Goal: Task Accomplishment & Management: Manage account settings

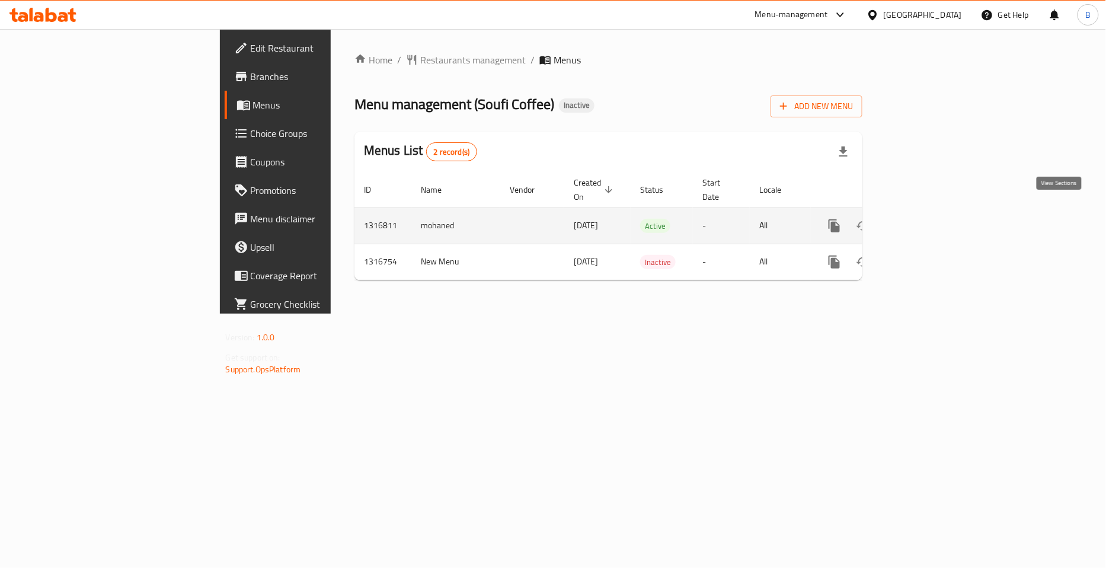
click at [927, 219] on icon "enhanced table" at bounding box center [920, 226] width 14 height 14
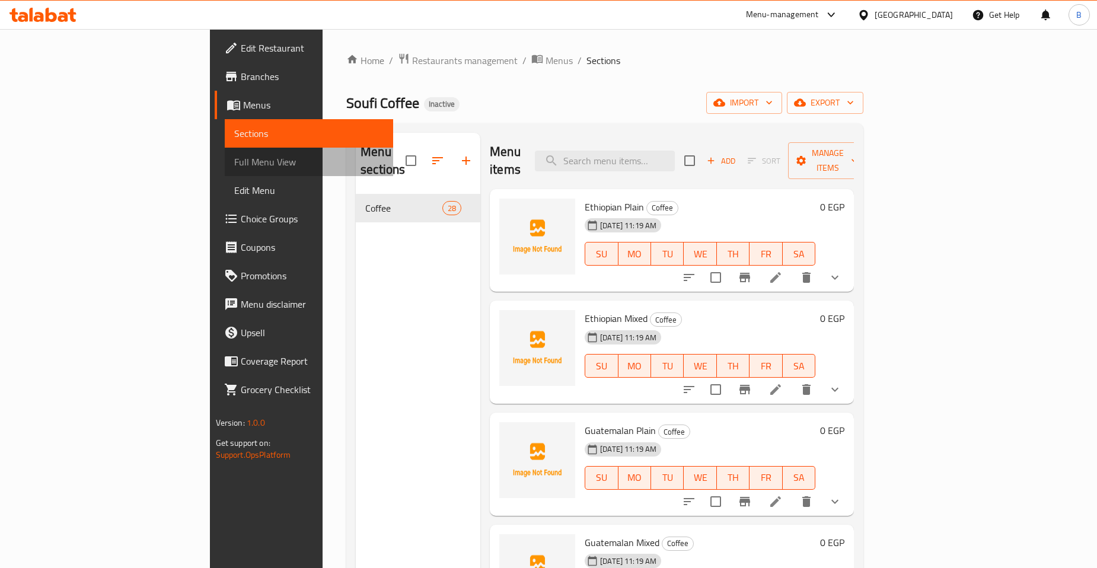
click at [225, 151] on link "Full Menu View" at bounding box center [309, 162] width 168 height 28
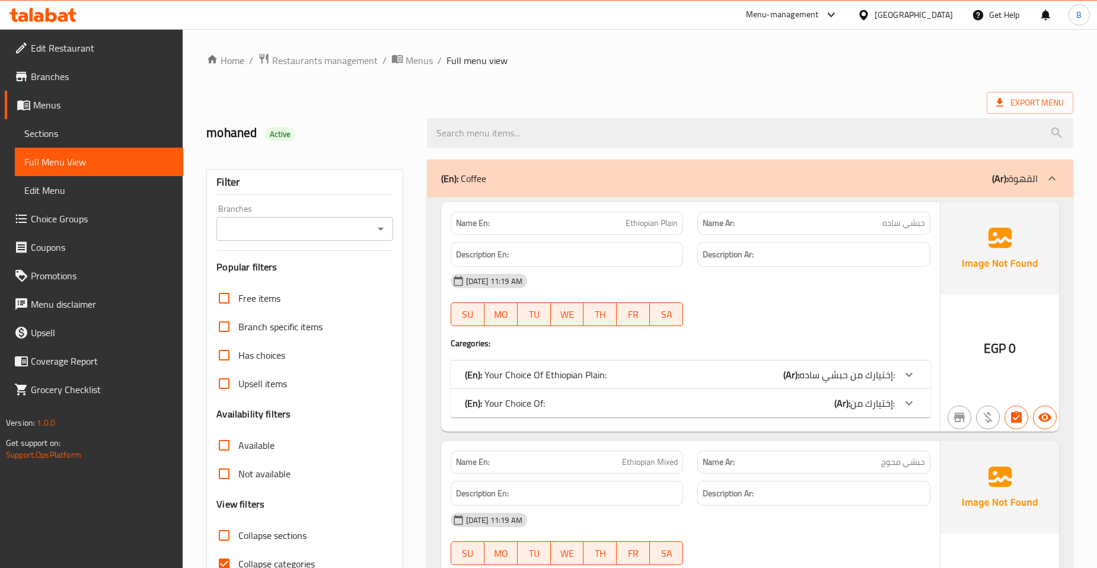
click at [382, 221] on button "Open" at bounding box center [380, 229] width 17 height 17
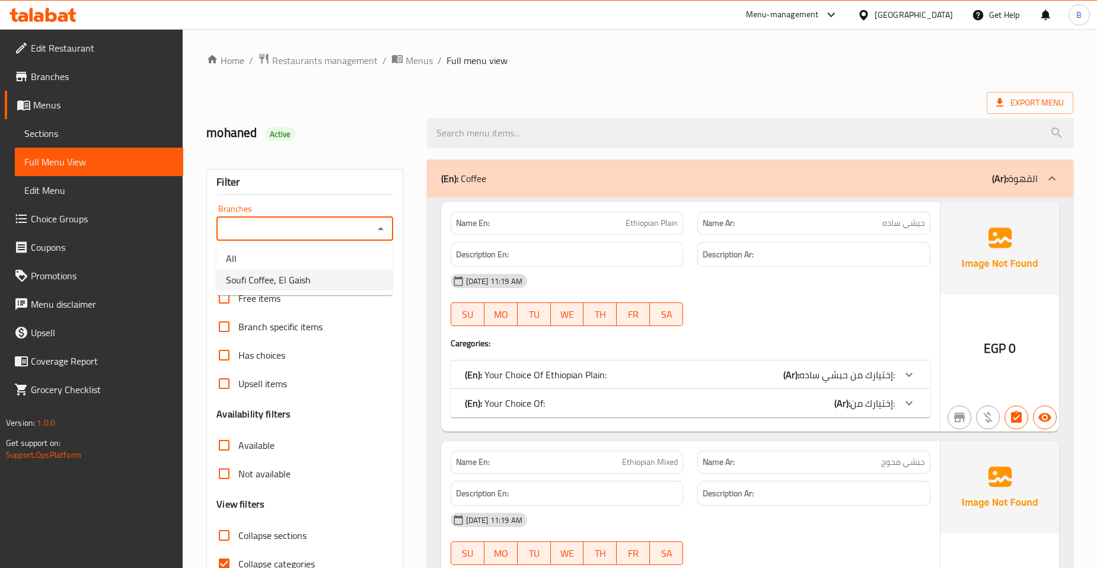
click at [345, 280] on li "Soufi Coffee, El Gaish" at bounding box center [304, 279] width 176 height 21
type input "Soufi Coffee, El Gaish"
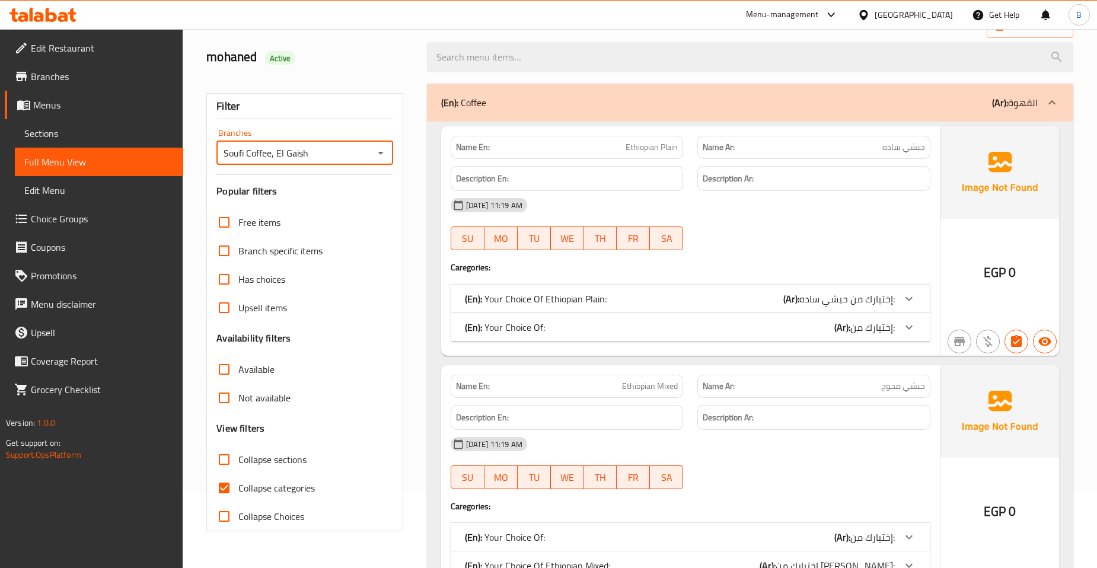
scroll to position [132, 0]
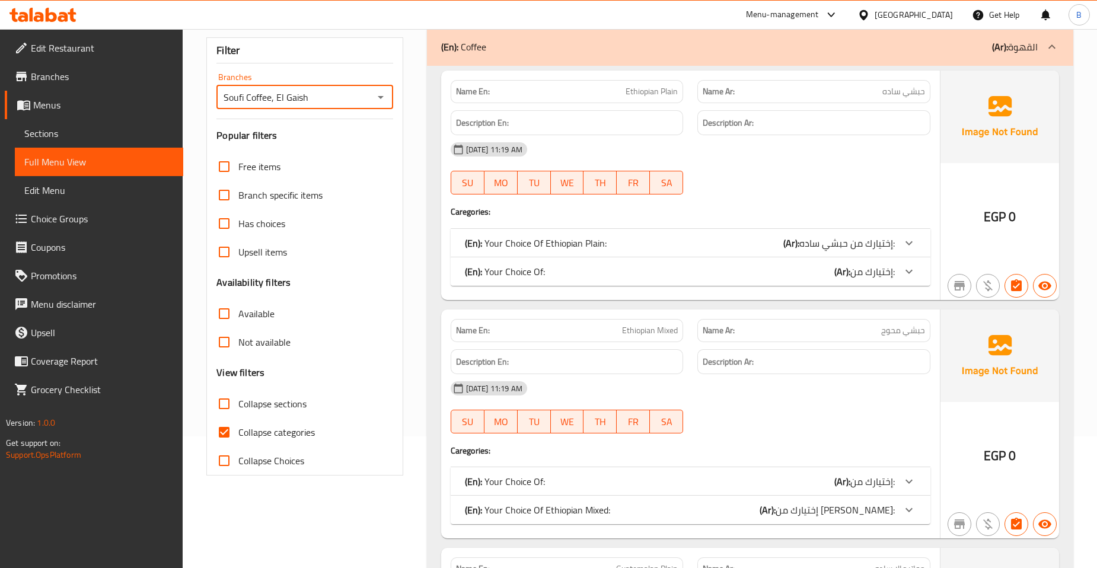
click at [228, 435] on input "Collapse categories" at bounding box center [224, 432] width 28 height 28
checkbox input "false"
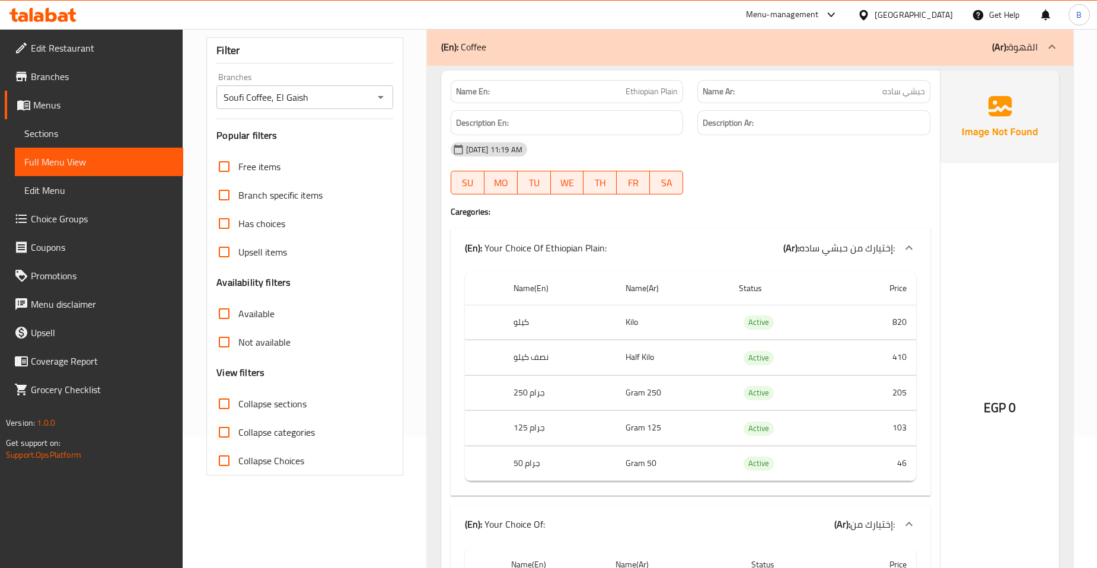
click at [917, 95] on span "حبشي ساده" at bounding box center [903, 91] width 43 height 12
copy span "حبشي ساده"
click at [895, 95] on span "حبشي ساده" at bounding box center [903, 91] width 43 height 12
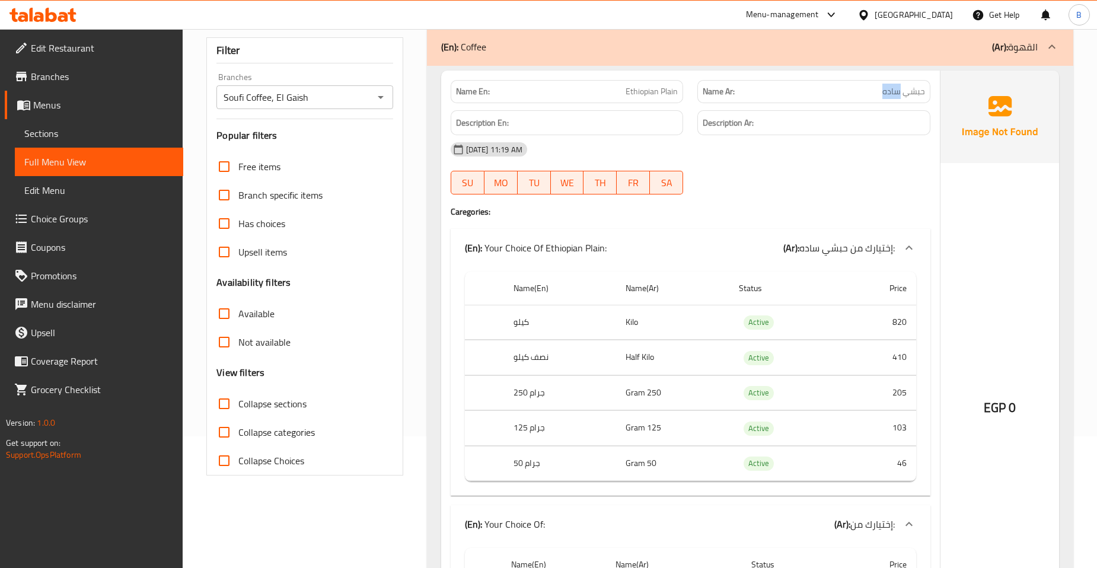
click at [895, 95] on span "حبشي ساده" at bounding box center [903, 91] width 43 height 12
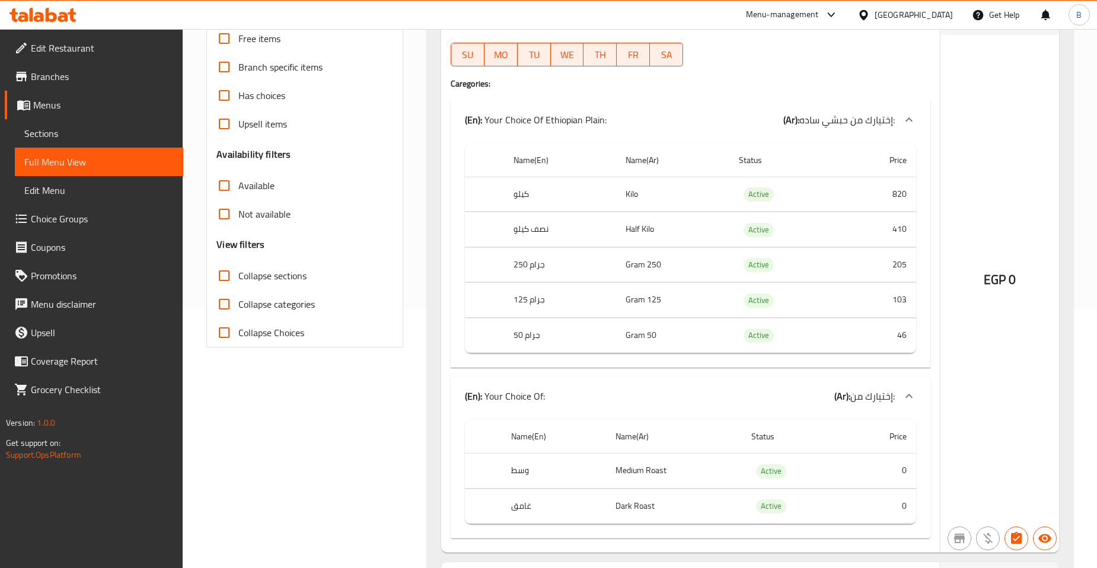
scroll to position [263, 0]
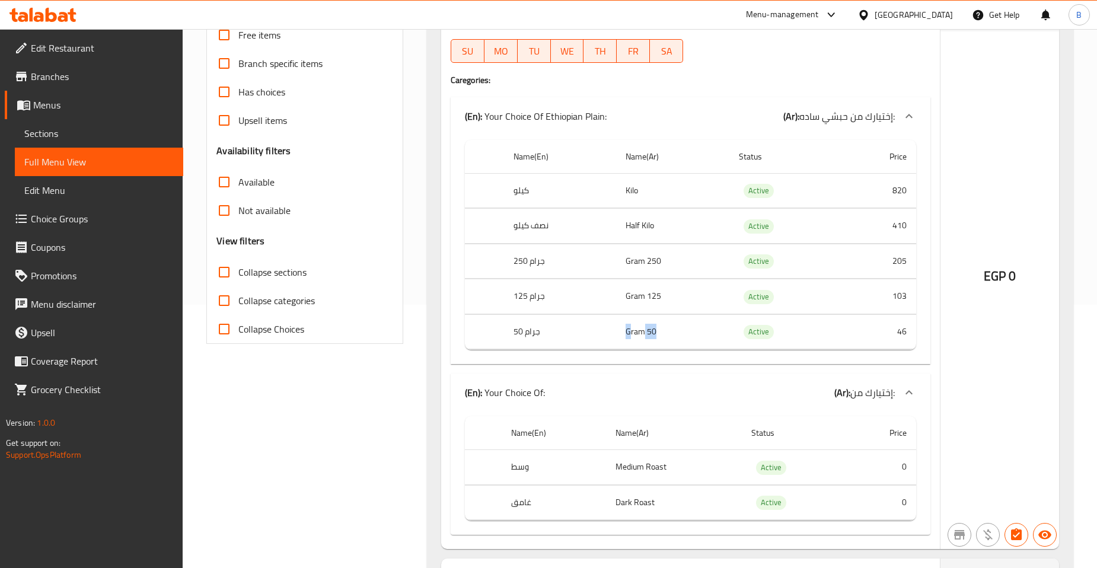
drag, startPoint x: 630, startPoint y: 330, endPoint x: 675, endPoint y: 323, distance: 45.6
click at [675, 323] on td "50 Gram" at bounding box center [672, 331] width 113 height 35
click at [656, 335] on td "50 Gram" at bounding box center [672, 331] width 113 height 35
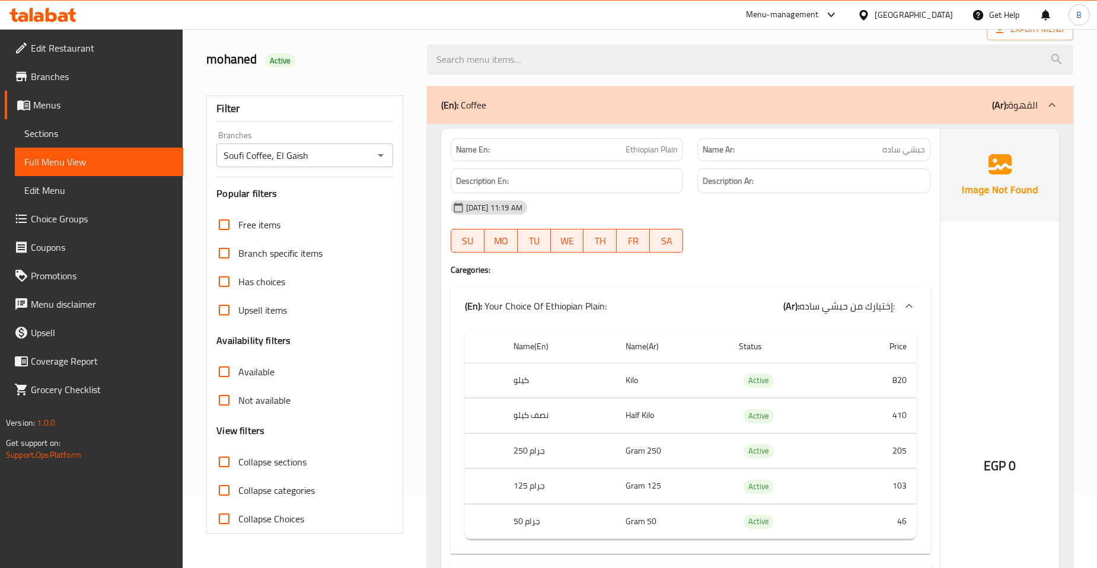
scroll to position [132, 0]
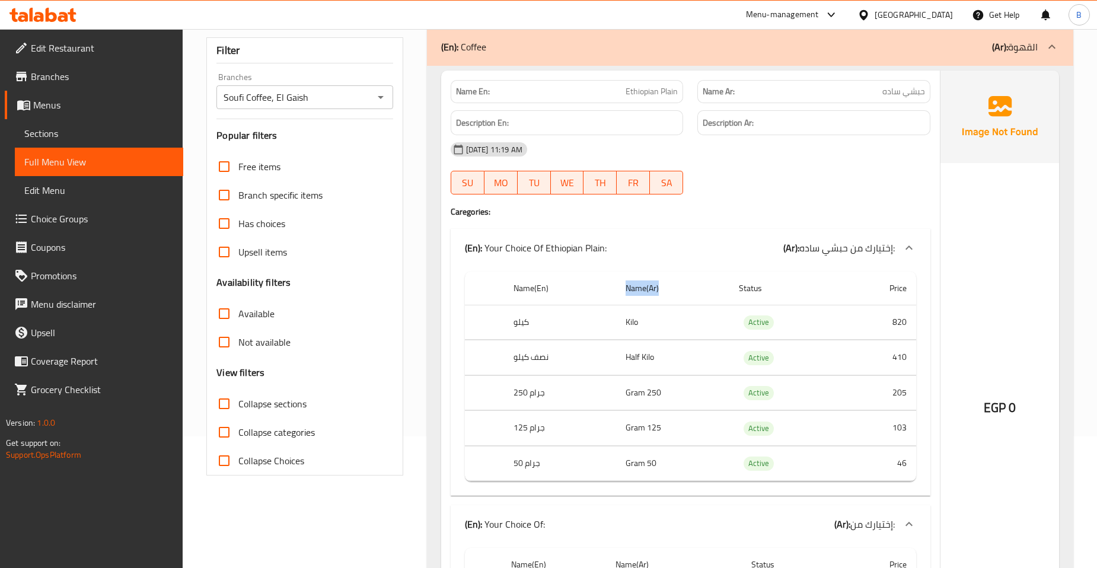
drag, startPoint x: 617, startPoint y: 285, endPoint x: 674, endPoint y: 286, distance: 57.5
click at [674, 286] on th "Name(Ar)" at bounding box center [672, 289] width 113 height 34
click at [796, 168] on div "12-10-2025 11:19 AM SU MO TU WE TH FR SA" at bounding box center [691, 168] width 494 height 66
click at [886, 95] on span "حبشي ساده" at bounding box center [903, 91] width 43 height 12
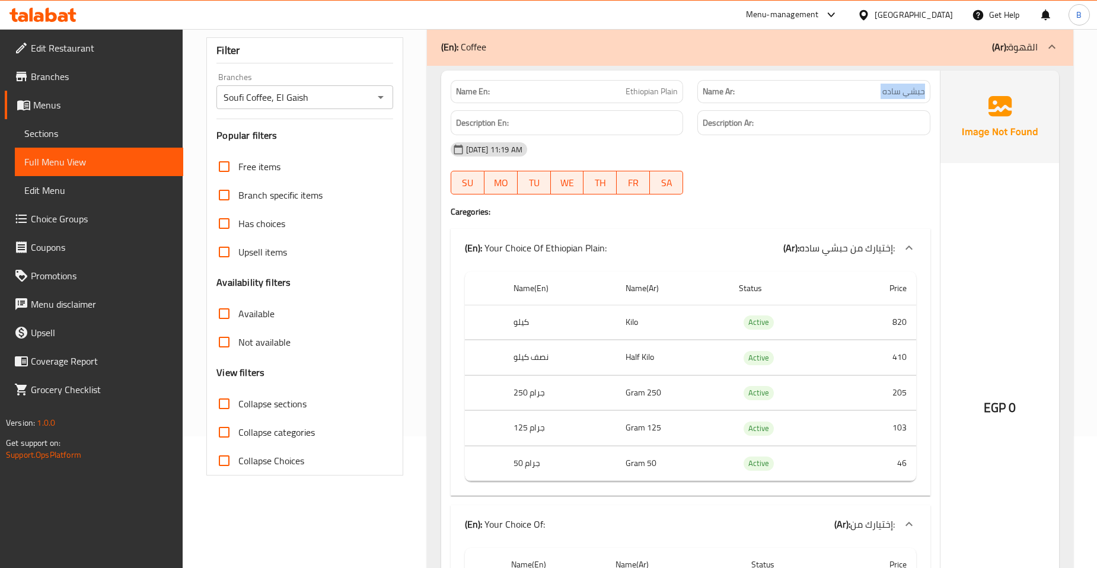
click at [886, 95] on span "حبشي ساده" at bounding box center [903, 91] width 43 height 12
copy span "حبشي ساده"
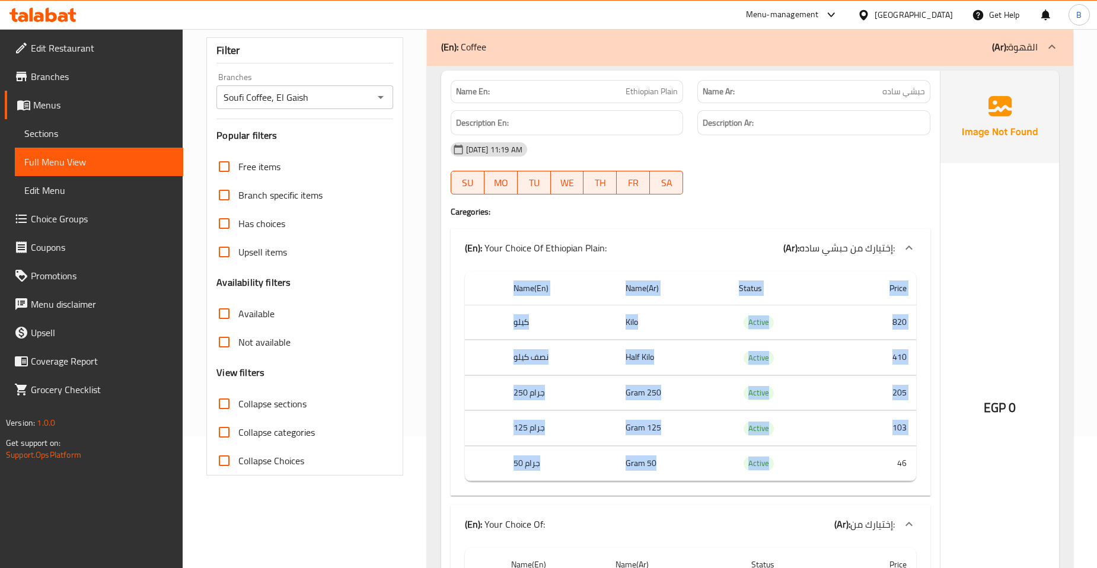
drag, startPoint x: 889, startPoint y: 465, endPoint x: 935, endPoint y: 464, distance: 45.1
click at [935, 464] on div "Name En: Ethiopian Plain Name Ar: حبشي ساده Description En: Description Ar: 12-…" at bounding box center [690, 376] width 499 height 610
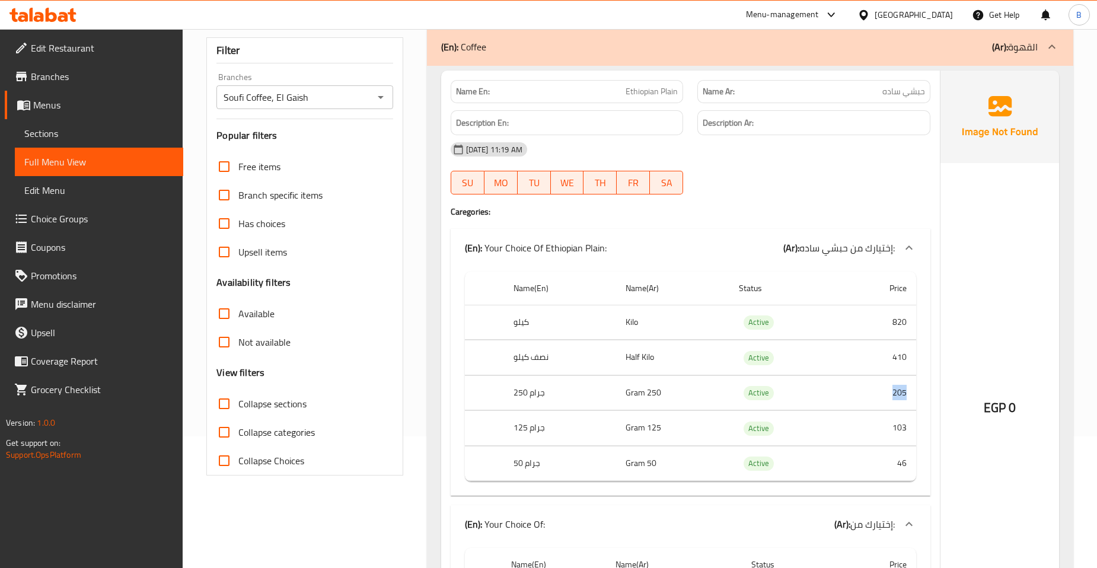
drag, startPoint x: 892, startPoint y: 393, endPoint x: 910, endPoint y: 391, distance: 18.4
click at [910, 391] on td "205" at bounding box center [878, 392] width 75 height 35
drag, startPoint x: 891, startPoint y: 361, endPoint x: 909, endPoint y: 359, distance: 18.5
click at [909, 359] on td "410" at bounding box center [878, 357] width 75 height 35
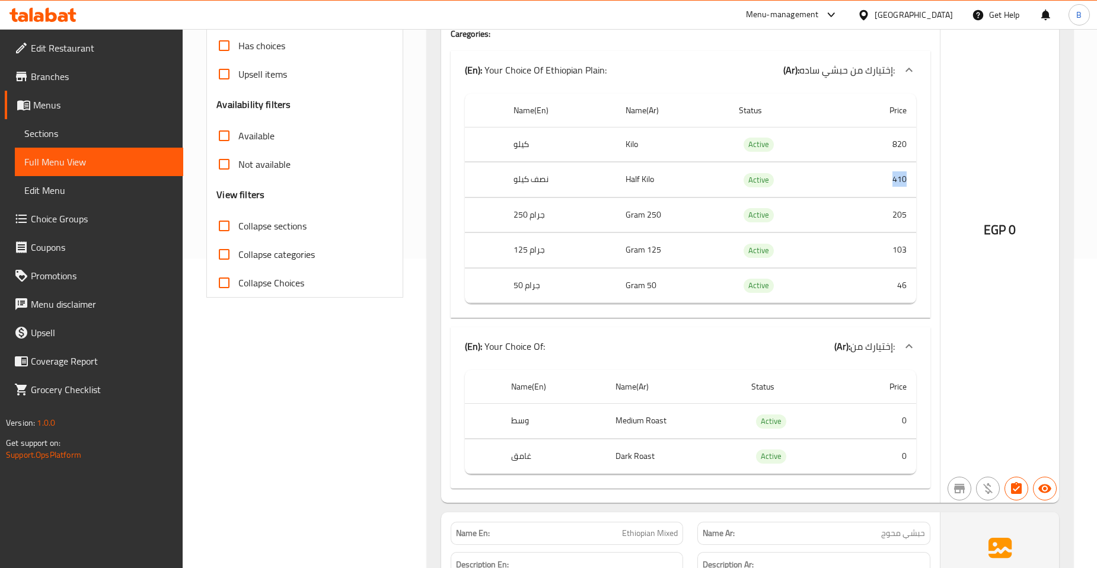
scroll to position [329, 0]
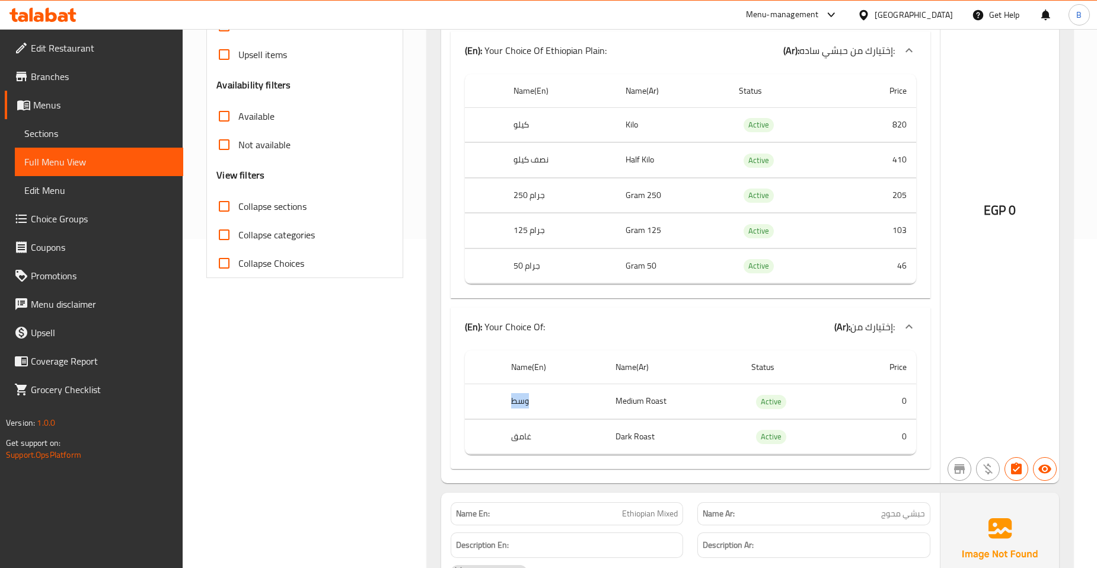
click at [507, 404] on th "وسط" at bounding box center [554, 401] width 104 height 35
drag, startPoint x: 614, startPoint y: 400, endPoint x: 667, endPoint y: 405, distance: 53.0
click at [667, 405] on td "Medium Roast" at bounding box center [674, 401] width 136 height 35
click at [618, 433] on td "Dark Roast" at bounding box center [674, 436] width 136 height 35
drag, startPoint x: 613, startPoint y: 439, endPoint x: 659, endPoint y: 437, distance: 45.7
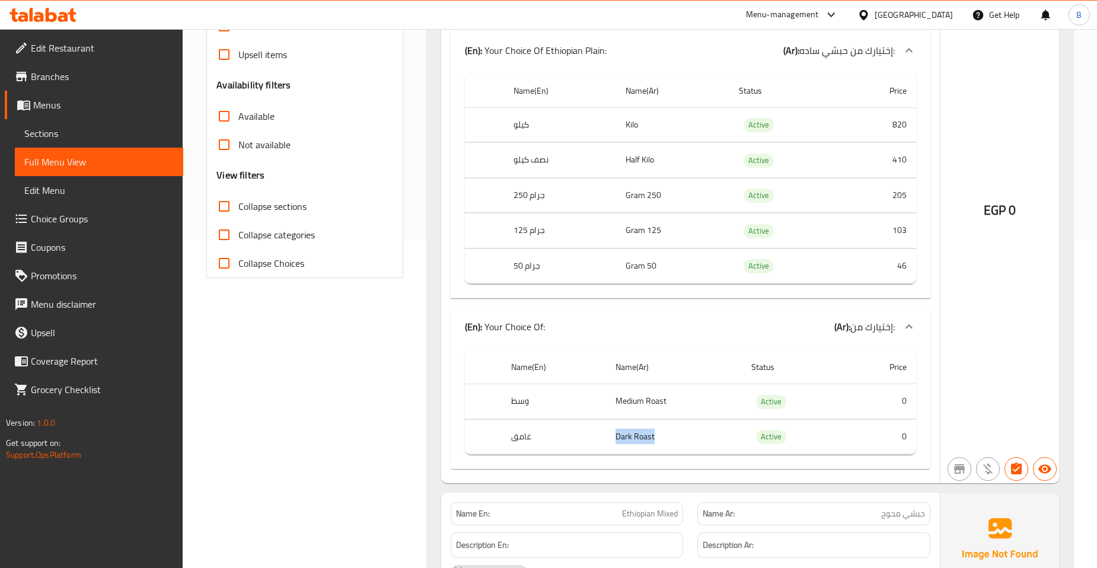
click at [659, 437] on td "Dark Roast" at bounding box center [674, 436] width 136 height 35
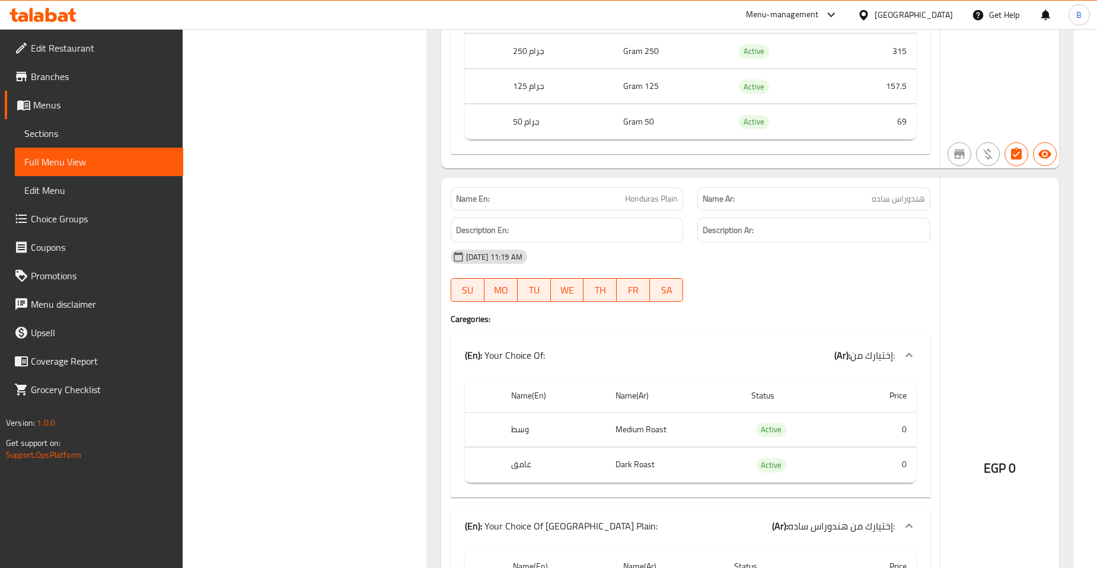
scroll to position [2548, 0]
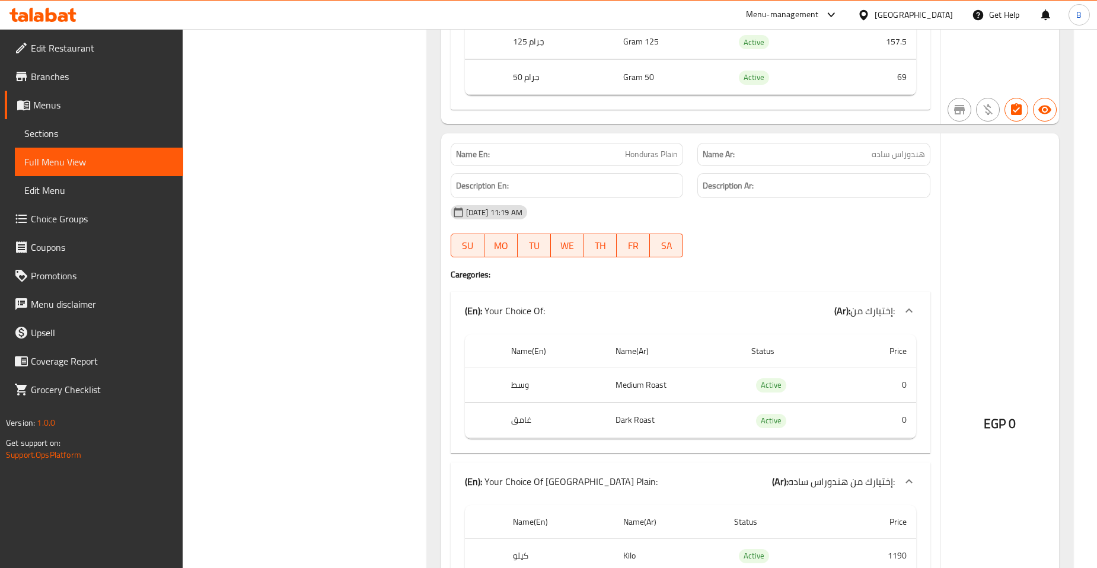
click at [627, 269] on h4 "Caregories:" at bounding box center [691, 275] width 480 height 12
click at [663, 148] on span "Honduras Plain" at bounding box center [651, 154] width 53 height 12
click at [917, 157] on span "هندوراس ساده" at bounding box center [898, 154] width 53 height 12
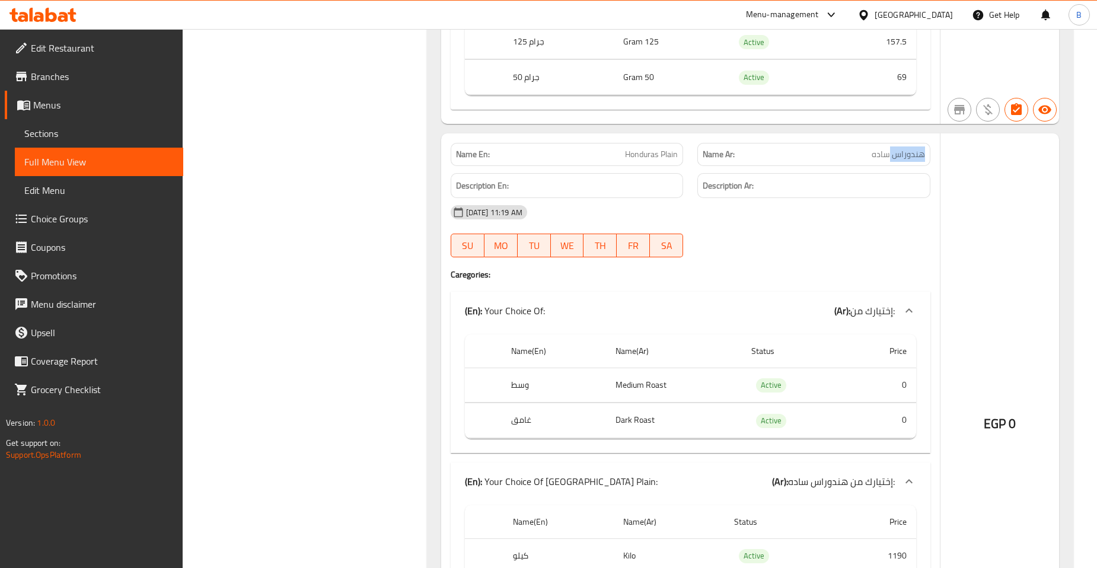
click at [917, 157] on span "هندوراس ساده" at bounding box center [898, 154] width 53 height 12
copy span "هندوراس ساده"
click at [578, 198] on div "12-10-2025 11:19 AM" at bounding box center [691, 212] width 494 height 28
click at [649, 152] on span "Honduras Plain" at bounding box center [651, 154] width 53 height 12
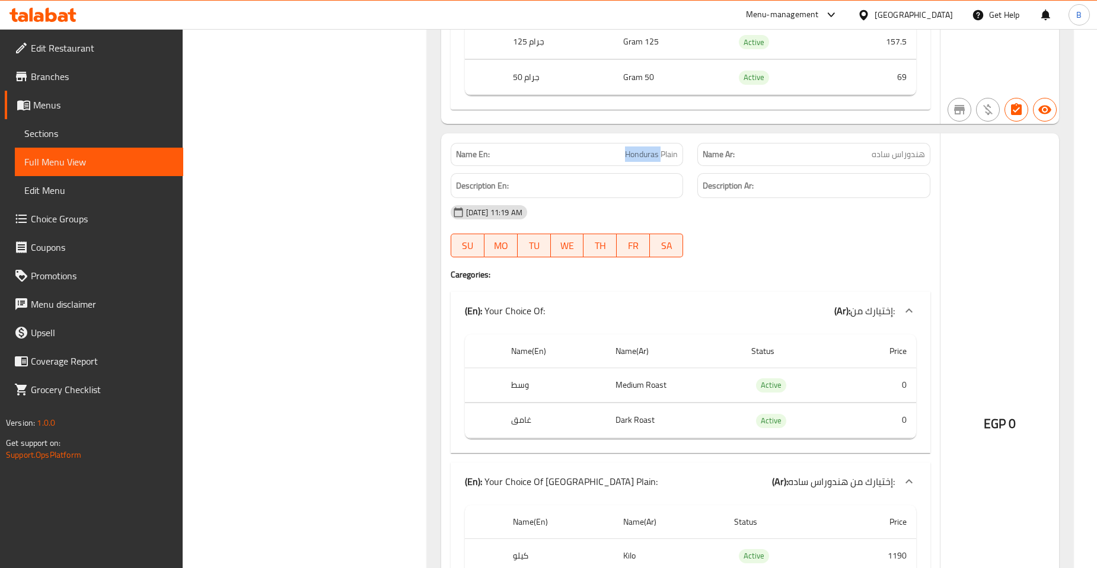
click at [648, 152] on span "Honduras Plain" at bounding box center [651, 154] width 53 height 12
copy span "Honduras Plain"
click at [630, 151] on span "Honduras Plain" at bounding box center [651, 154] width 53 height 12
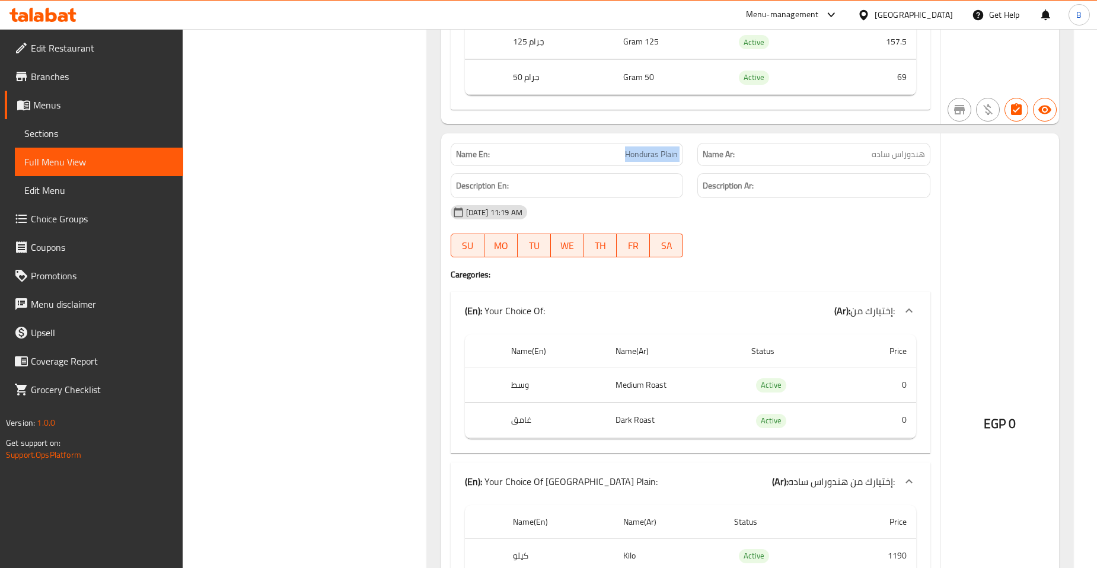
click at [630, 151] on span "Honduras Plain" at bounding box center [651, 154] width 53 height 12
click at [900, 152] on span "هندوراس ساده" at bounding box center [898, 154] width 53 height 12
click at [901, 152] on span "هندوراس ساده" at bounding box center [898, 154] width 53 height 12
click at [901, 151] on span "هندوراس ساده" at bounding box center [898, 154] width 53 height 12
copy span "هندوراس ساده"
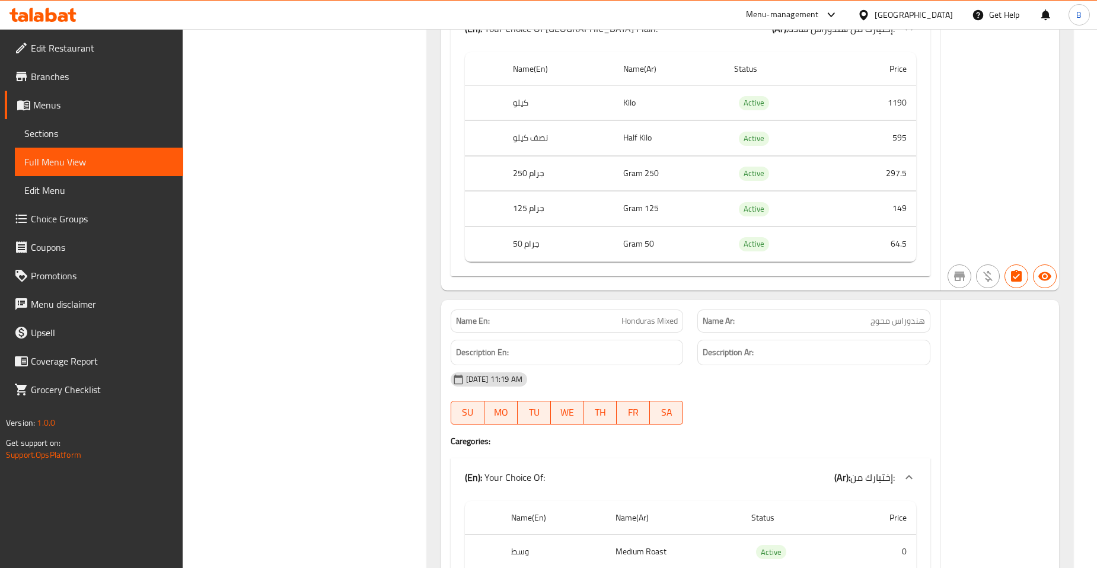
scroll to position [2970, 0]
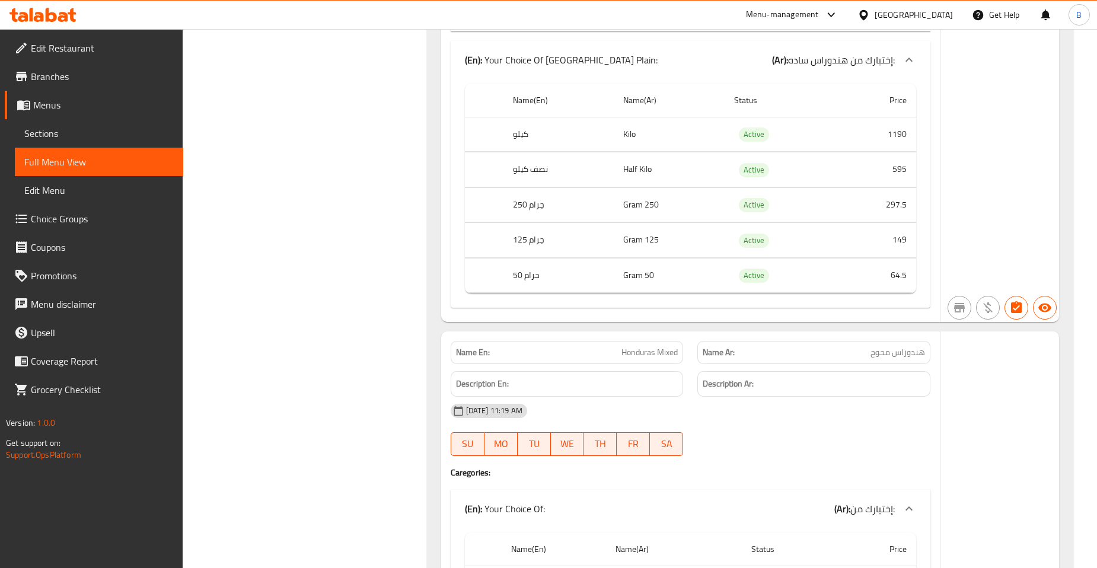
click at [638, 346] on span "Honduras Mixed" at bounding box center [649, 352] width 56 height 12
copy span "Honduras"
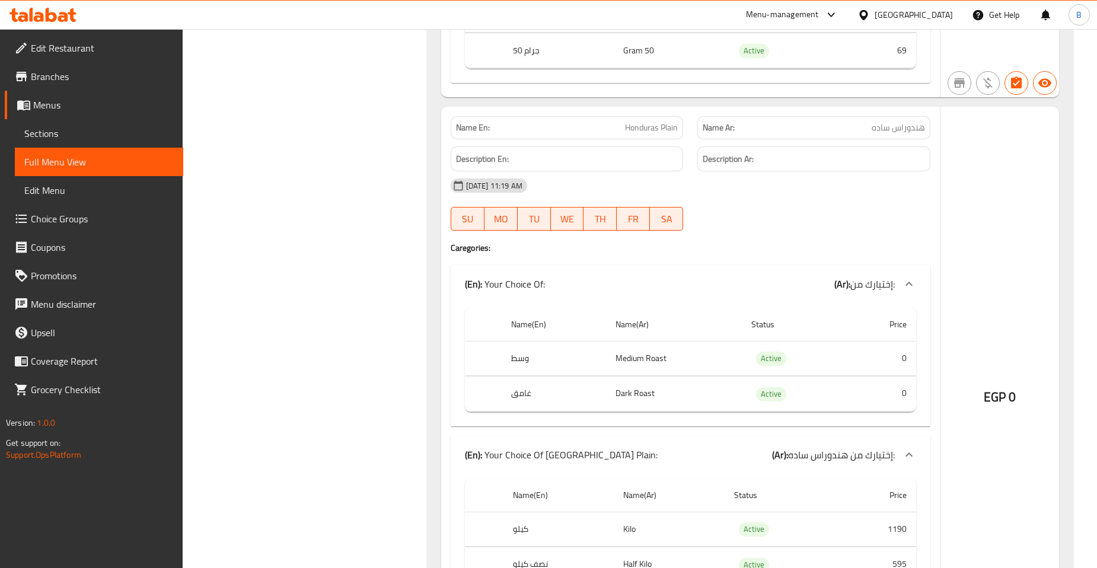
scroll to position [2641, 0]
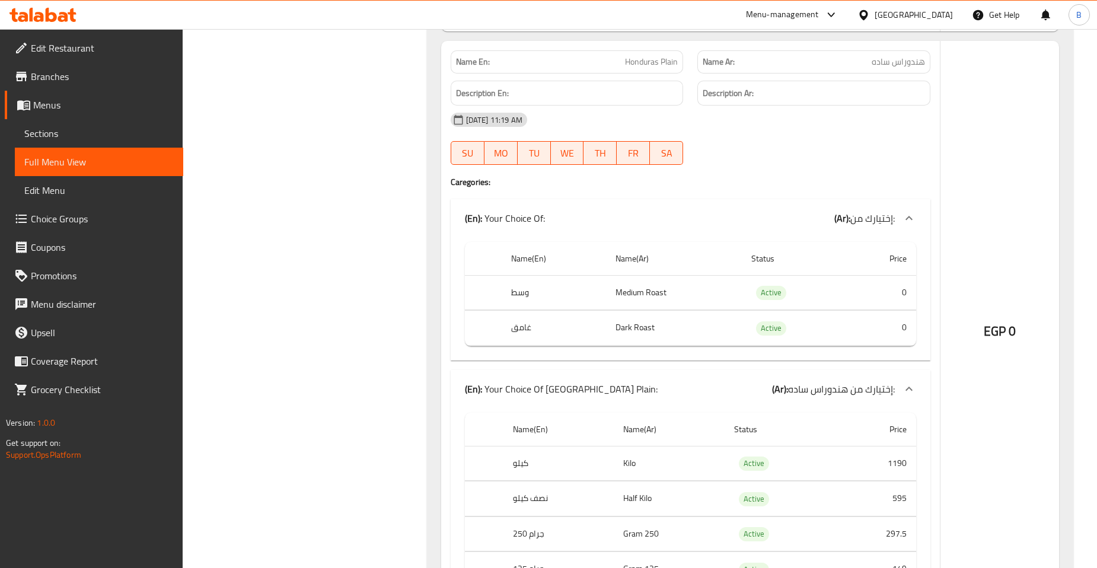
click at [643, 58] on span "Honduras Plain" at bounding box center [651, 62] width 53 height 12
click at [903, 59] on span "هندوراس ساده" at bounding box center [898, 62] width 53 height 12
click at [643, 57] on span "Honduras Plain" at bounding box center [651, 62] width 53 height 12
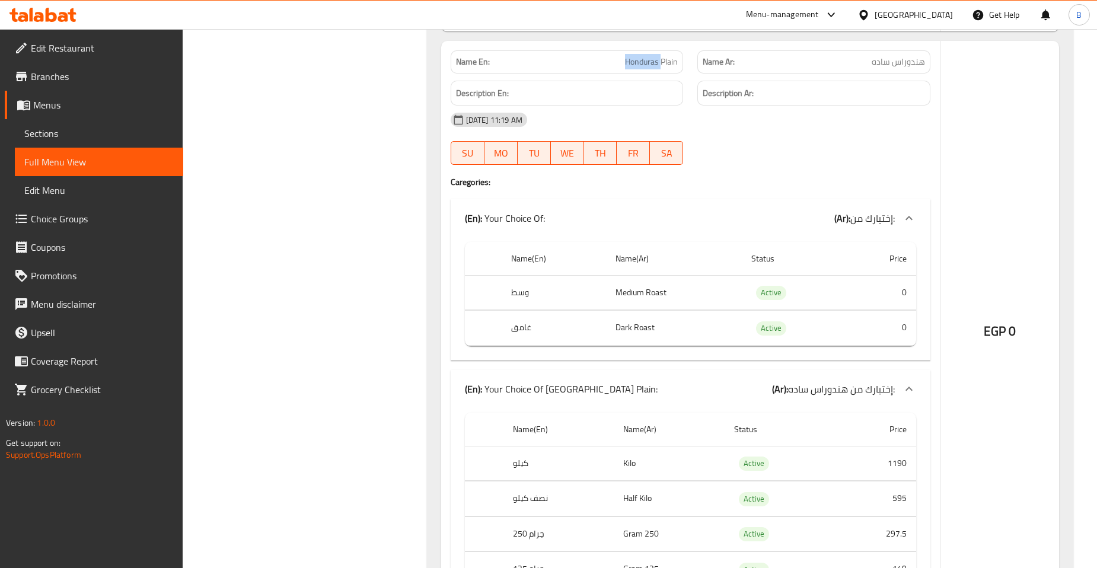
click at [643, 57] on span "Honduras Plain" at bounding box center [651, 62] width 53 height 12
copy span "Honduras"
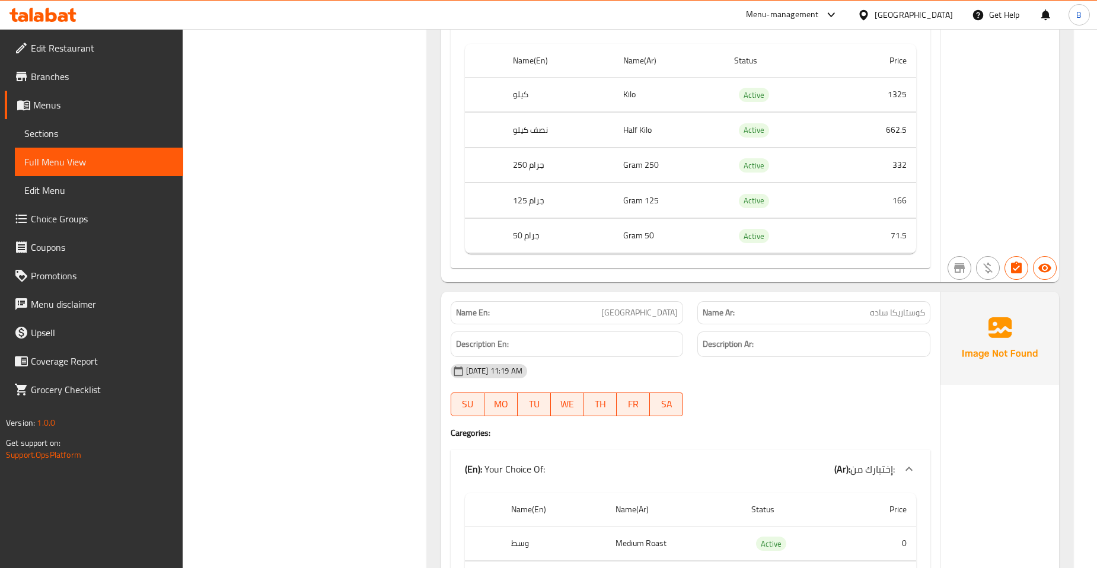
scroll to position [3695, 0]
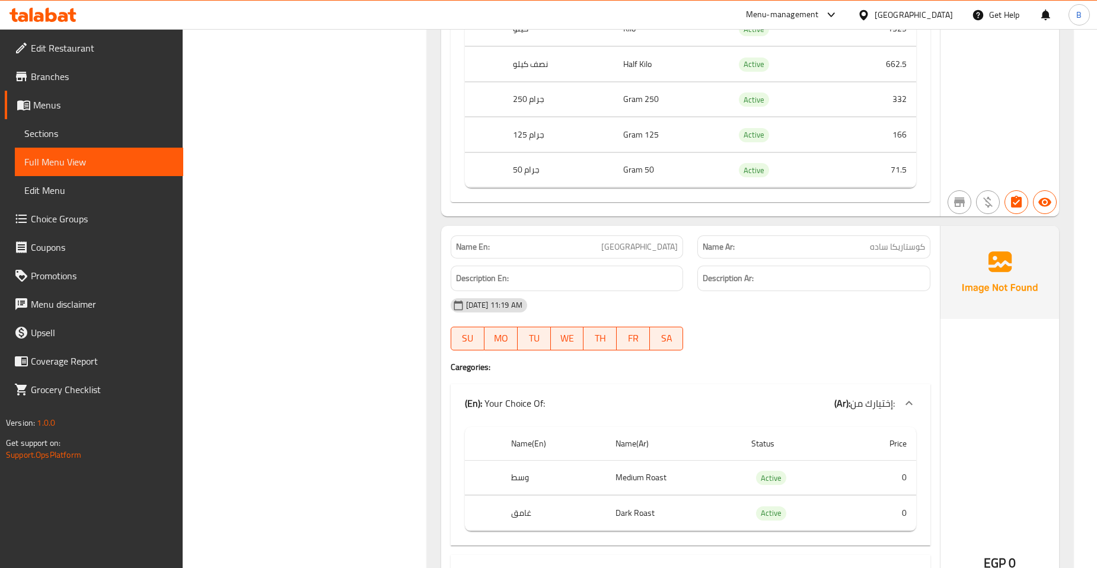
click at [891, 254] on div "Name Ar: كوستاريكا ساده" at bounding box center [813, 246] width 233 height 23
click at [892, 243] on span "كوستاريكا ساده" at bounding box center [897, 247] width 55 height 12
copy span "كوستاريكا ساده"
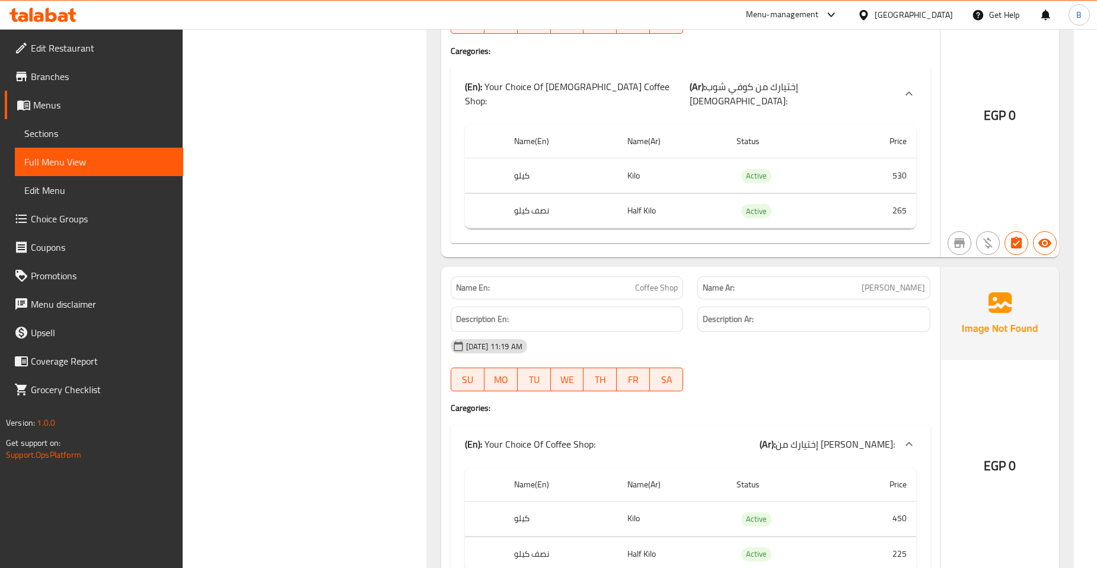
scroll to position [9234, 0]
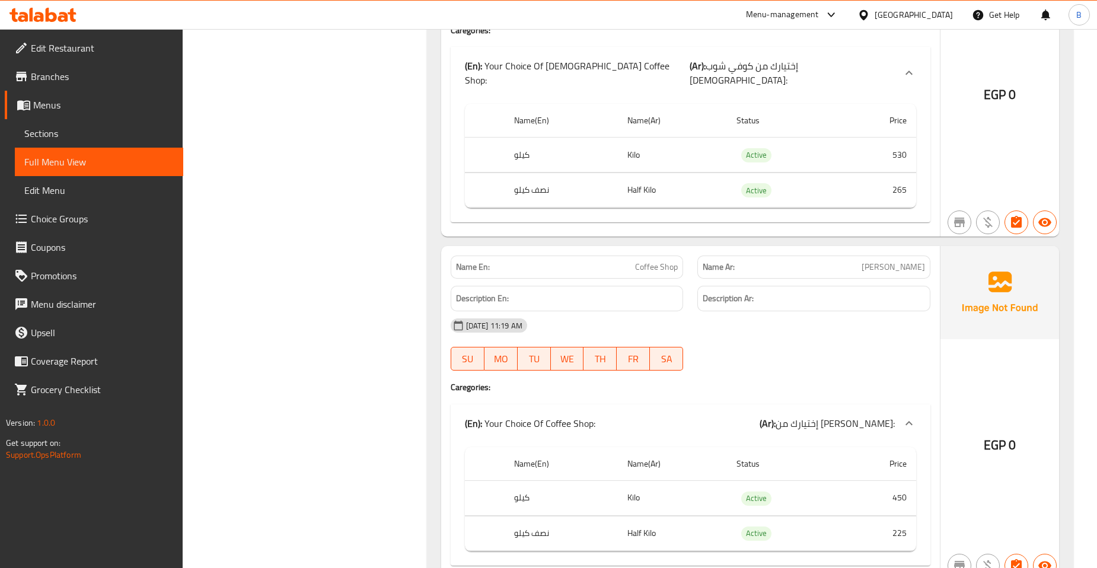
click at [921, 261] on span "كوفي شوب" at bounding box center [893, 267] width 63 height 12
click at [848, 311] on div "12-10-2025 11:19 AM SU MO TU WE TH FR SA" at bounding box center [691, 344] width 494 height 66
click at [671, 261] on span "Coffee Shop" at bounding box center [656, 267] width 43 height 12
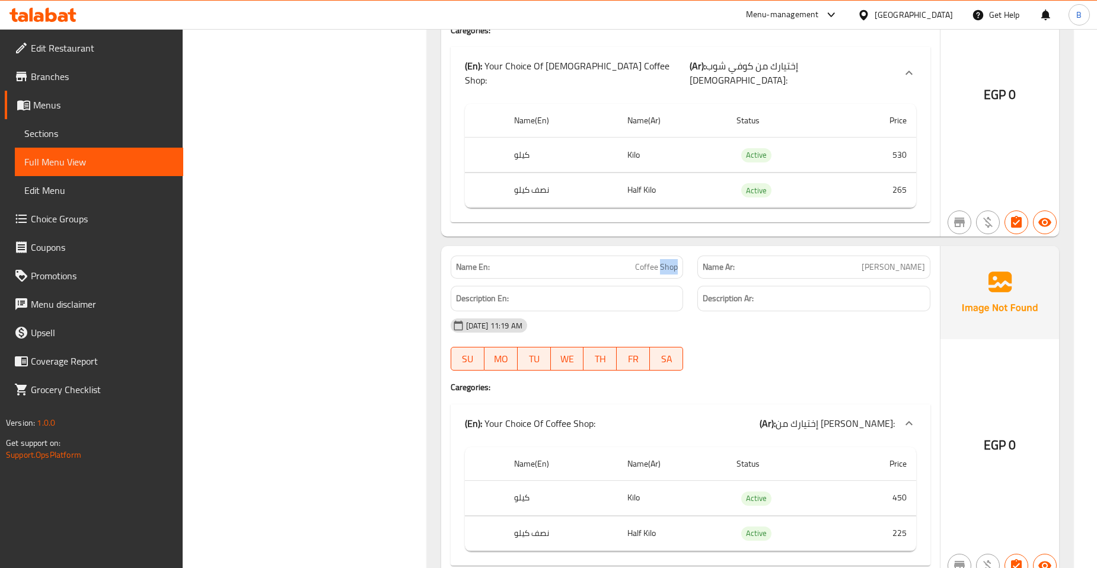
click at [671, 261] on span "Coffee Shop" at bounding box center [656, 267] width 43 height 12
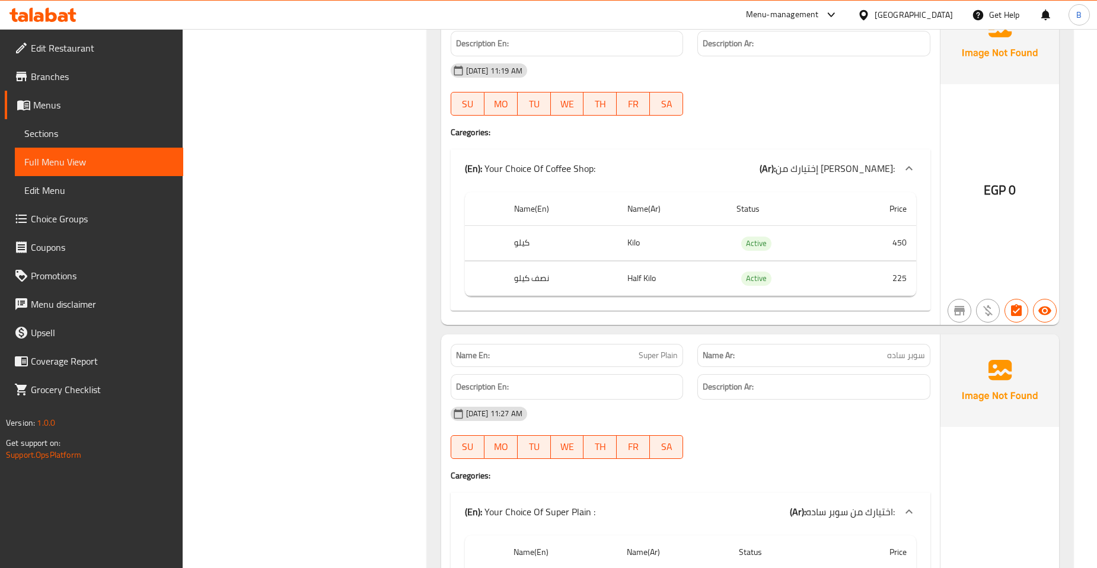
scroll to position [9563, 0]
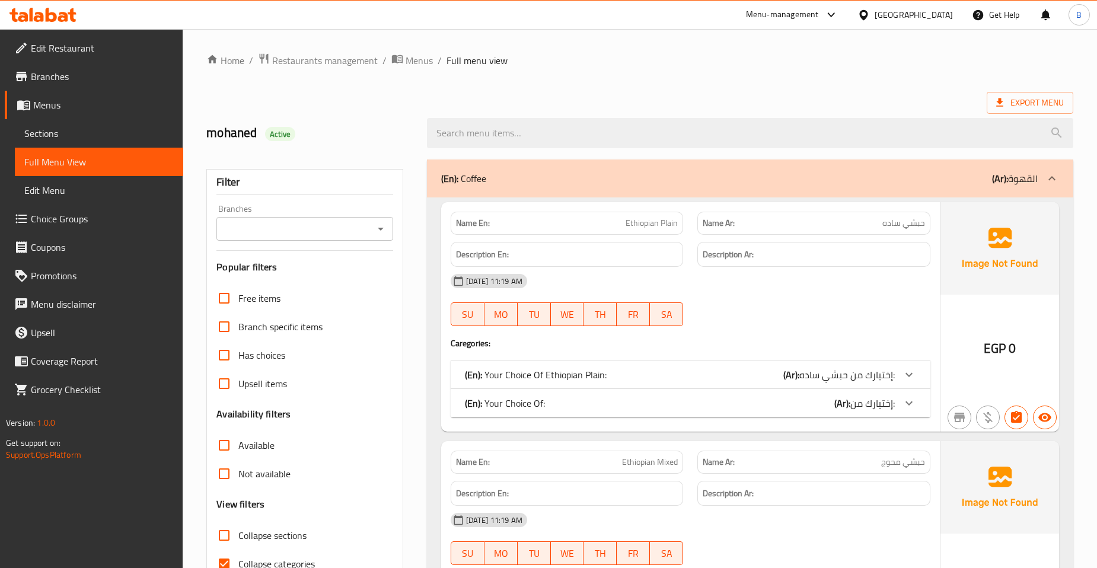
click at [378, 228] on icon "Open" at bounding box center [381, 229] width 6 height 3
click at [62, 125] on link "Sections" at bounding box center [99, 133] width 168 height 28
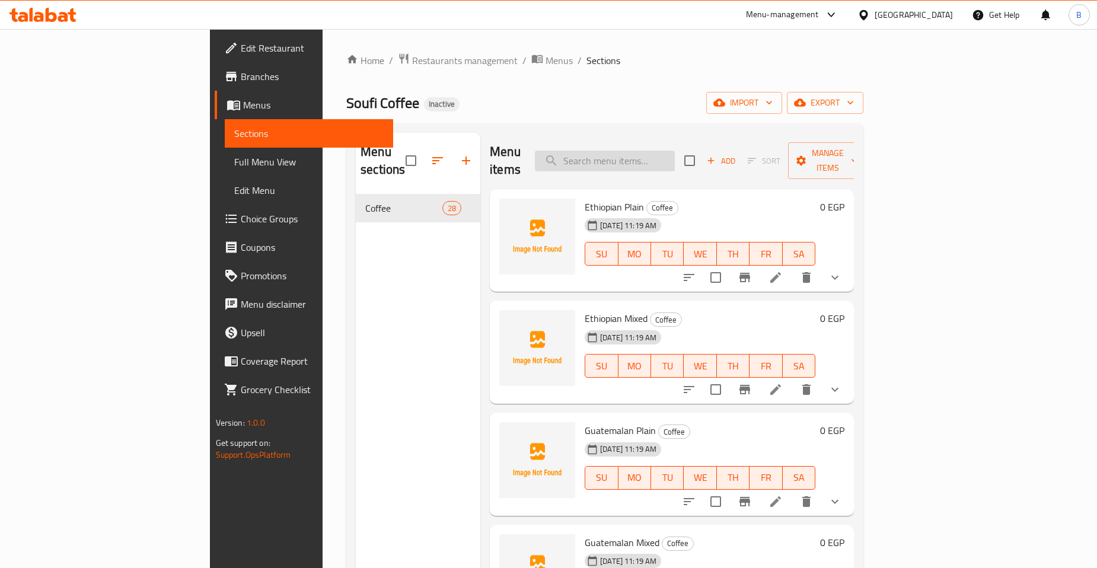
click at [664, 158] on input "search" at bounding box center [605, 161] width 140 height 21
paste input "حبشي ساده"
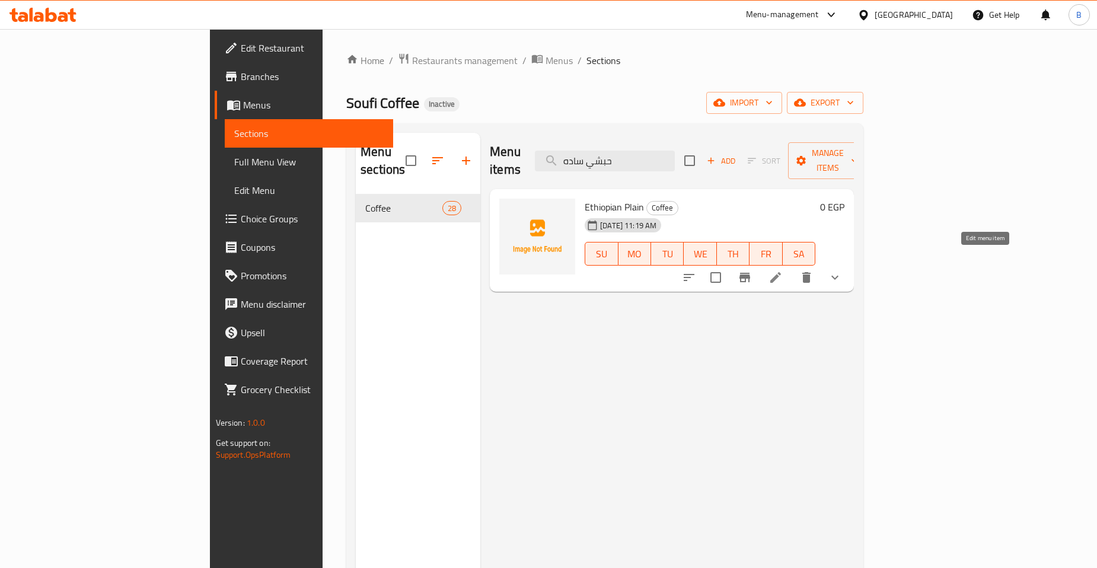
type input "حبشي ساده"
click at [783, 270] on icon at bounding box center [775, 277] width 14 height 14
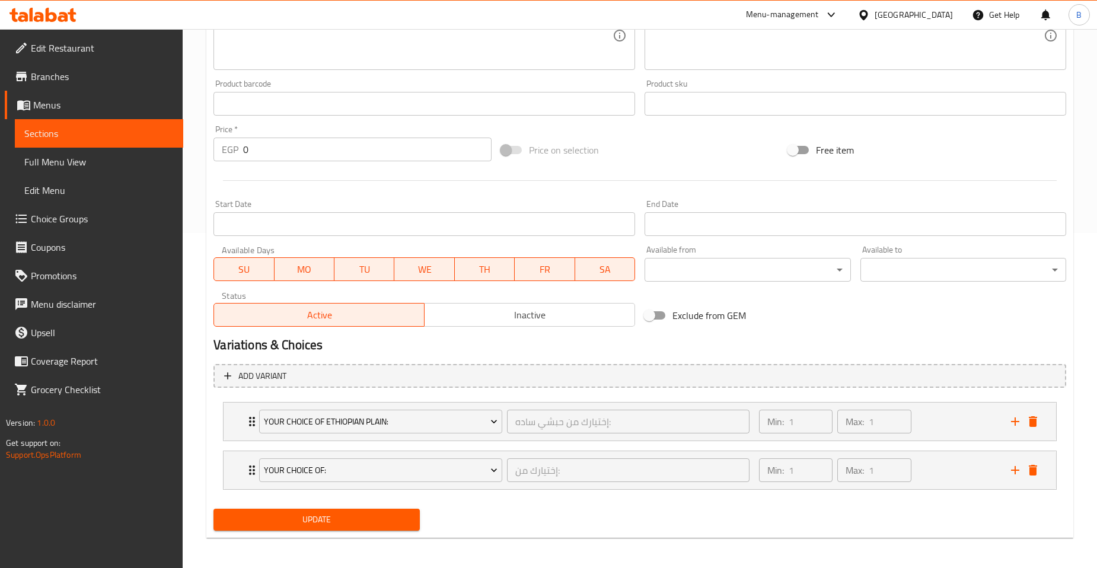
scroll to position [336, 0]
click at [936, 418] on div "Min: 1 ​ Max: 1 ​" at bounding box center [878, 420] width 252 height 38
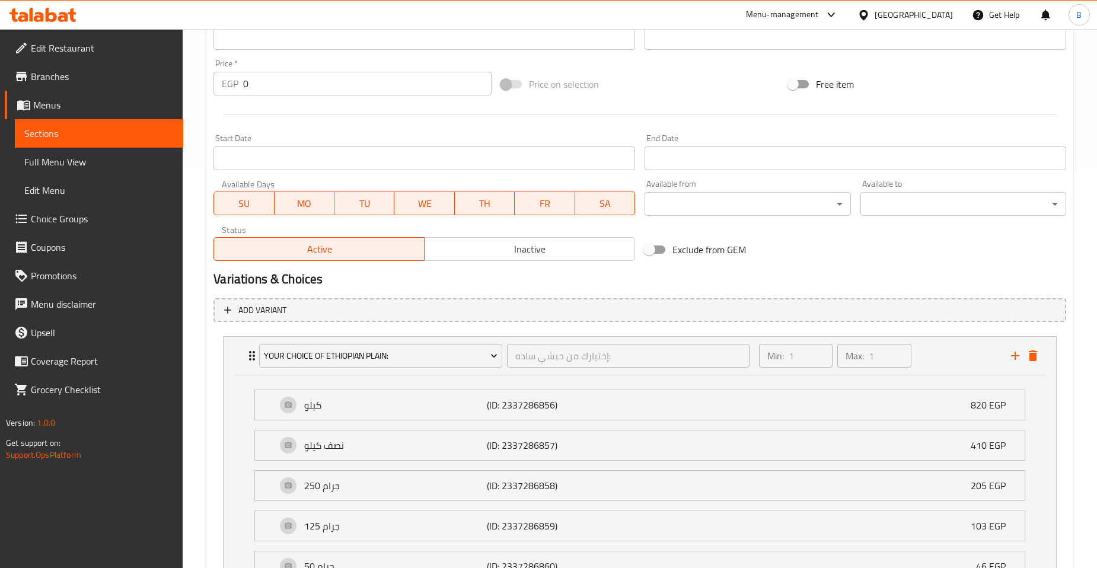
scroll to position [534, 0]
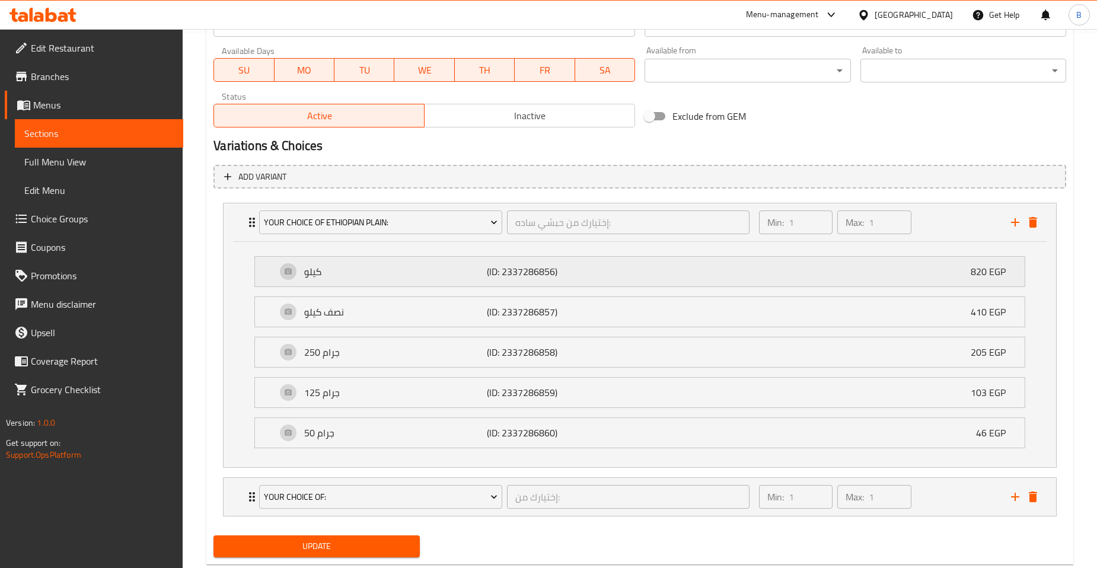
click at [585, 278] on div "كيلو (ID: 2337286856) 820 EGP" at bounding box center [643, 272] width 734 height 30
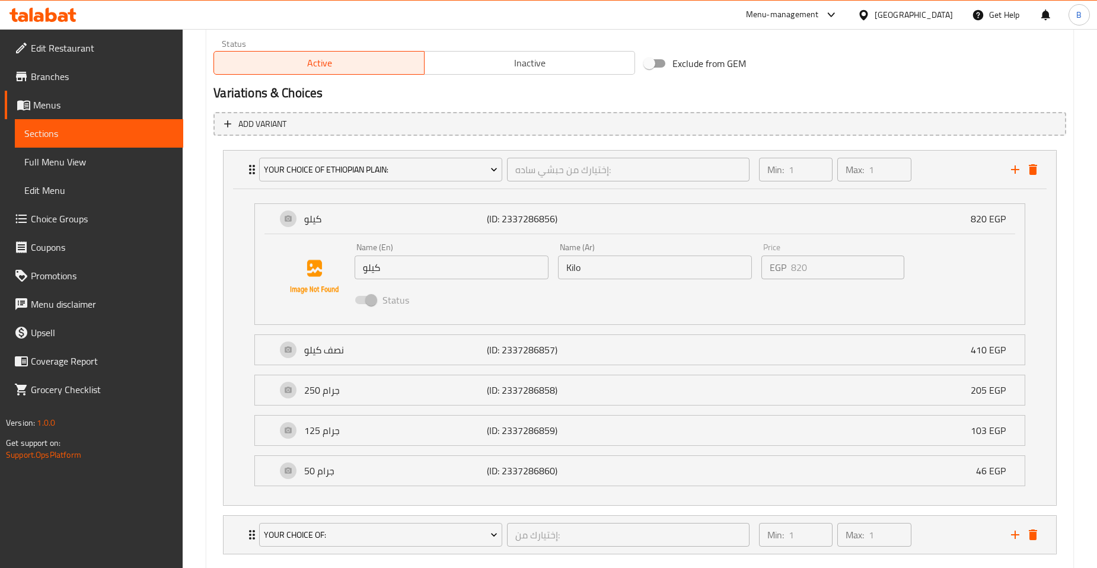
scroll to position [654, 0]
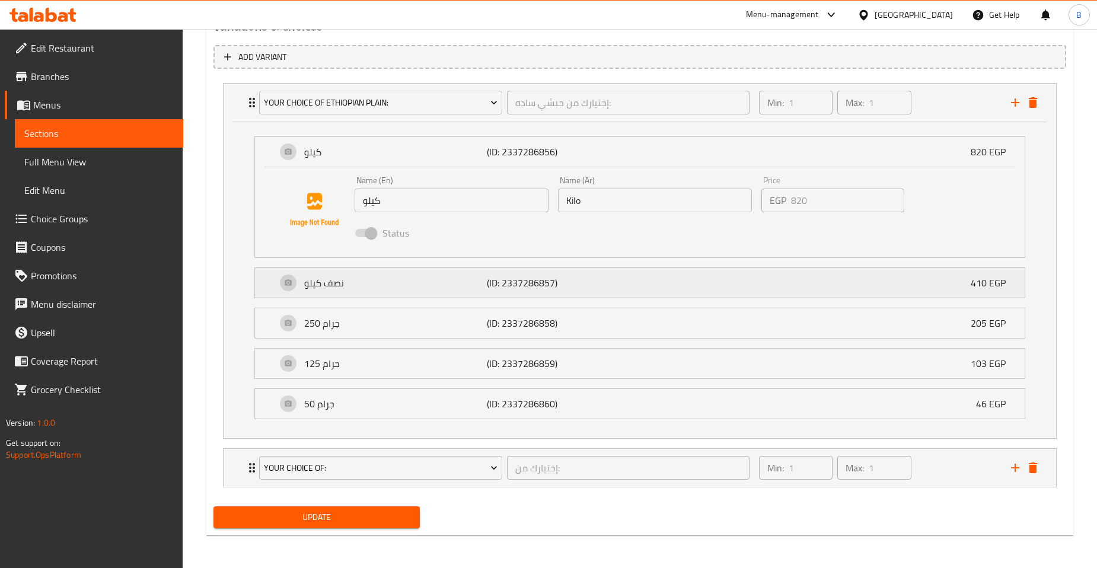
click at [605, 286] on p "(ID: 2337286857)" at bounding box center [548, 283] width 122 height 14
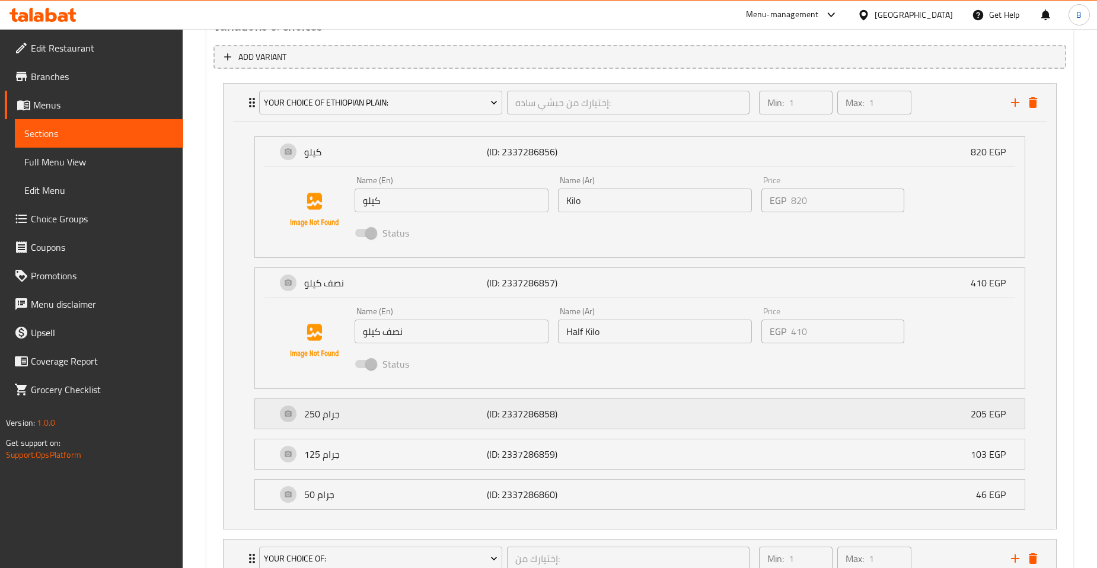
click at [631, 416] on div "250 جرام (ID: 2337286858) 205 EGP" at bounding box center [643, 414] width 734 height 30
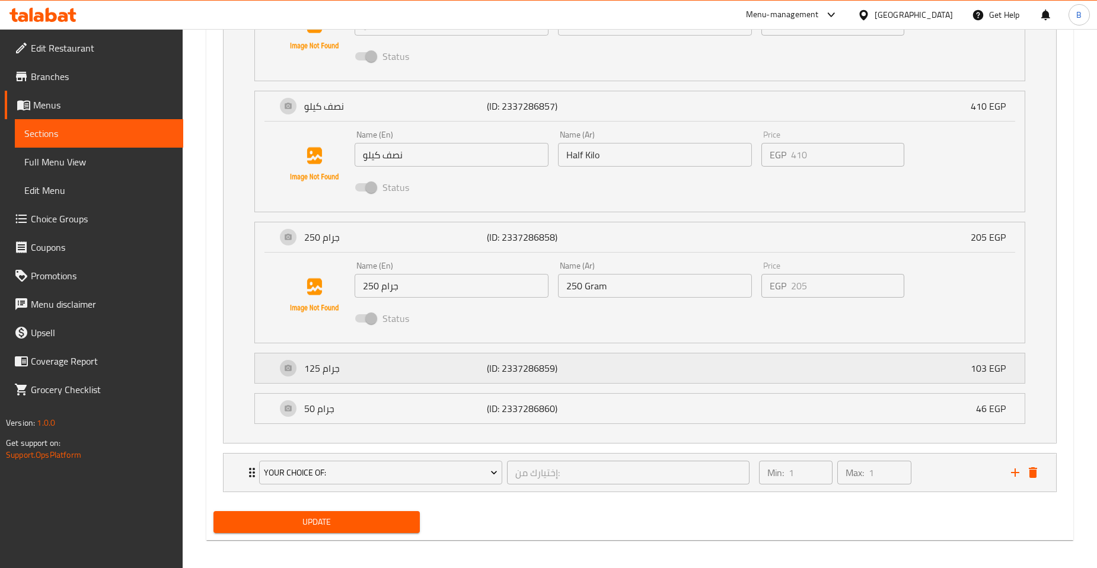
scroll to position [835, 0]
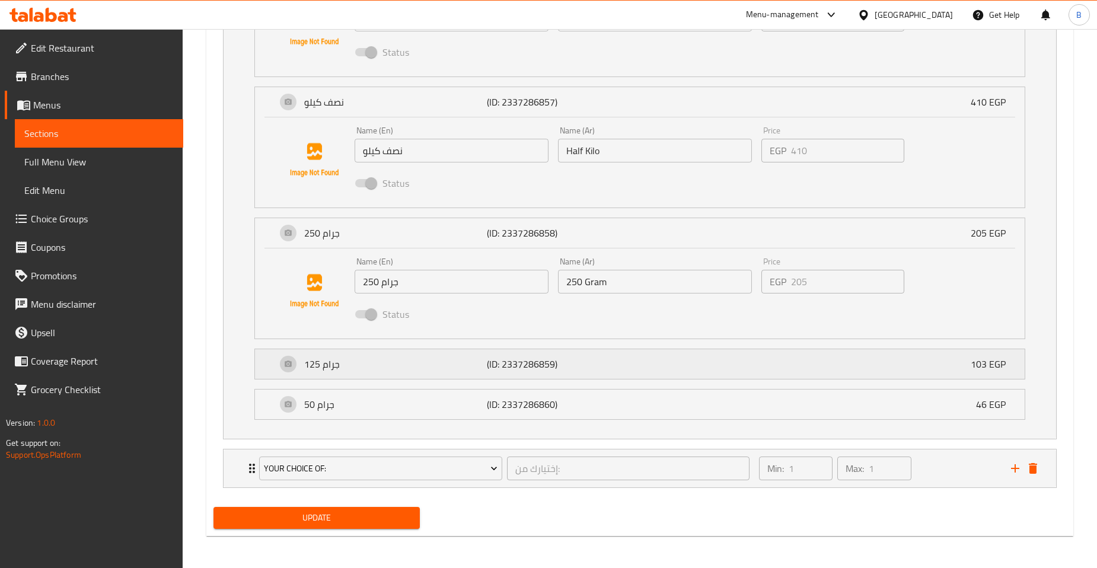
click at [605, 363] on p "(ID: 2337286859)" at bounding box center [548, 364] width 122 height 14
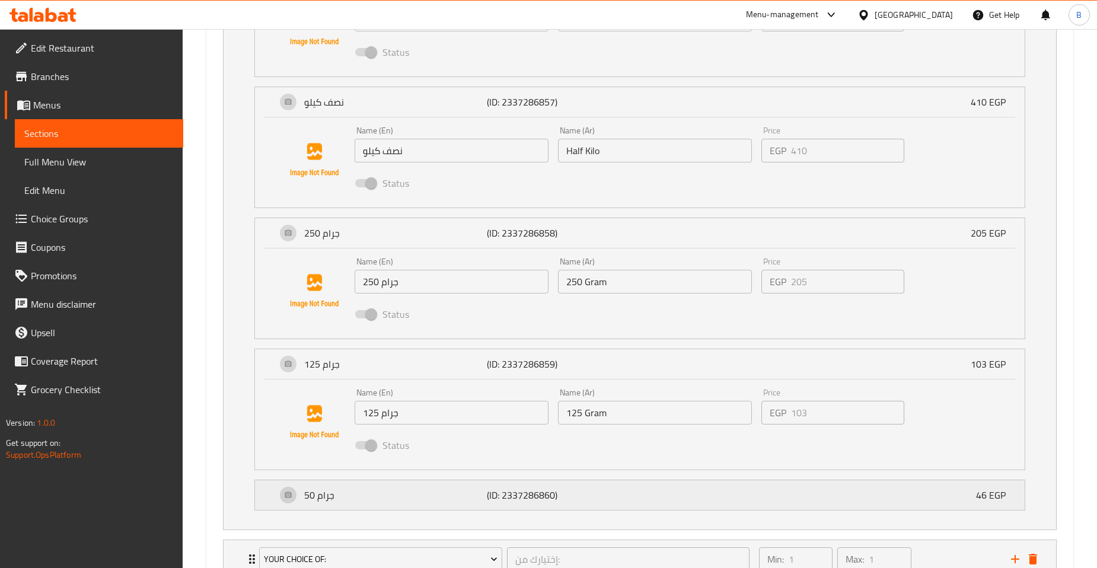
click at [625, 498] on div "50 جرام (ID: 2337286860) 46 EGP" at bounding box center [643, 495] width 734 height 30
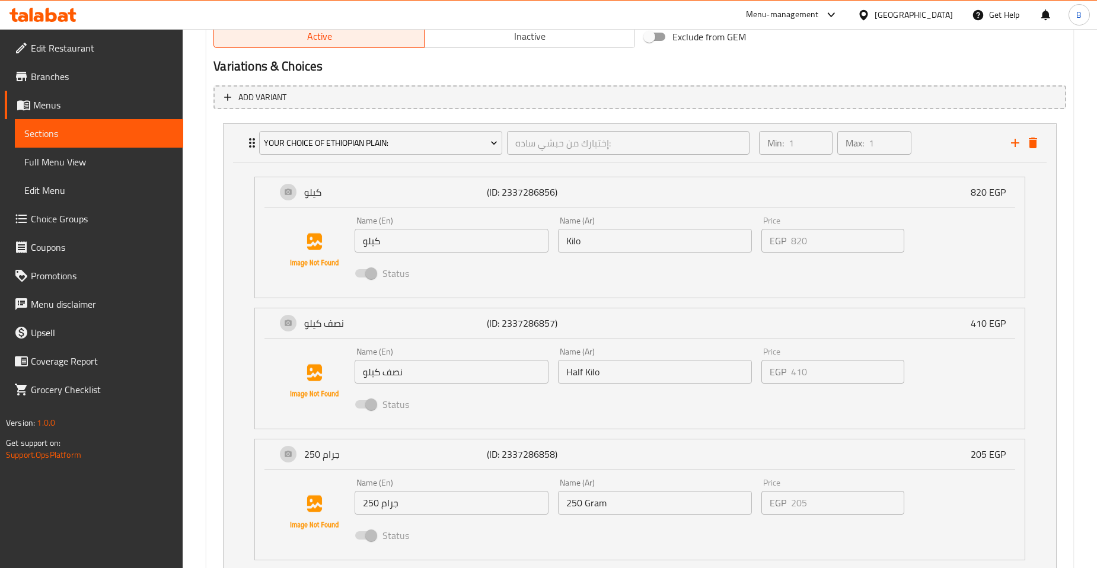
scroll to position [572, 0]
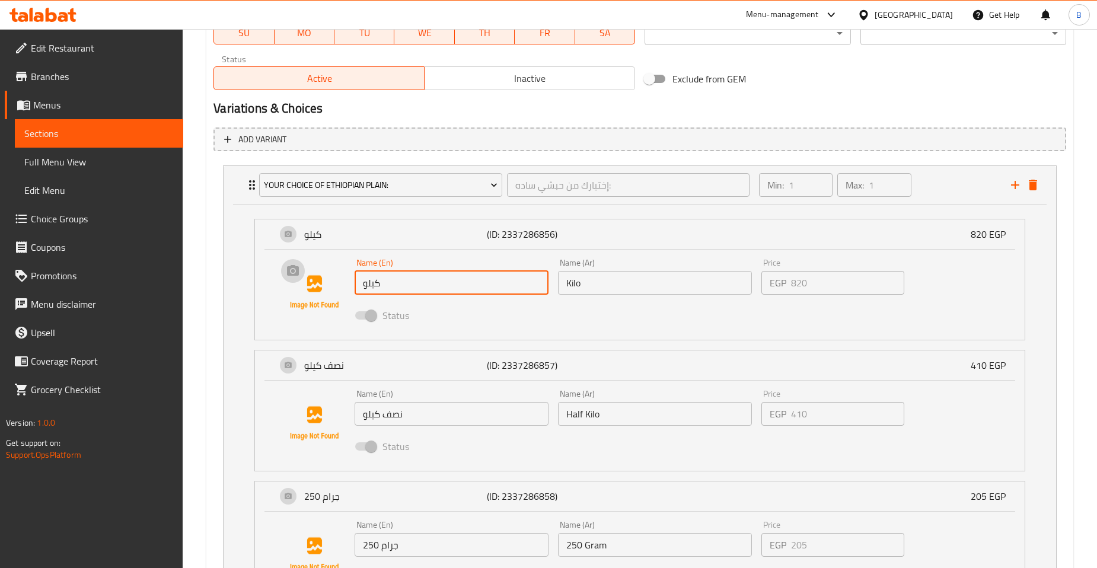
drag, startPoint x: 396, startPoint y: 287, endPoint x: 342, endPoint y: 286, distance: 53.4
click at [342, 286] on div "Name (En) كيلو Name (En) Name (Ar) Kilo Name (Ar) Price EGP 820 Price Status" at bounding box center [640, 292] width 732 height 81
click at [387, 282] on input "كيلو" at bounding box center [452, 283] width 194 height 24
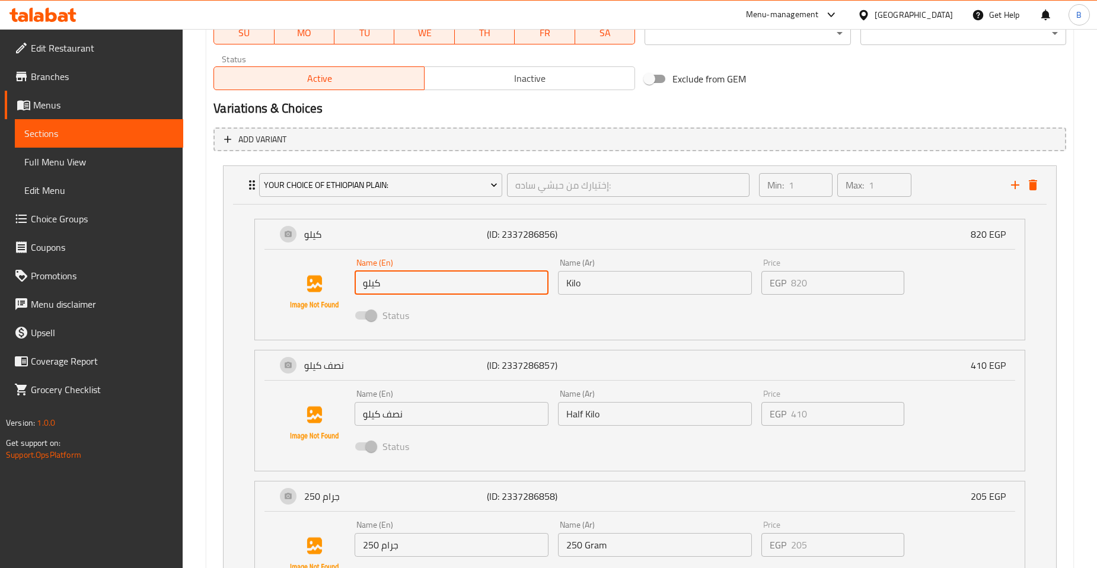
click at [387, 282] on input "كيلو" at bounding box center [452, 283] width 194 height 24
click at [372, 285] on input "كيلو" at bounding box center [452, 283] width 194 height 24
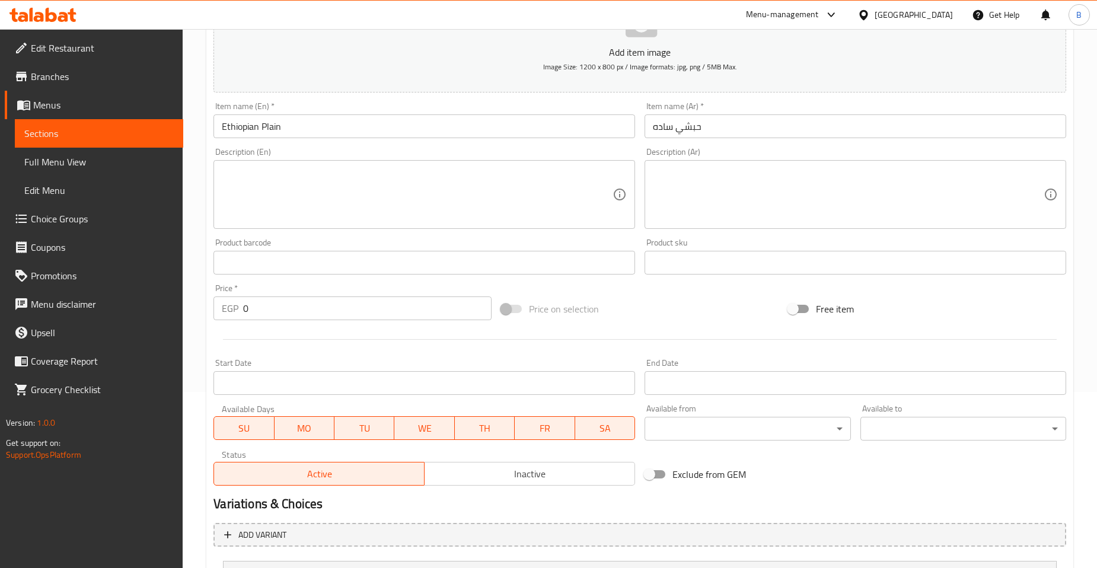
scroll to position [0, 0]
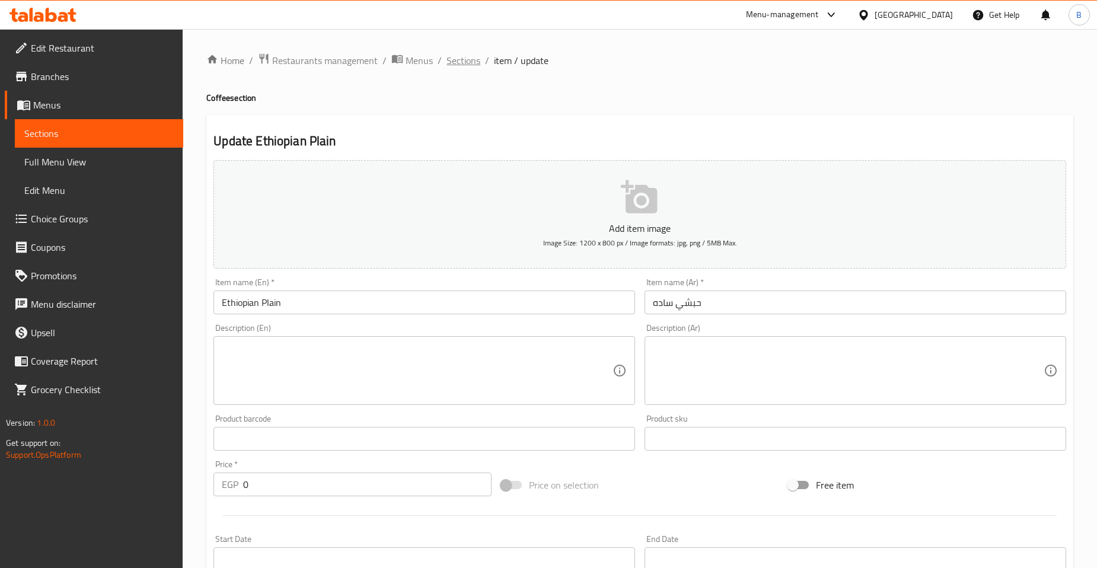
click at [448, 62] on span "Sections" at bounding box center [464, 60] width 34 height 14
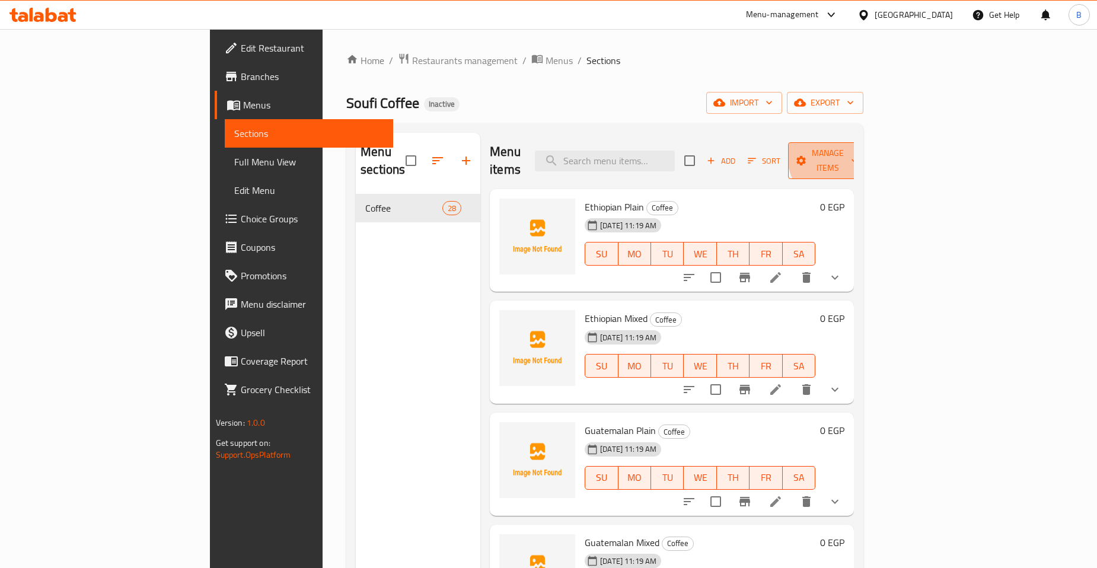
click at [858, 147] on span "Manage items" at bounding box center [828, 161] width 60 height 30
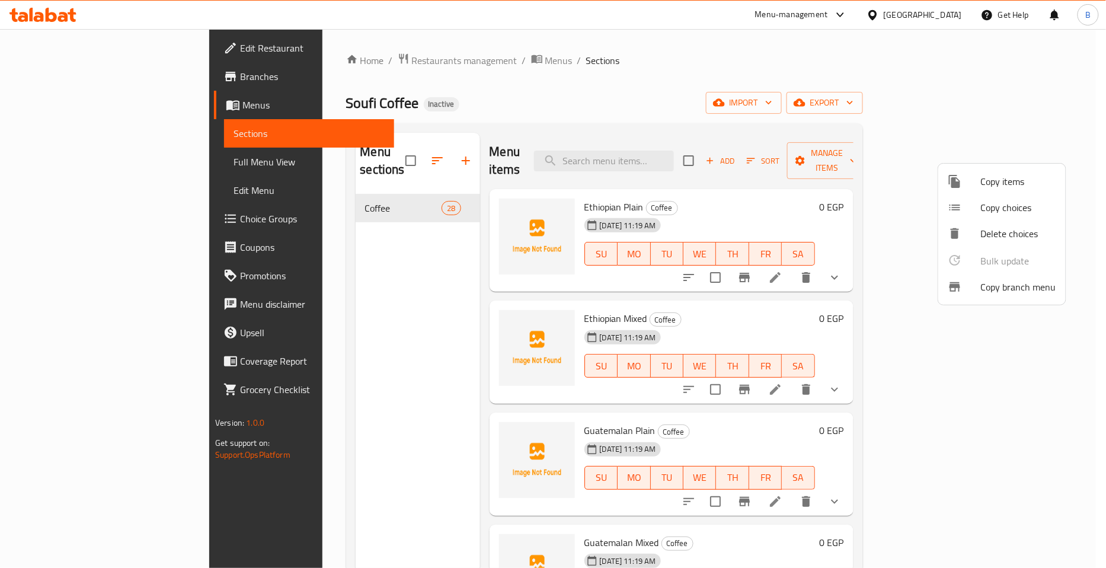
click at [1034, 109] on div at bounding box center [553, 284] width 1106 height 568
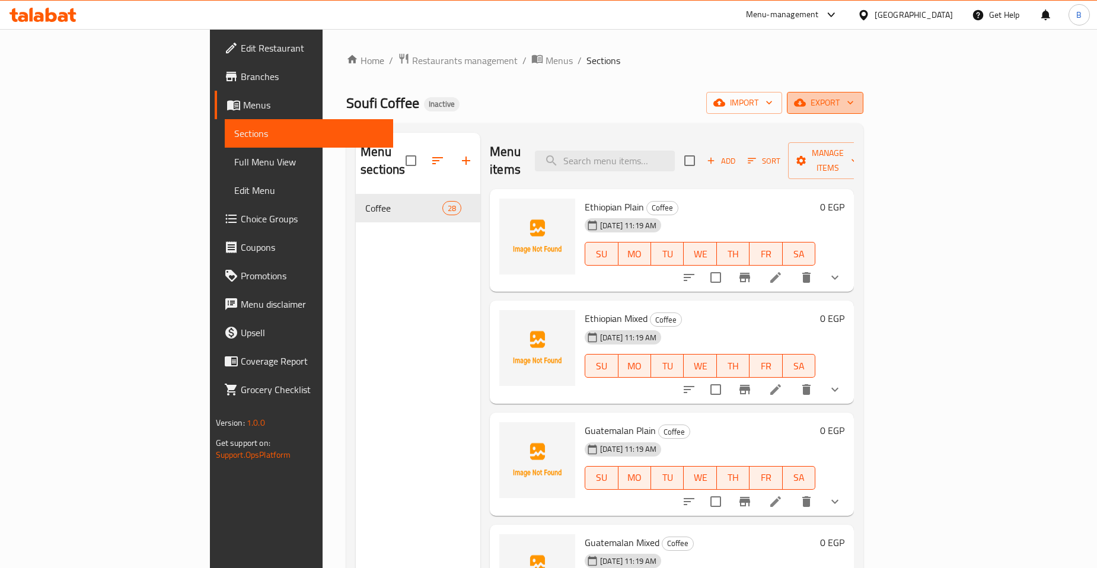
click at [854, 104] on span "export" at bounding box center [825, 102] width 58 height 15
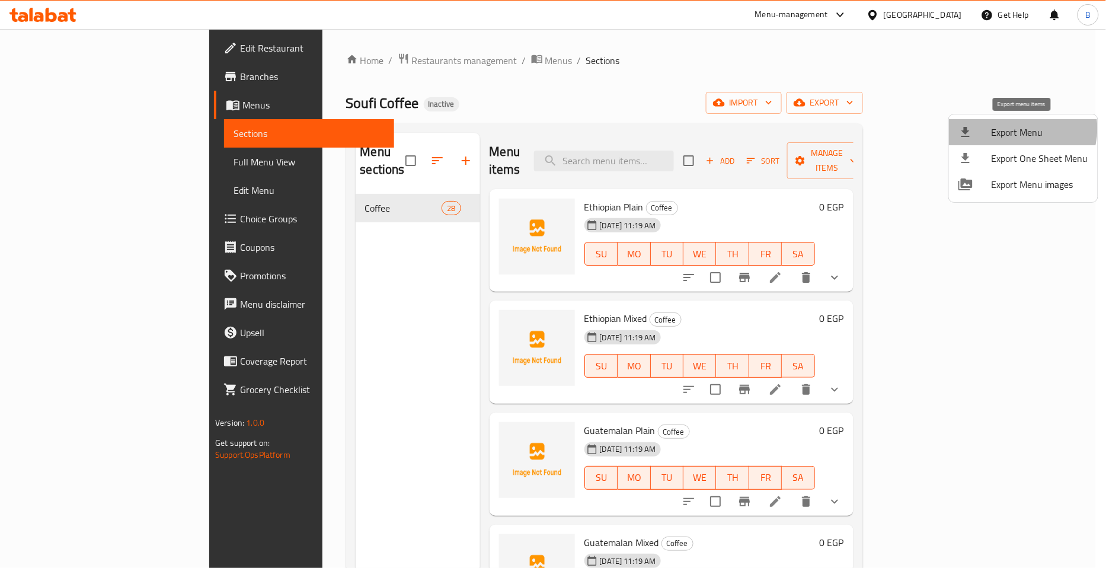
click at [1022, 129] on span "Export Menu" at bounding box center [1040, 132] width 97 height 14
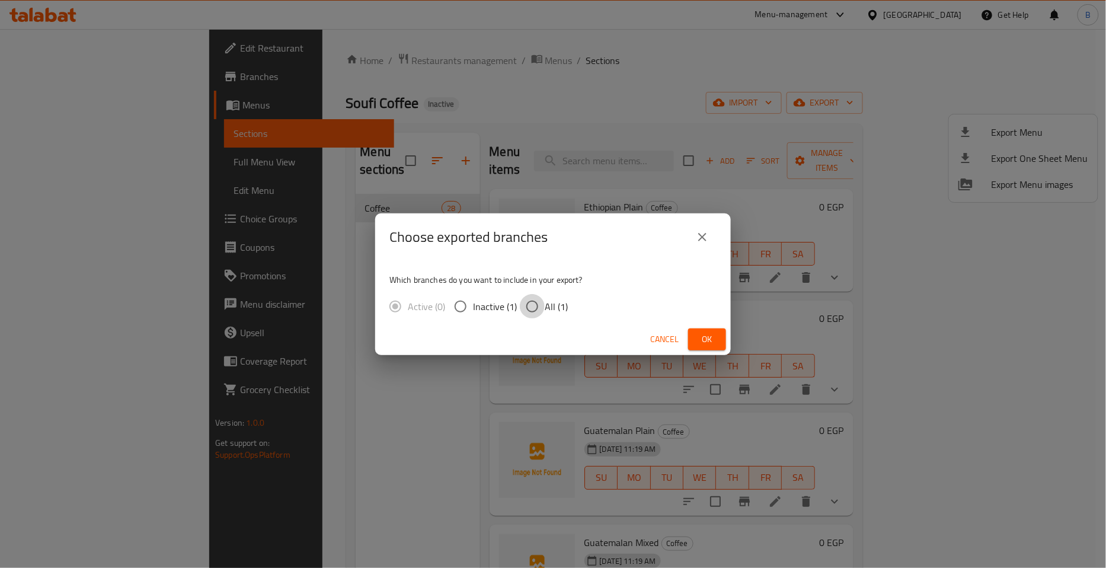
click at [530, 305] on input "All (1)" at bounding box center [532, 306] width 25 height 25
radio input "true"
click at [709, 336] on span "Ok" at bounding box center [707, 339] width 19 height 15
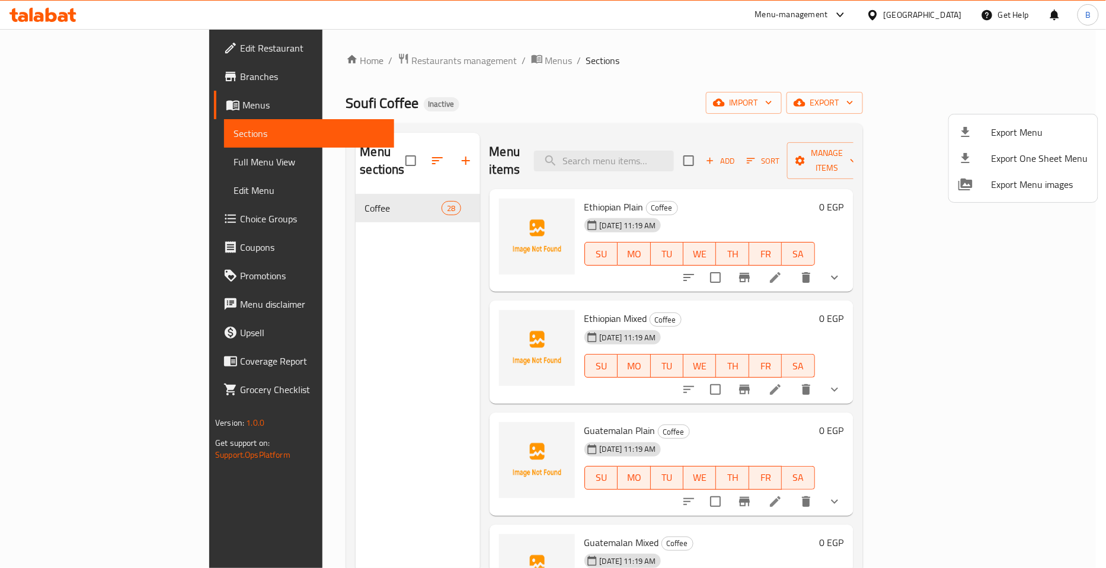
click at [684, 168] on div at bounding box center [553, 284] width 1106 height 568
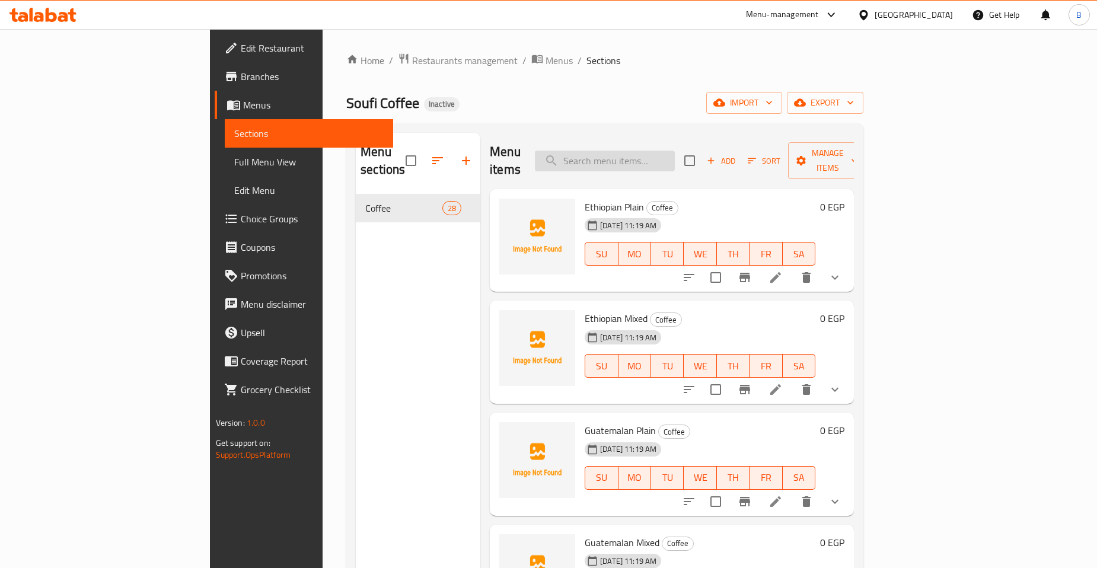
click at [675, 151] on input "search" at bounding box center [605, 161] width 140 height 21
paste input "Honduras Plain"
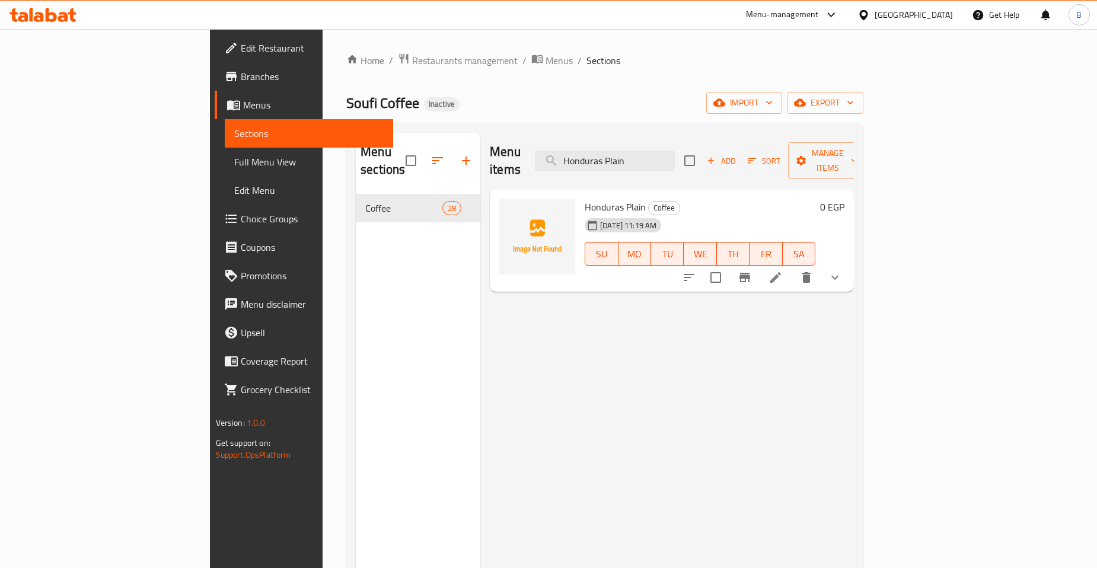
type input "Honduras Plain"
click at [783, 270] on icon at bounding box center [775, 277] width 14 height 14
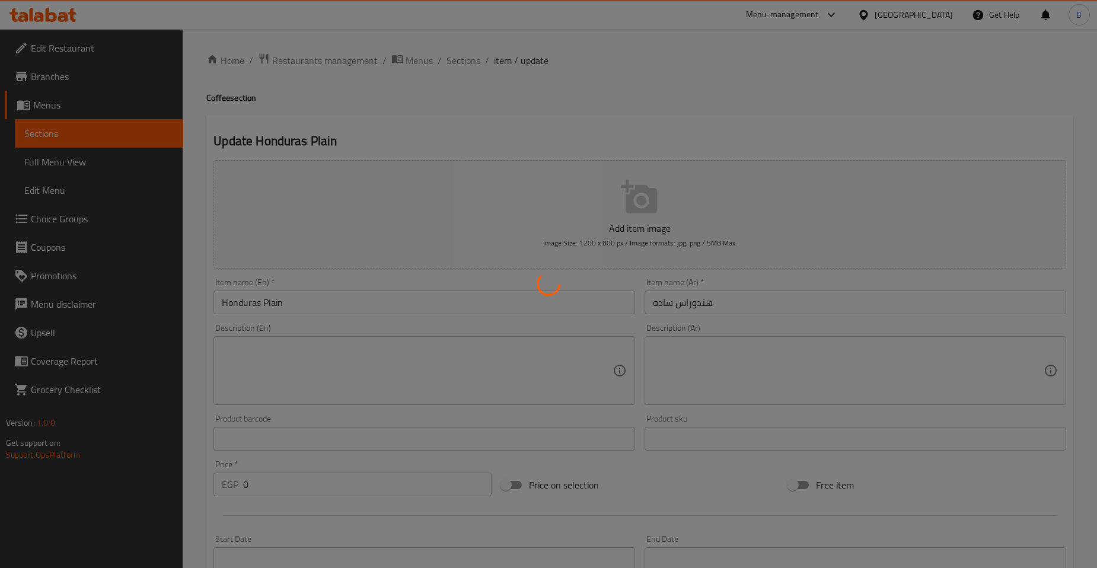
type input "إختيارك من:"
type input "1"
type input "إختيارك من هندوراس ساده:"
type input "1"
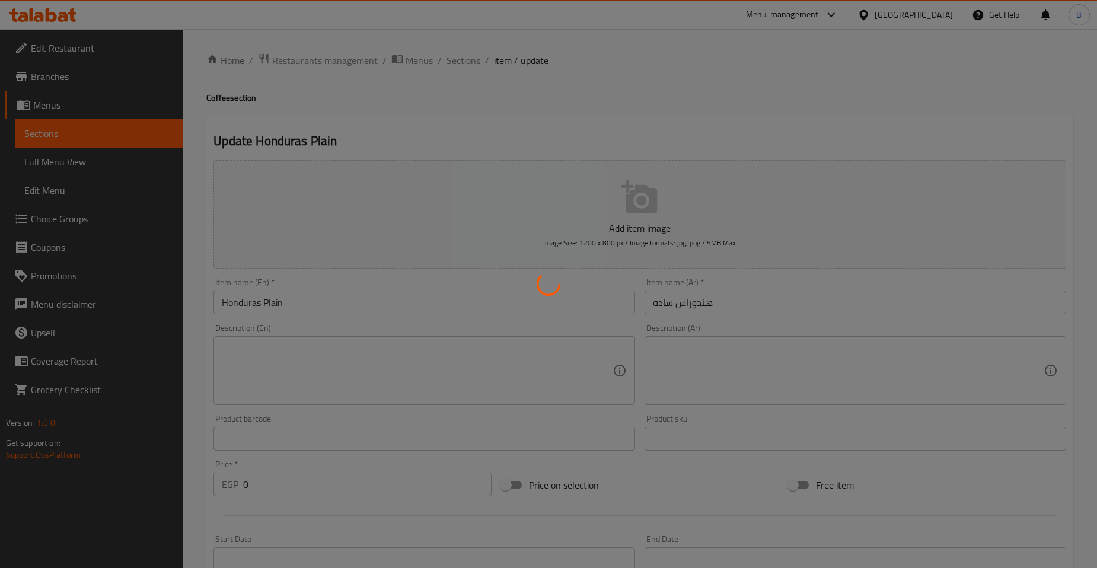
type input "1"
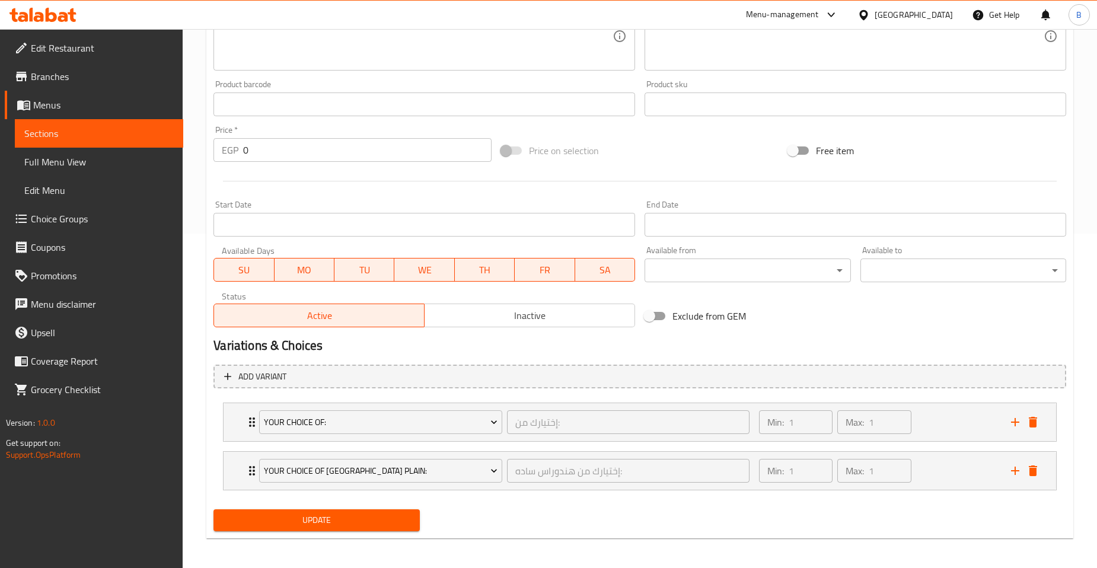
scroll to position [336, 0]
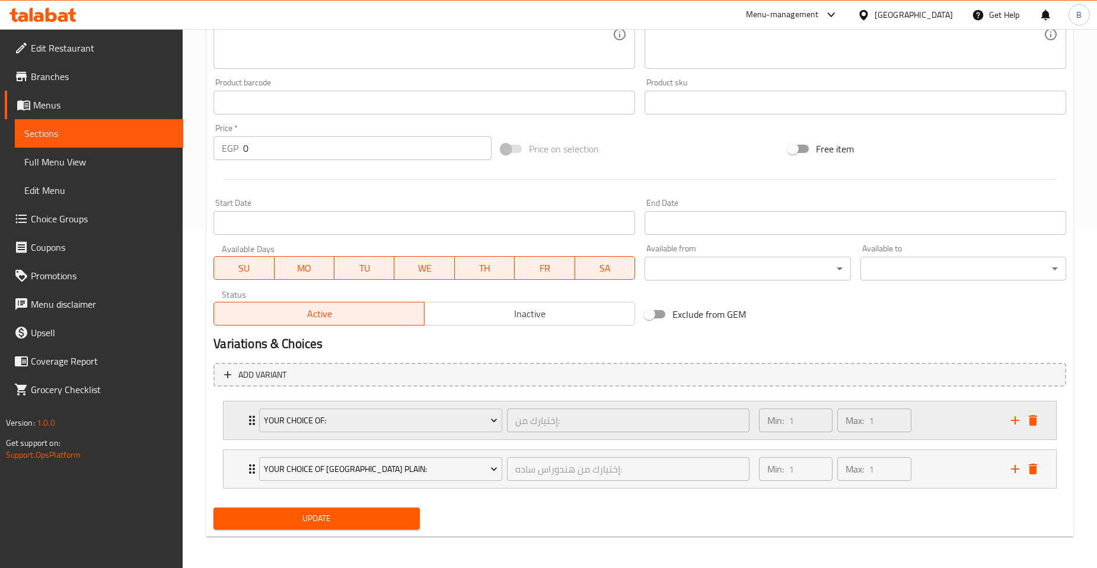
click at [939, 414] on div "Min: 1 ​ Max: 1 ​" at bounding box center [878, 420] width 252 height 38
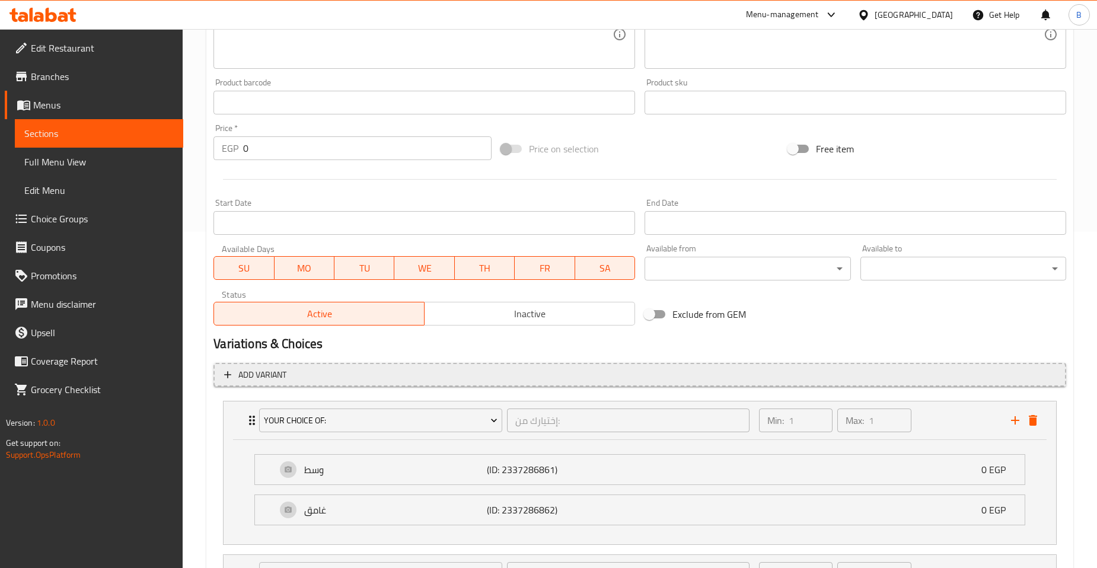
scroll to position [442, 0]
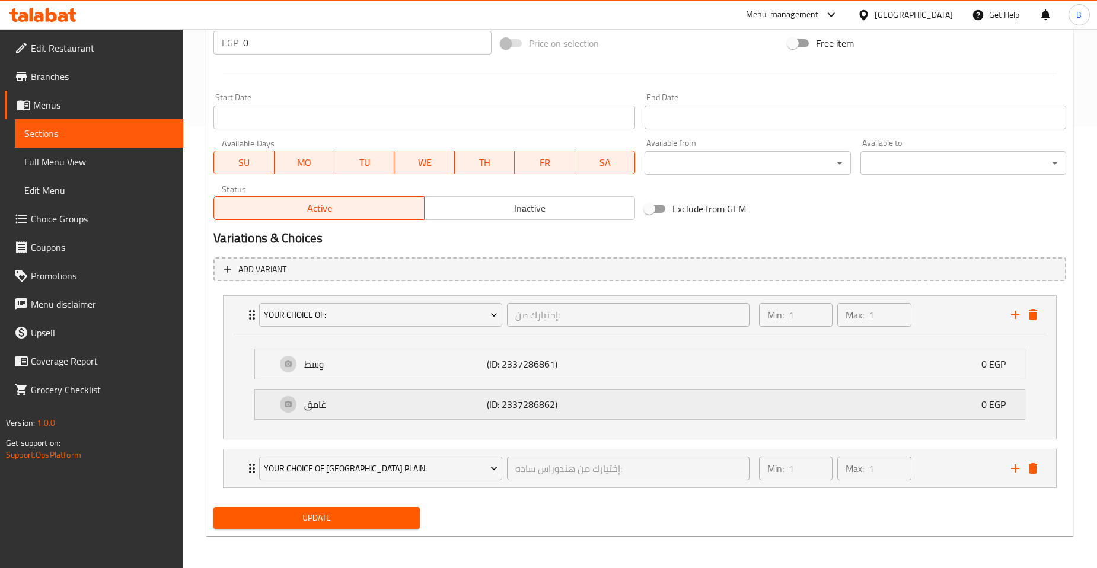
click at [422, 401] on p "غامق" at bounding box center [395, 404] width 183 height 14
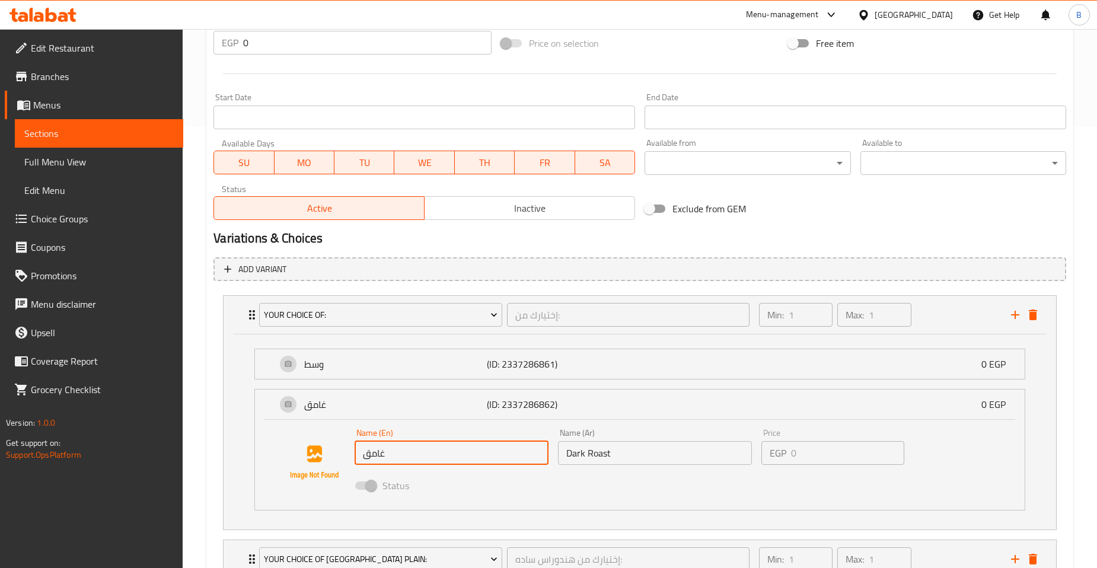
drag, startPoint x: 408, startPoint y: 454, endPoint x: 365, endPoint y: 453, distance: 43.3
click at [365, 453] on input "غامق" at bounding box center [452, 453] width 194 height 24
click at [799, 218] on div "Exclude from GEM" at bounding box center [784, 209] width 288 height 32
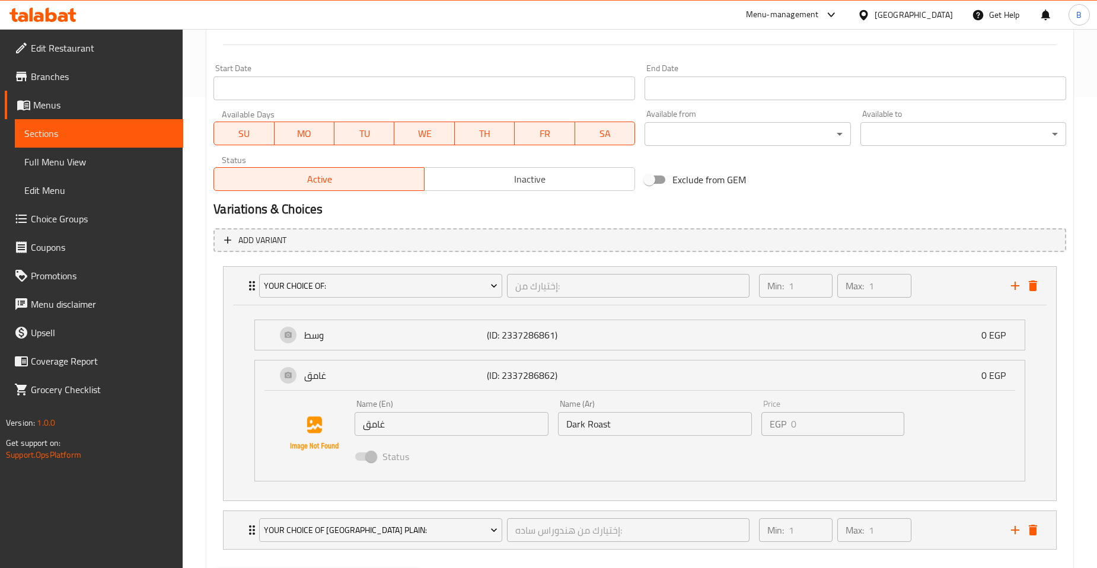
scroll to position [532, 0]
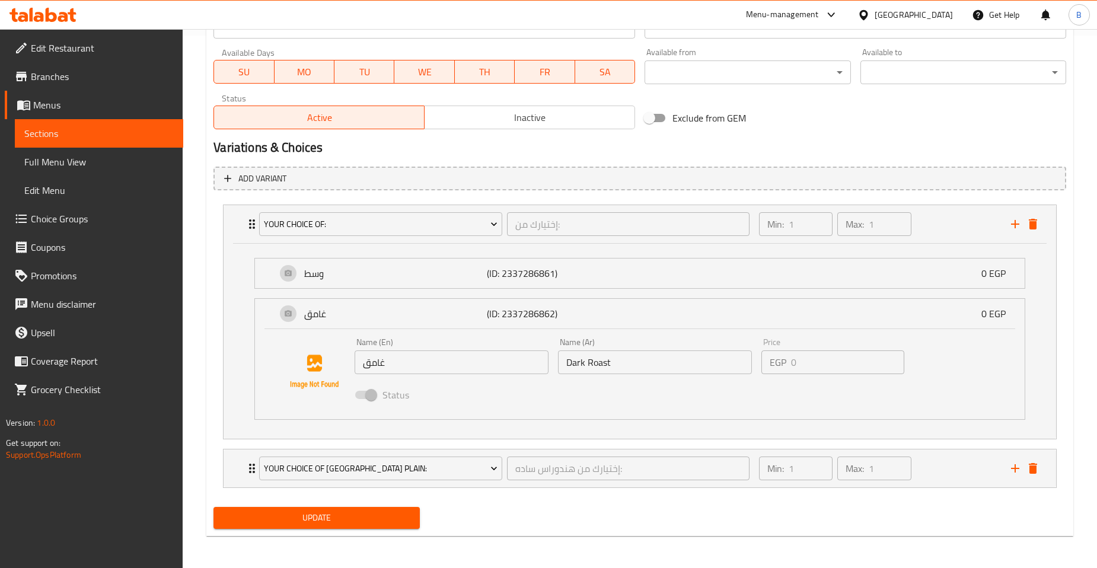
click at [60, 212] on span "Choice Groups" at bounding box center [102, 219] width 143 height 14
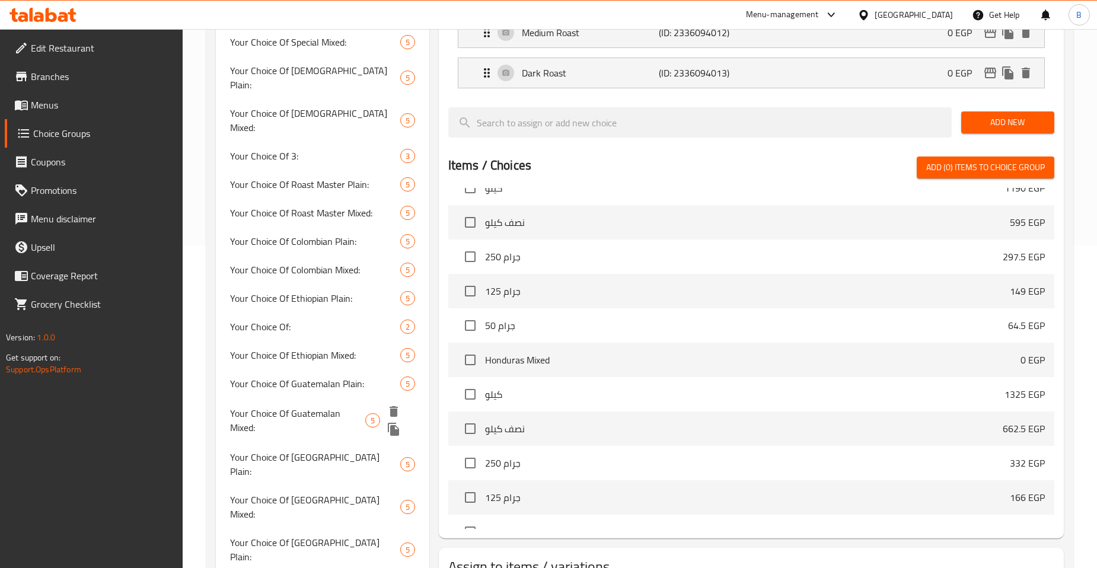
scroll to position [306, 0]
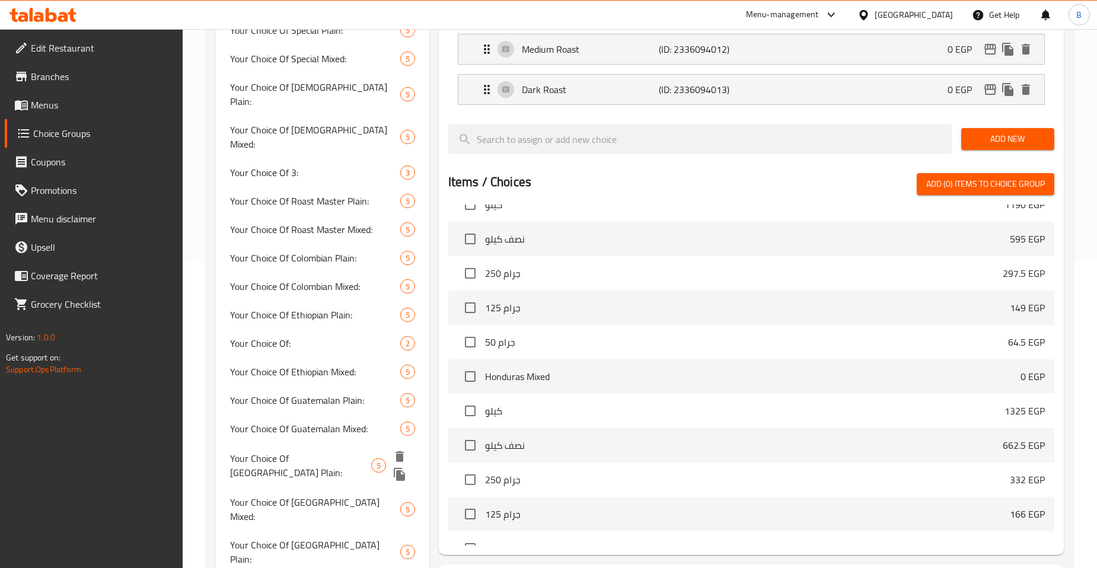
click at [269, 451] on span "Your Choice Of Honduras Plain:" at bounding box center [300, 465] width 141 height 28
type input "Your Choice Of Honduras Plain:"
type input "إختيارك من هندوراس ساده:"
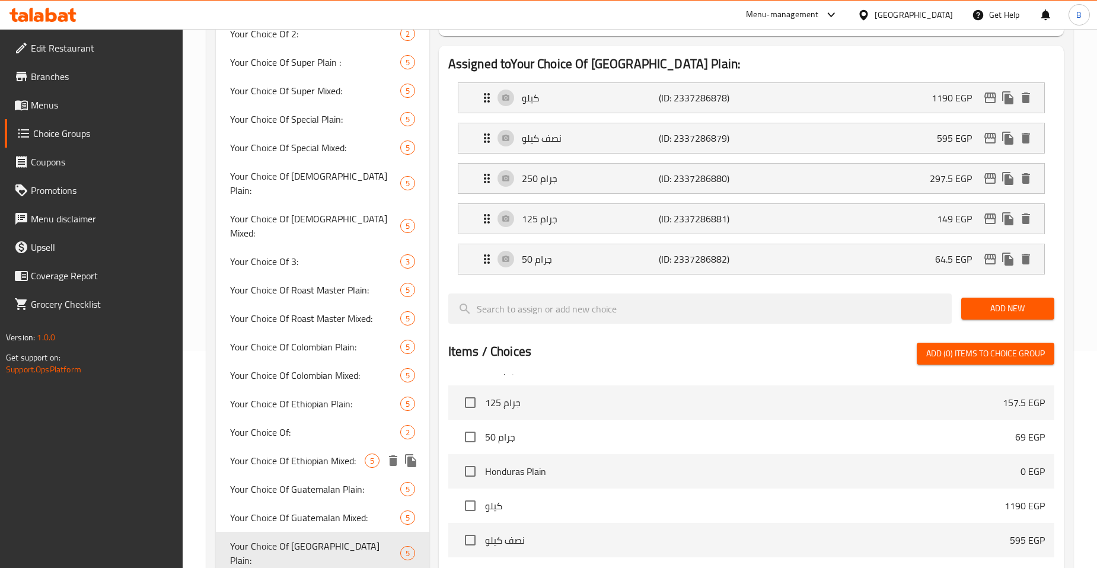
scroll to position [240, 0]
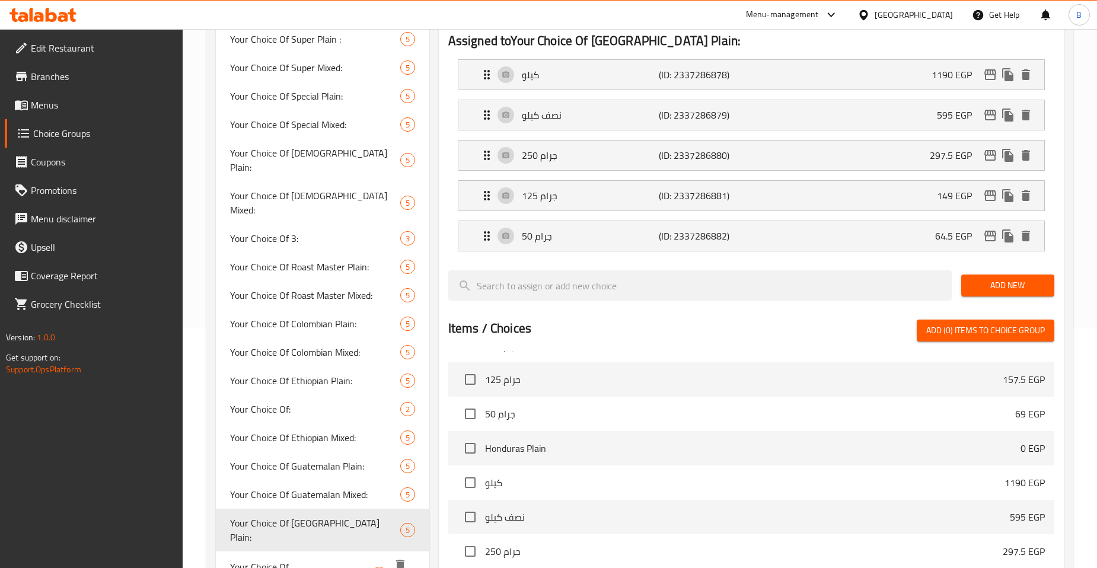
click at [327, 560] on span "Your Choice Of Honduras Mixed:" at bounding box center [300, 574] width 141 height 28
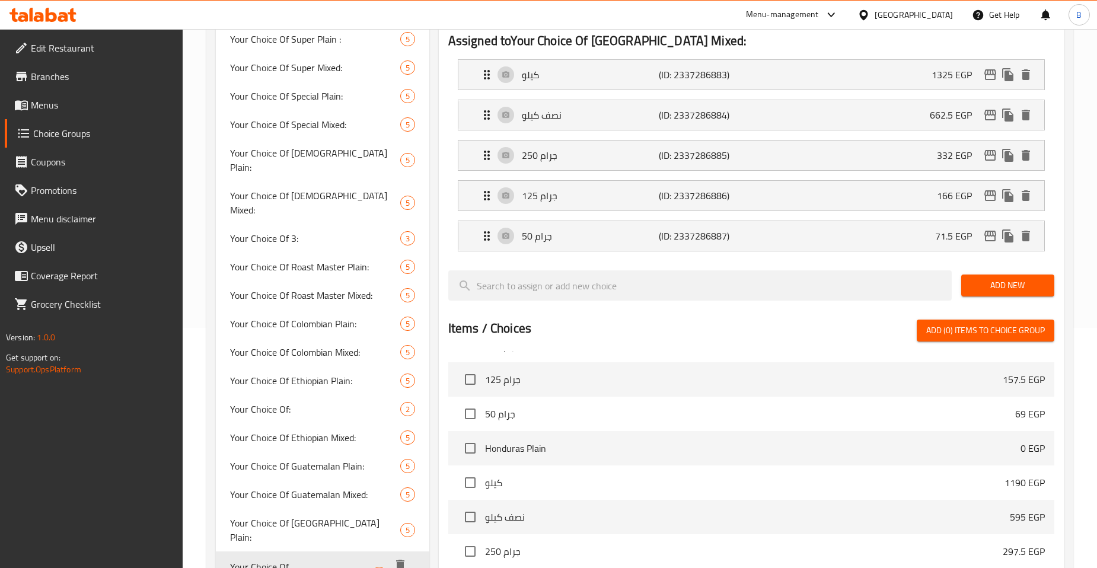
type input "Your Choice Of Honduras Mixed:"
type input "إختيارك من هندوراس محوج:"
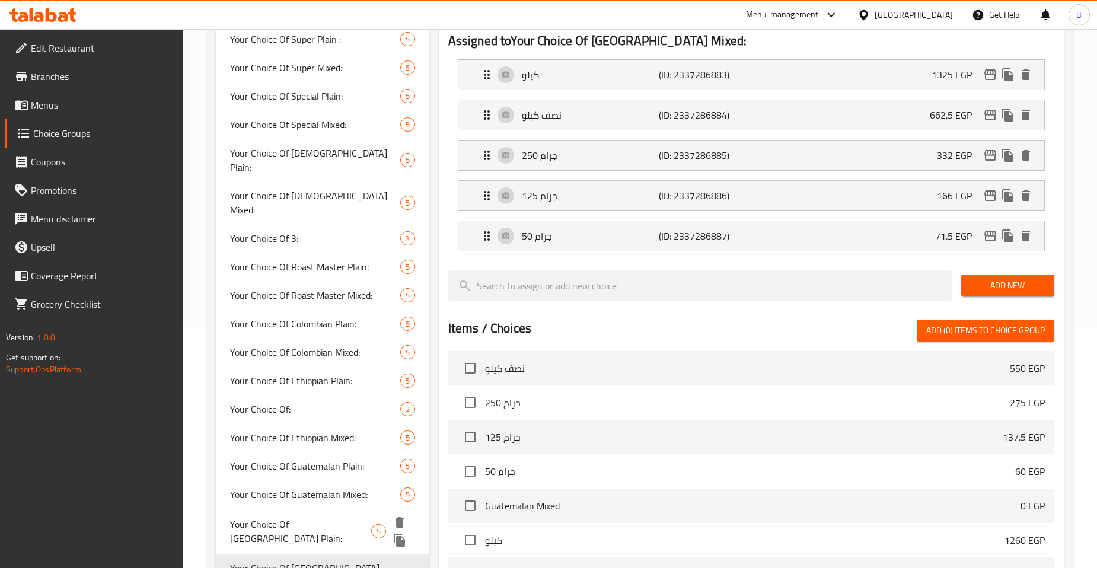
click at [306, 517] on span "Your Choice Of Honduras Plain:" at bounding box center [300, 531] width 141 height 28
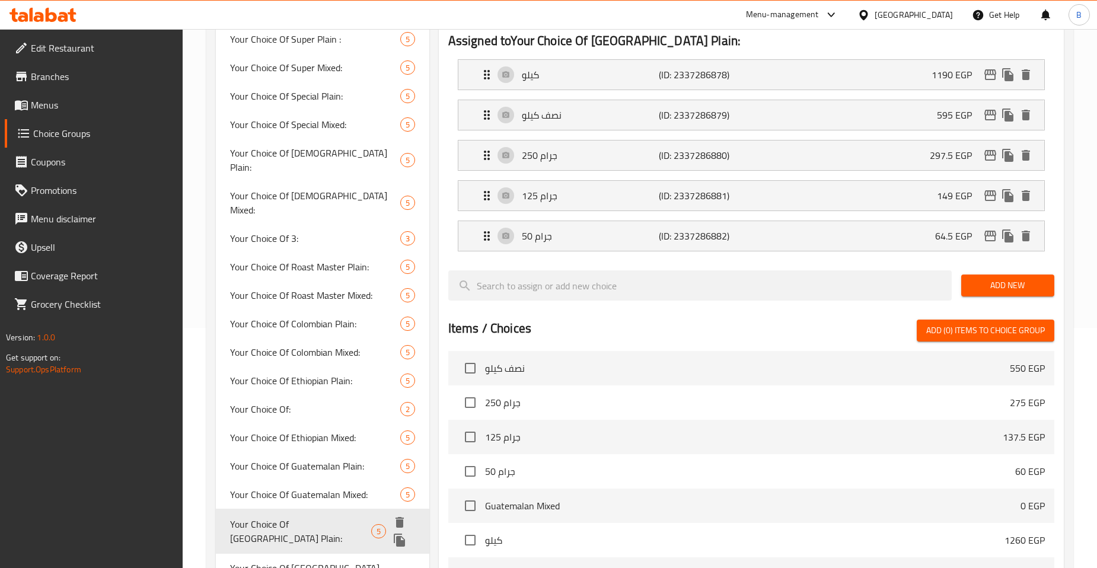
type input "Your Choice Of Honduras Plain:"
type input "إختيارك من هندوراس ساده:"
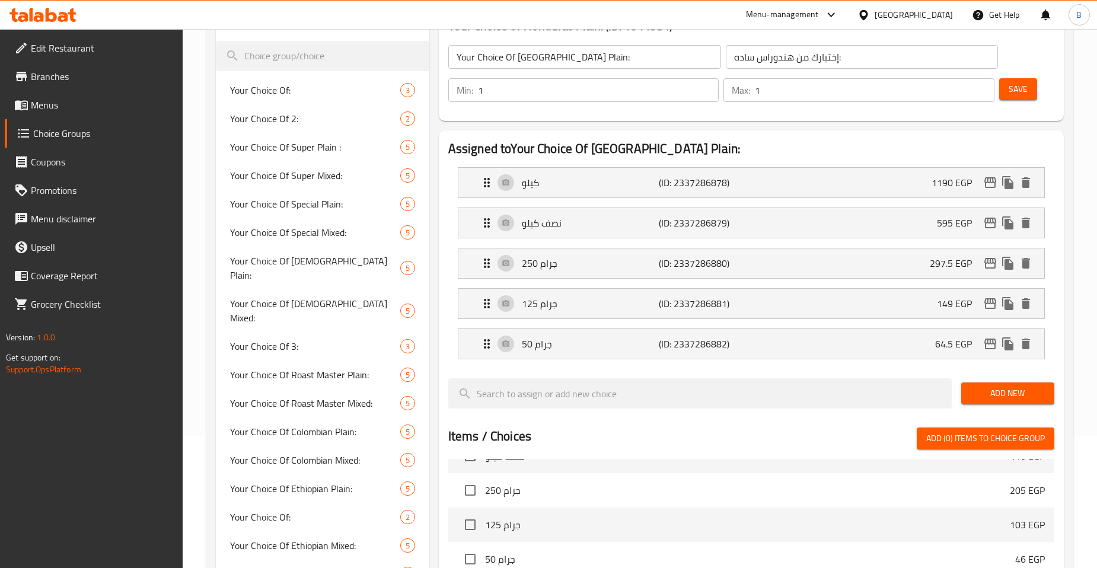
scroll to position [0, 0]
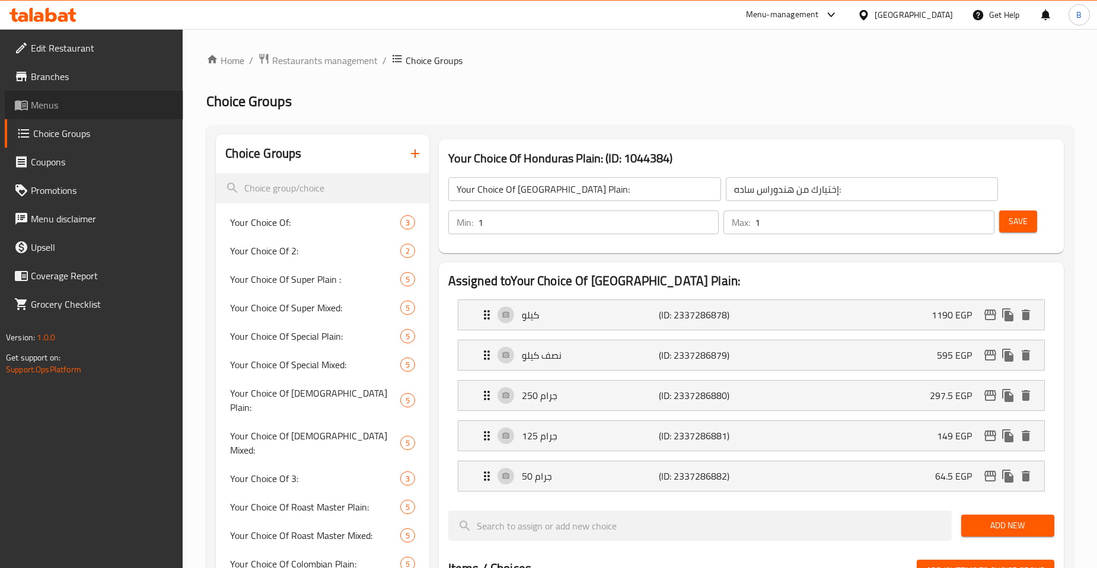
click at [44, 98] on span "Menus" at bounding box center [102, 105] width 143 height 14
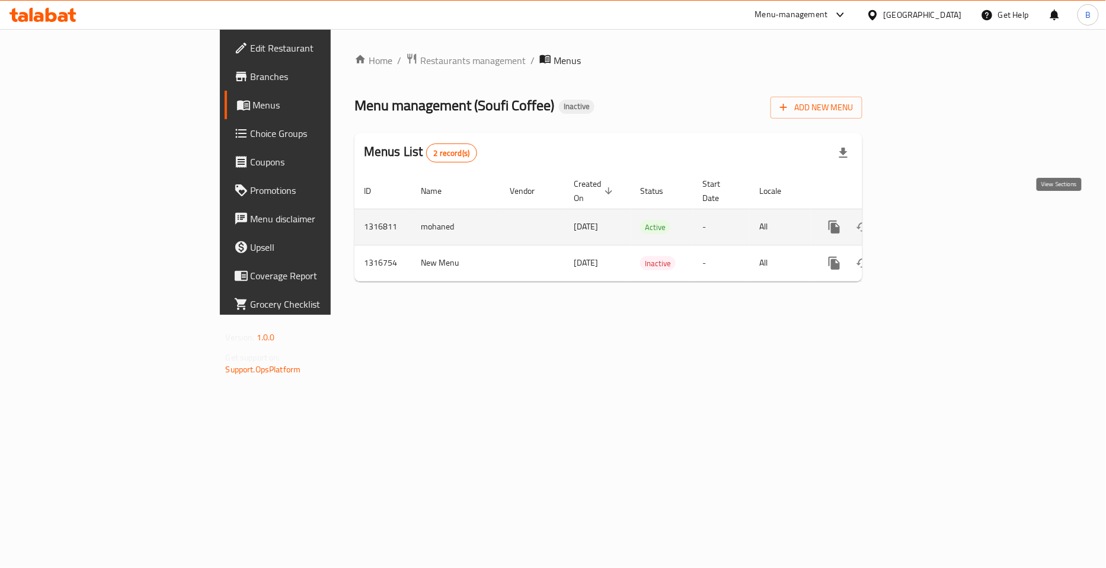
click at [927, 220] on icon "enhanced table" at bounding box center [920, 227] width 14 height 14
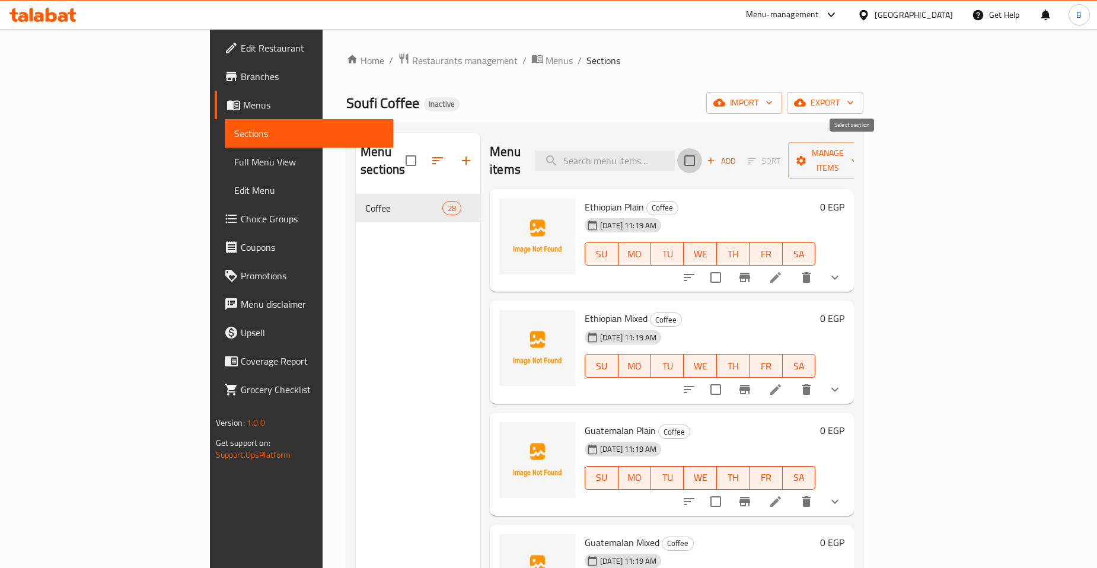
click at [702, 148] on input "checkbox" at bounding box center [689, 160] width 25 height 25
checkbox input "true"
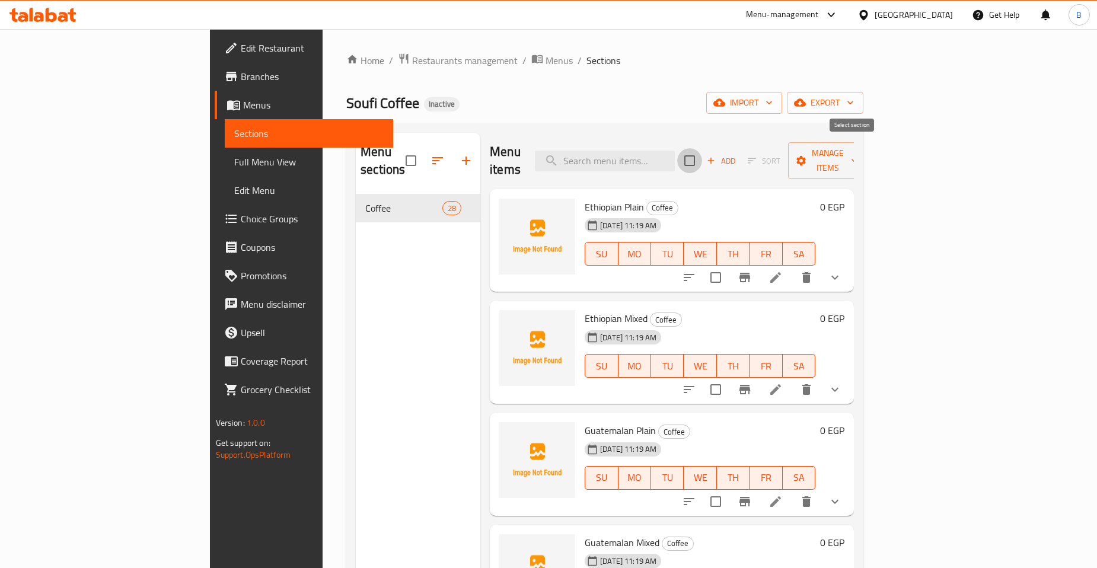
checkbox input "true"
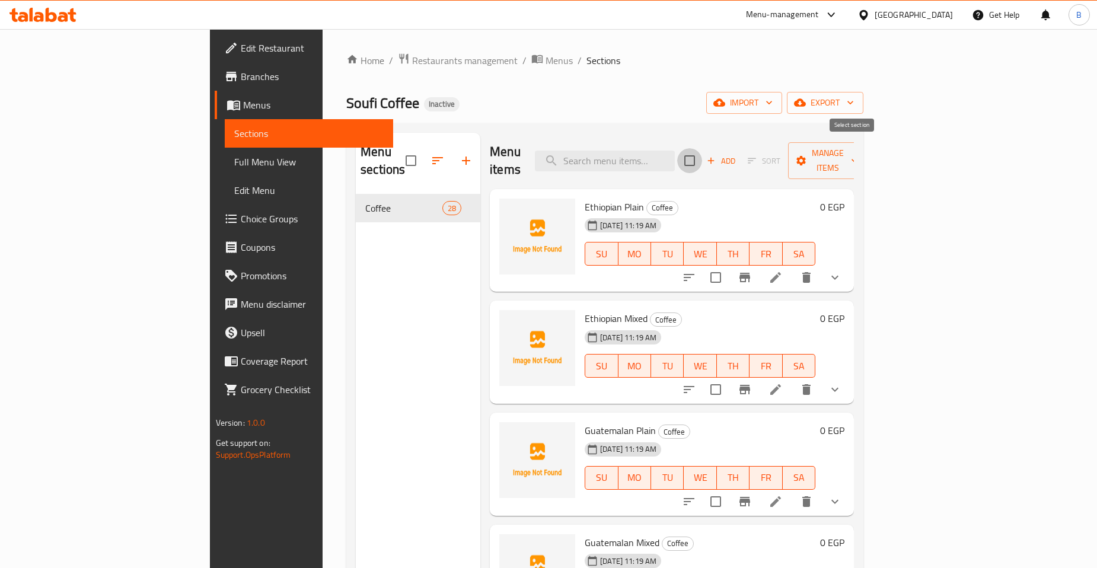
checkbox input "true"
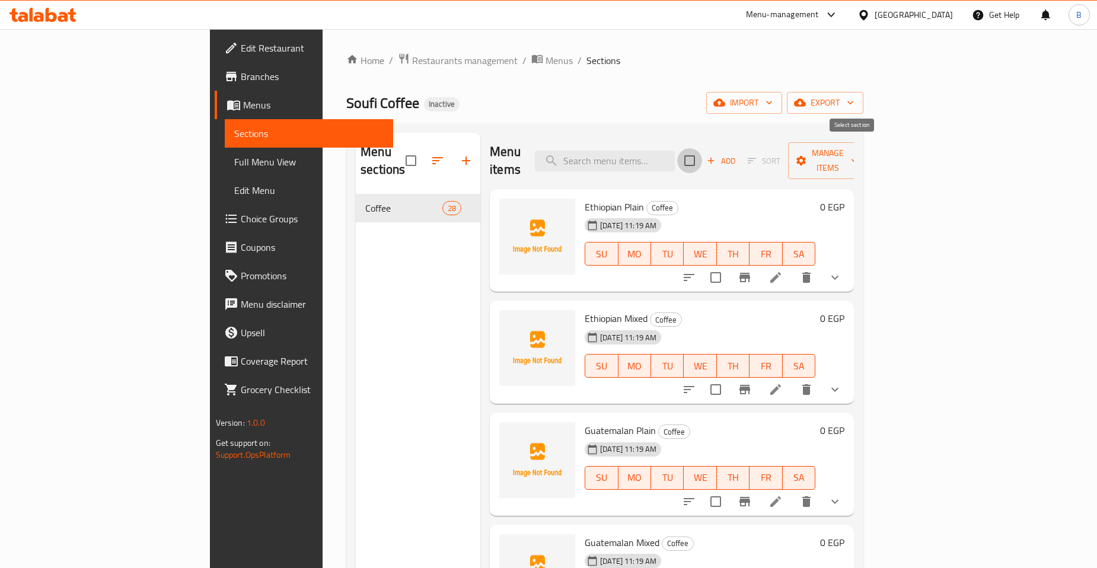
checkbox input "true"
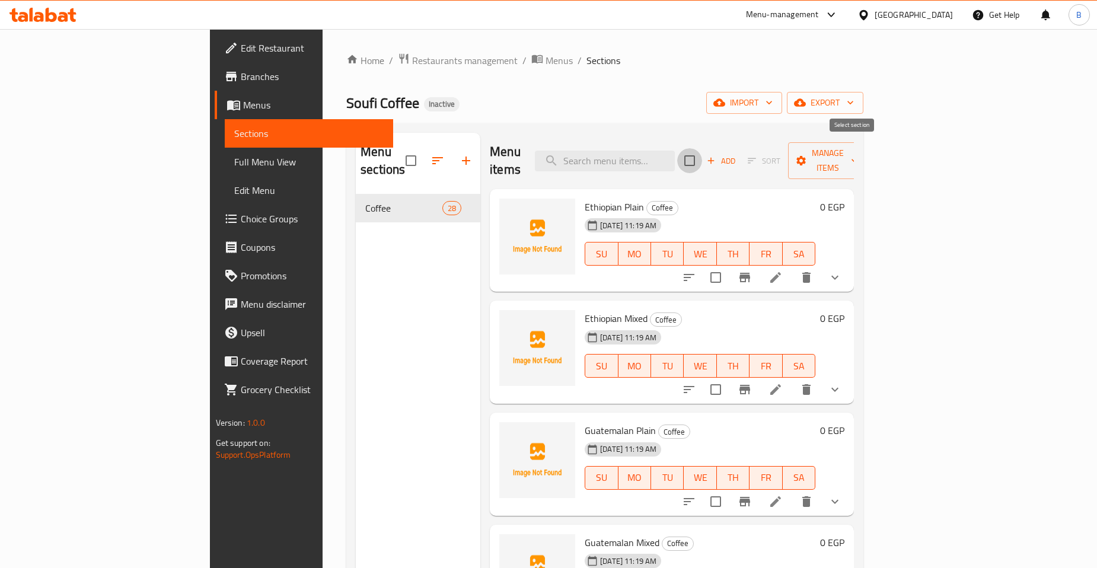
checkbox input "true"
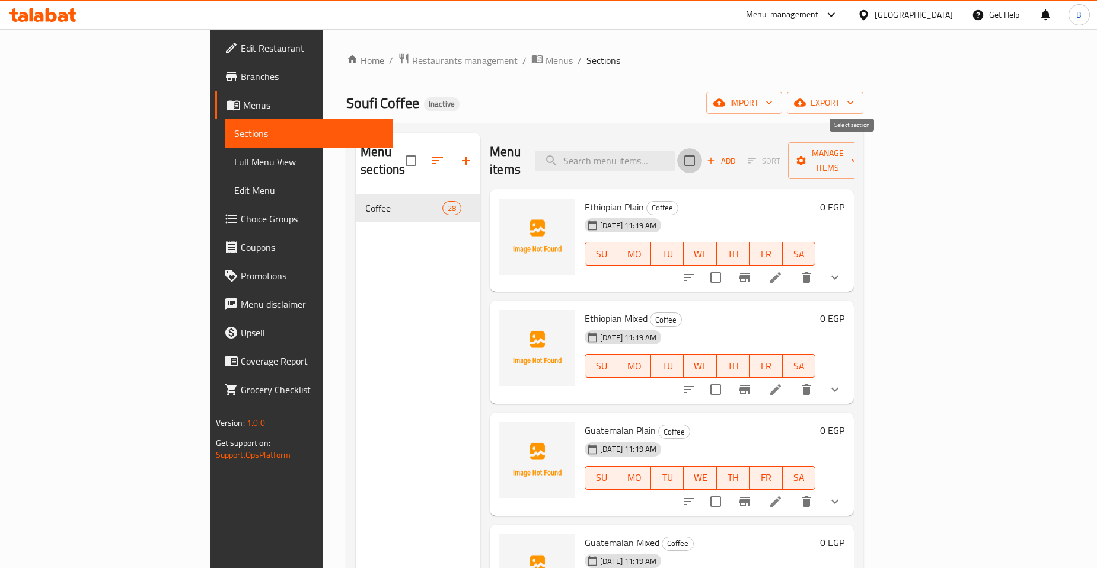
checkbox input "true"
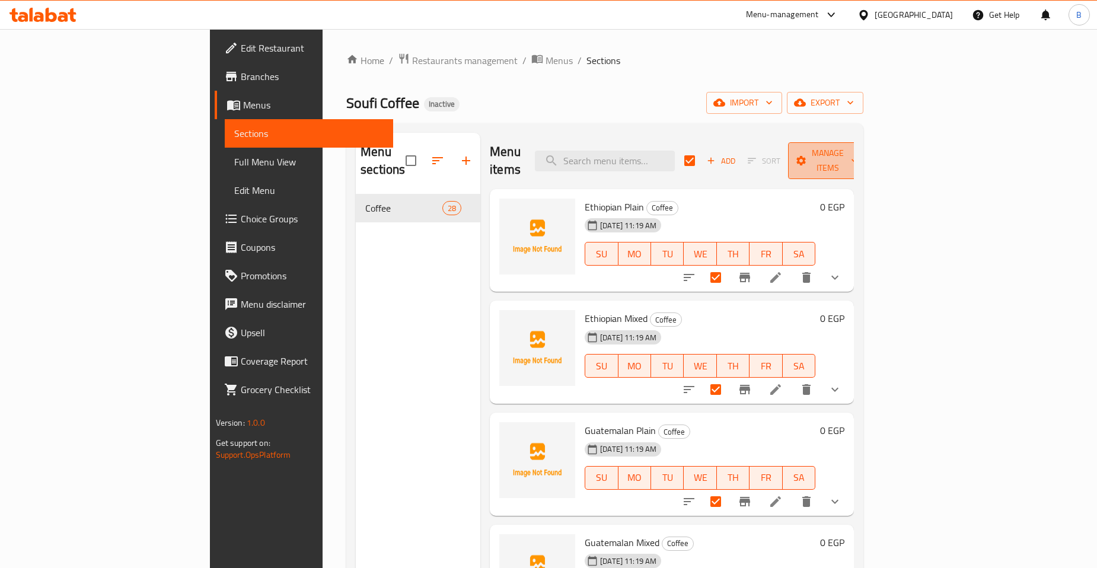
click at [858, 148] on span "Manage items" at bounding box center [828, 161] width 60 height 30
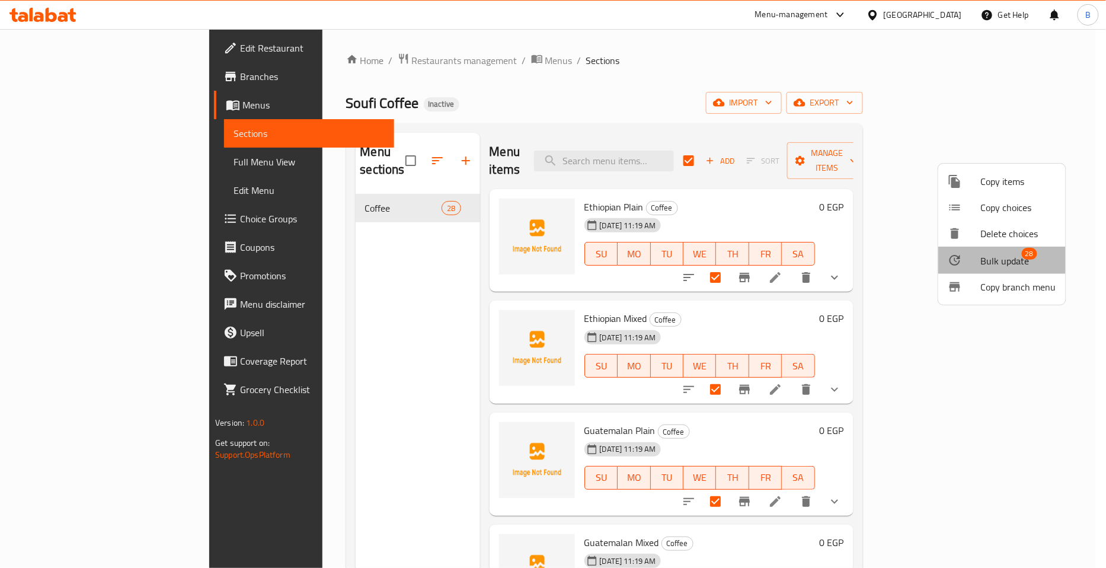
click at [1003, 260] on span "Bulk update" at bounding box center [1005, 261] width 49 height 14
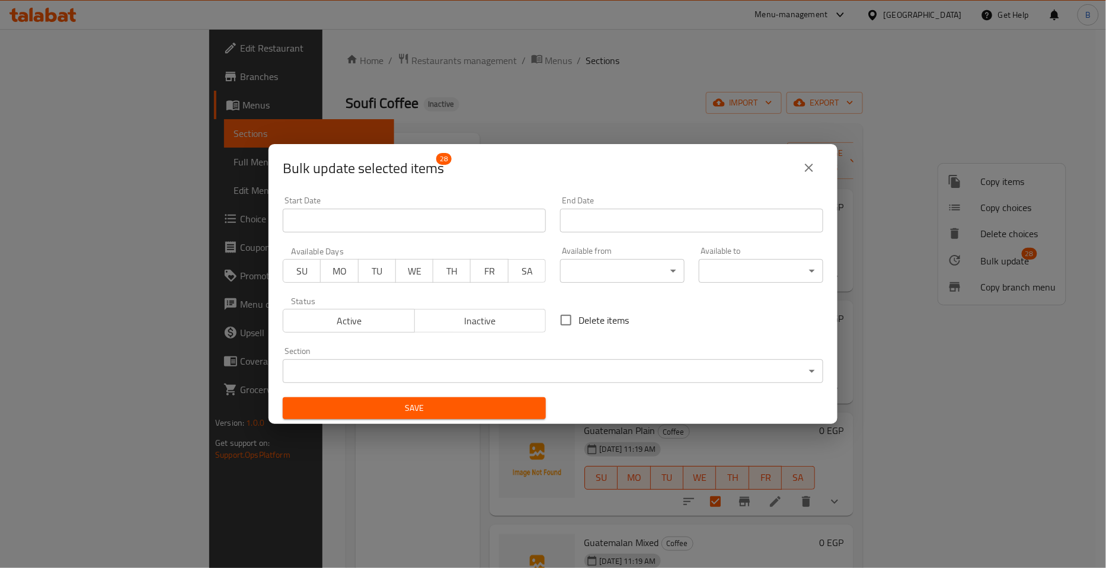
click at [818, 164] on button "close" at bounding box center [809, 168] width 28 height 28
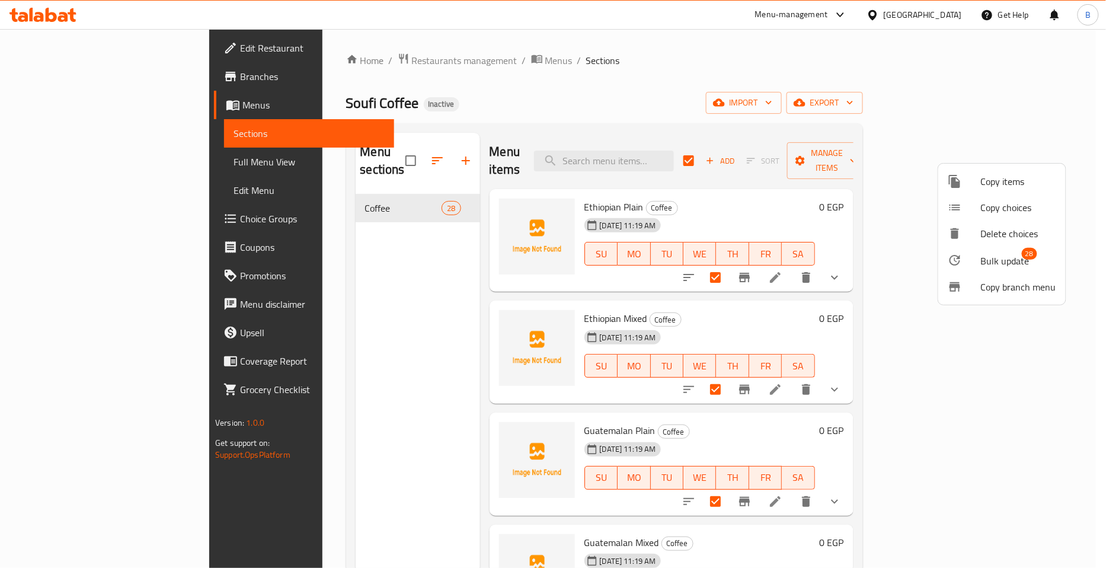
click at [1029, 107] on div at bounding box center [553, 284] width 1106 height 568
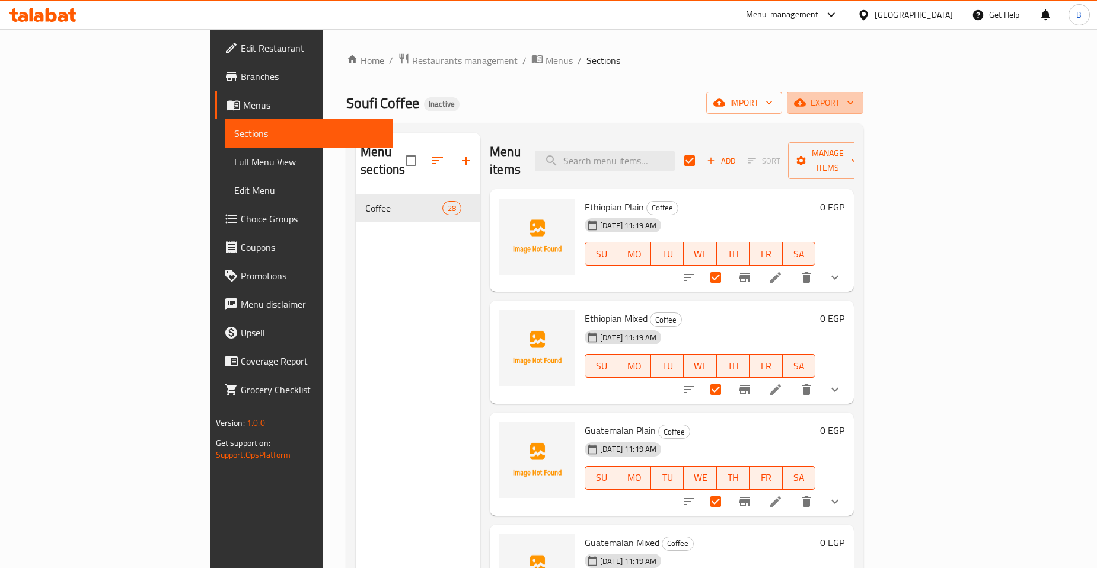
click at [854, 107] on span "export" at bounding box center [825, 102] width 58 height 15
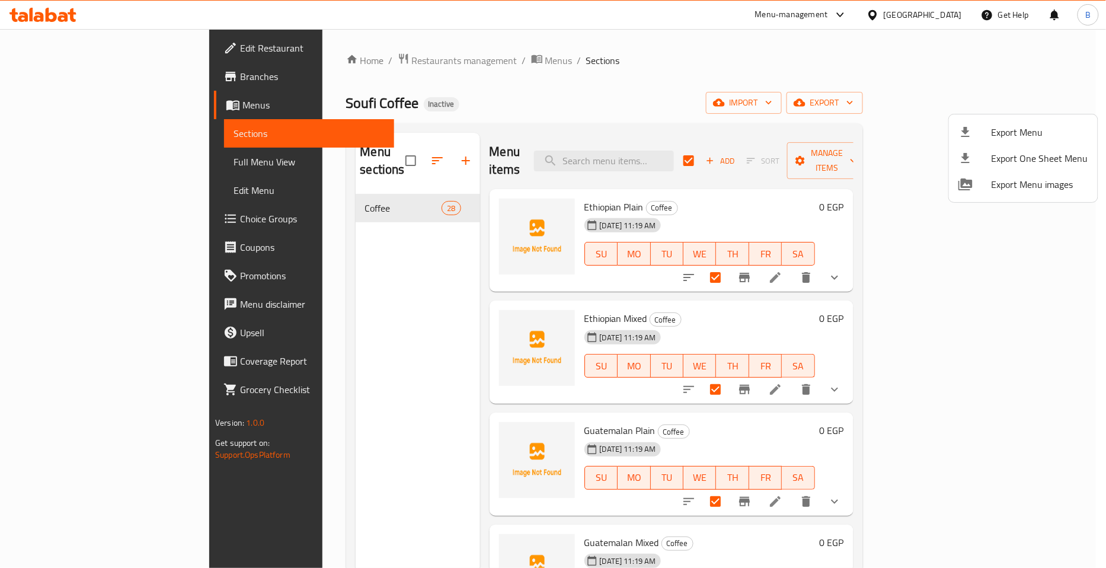
click at [766, 90] on div at bounding box center [553, 284] width 1106 height 568
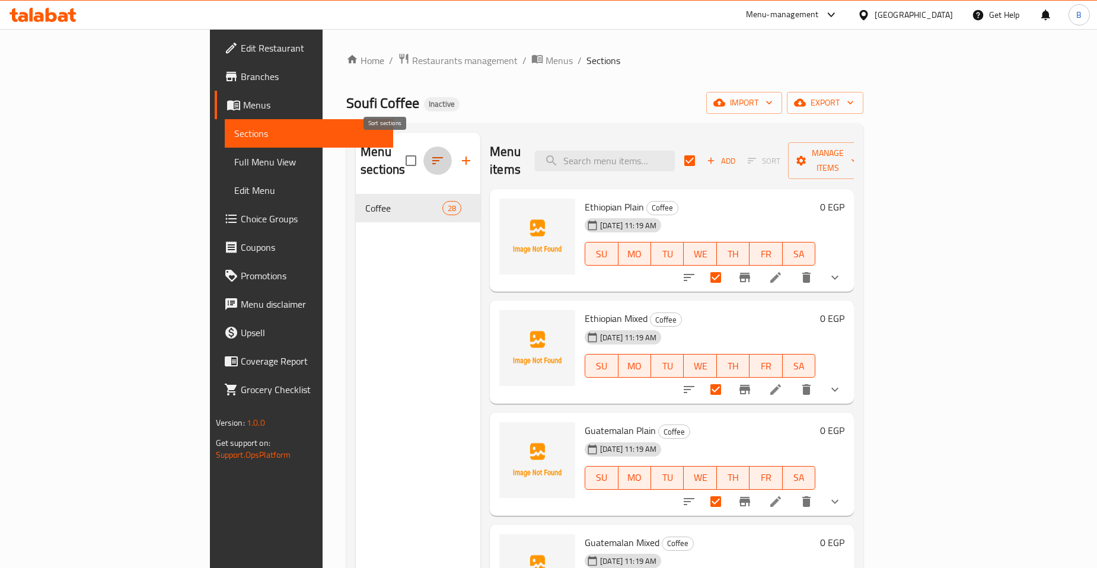
click at [430, 154] on icon "button" at bounding box center [437, 161] width 14 height 14
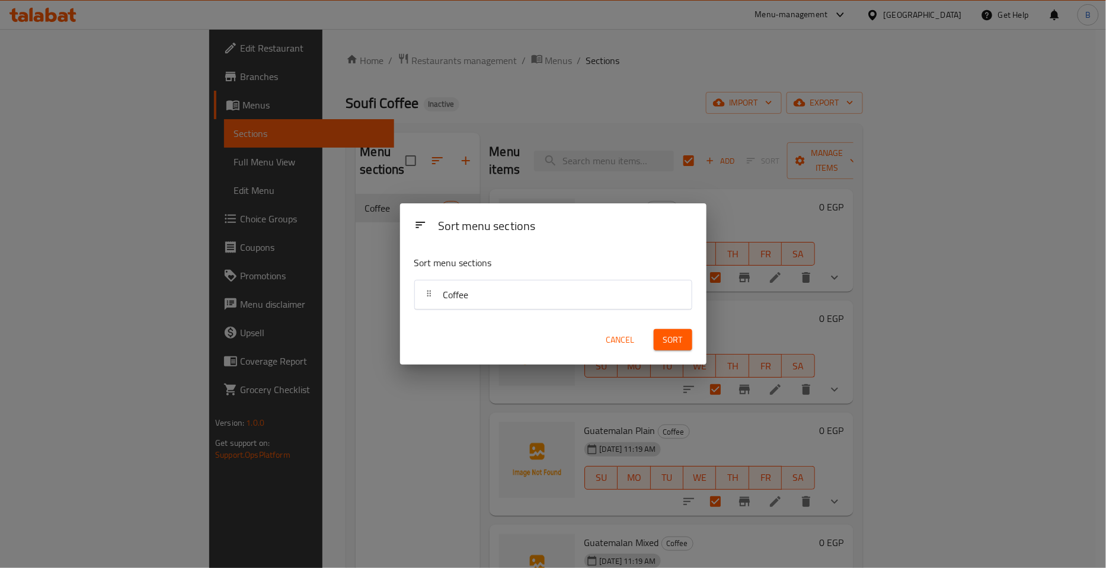
click at [620, 333] on span "Cancel" at bounding box center [621, 340] width 28 height 15
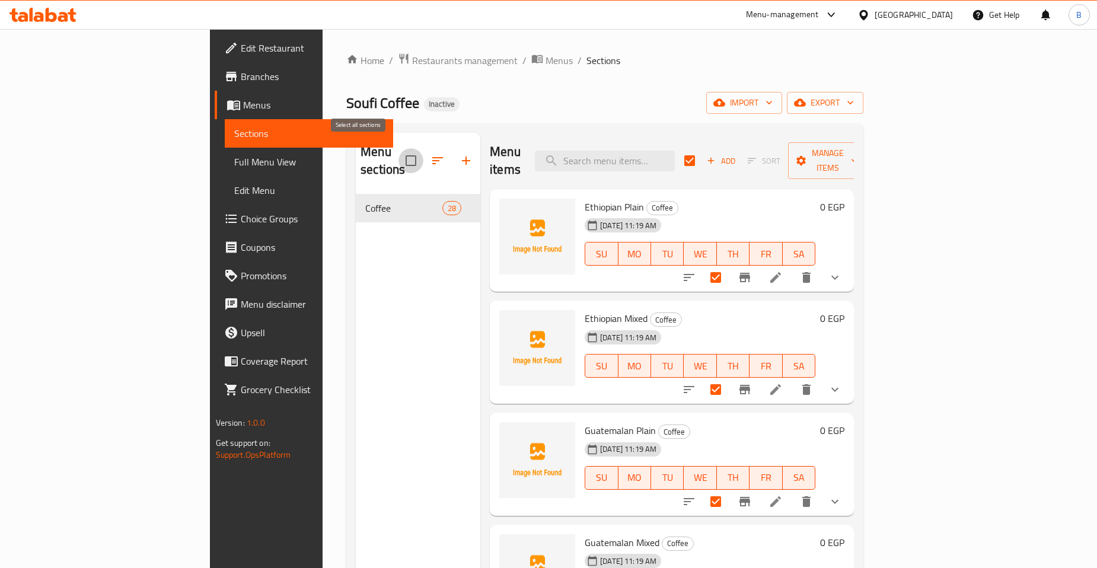
click at [398, 156] on input "checkbox" at bounding box center [410, 160] width 25 height 25
checkbox input "true"
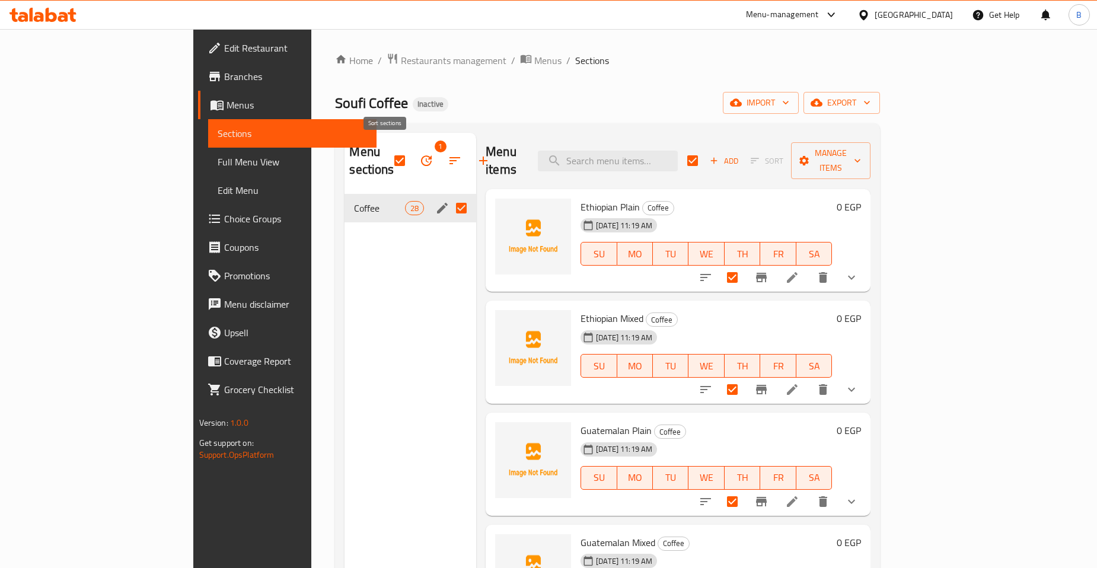
click at [448, 154] on icon "button" at bounding box center [455, 161] width 14 height 14
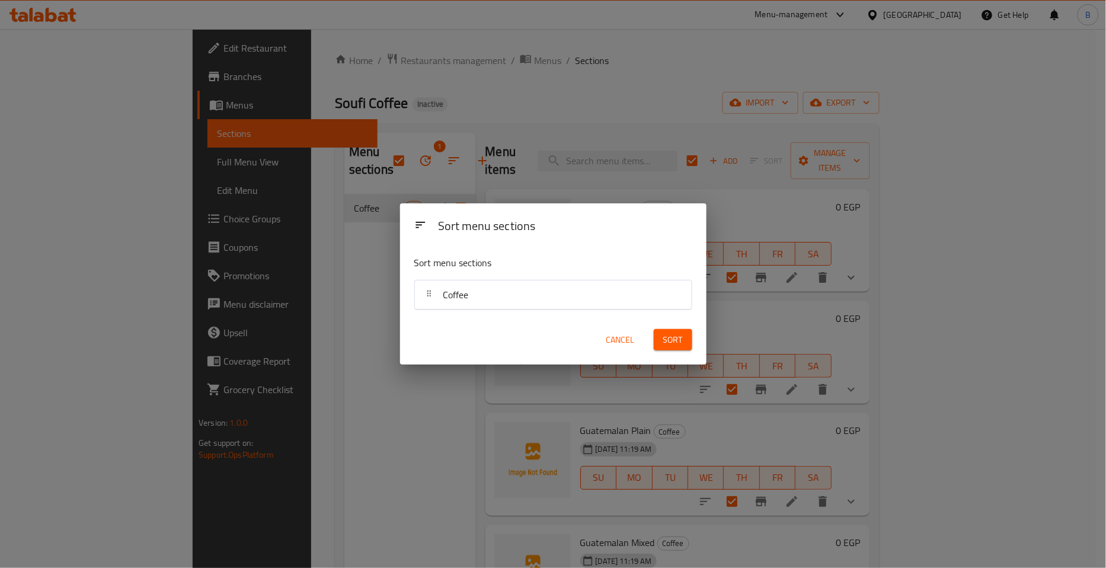
click at [616, 342] on span "Cancel" at bounding box center [621, 340] width 28 height 15
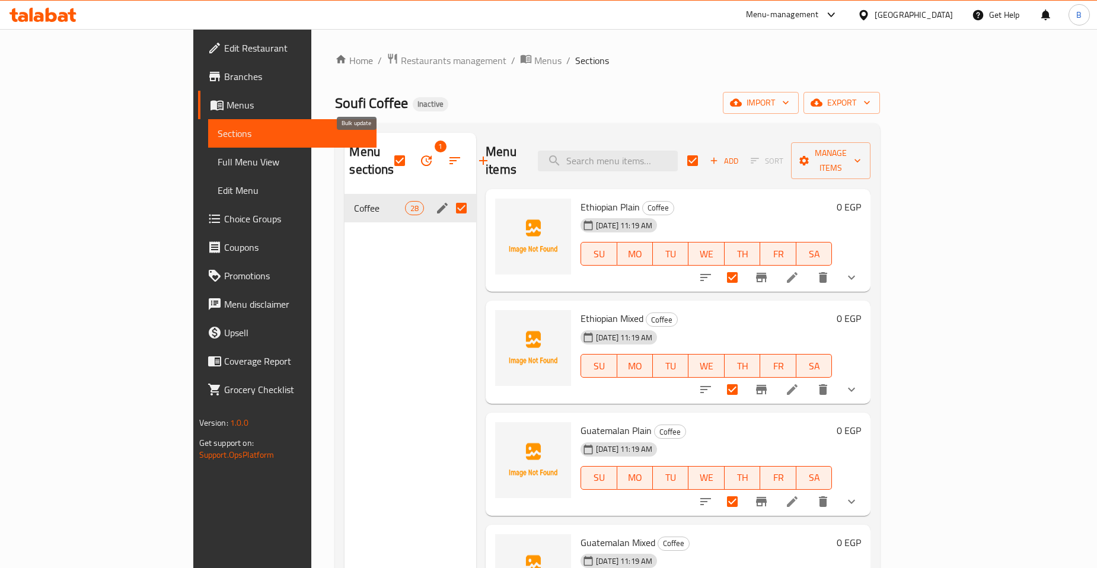
click at [421, 155] on icon "button" at bounding box center [426, 160] width 11 height 11
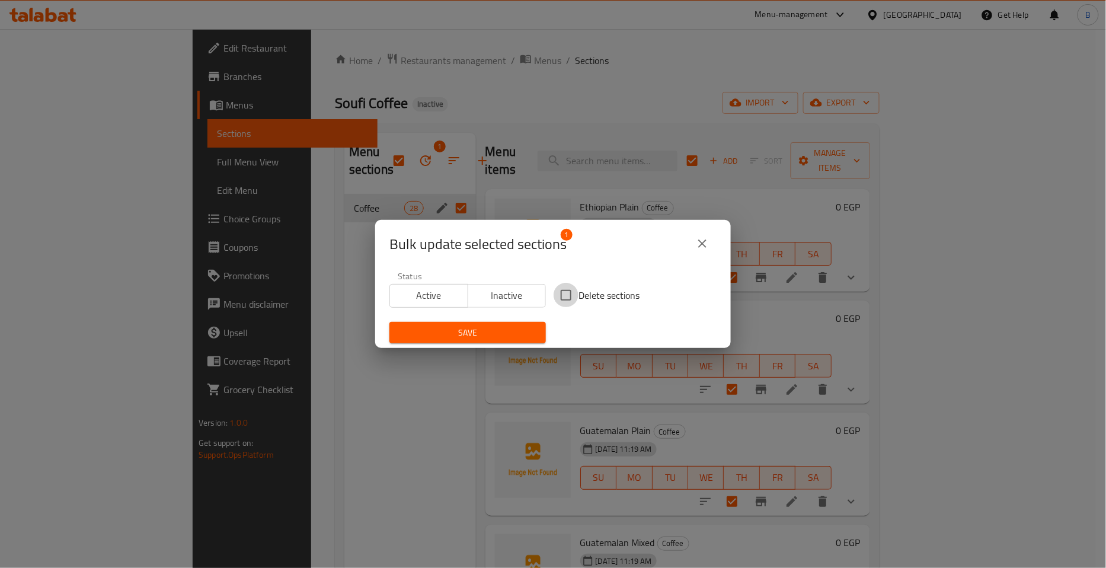
click at [561, 293] on input "Delete sections" at bounding box center [566, 295] width 25 height 25
checkbox input "true"
click at [502, 336] on span "Save" at bounding box center [468, 333] width 138 height 15
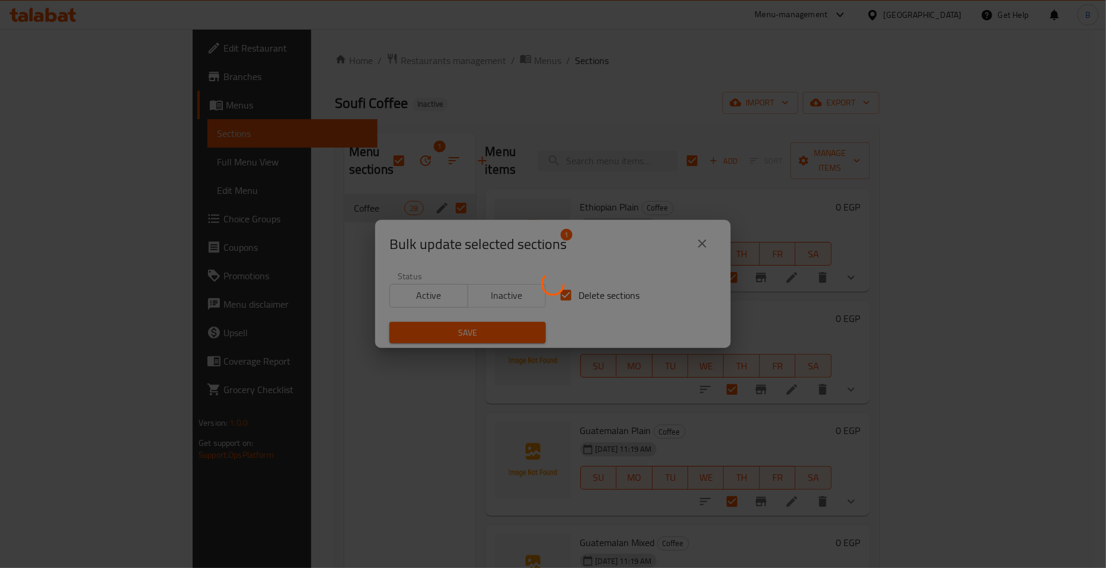
checkbox input "false"
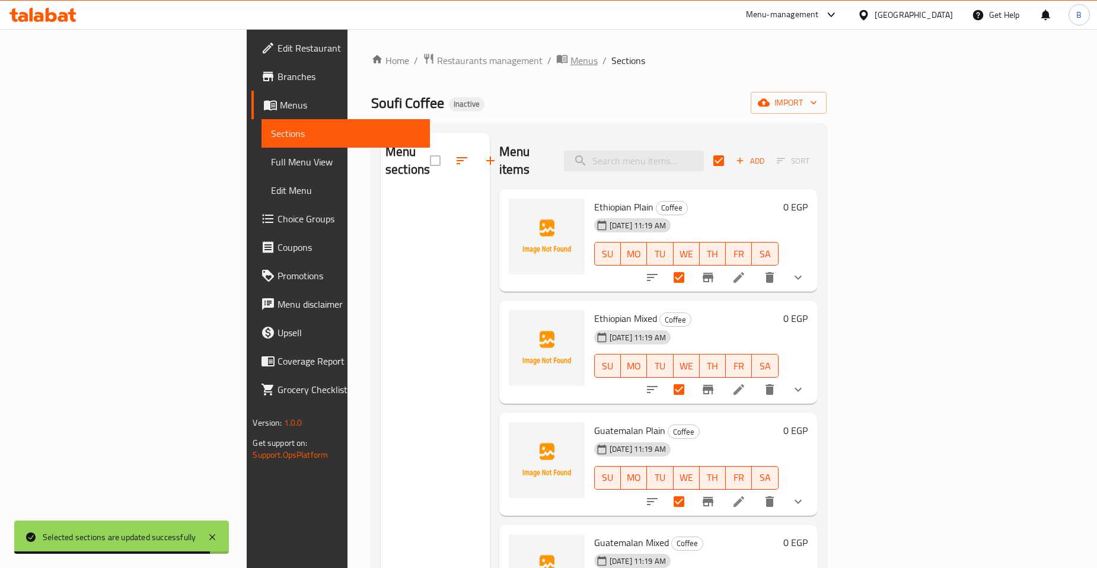
click at [570, 53] on span "Menus" at bounding box center [583, 60] width 27 height 14
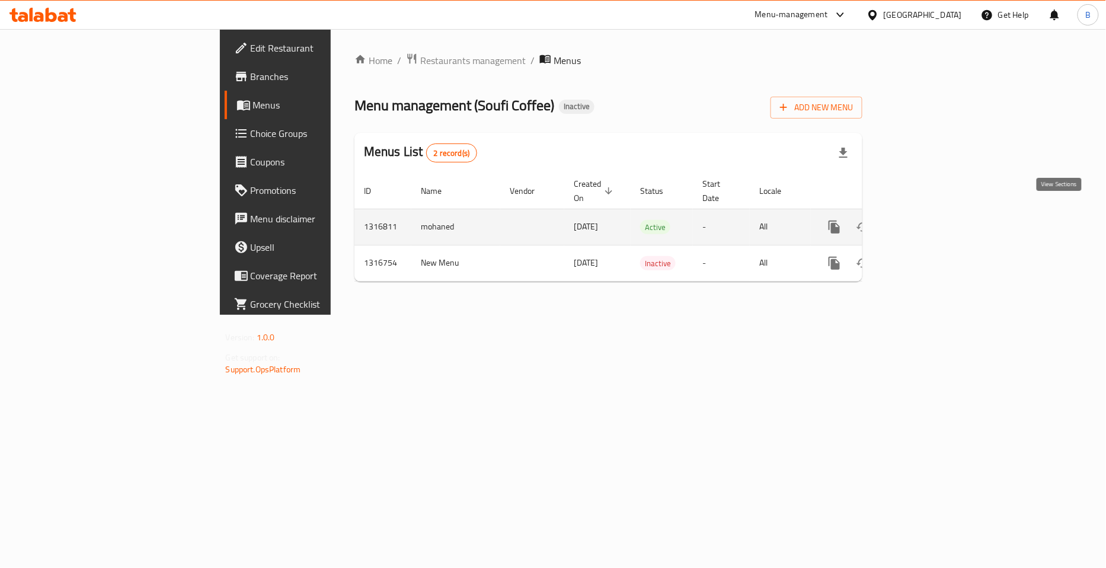
click at [935, 216] on link "enhanced table" at bounding box center [920, 227] width 28 height 28
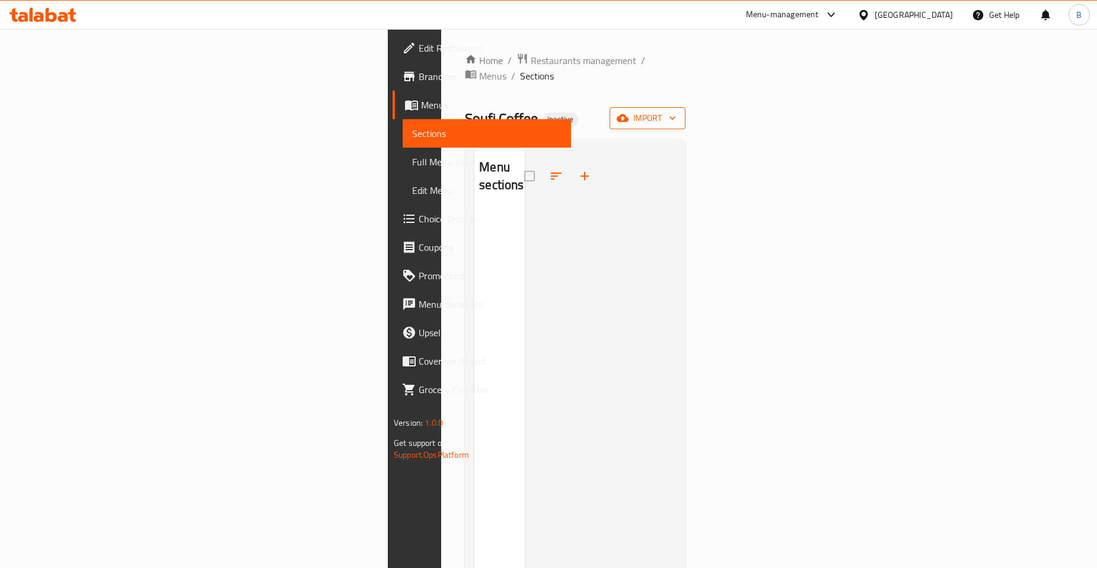
click at [676, 111] on span "import" at bounding box center [647, 118] width 57 height 15
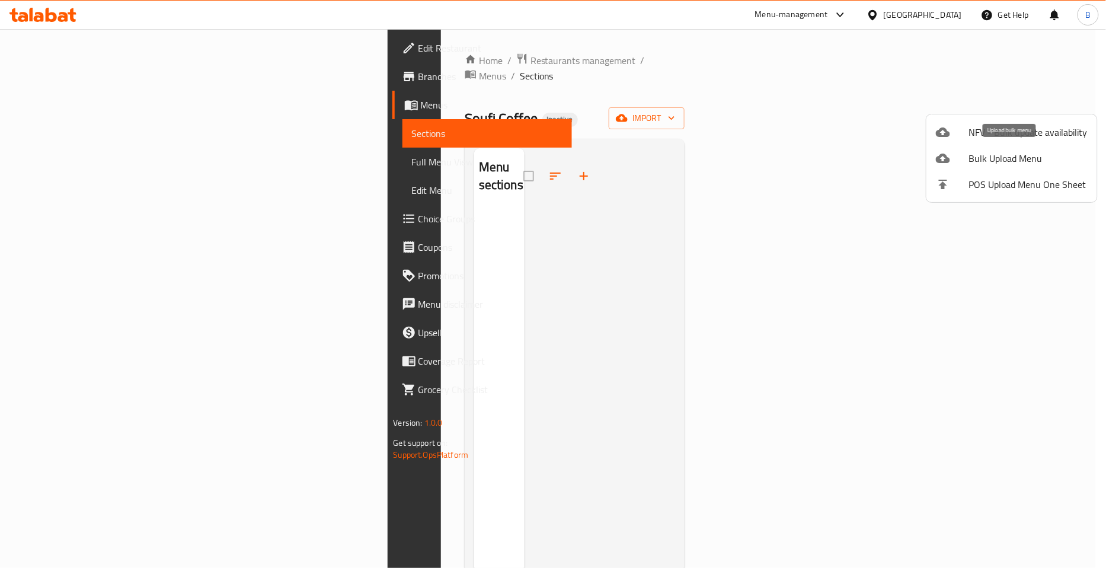
click at [1023, 155] on span "Bulk Upload Menu" at bounding box center [1029, 158] width 119 height 14
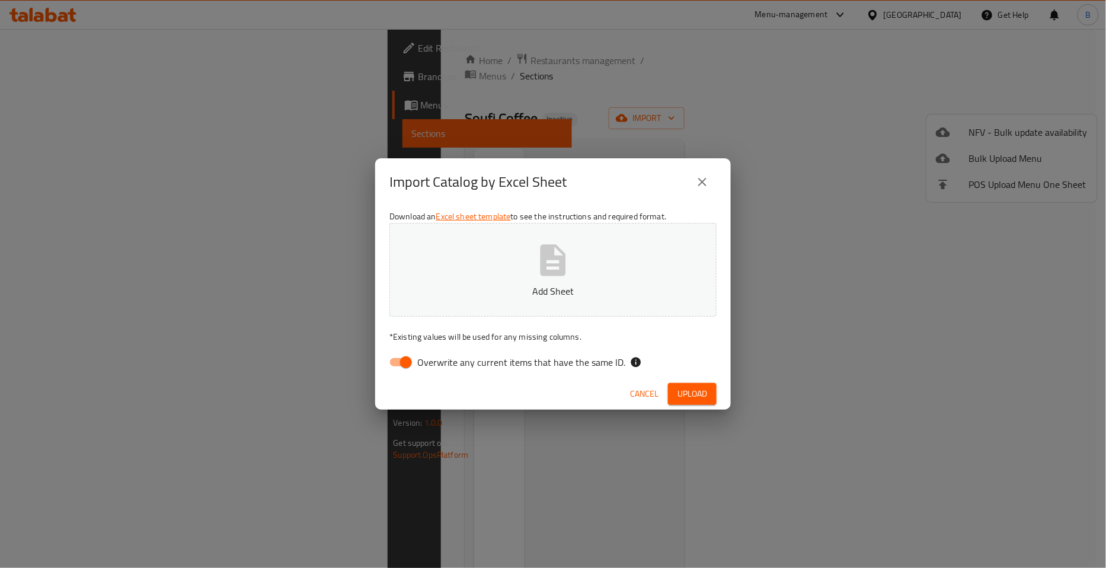
click at [406, 356] on input "Overwrite any current items that have the same ID." at bounding box center [406, 362] width 68 height 23
checkbox input "false"
click at [565, 257] on icon "button" at bounding box center [553, 259] width 25 height 31
click at [691, 390] on span "Upload" at bounding box center [693, 394] width 30 height 15
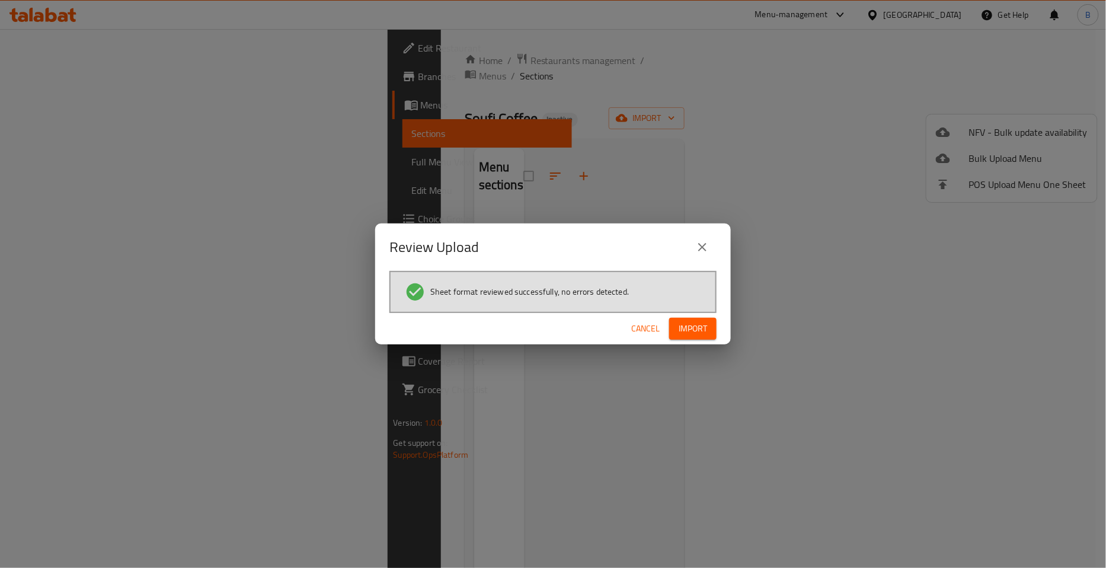
click at [690, 324] on span "Import" at bounding box center [693, 328] width 28 height 15
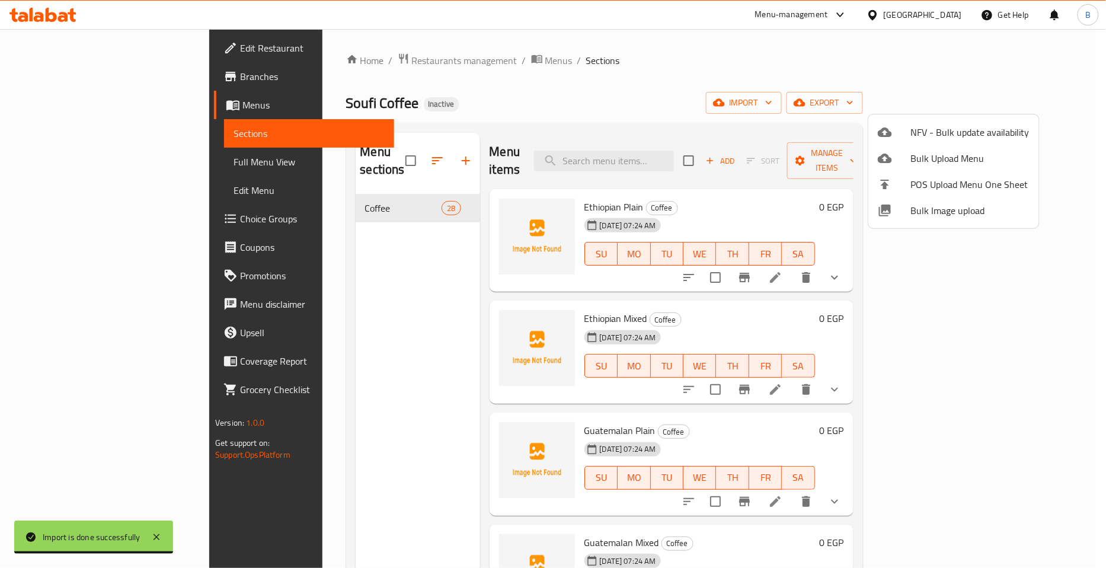
click at [665, 194] on div at bounding box center [553, 284] width 1106 height 568
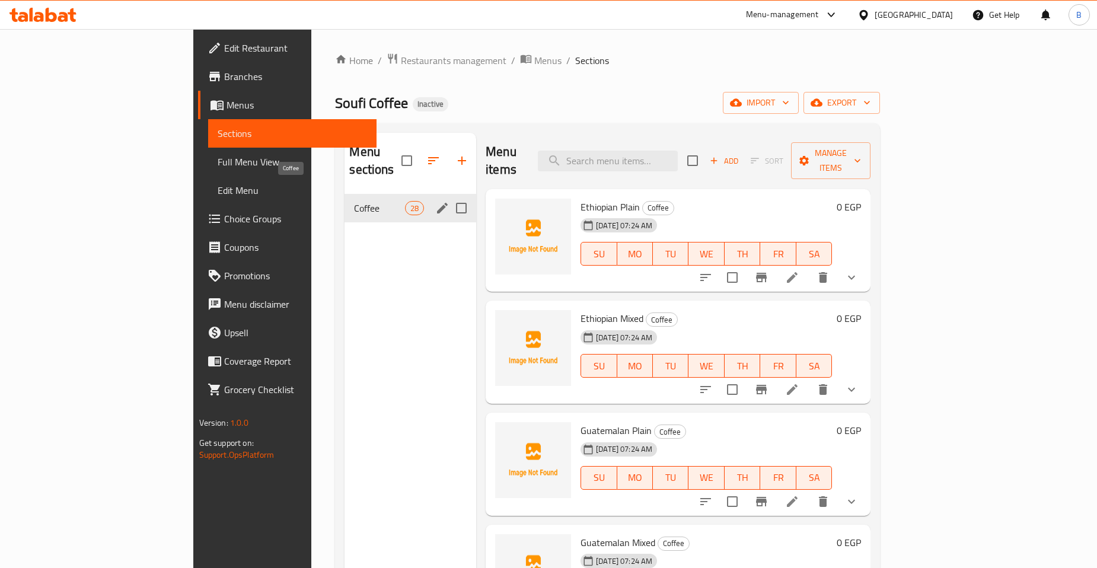
click at [354, 201] on span "Coffee" at bounding box center [379, 208] width 50 height 14
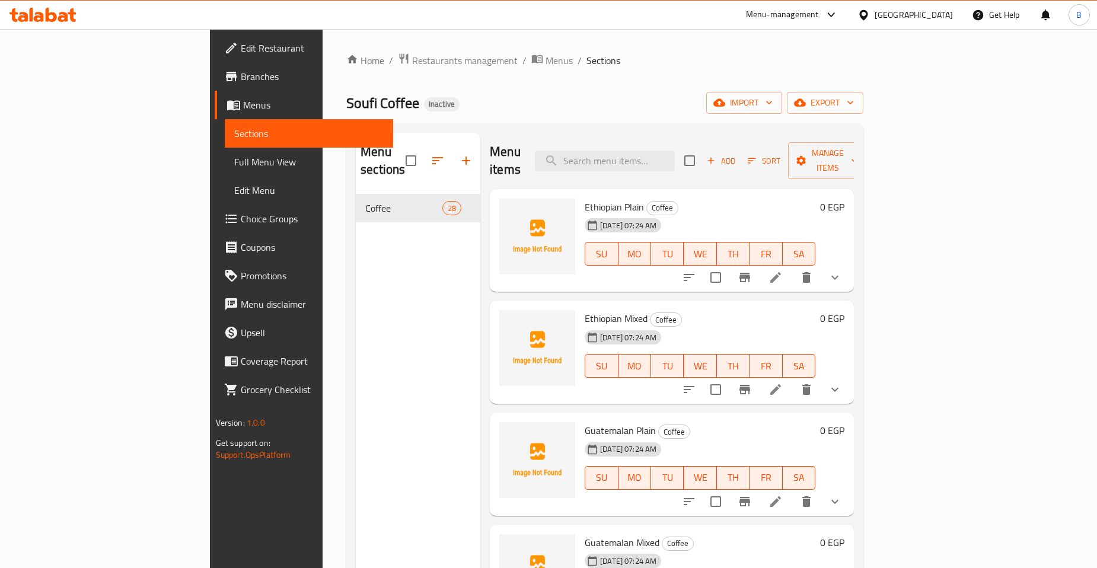
click at [234, 158] on span "Full Menu View" at bounding box center [308, 162] width 149 height 14
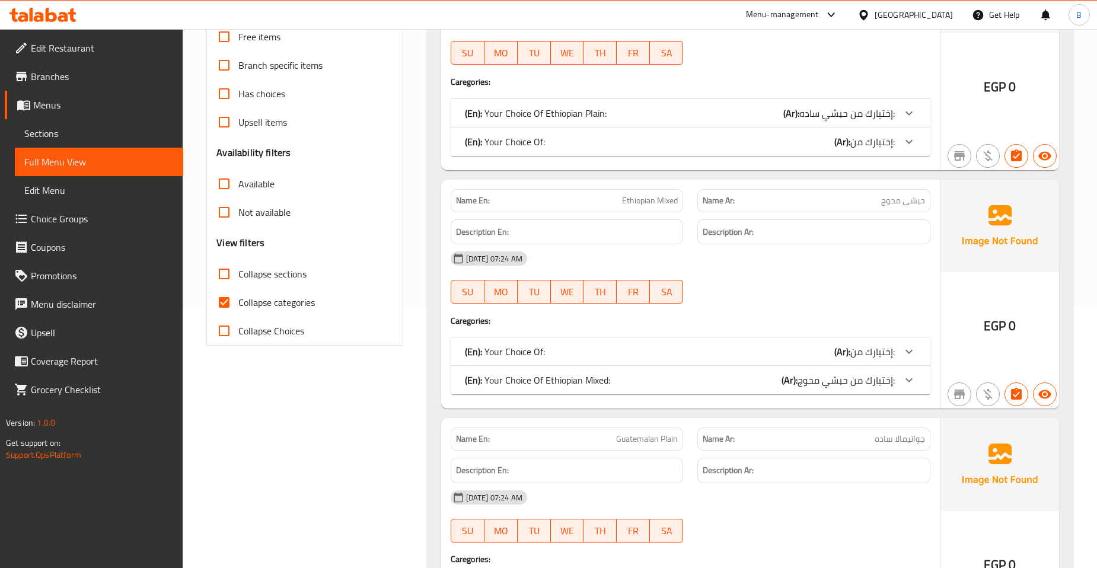
scroll to position [263, 0]
drag, startPoint x: 227, startPoint y: 293, endPoint x: 232, endPoint y: 296, distance: 6.4
click at [229, 294] on input "Collapse categories" at bounding box center [224, 300] width 28 height 28
checkbox input "false"
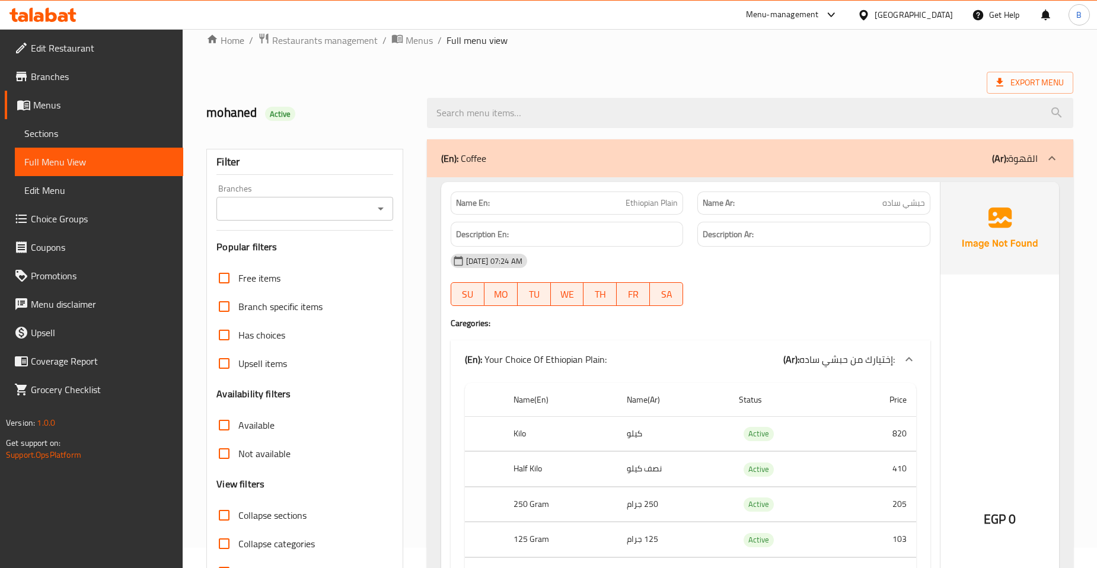
scroll to position [0, 0]
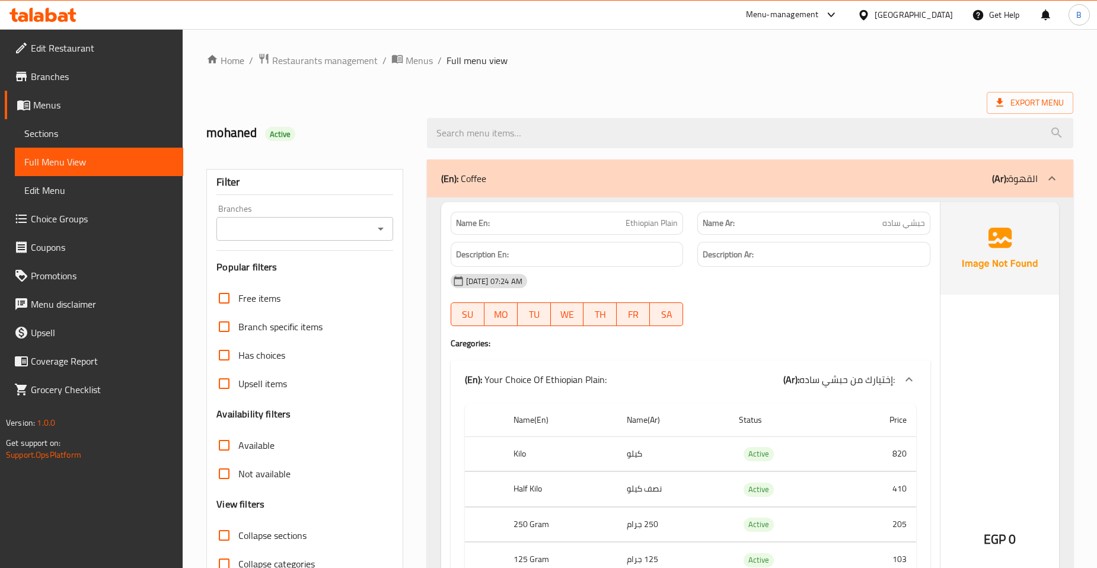
click at [50, 75] on span "Branches" at bounding box center [102, 76] width 143 height 14
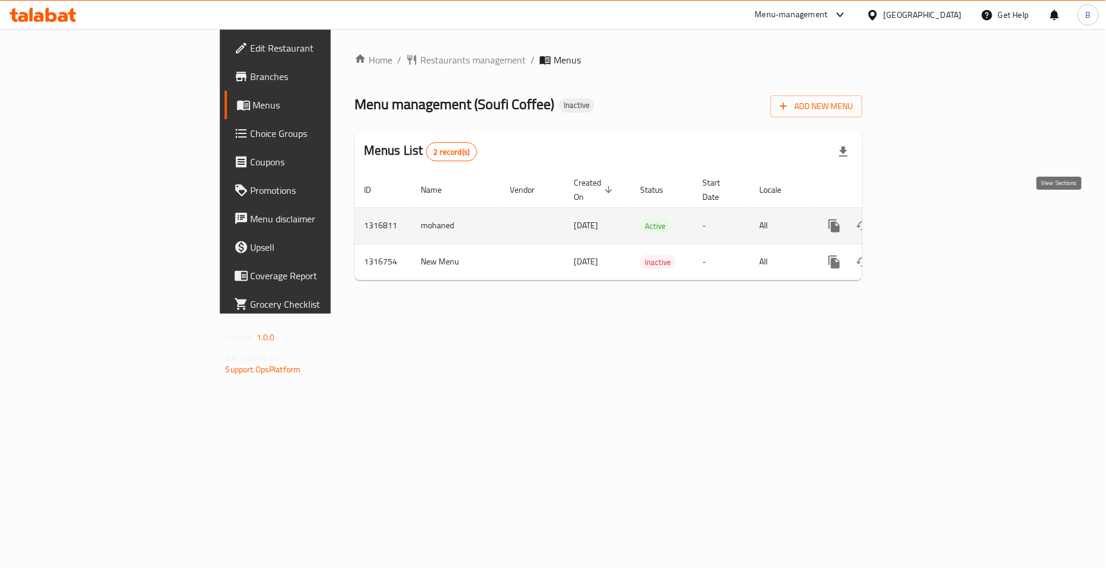
click at [935, 212] on link "enhanced table" at bounding box center [920, 226] width 28 height 28
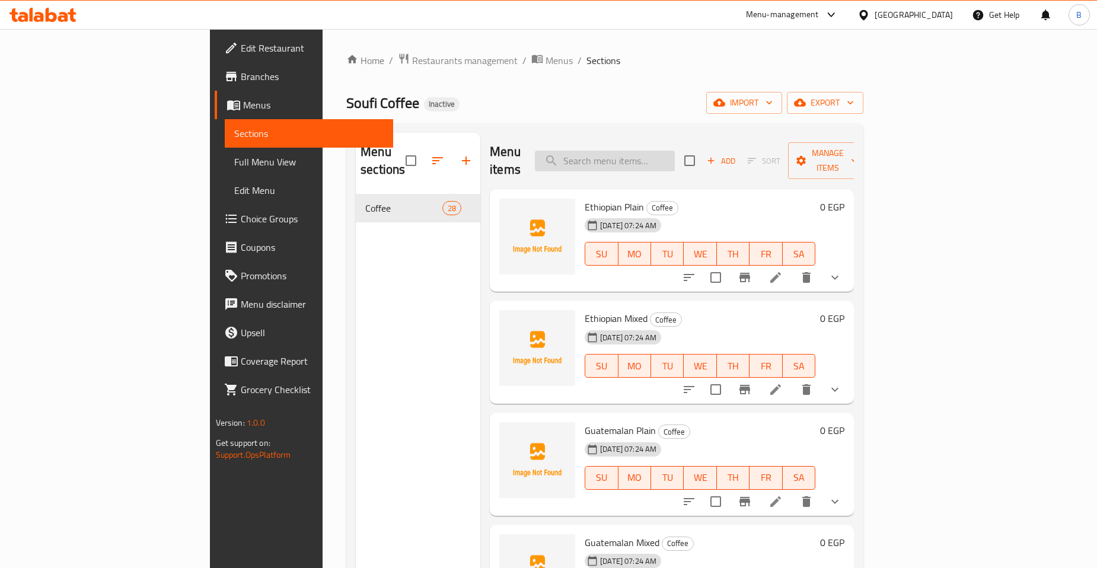
click at [675, 157] on input "search" at bounding box center [605, 161] width 140 height 21
type input "w"
type input "صوف"
click at [783, 270] on icon at bounding box center [775, 277] width 14 height 14
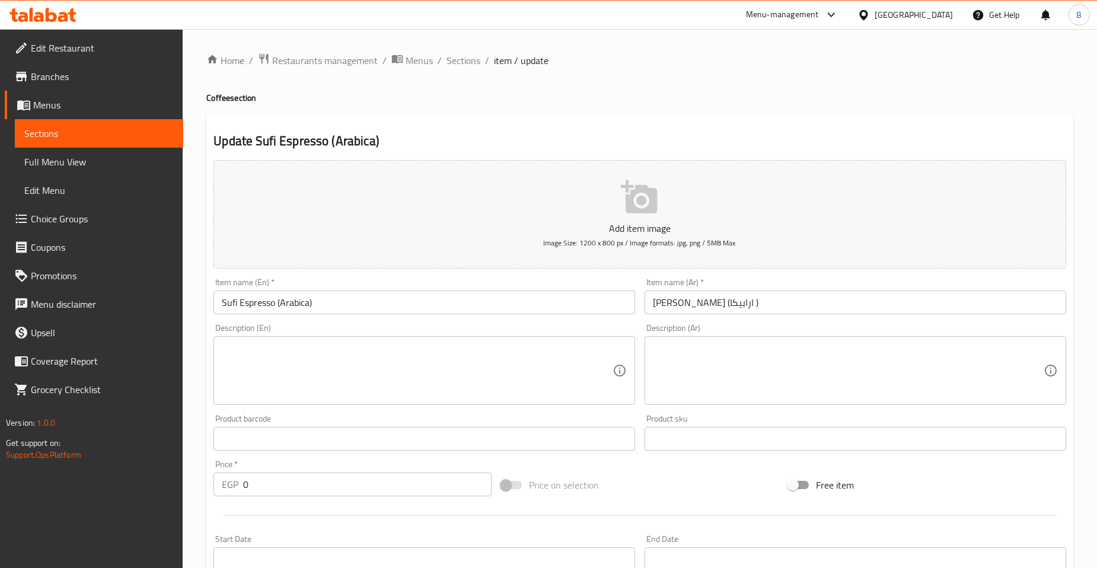
click at [228, 310] on input "Sufi Espresso (Arabica)" at bounding box center [424, 303] width 422 height 24
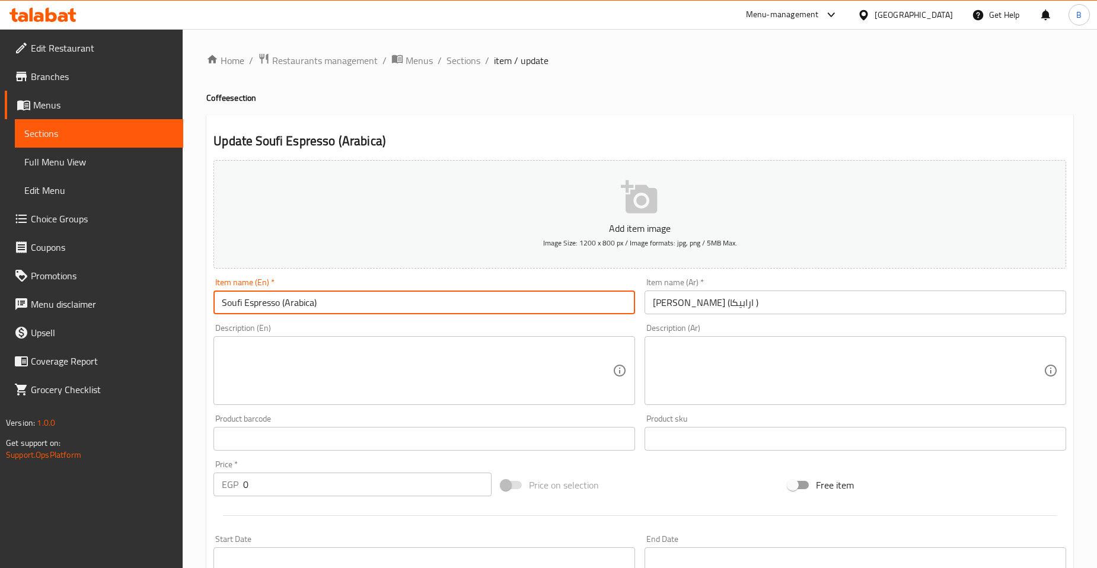
type input "Soufi Espresso (Arabica)"
click at [224, 297] on input "Soufi Espresso (Arabica)" at bounding box center [424, 303] width 422 height 24
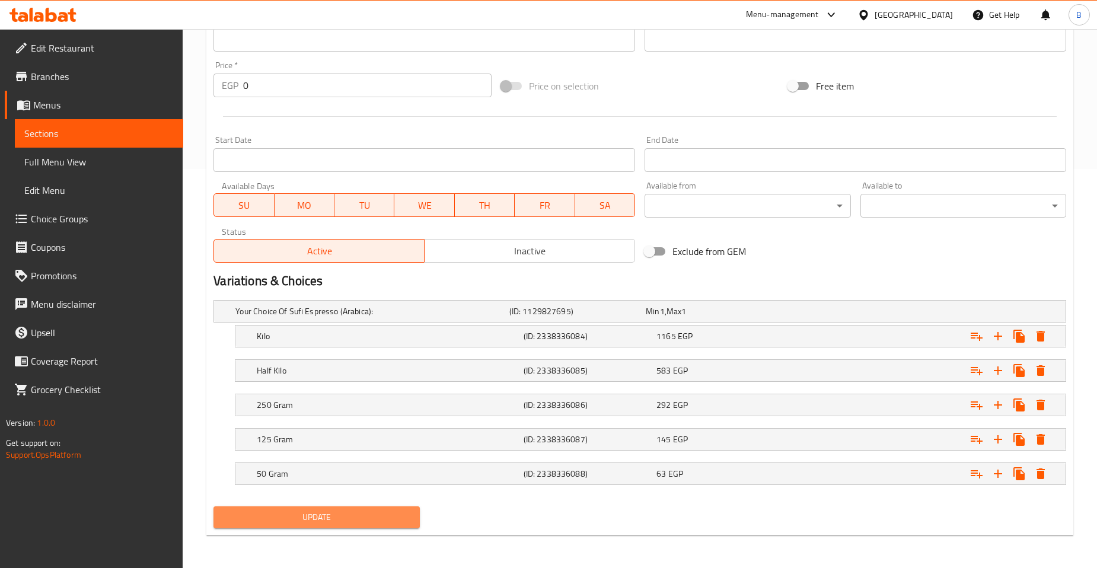
click at [330, 519] on span "Update" at bounding box center [316, 517] width 187 height 15
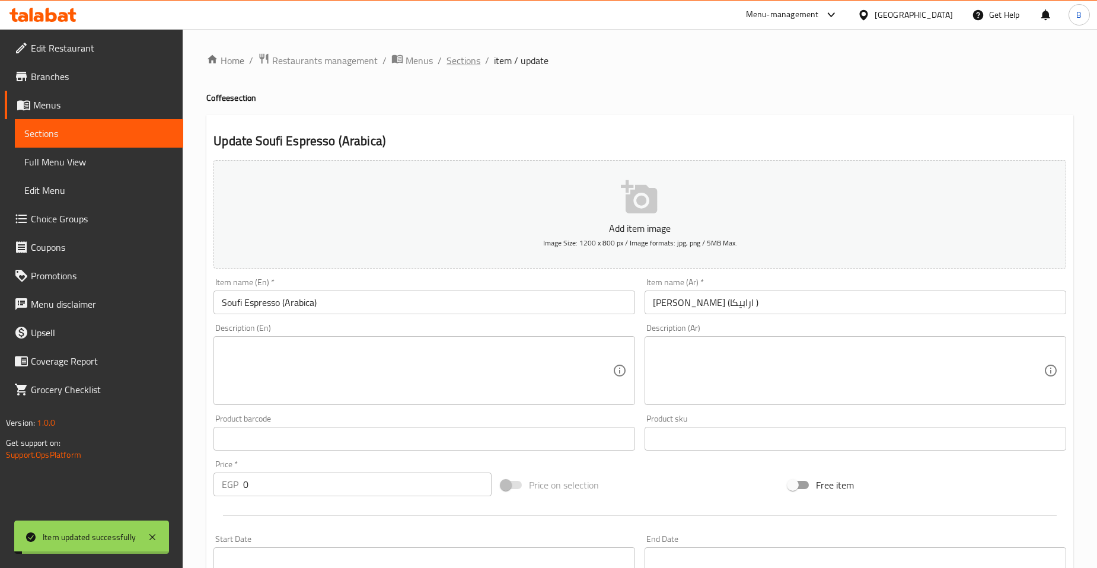
click at [461, 58] on span "Sections" at bounding box center [464, 60] width 34 height 14
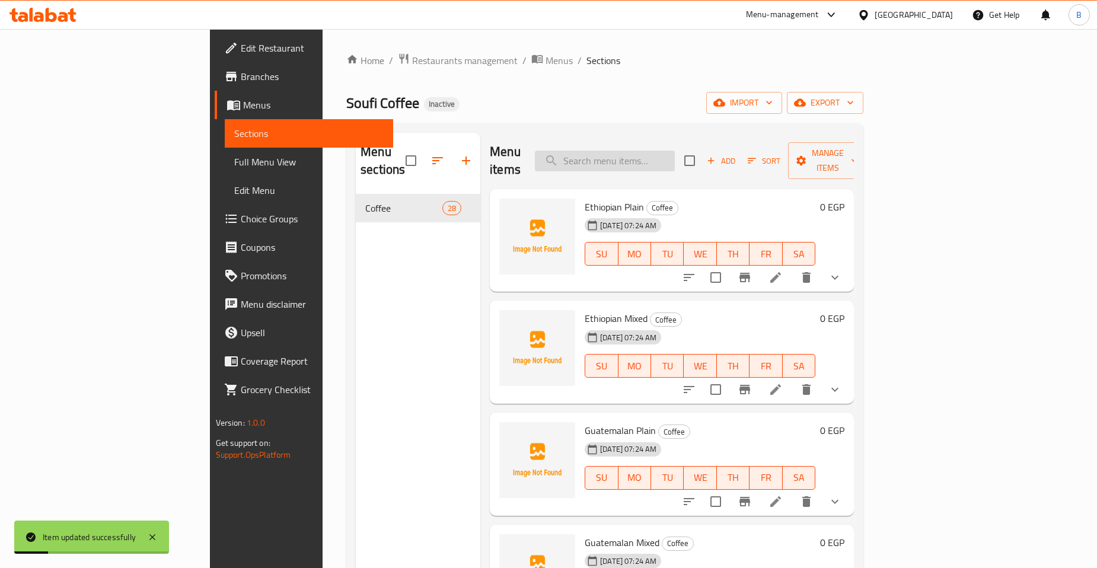
click at [675, 151] on input "search" at bounding box center [605, 161] width 140 height 21
type input "w"
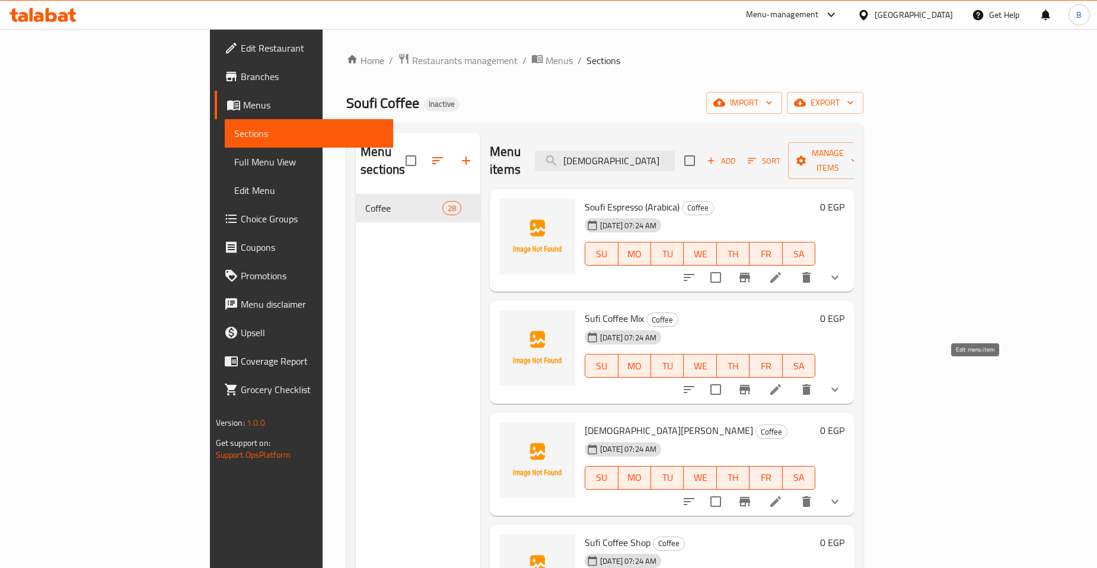
type input "صوفي"
click at [781, 384] on icon at bounding box center [775, 389] width 11 height 11
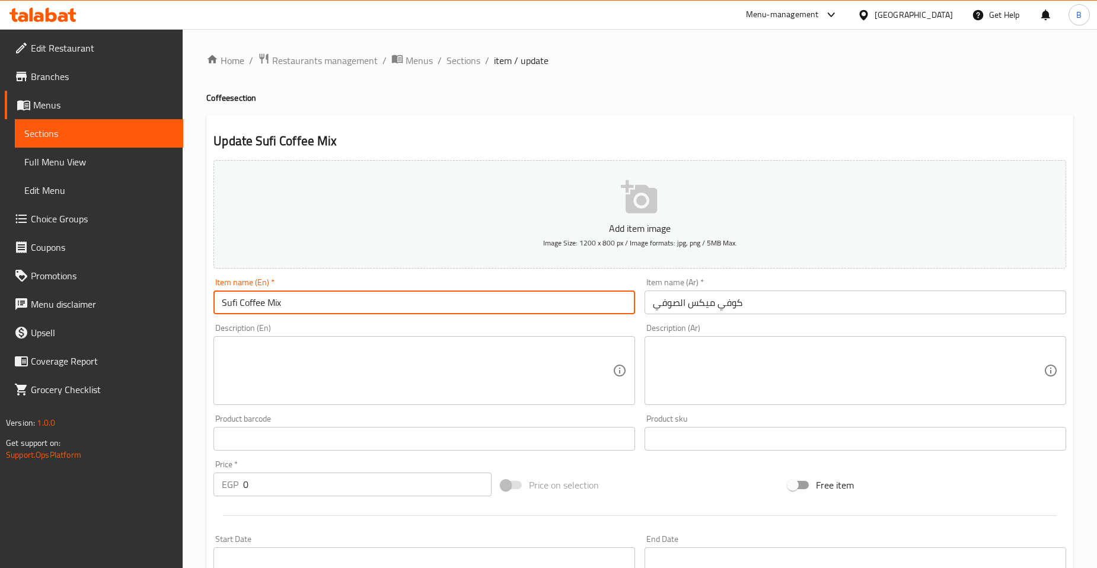
click at [234, 308] on input "Sufi Coffee Mix" at bounding box center [424, 303] width 422 height 24
paste input "o"
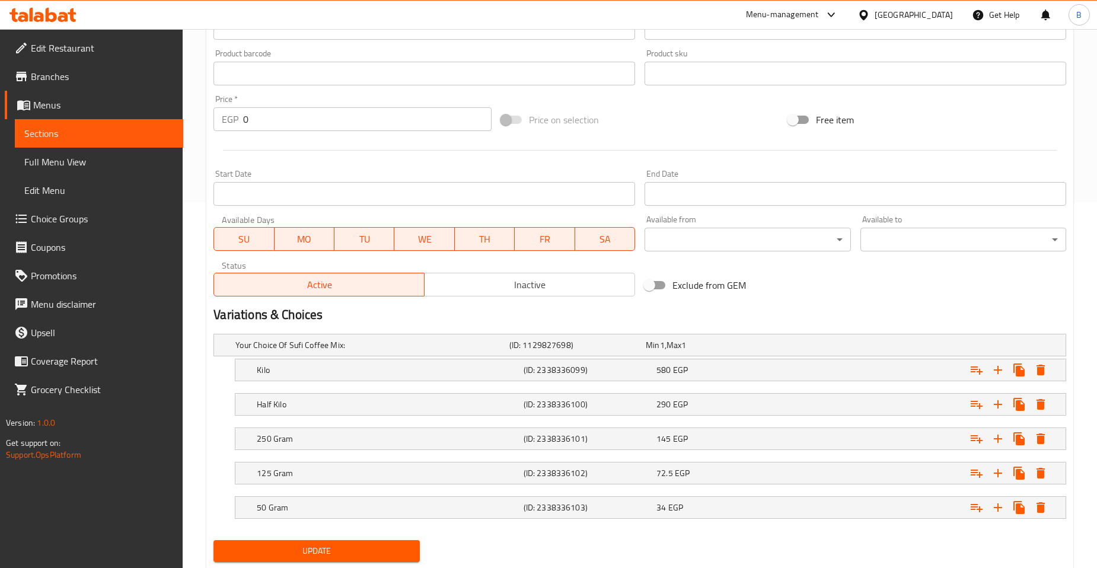
scroll to position [399, 0]
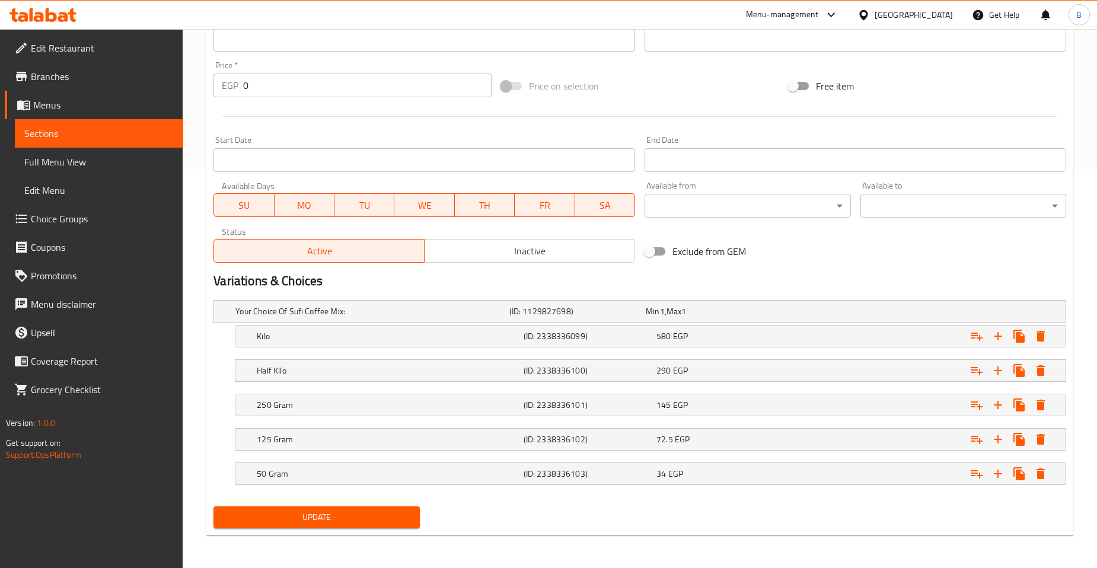
type input "Soufi Coffee Mix"
click at [372, 511] on span "Update" at bounding box center [316, 517] width 187 height 15
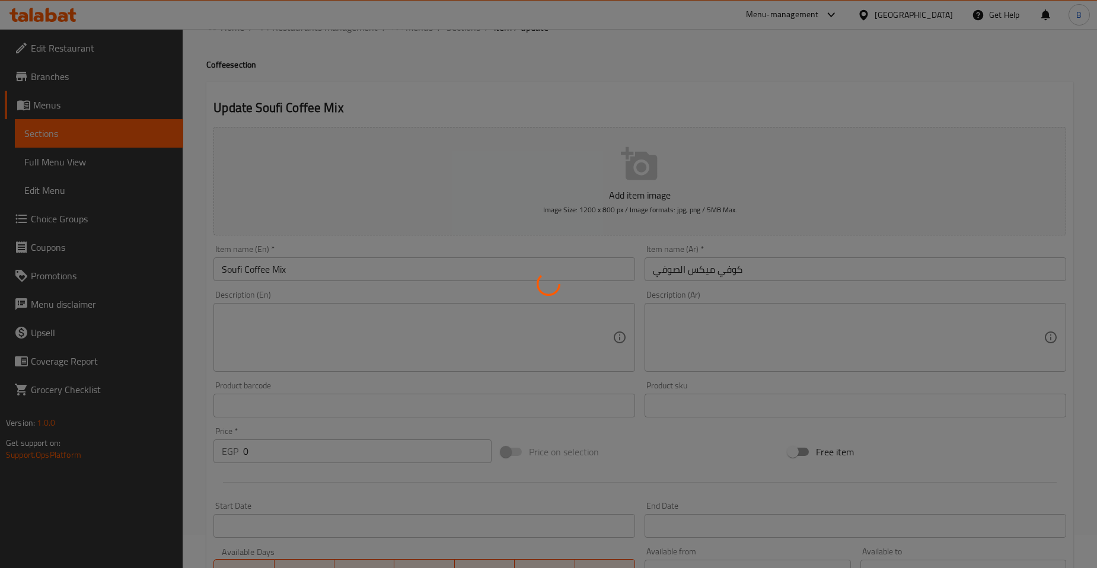
scroll to position [0, 0]
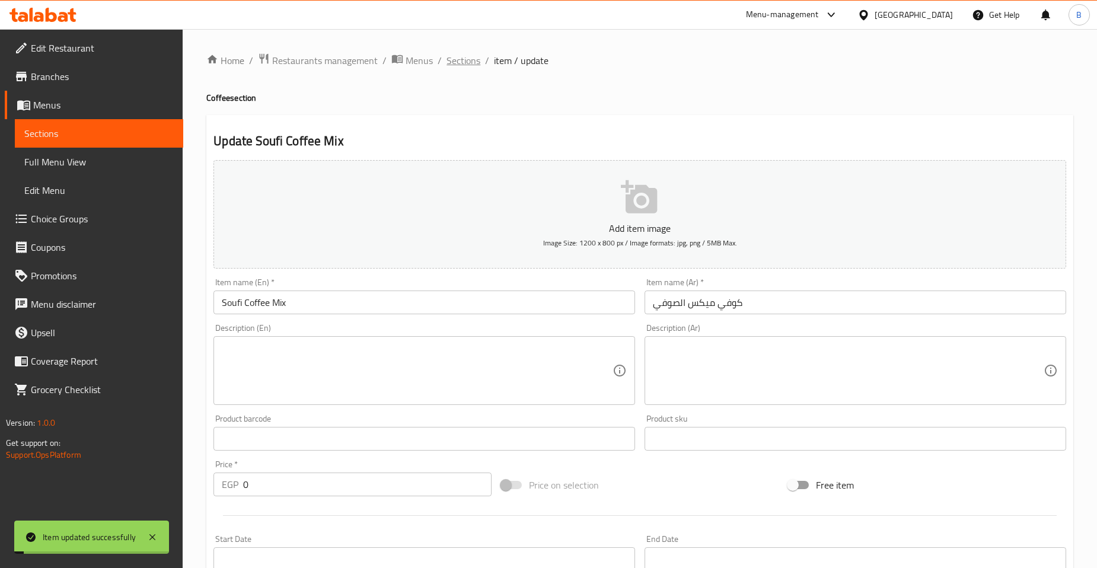
click at [463, 63] on span "Sections" at bounding box center [464, 60] width 34 height 14
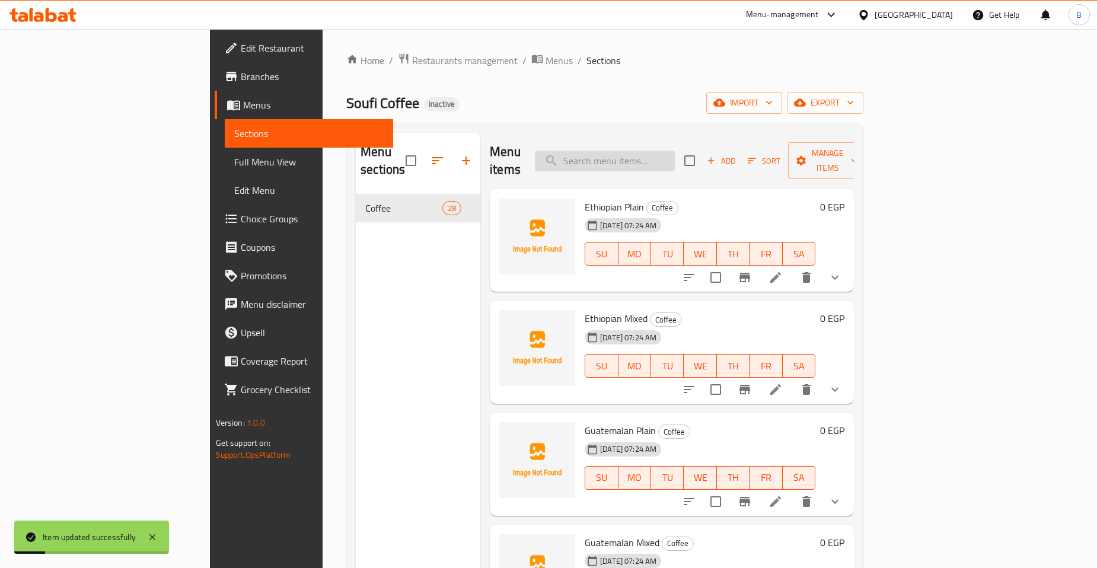
click at [675, 154] on input "search" at bounding box center [605, 161] width 140 height 21
paste input "Soufi"
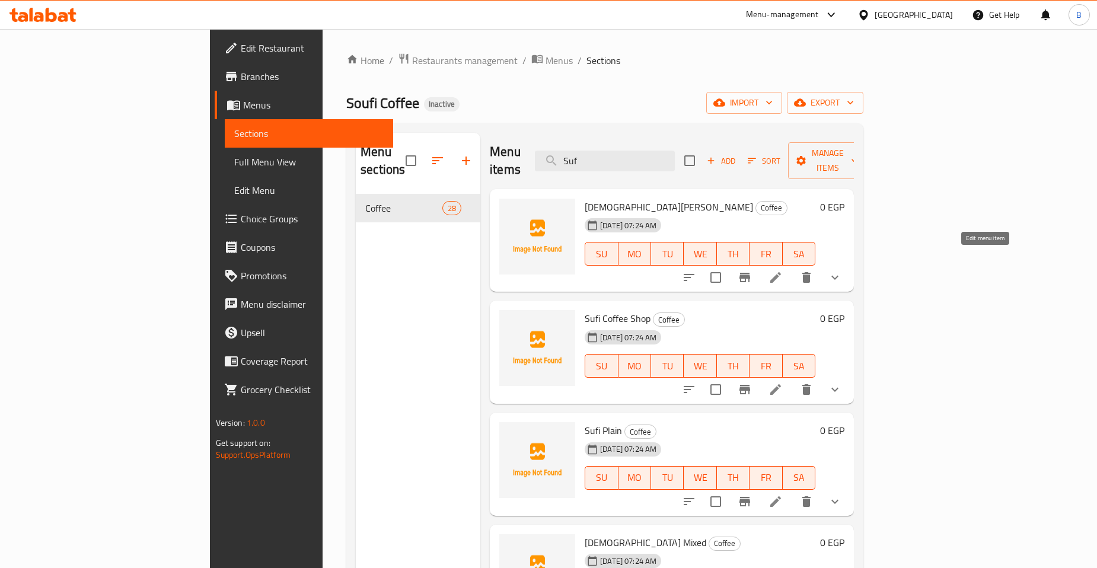
type input "Suf"
click at [783, 270] on icon at bounding box center [775, 277] width 14 height 14
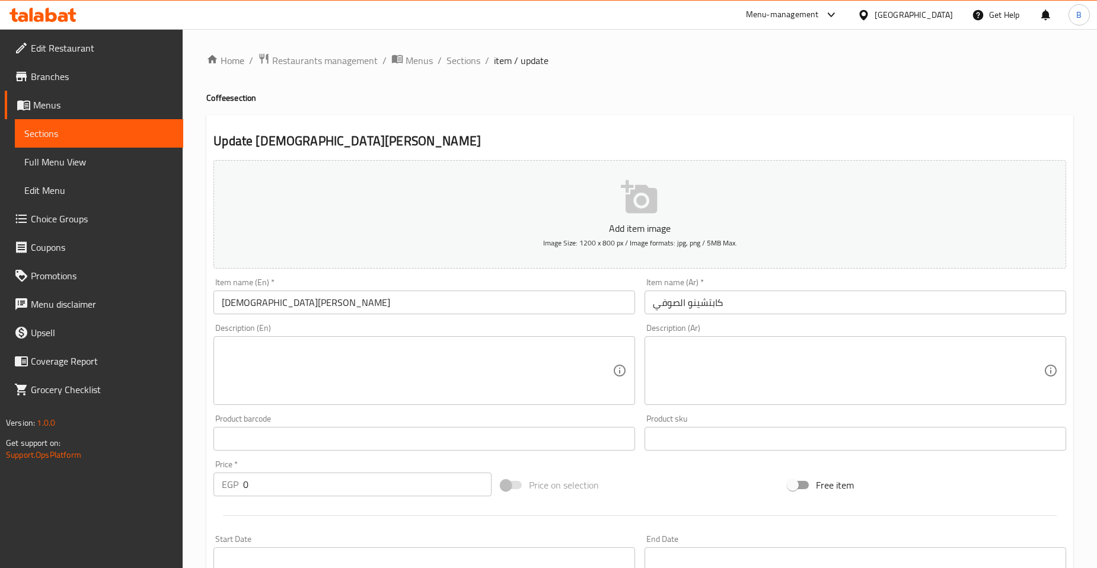
click at [227, 306] on input "[DEMOGRAPHIC_DATA][PERSON_NAME]" at bounding box center [424, 303] width 422 height 24
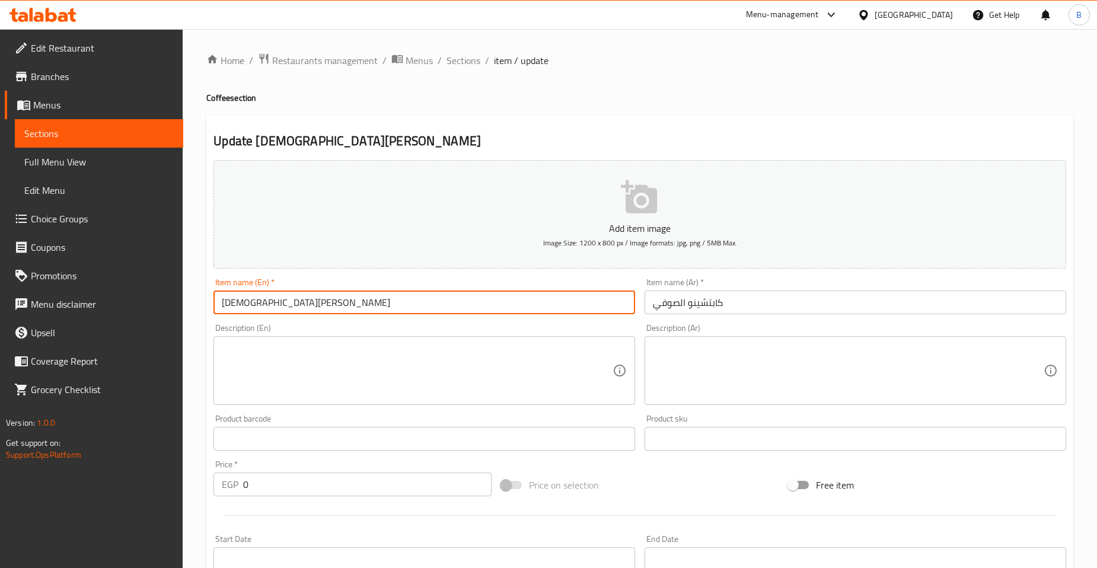
paste input "o"
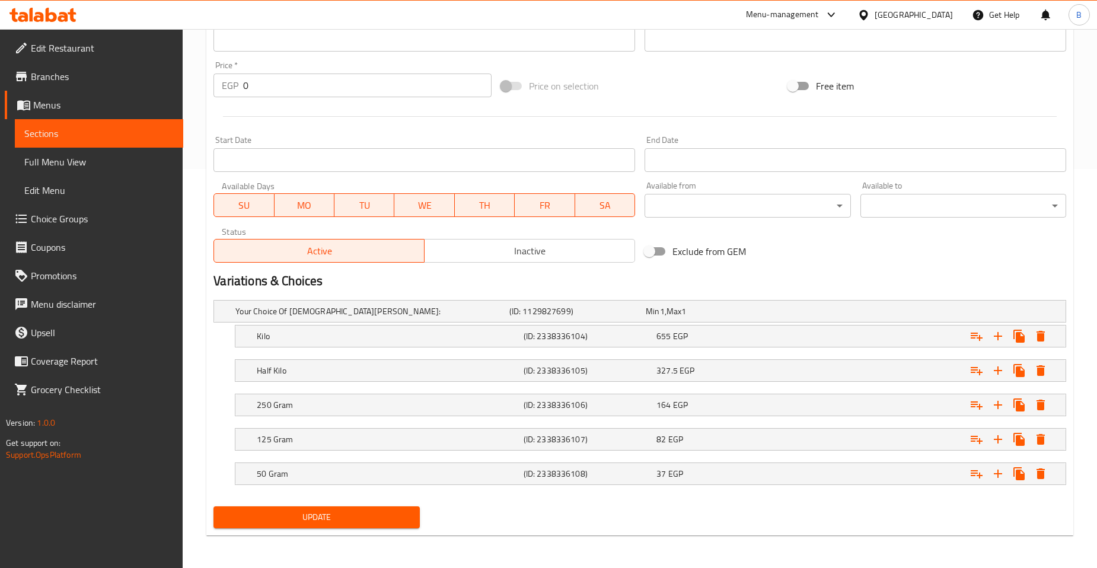
type input "Soufi Cappuccino"
click at [348, 520] on span "Update" at bounding box center [316, 517] width 187 height 15
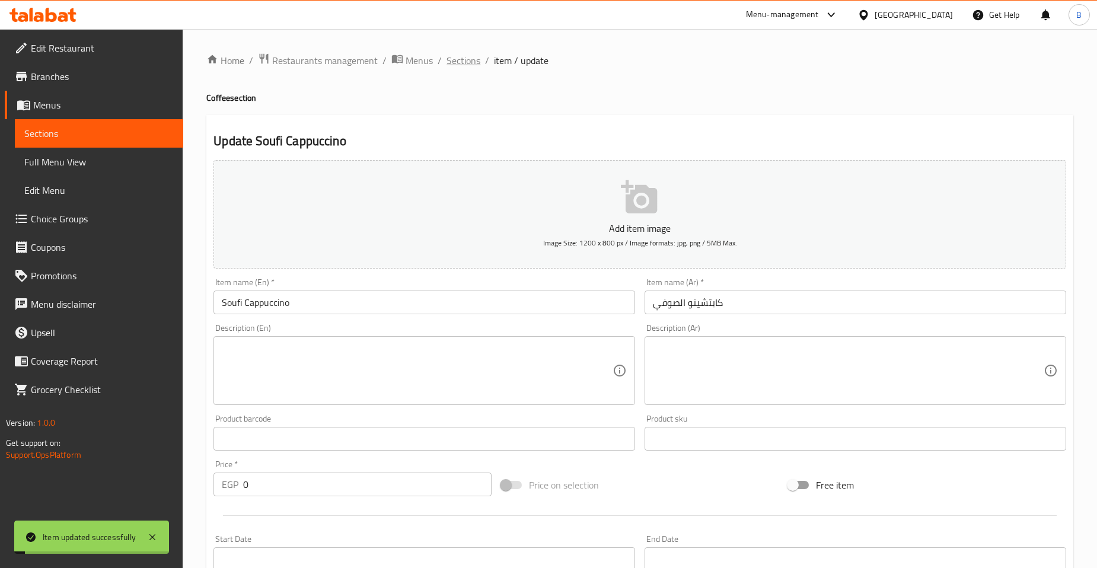
click at [461, 58] on span "Sections" at bounding box center [464, 60] width 34 height 14
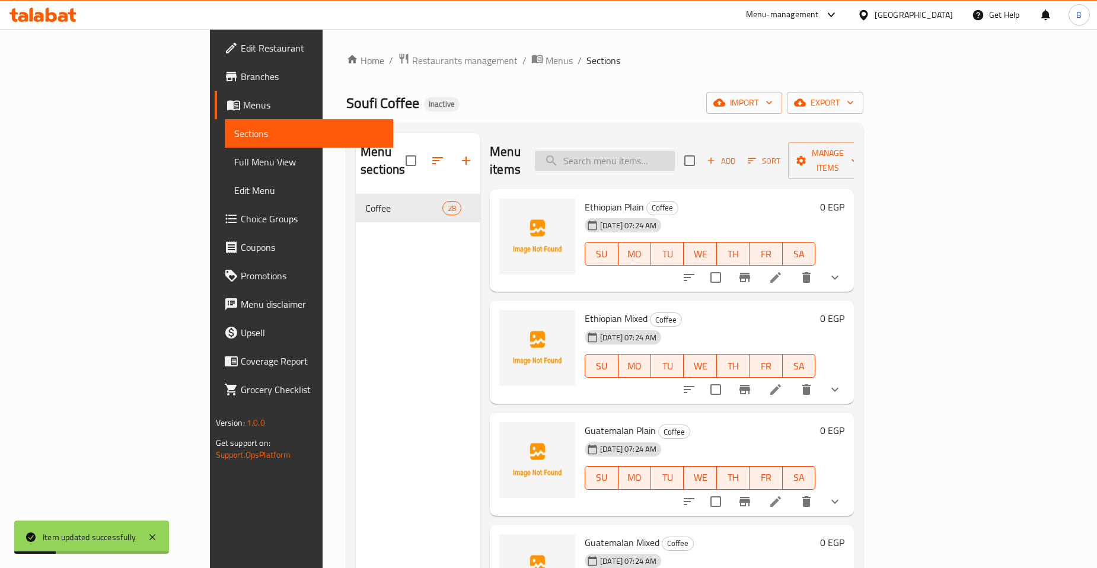
click at [675, 151] on input "search" at bounding box center [605, 161] width 140 height 21
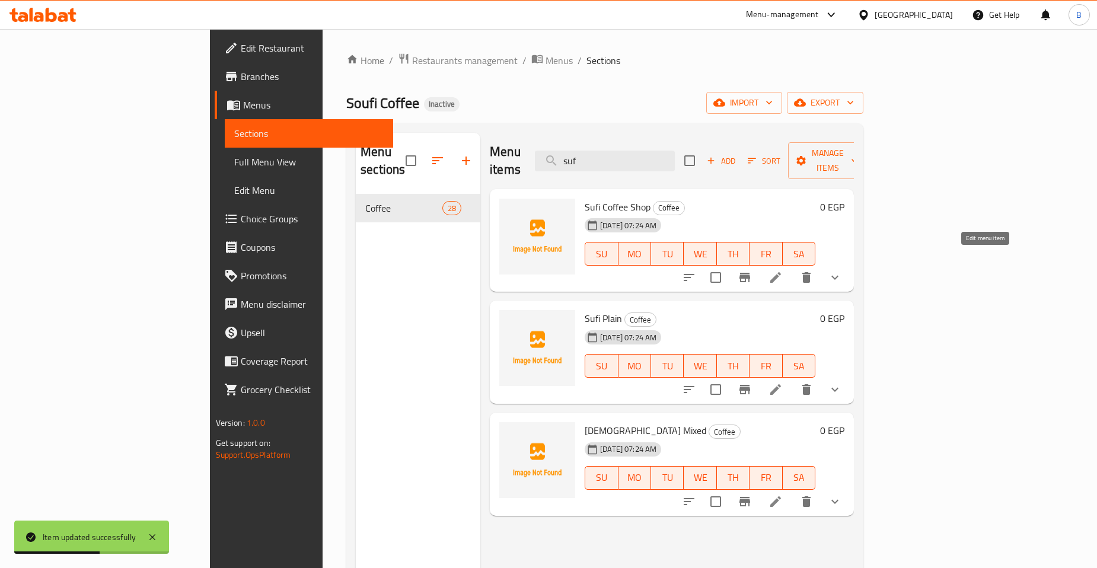
type input "suf"
click at [781, 272] on icon at bounding box center [775, 277] width 11 height 11
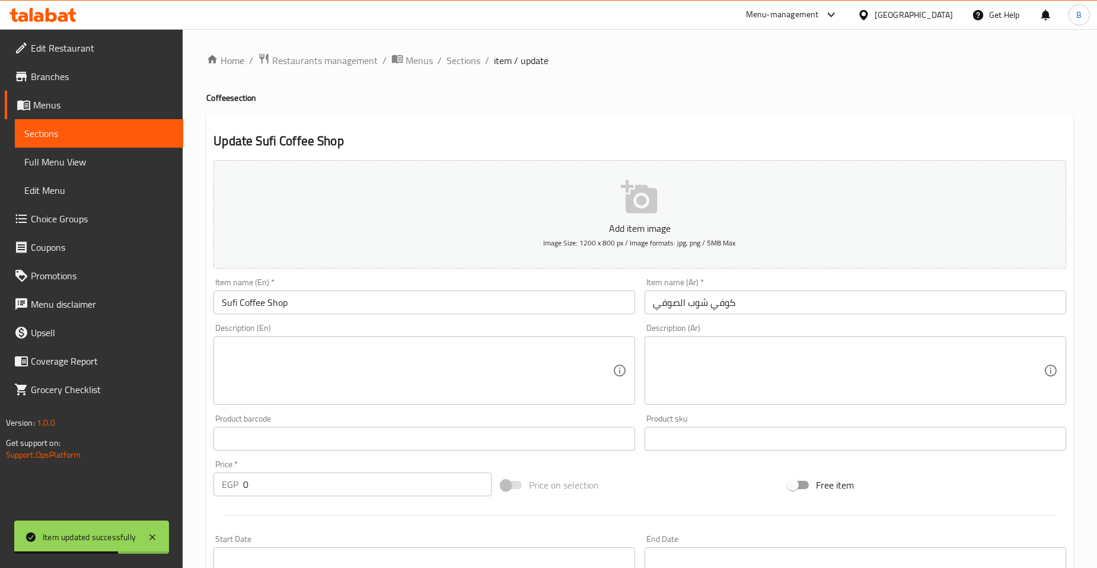
click at [222, 301] on input "Sufi Coffee Shop" at bounding box center [424, 303] width 422 height 24
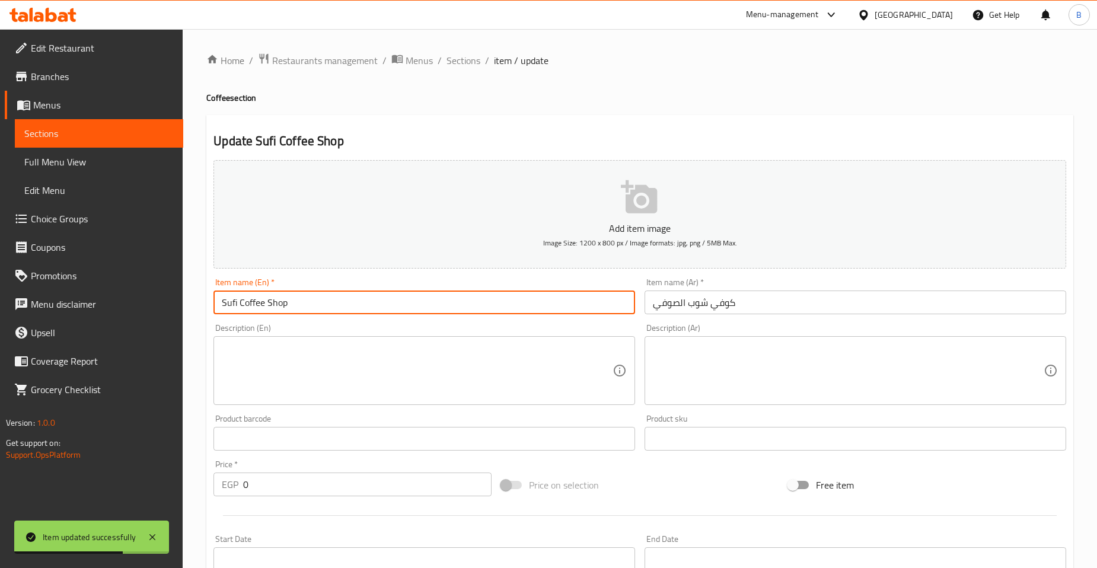
click at [222, 301] on input "Sufi Coffee Shop" at bounding box center [424, 303] width 422 height 24
paste input "o"
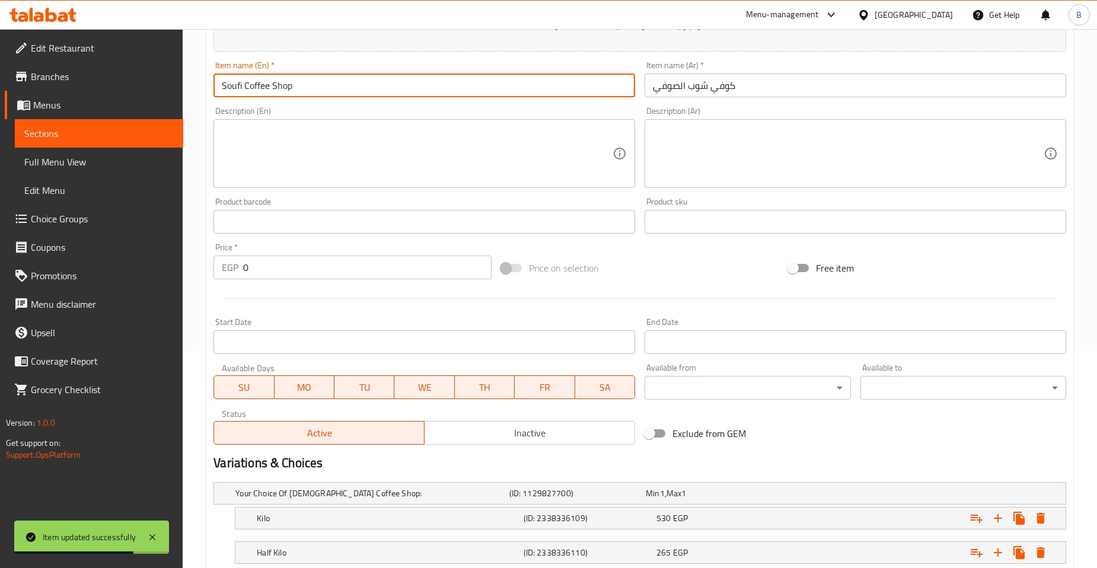
scroll to position [295, 0]
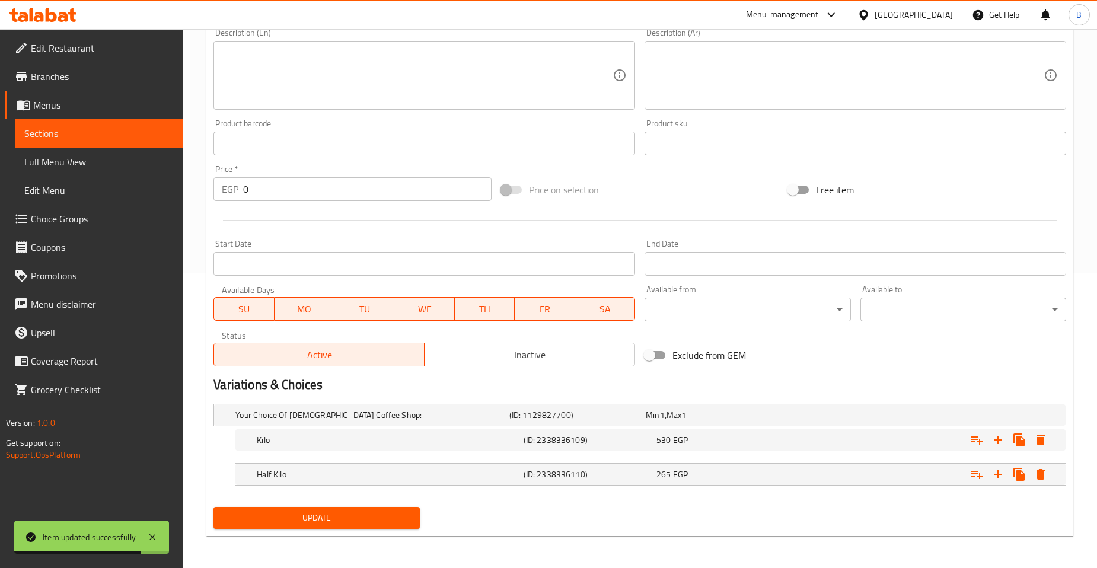
type input "Soufi Coffee Shop"
click at [321, 512] on span "Update" at bounding box center [316, 518] width 187 height 15
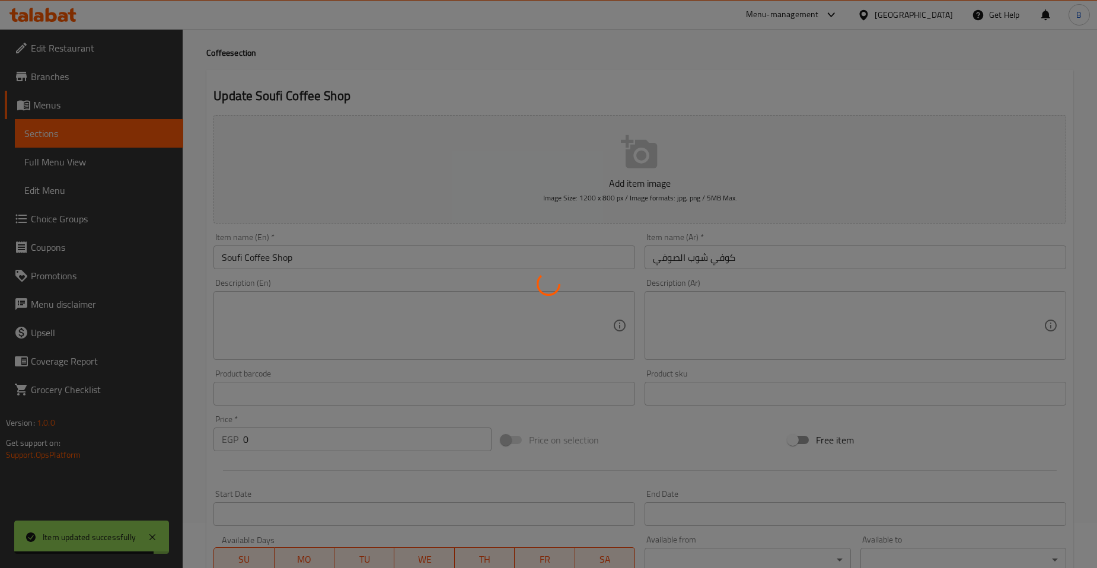
scroll to position [0, 0]
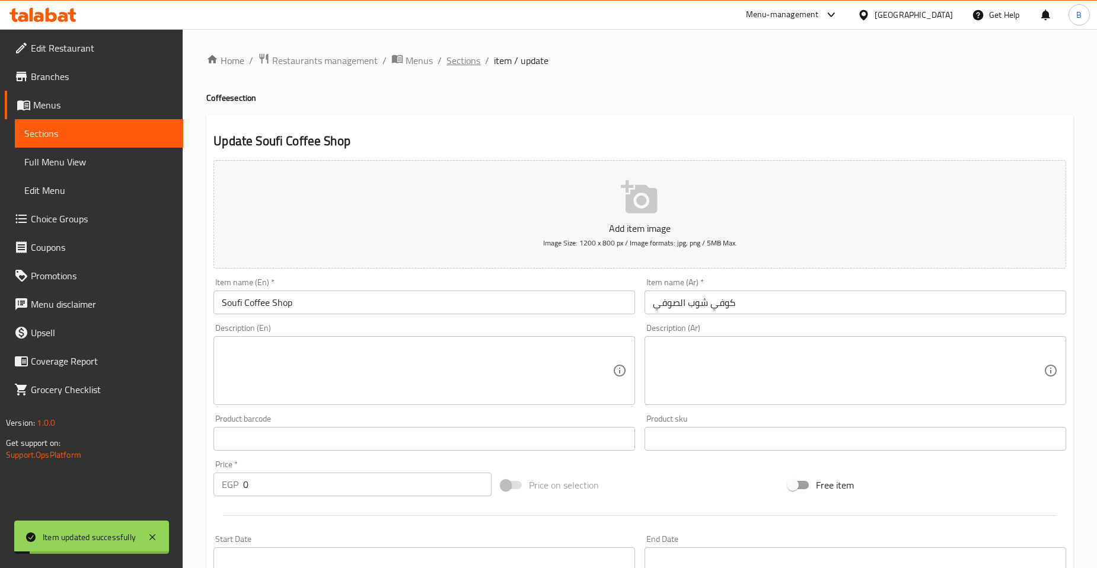
click at [460, 56] on span "Sections" at bounding box center [464, 60] width 34 height 14
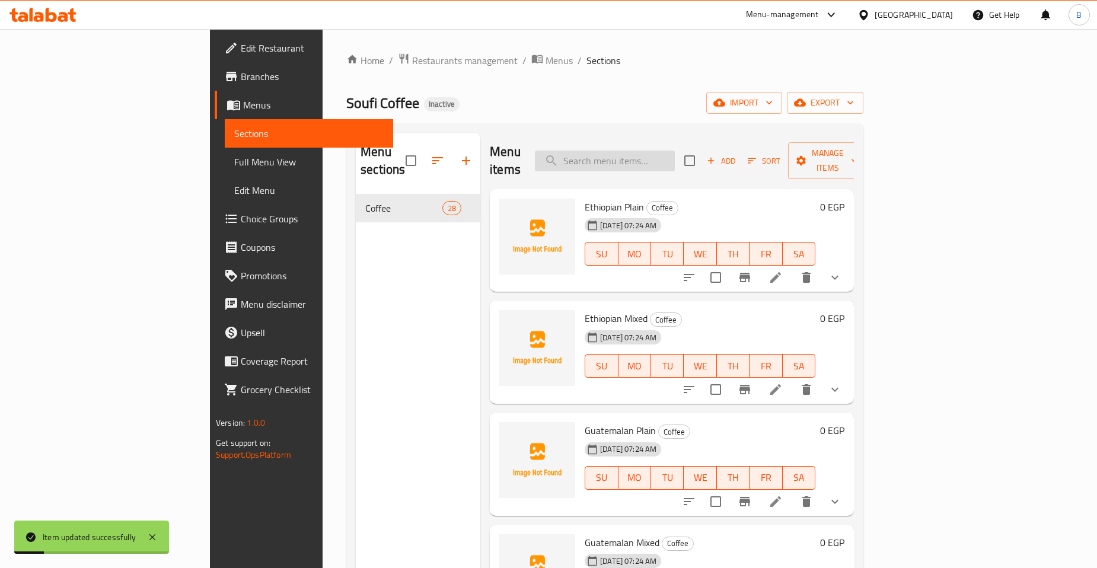
click at [658, 156] on input "search" at bounding box center [605, 161] width 140 height 21
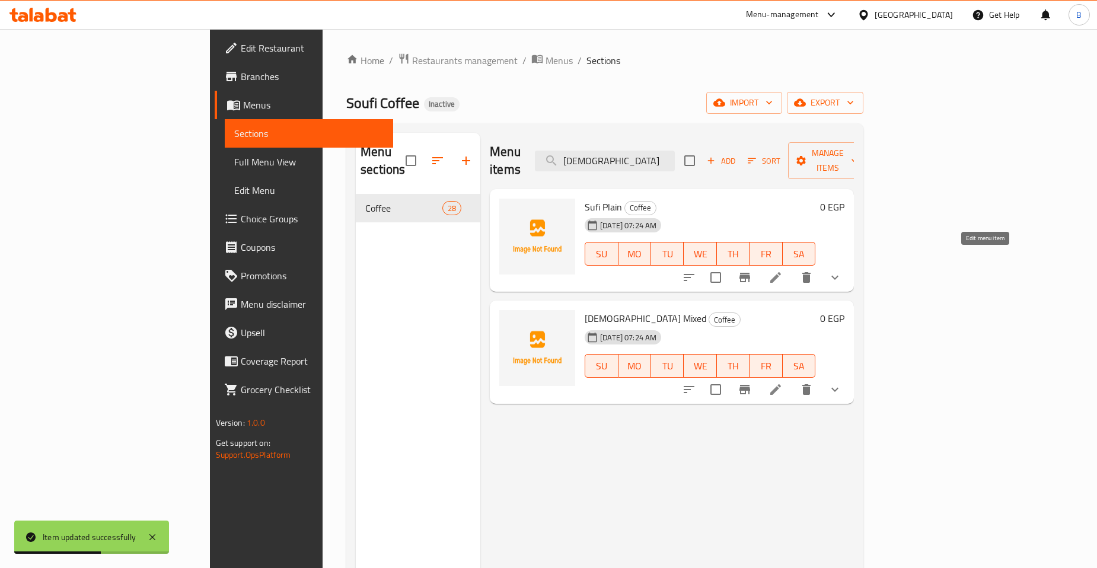
type input "sufi"
click at [783, 270] on icon at bounding box center [775, 277] width 14 height 14
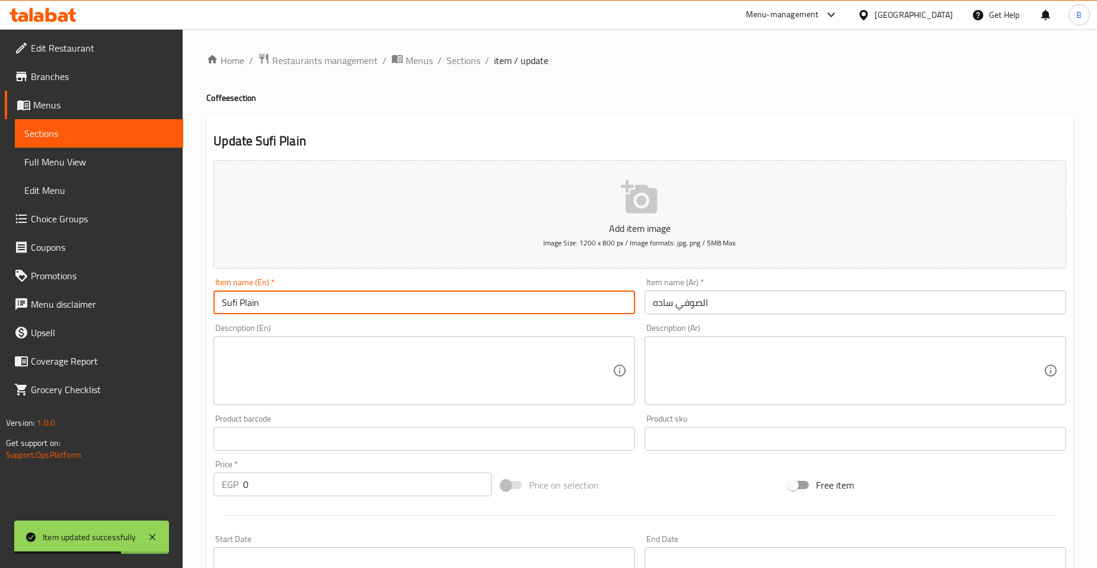
click at [225, 306] on input "Sufi Plain" at bounding box center [424, 303] width 422 height 24
paste input "o"
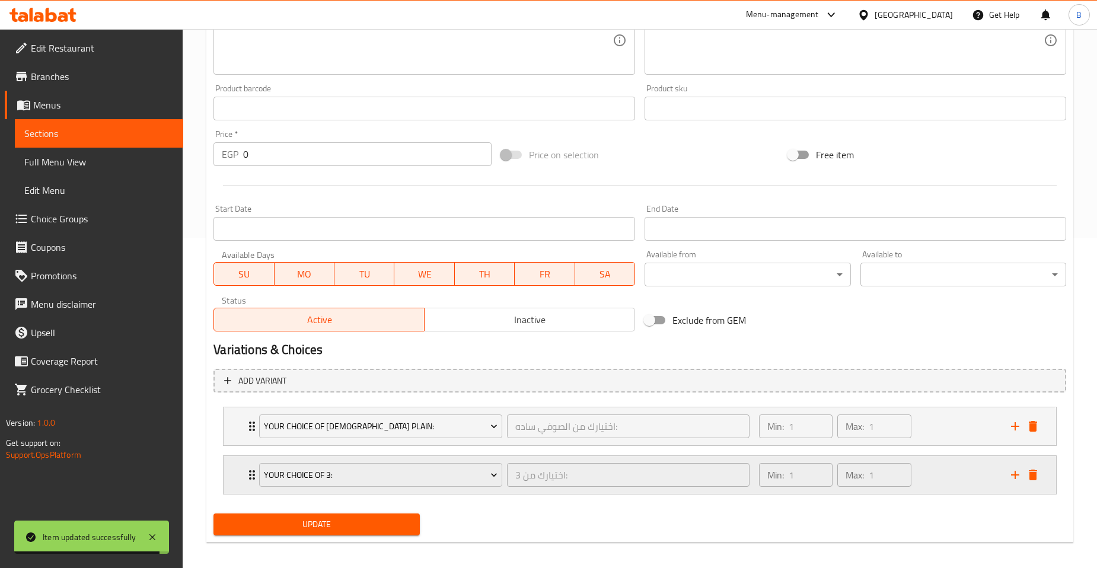
scroll to position [336, 0]
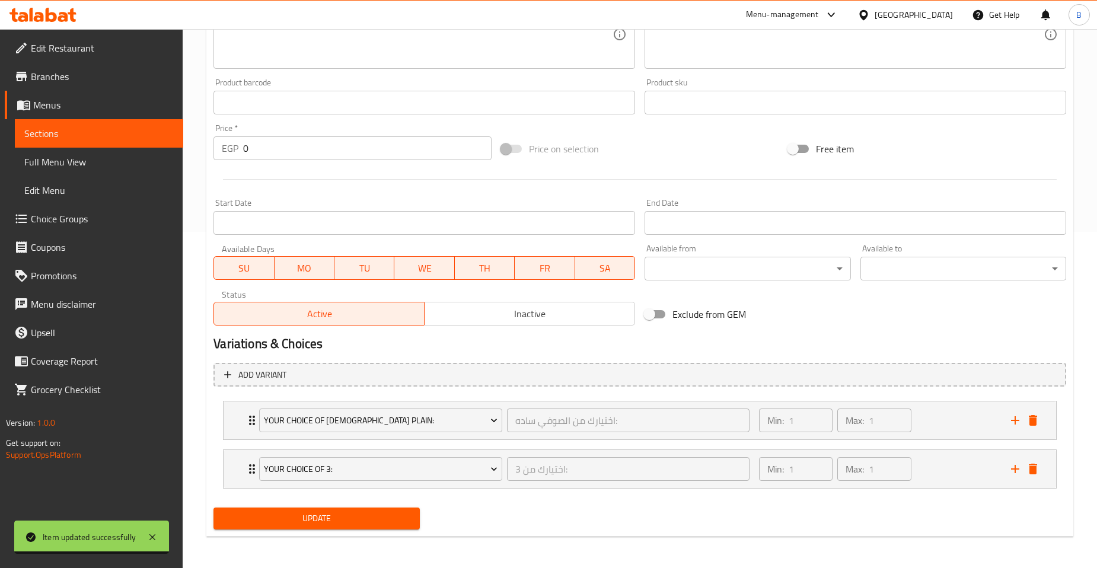
type input "Soufi Plain"
click at [332, 518] on span "Update" at bounding box center [316, 518] width 187 height 15
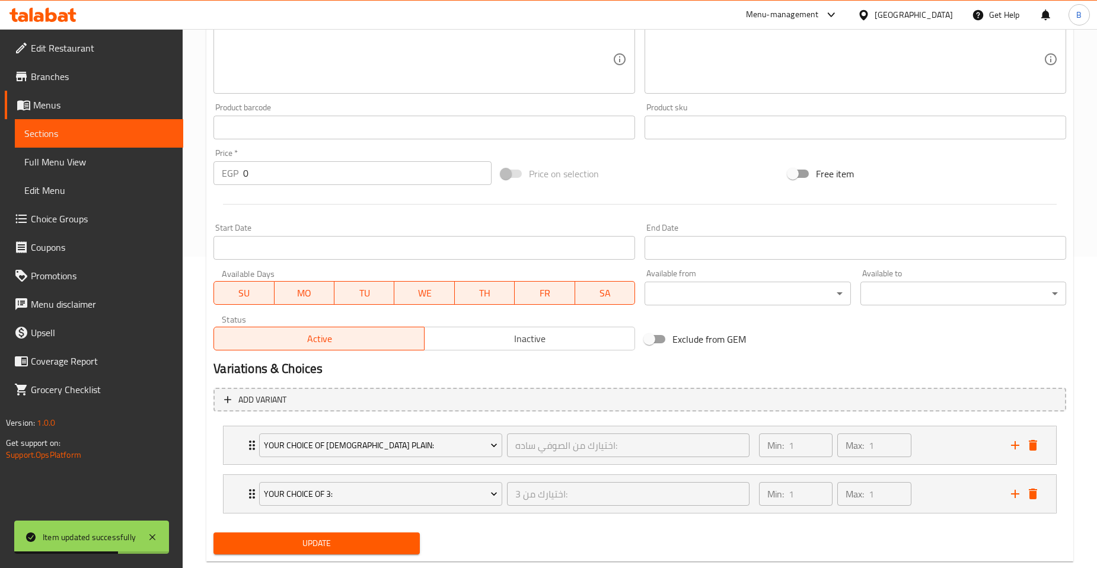
scroll to position [0, 0]
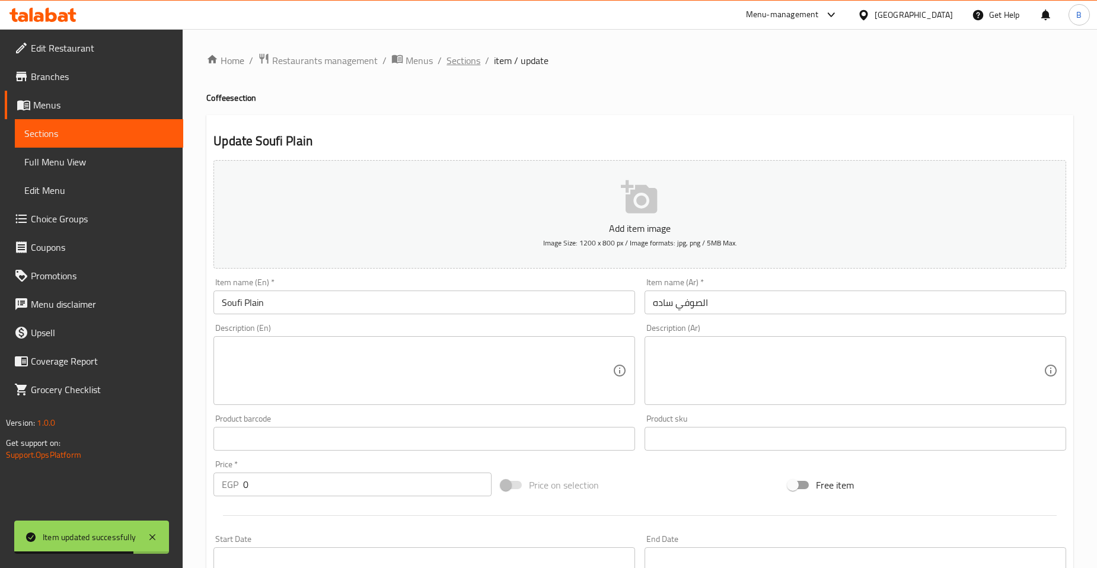
click at [464, 58] on span "Sections" at bounding box center [464, 60] width 34 height 14
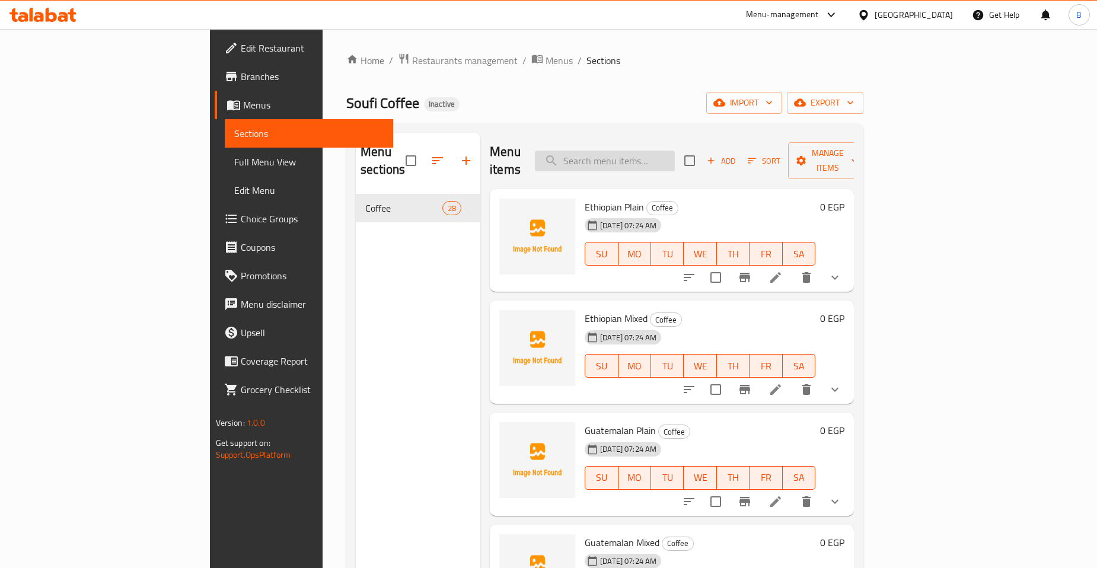
click at [671, 151] on input "search" at bounding box center [605, 161] width 140 height 21
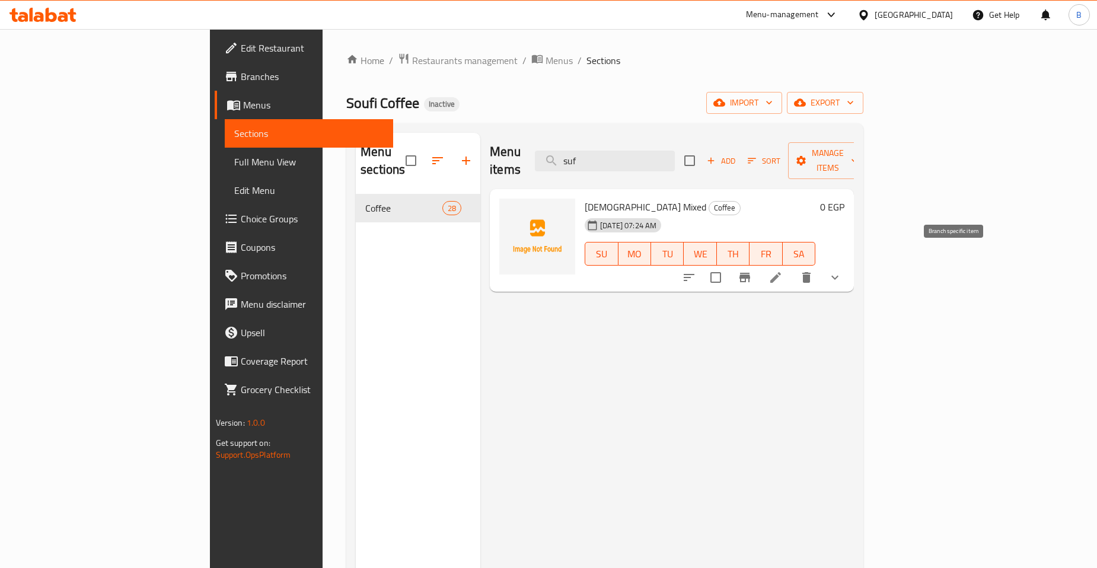
type input "suf"
click at [792, 267] on li at bounding box center [775, 277] width 33 height 21
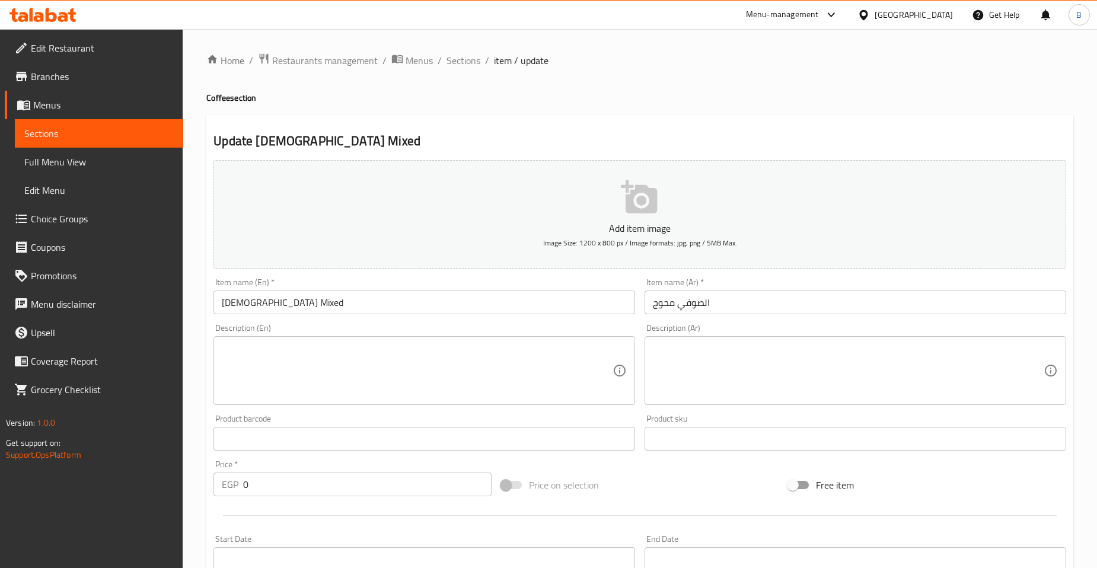
click at [235, 305] on input "[DEMOGRAPHIC_DATA] Mixed" at bounding box center [424, 303] width 422 height 24
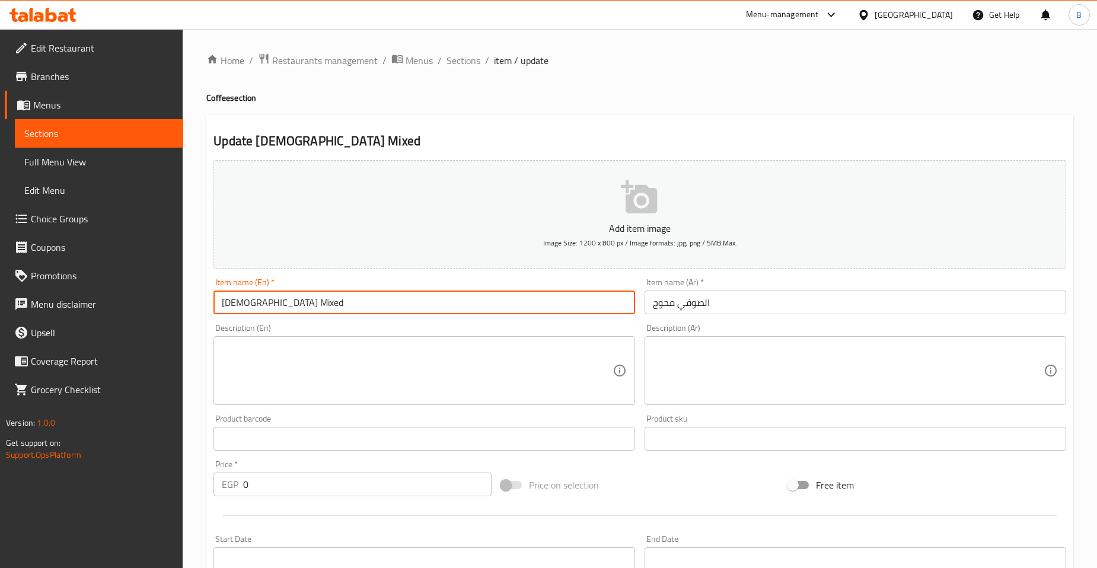
click at [235, 305] on input "[DEMOGRAPHIC_DATA] Mixed" at bounding box center [424, 303] width 422 height 24
paste input "o"
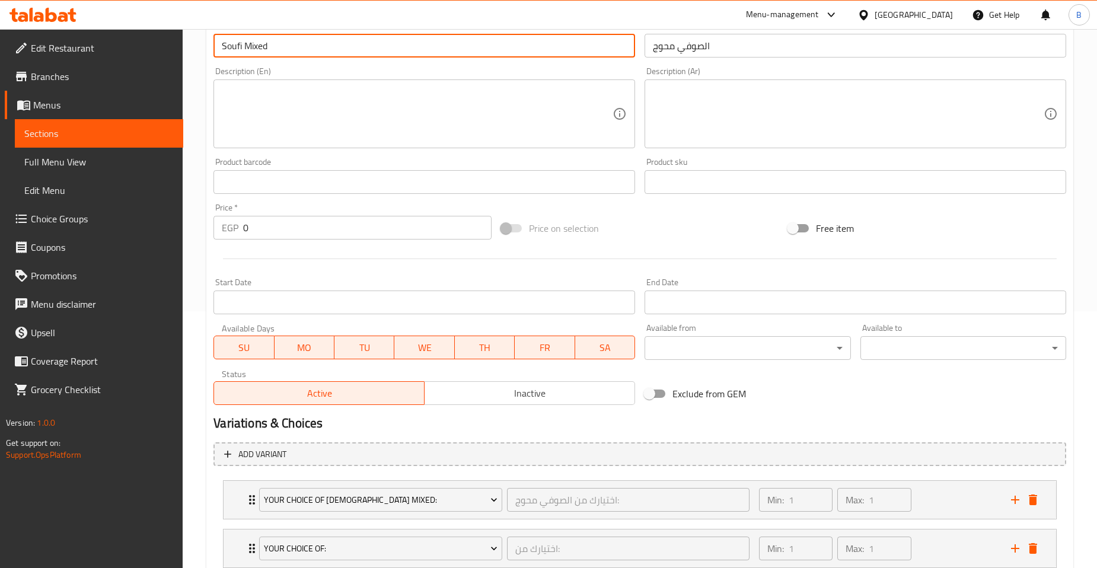
scroll to position [336, 0]
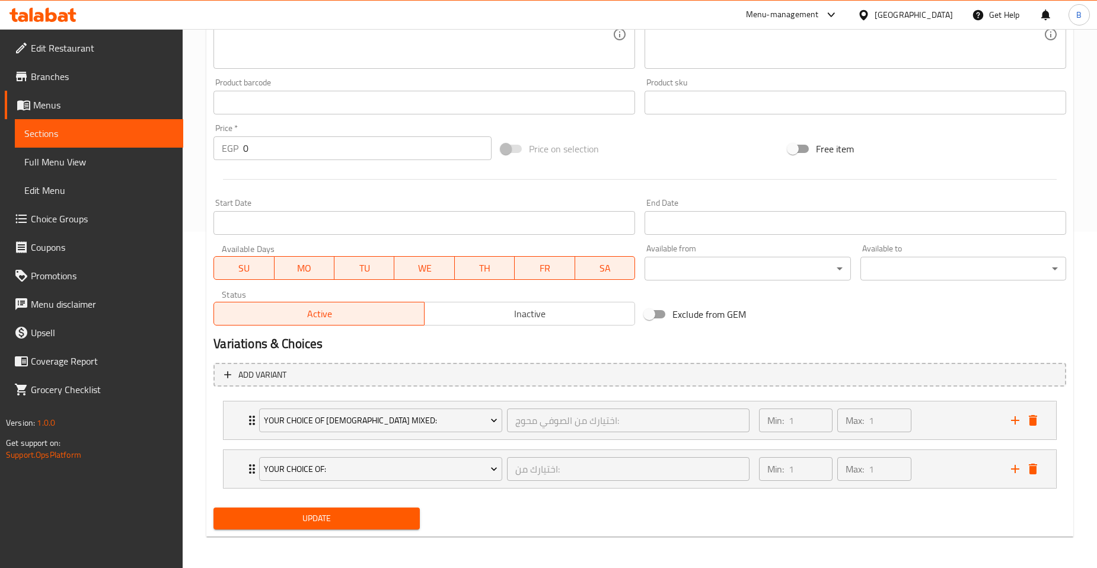
type input "Soufi Mixed"
click at [344, 520] on span "Update" at bounding box center [316, 518] width 187 height 15
click at [376, 522] on span "Update" at bounding box center [316, 518] width 187 height 15
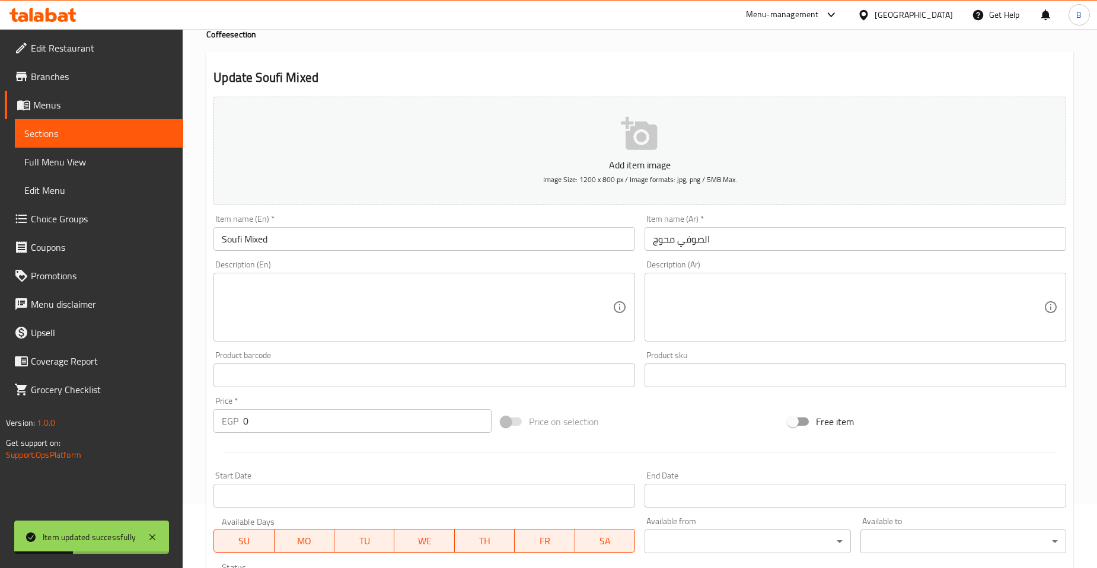
scroll to position [0, 0]
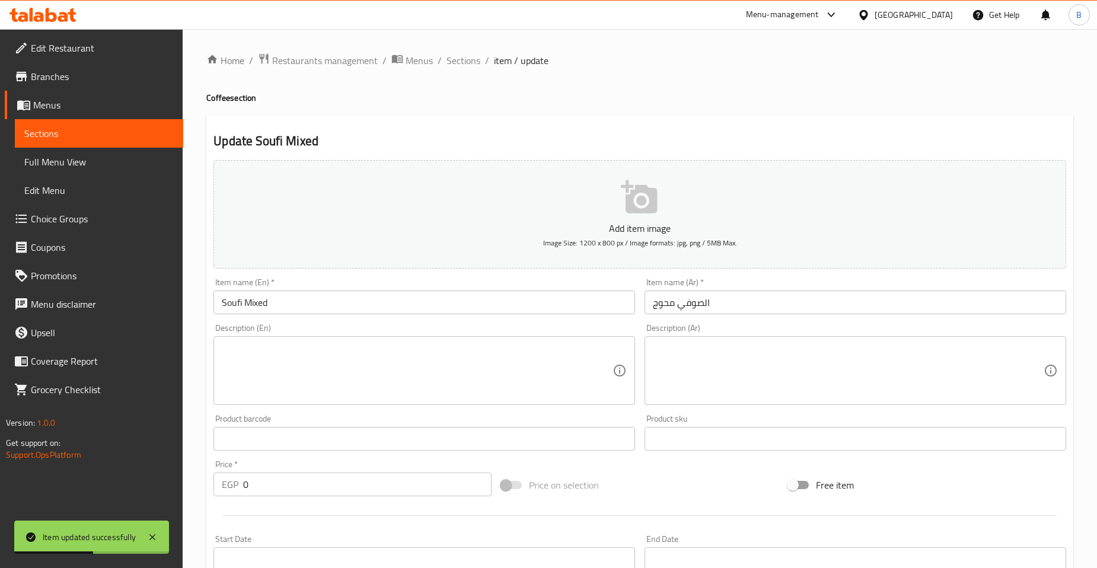
drag, startPoint x: 460, startPoint y: 63, endPoint x: 458, endPoint y: 72, distance: 9.7
click at [460, 63] on span "Sections" at bounding box center [464, 60] width 34 height 14
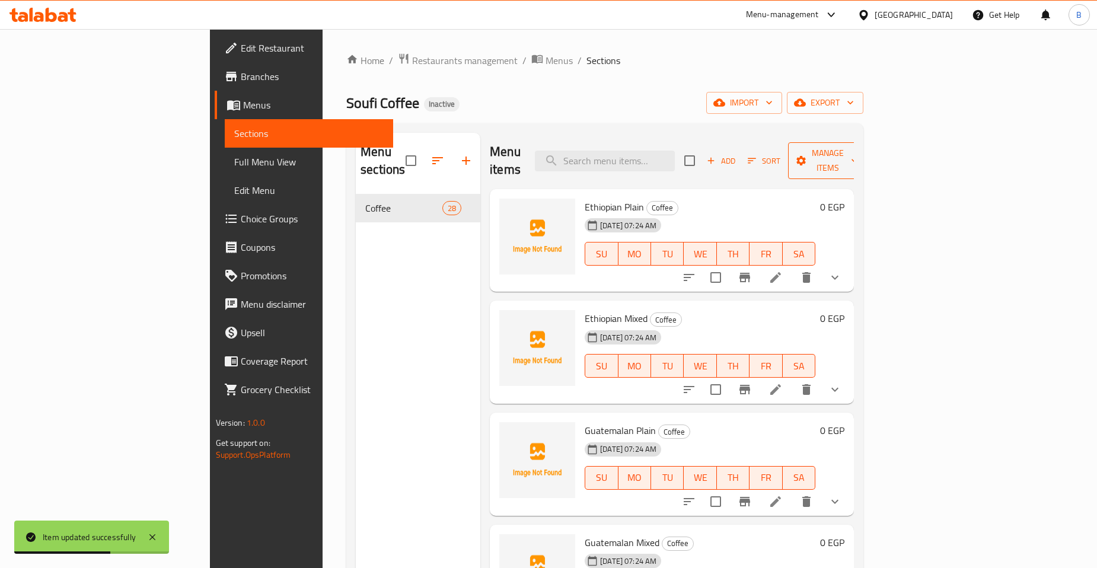
click at [858, 146] on span "Manage items" at bounding box center [828, 161] width 60 height 30
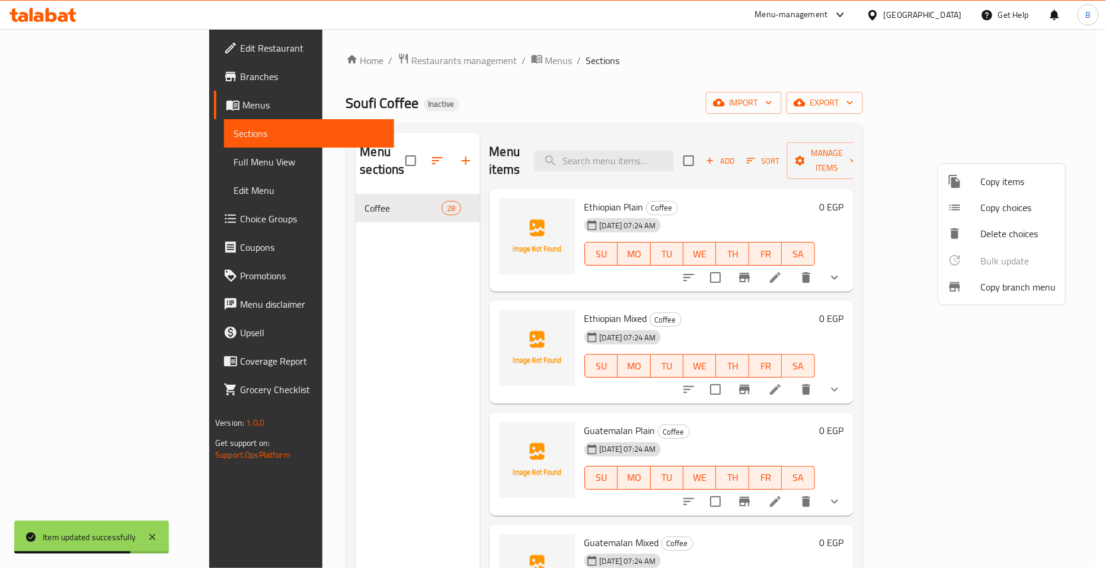
click at [1030, 104] on div at bounding box center [553, 284] width 1106 height 568
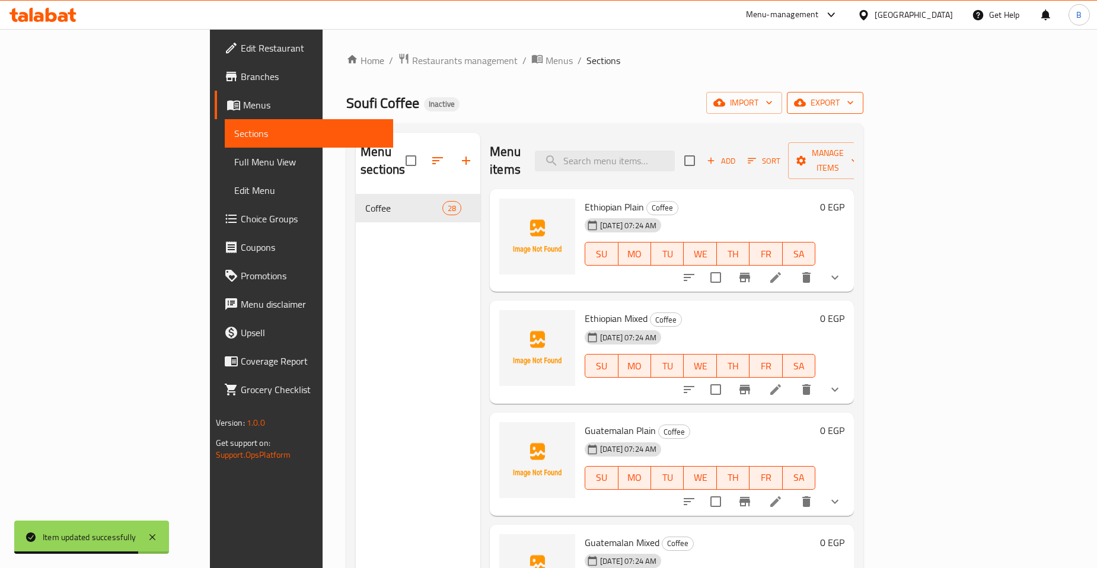
click at [854, 104] on span "export" at bounding box center [825, 102] width 58 height 15
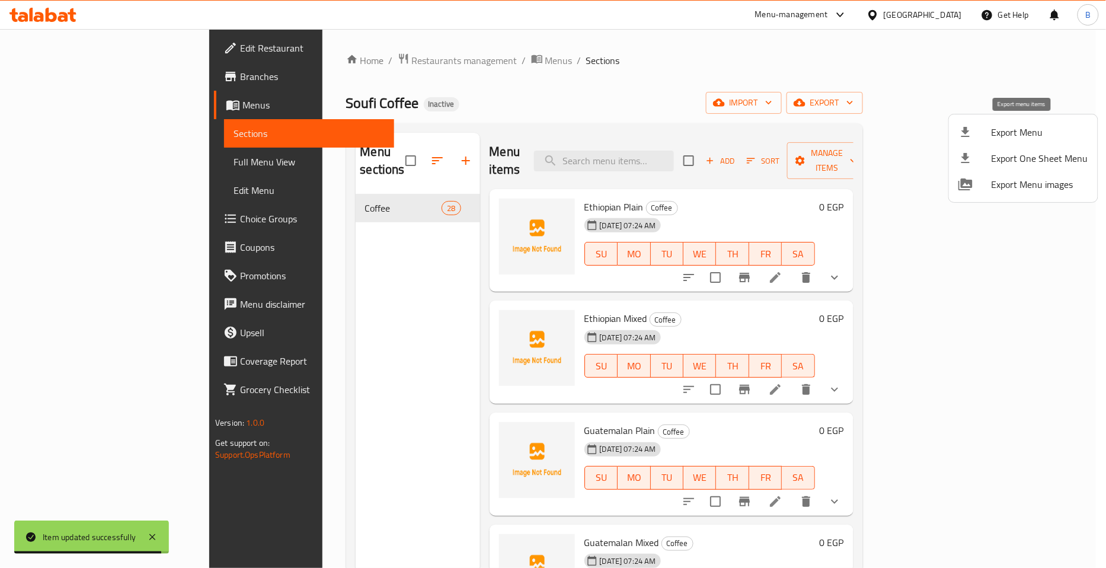
click at [1009, 129] on span "Export Menu" at bounding box center [1040, 132] width 97 height 14
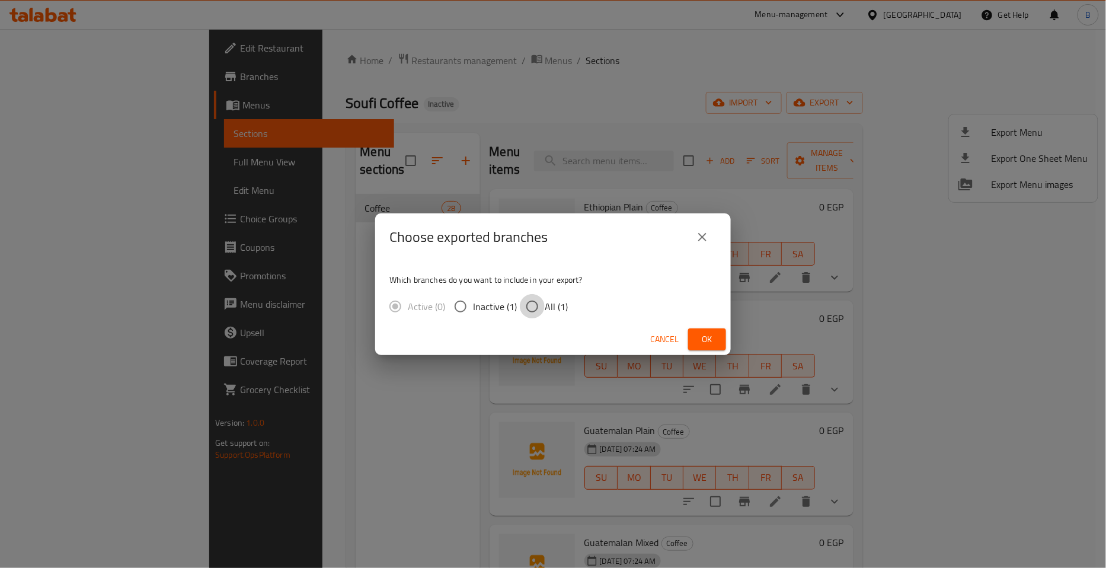
click at [541, 305] on input "All (1)" at bounding box center [532, 306] width 25 height 25
radio input "true"
click at [706, 334] on span "Ok" at bounding box center [707, 339] width 19 height 15
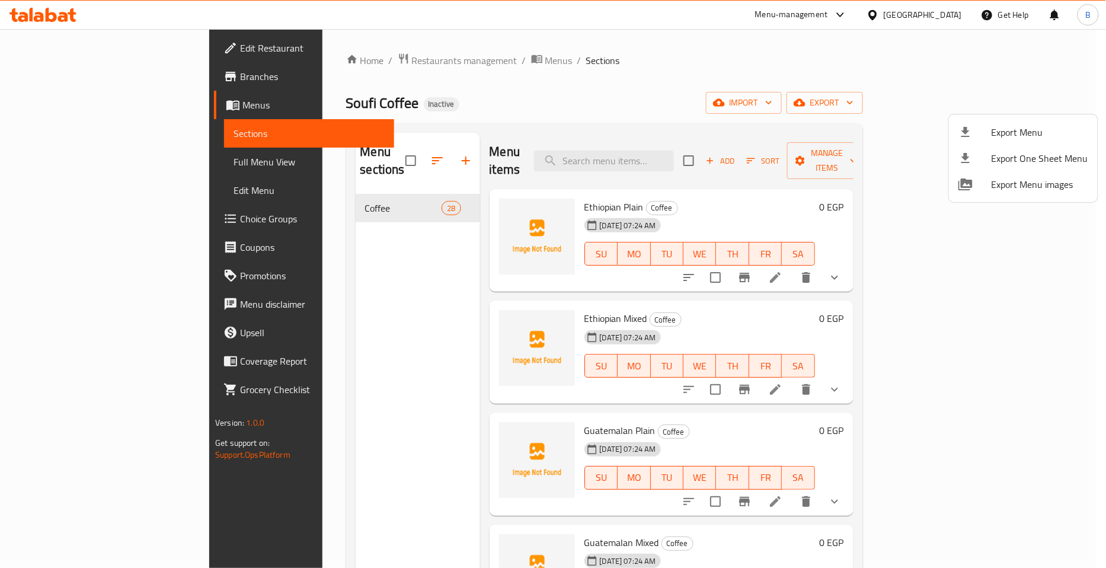
click at [415, 62] on div at bounding box center [553, 284] width 1106 height 568
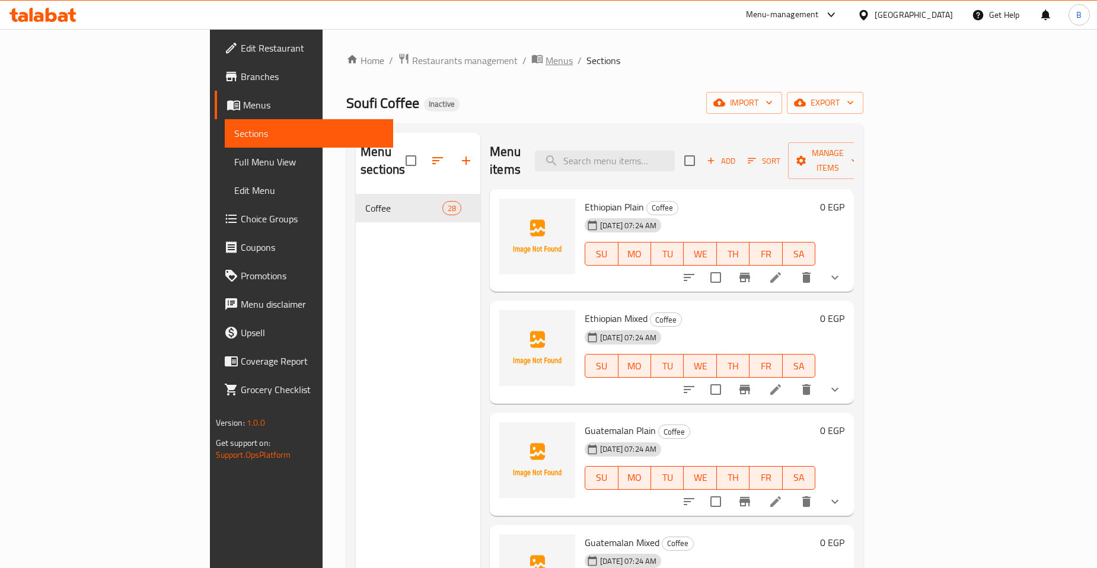
click at [546, 59] on span "Menus" at bounding box center [559, 60] width 27 height 14
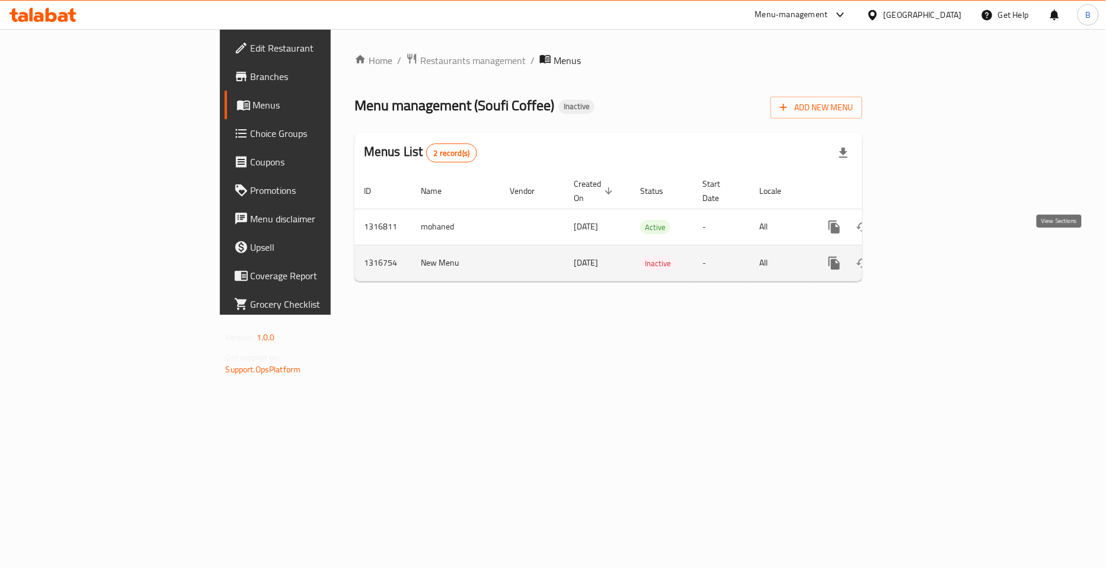
click at [935, 252] on link "enhanced table" at bounding box center [920, 263] width 28 height 28
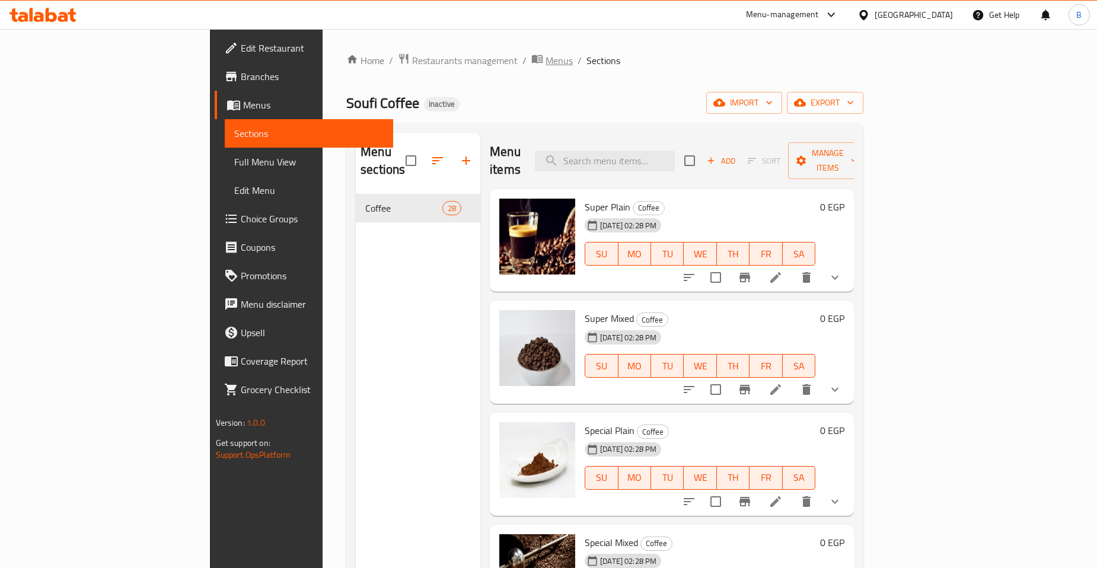
click at [546, 60] on span "Menus" at bounding box center [559, 60] width 27 height 14
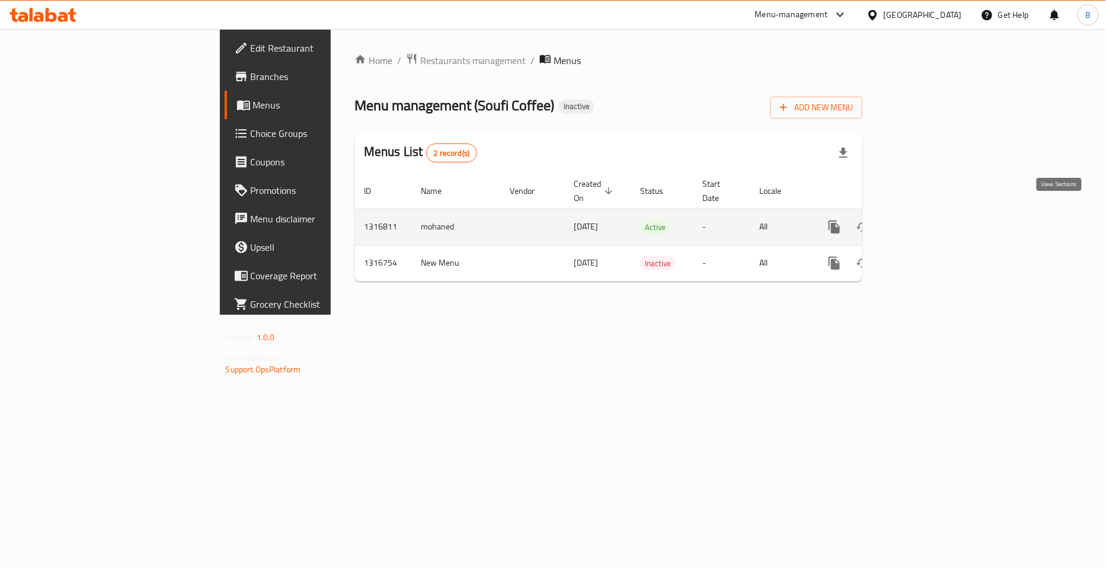
click at [927, 220] on icon "enhanced table" at bounding box center [920, 227] width 14 height 14
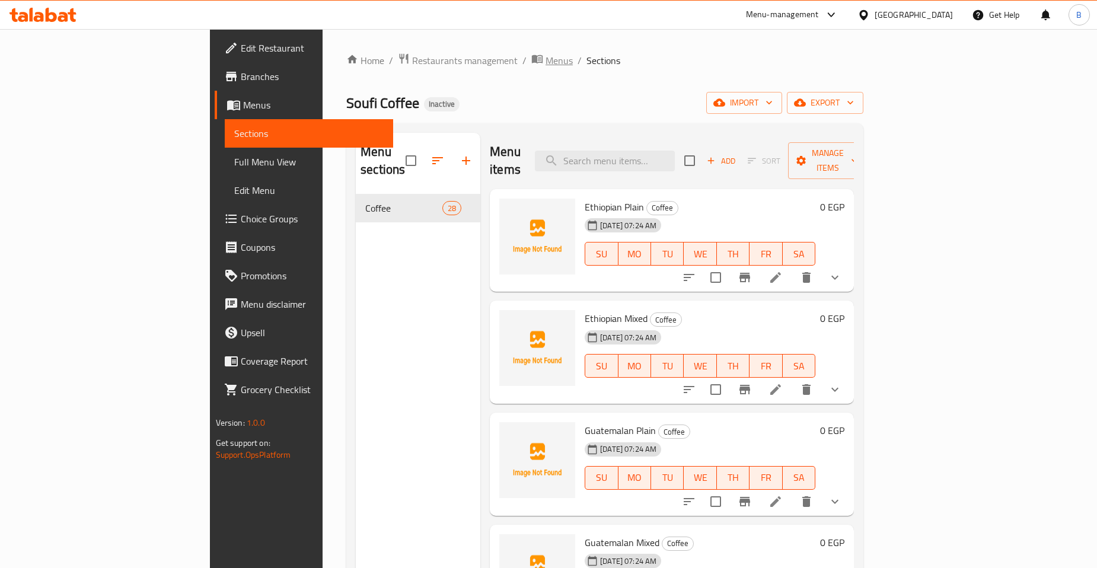
click at [546, 60] on span "Menus" at bounding box center [559, 60] width 27 height 14
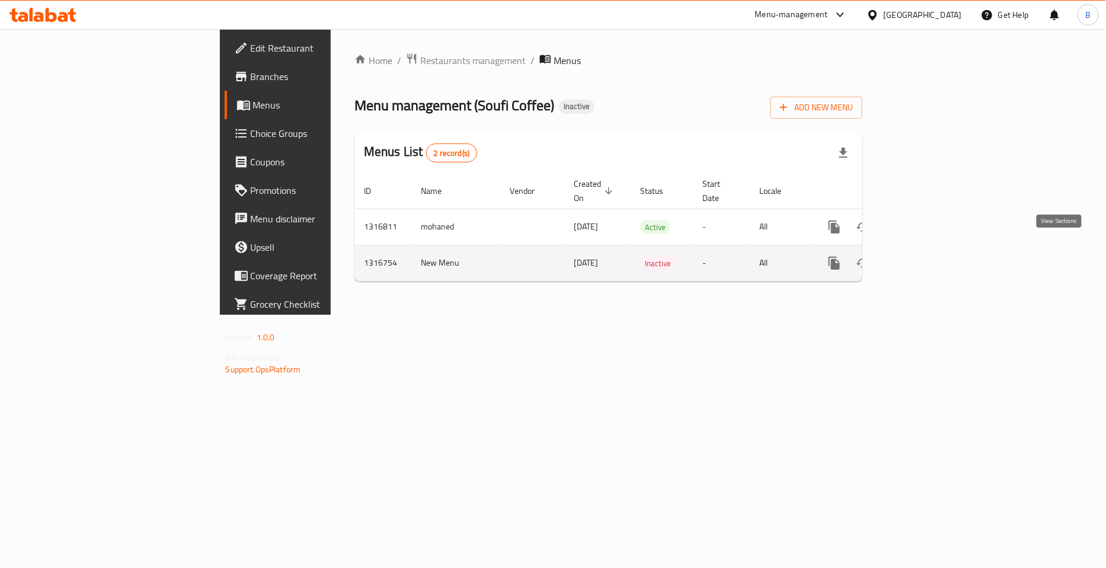
click at [927, 256] on icon "enhanced table" at bounding box center [920, 263] width 14 height 14
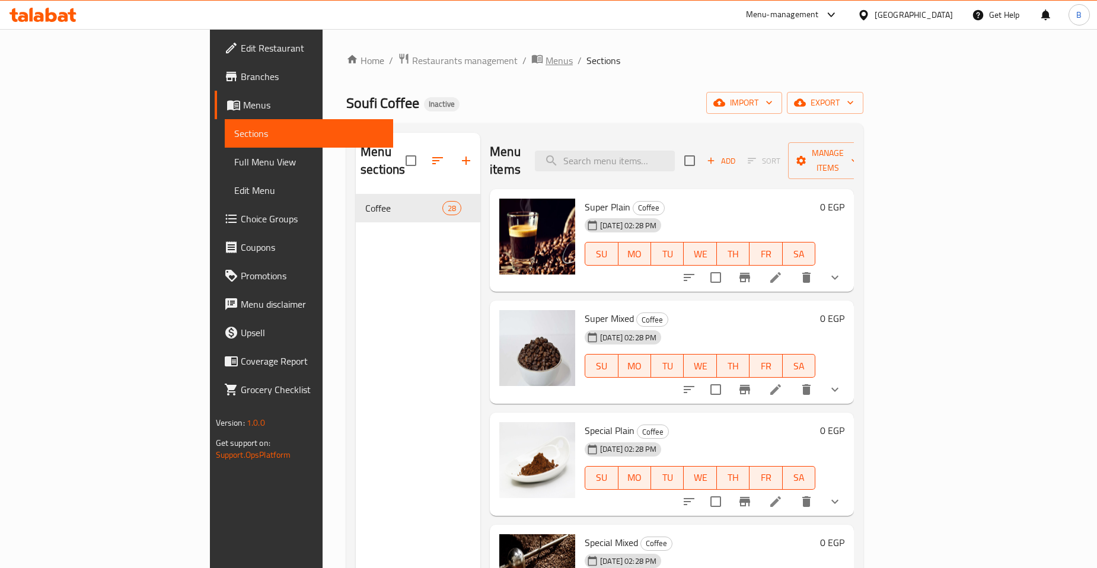
click at [546, 62] on span "Menus" at bounding box center [559, 60] width 27 height 14
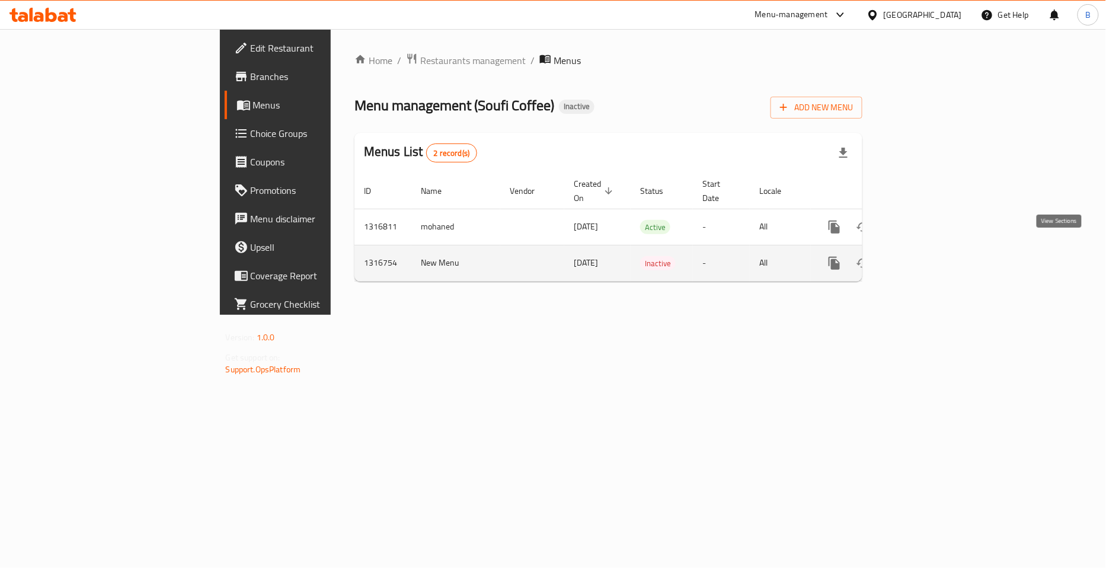
click at [927, 256] on icon "enhanced table" at bounding box center [920, 263] width 14 height 14
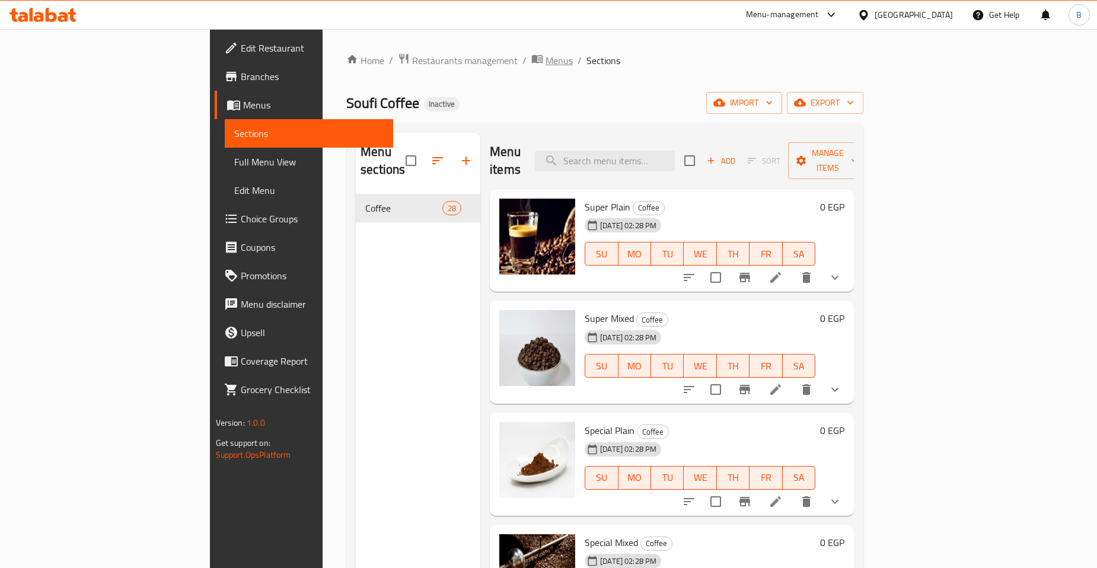
click at [546, 63] on span "Menus" at bounding box center [559, 60] width 27 height 14
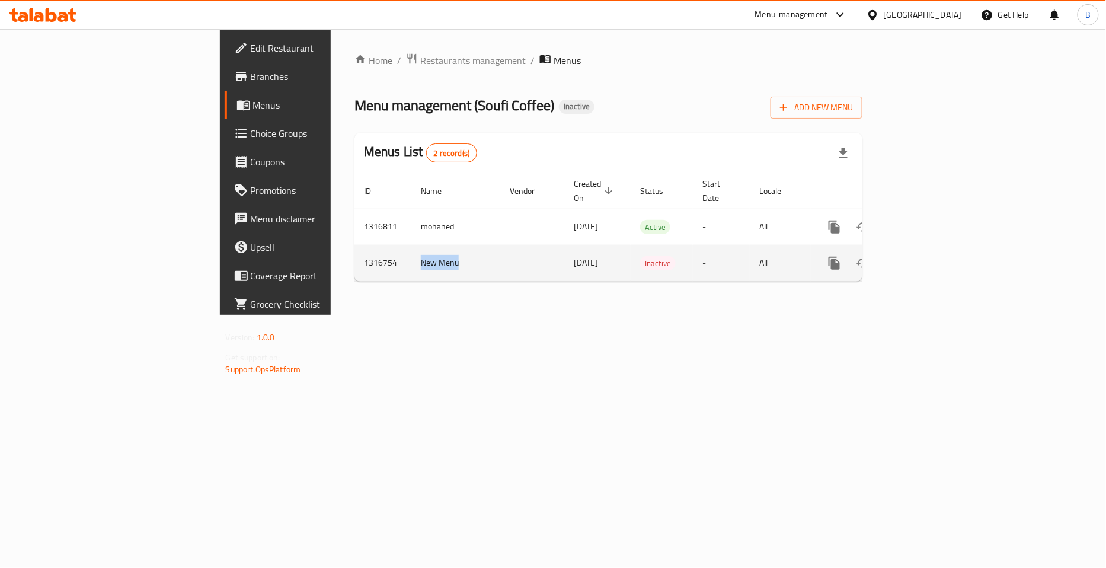
drag, startPoint x: 275, startPoint y: 252, endPoint x: 318, endPoint y: 246, distance: 43.1
click at [412, 246] on td "New Menu" at bounding box center [456, 263] width 89 height 36
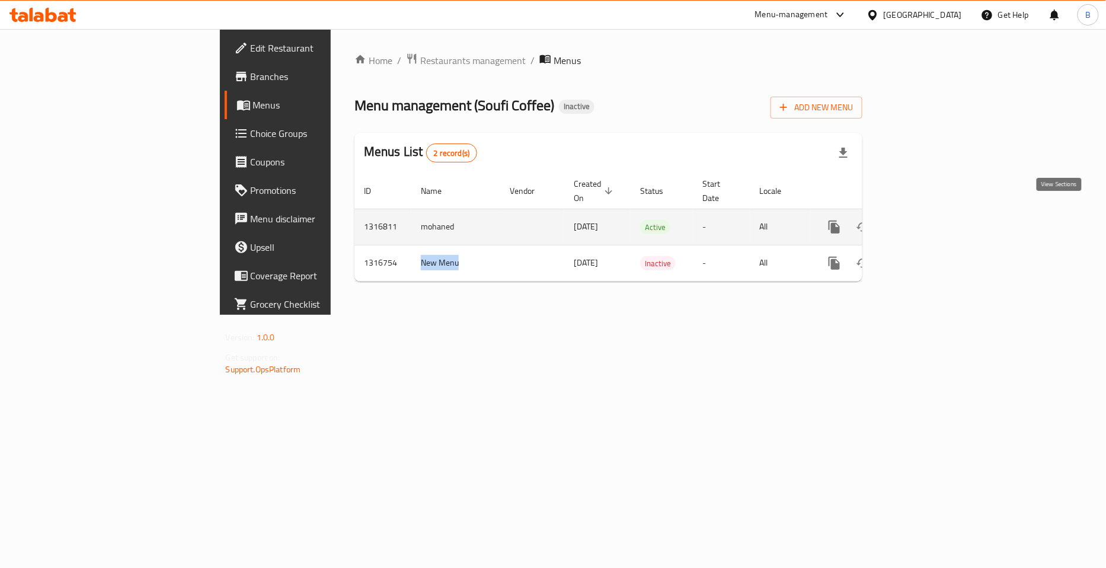
click at [927, 220] on icon "enhanced table" at bounding box center [920, 227] width 14 height 14
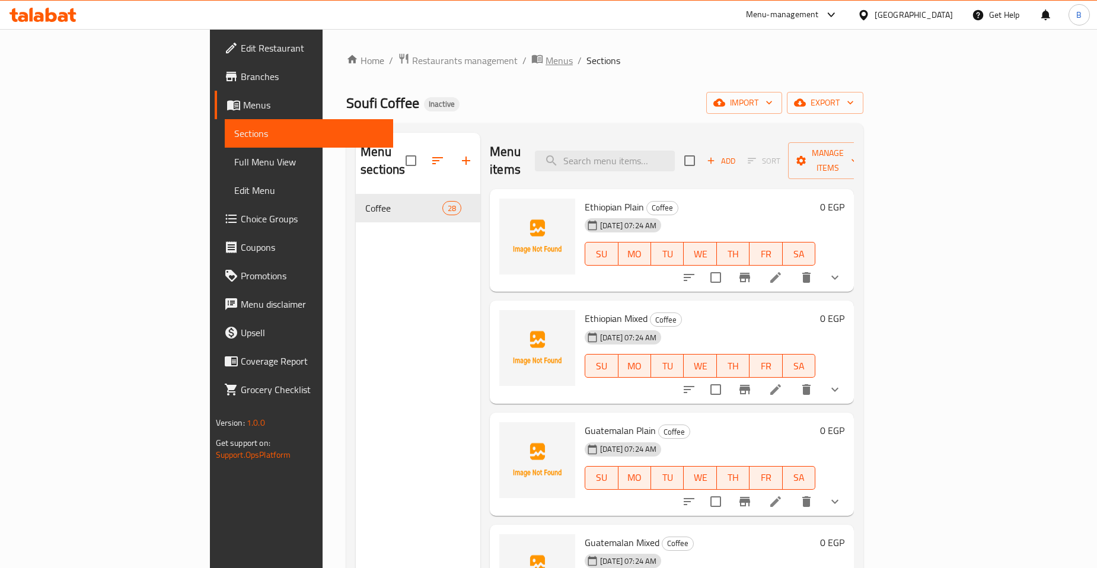
click at [546, 59] on span "Menus" at bounding box center [559, 60] width 27 height 14
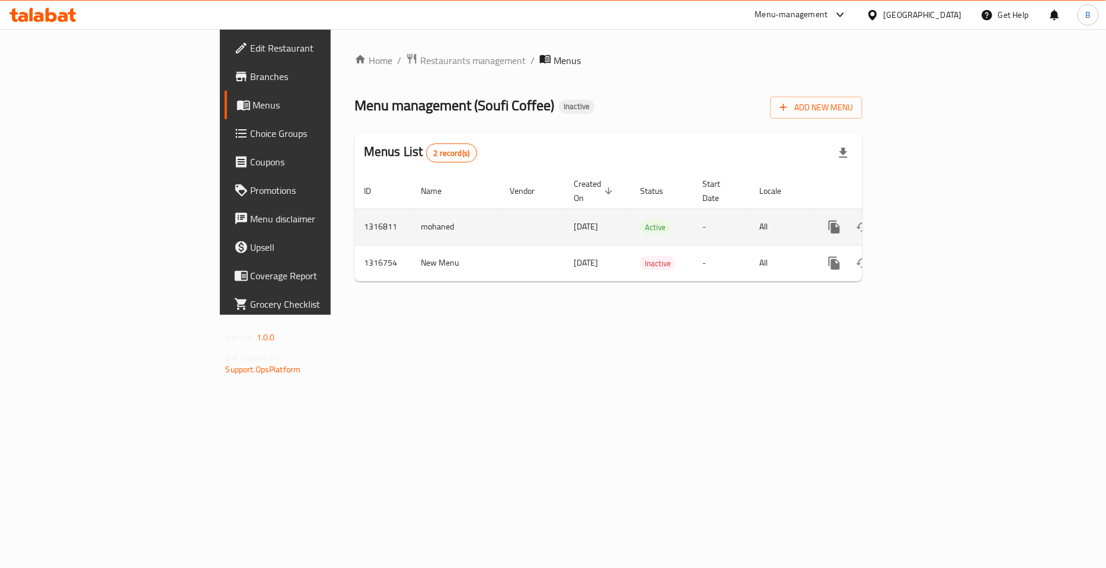
click at [412, 209] on td "mohaned" at bounding box center [456, 227] width 89 height 36
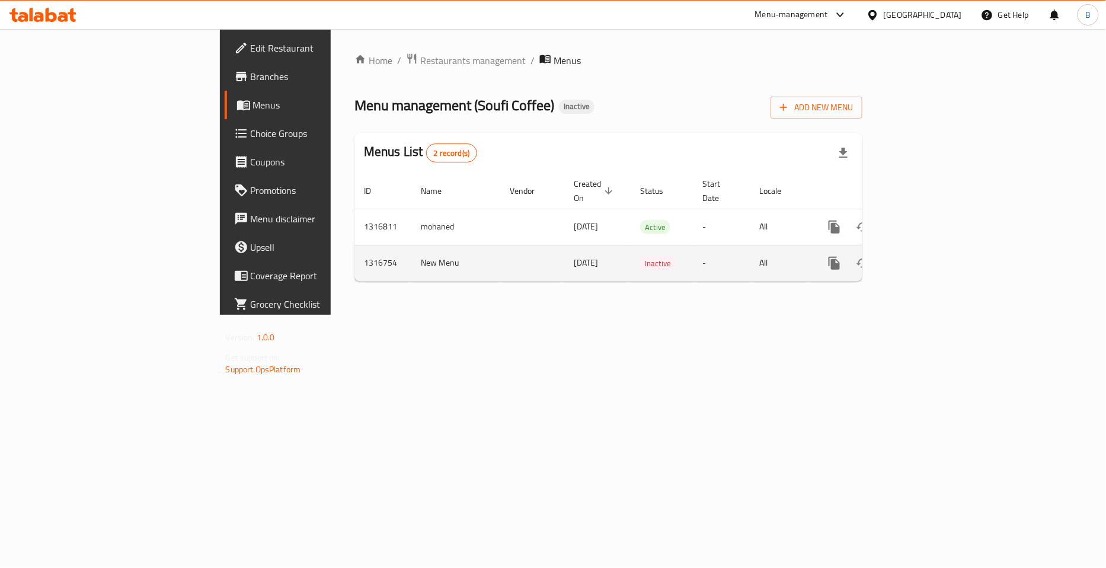
click at [412, 257] on td "New Menu" at bounding box center [456, 263] width 89 height 36
click at [927, 256] on icon "enhanced table" at bounding box center [920, 263] width 14 height 14
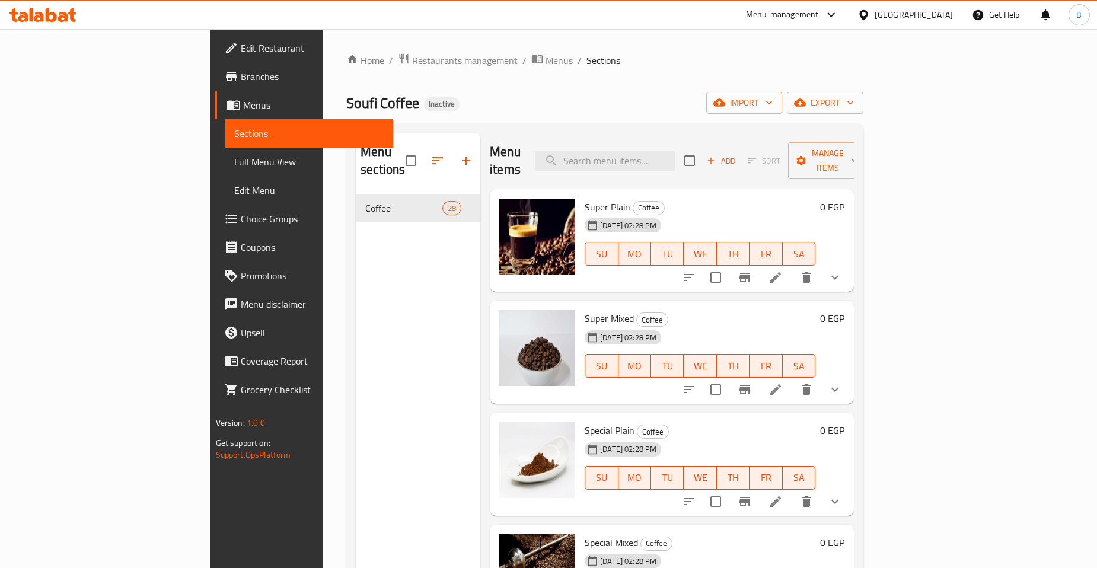
click at [546, 62] on span "Menus" at bounding box center [559, 60] width 27 height 14
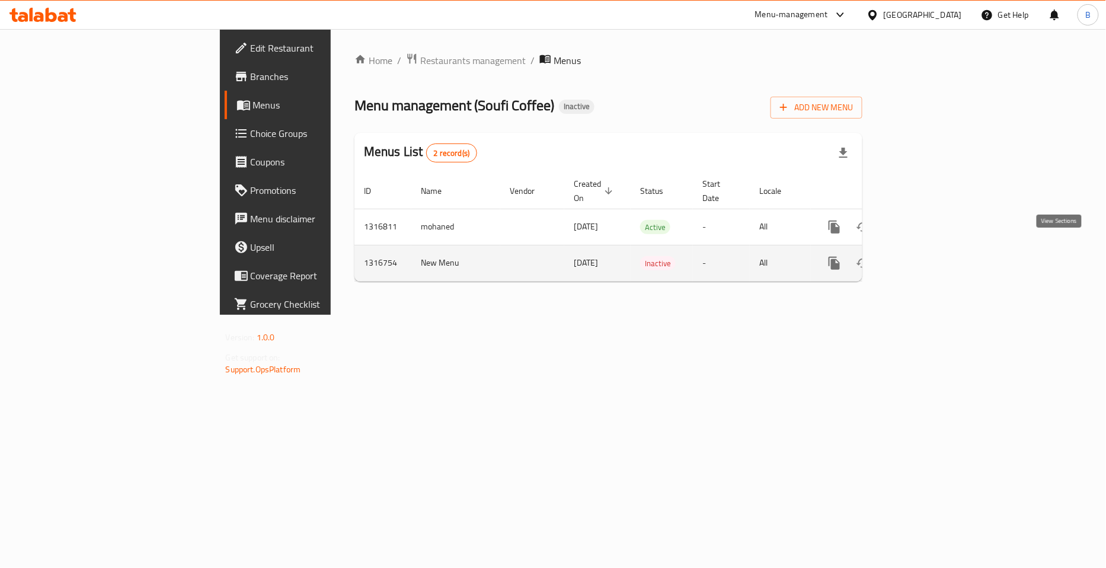
click at [927, 256] on icon "enhanced table" at bounding box center [920, 263] width 14 height 14
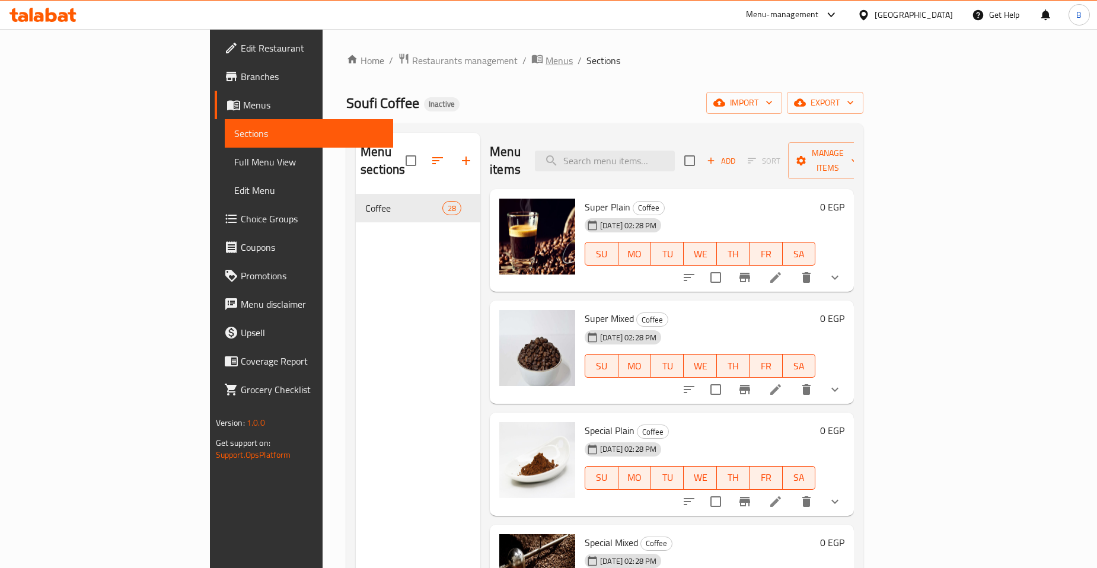
click at [546, 62] on span "Menus" at bounding box center [559, 60] width 27 height 14
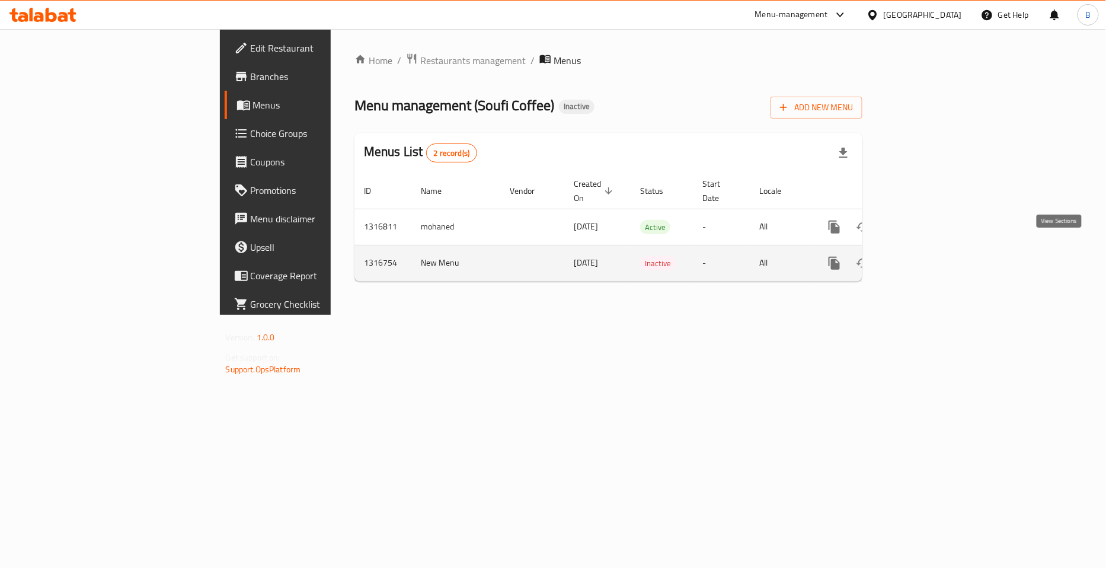
click at [927, 256] on icon "enhanced table" at bounding box center [920, 263] width 14 height 14
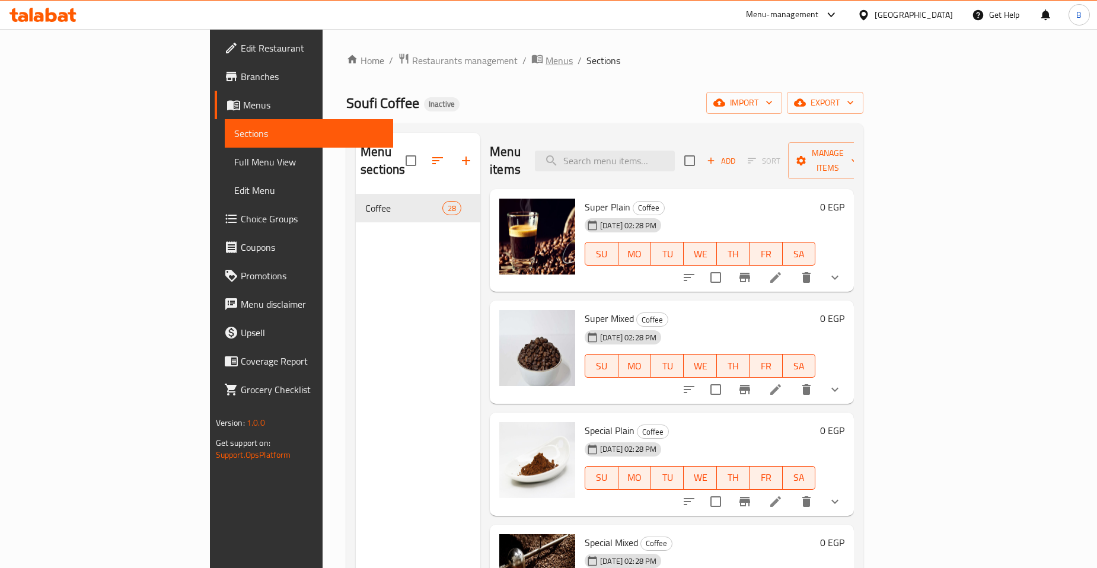
click at [546, 63] on span "Menus" at bounding box center [559, 60] width 27 height 14
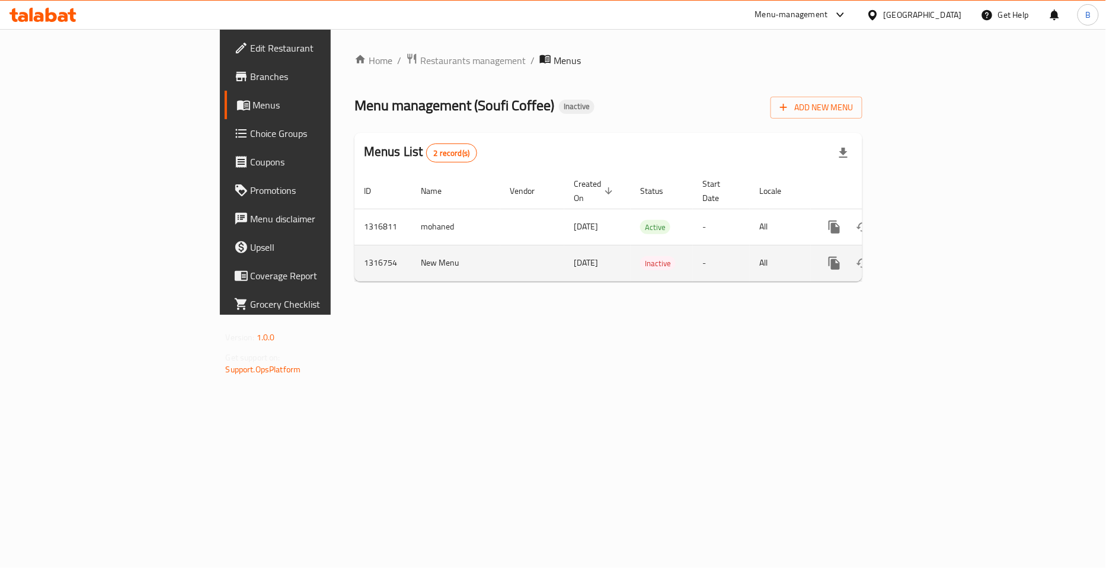
drag, startPoint x: 382, startPoint y: 254, endPoint x: 475, endPoint y: 253, distance: 92.5
click at [475, 253] on tr "1316754 New Menu 11/10/2025 Inactive - All" at bounding box center [649, 263] width 589 height 36
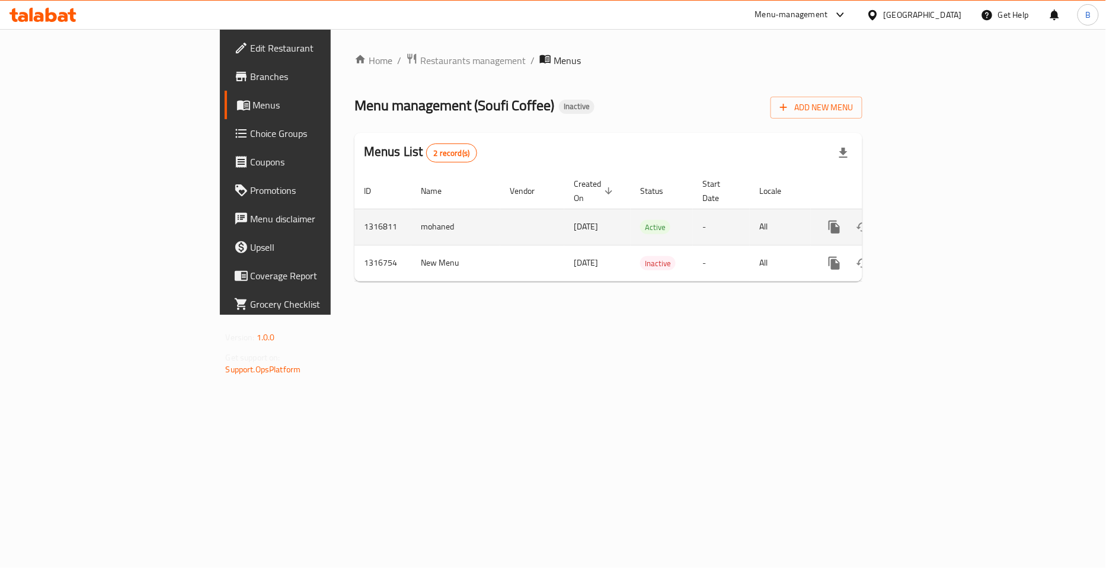
drag, startPoint x: 414, startPoint y: 211, endPoint x: 478, endPoint y: 211, distance: 64.0
click at [478, 211] on tr "1316811 mohaned 12/10/2025 Active - All" at bounding box center [649, 227] width 589 height 36
click at [927, 220] on icon "enhanced table" at bounding box center [920, 227] width 14 height 14
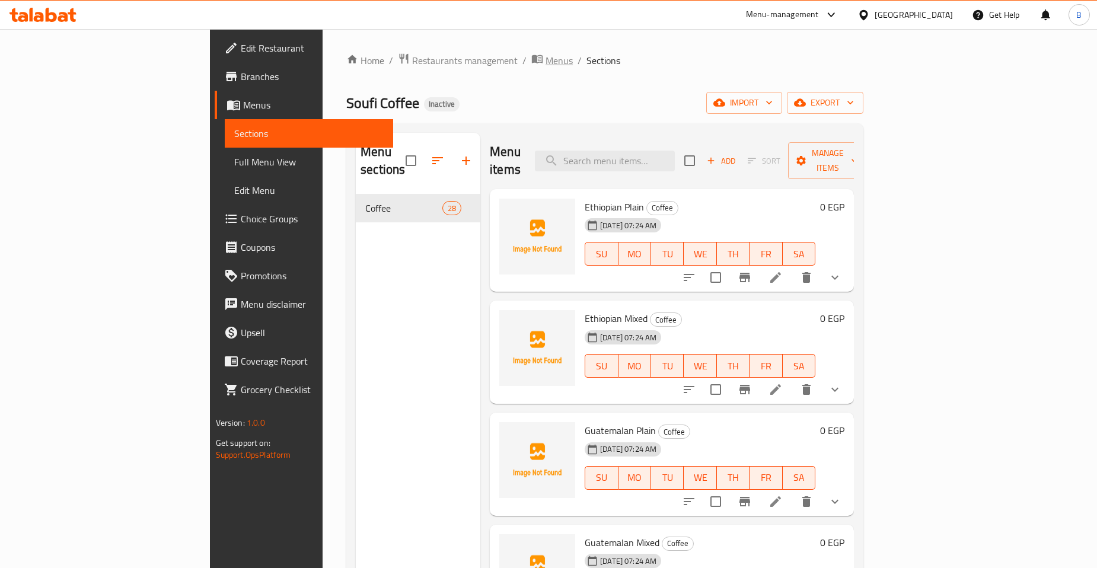
click at [546, 58] on span "Menus" at bounding box center [559, 60] width 27 height 14
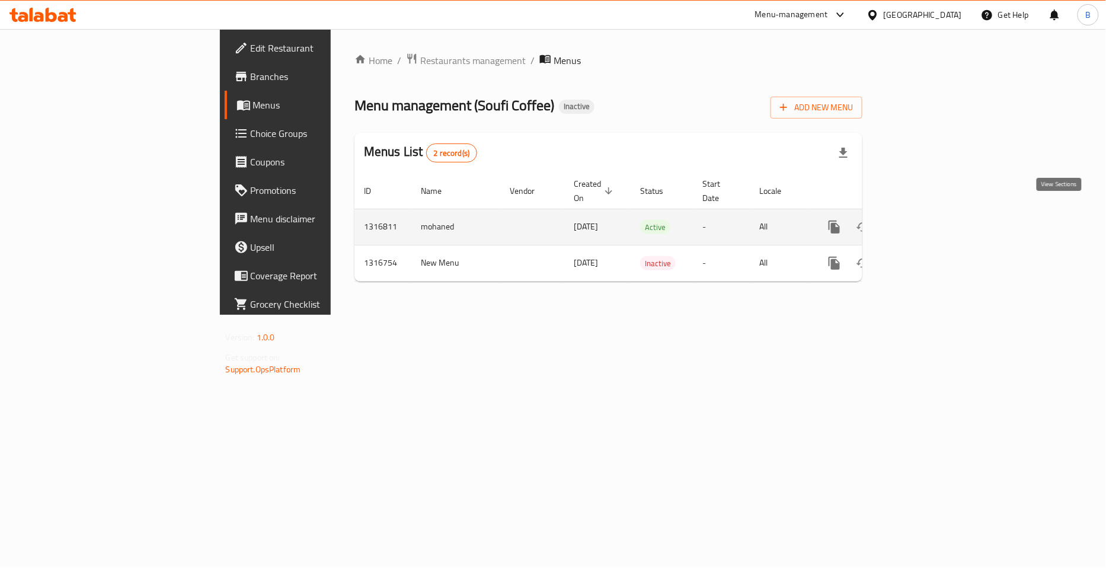
click at [926, 222] on icon "enhanced table" at bounding box center [920, 227] width 11 height 11
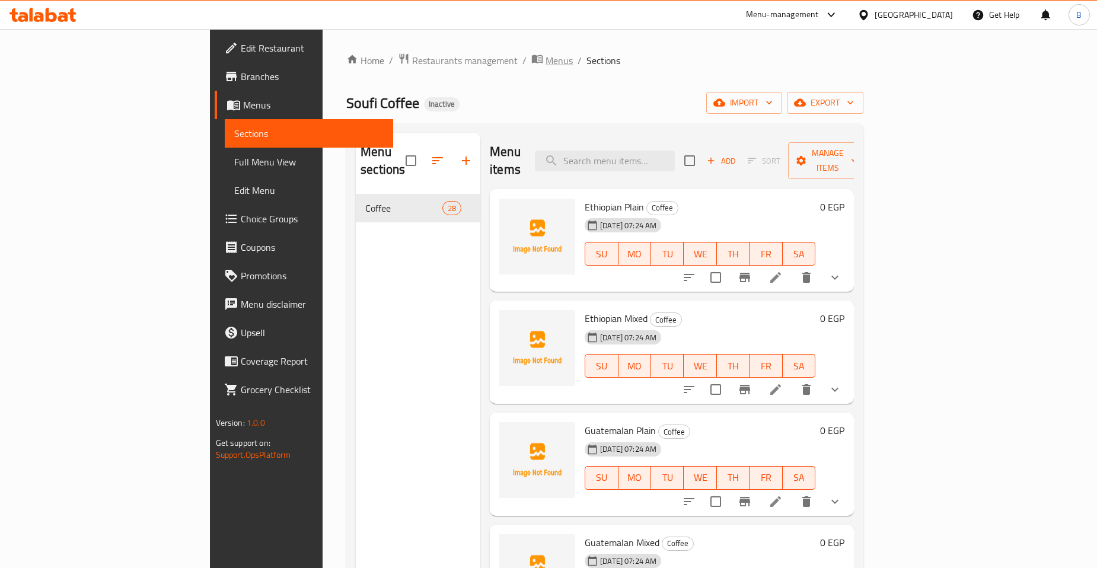
click at [546, 66] on span "Menus" at bounding box center [559, 60] width 27 height 14
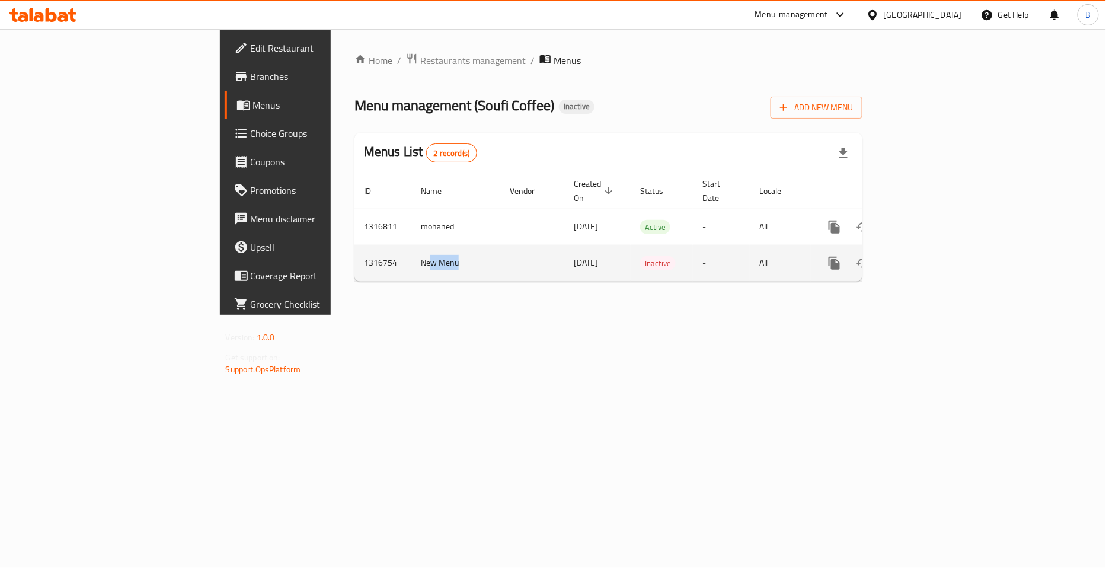
click at [412, 246] on td "New Menu" at bounding box center [456, 263] width 89 height 36
click at [927, 256] on icon "enhanced table" at bounding box center [920, 263] width 14 height 14
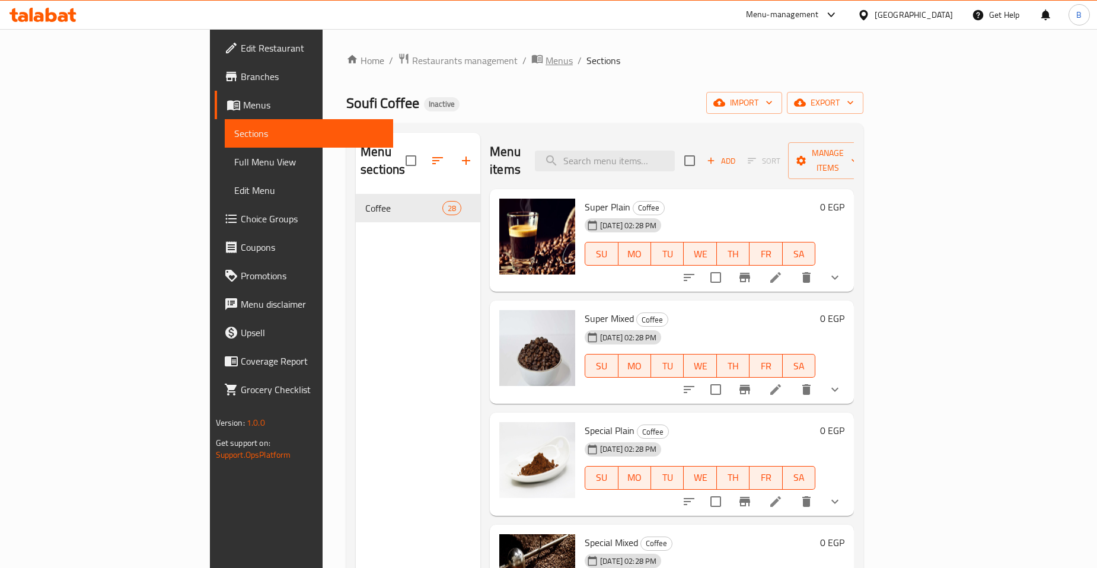
click at [546, 58] on span "Menus" at bounding box center [559, 60] width 27 height 14
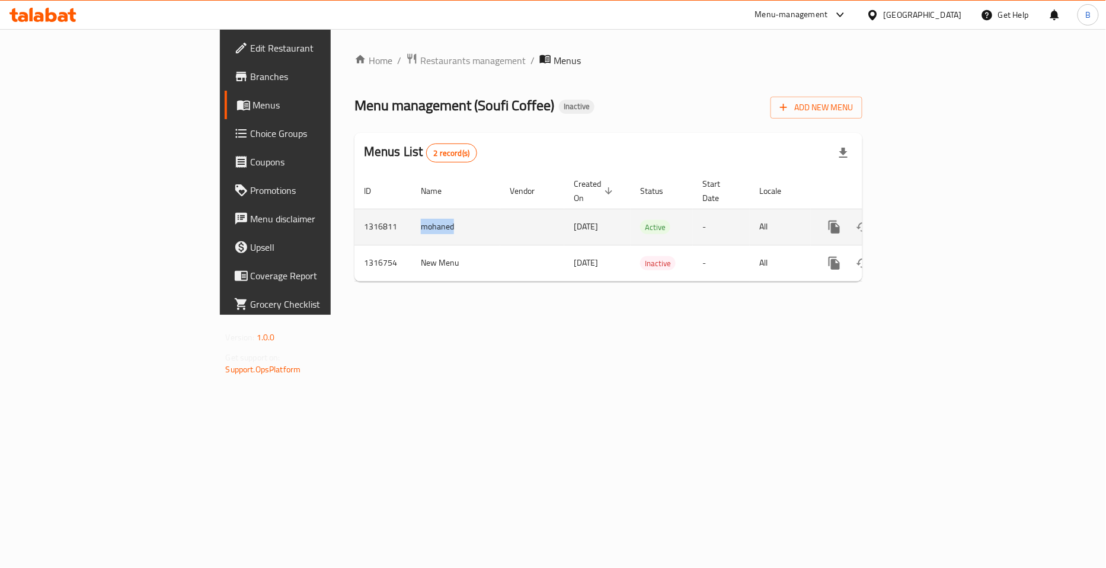
drag, startPoint x: 273, startPoint y: 212, endPoint x: 310, endPoint y: 208, distance: 37.0
click at [412, 209] on td "mohaned" at bounding box center [456, 227] width 89 height 36
click at [412, 216] on td "mohaned" at bounding box center [456, 227] width 89 height 36
drag, startPoint x: 273, startPoint y: 215, endPoint x: 321, endPoint y: 211, distance: 48.2
click at [412, 211] on td "mohaned" at bounding box center [456, 227] width 89 height 36
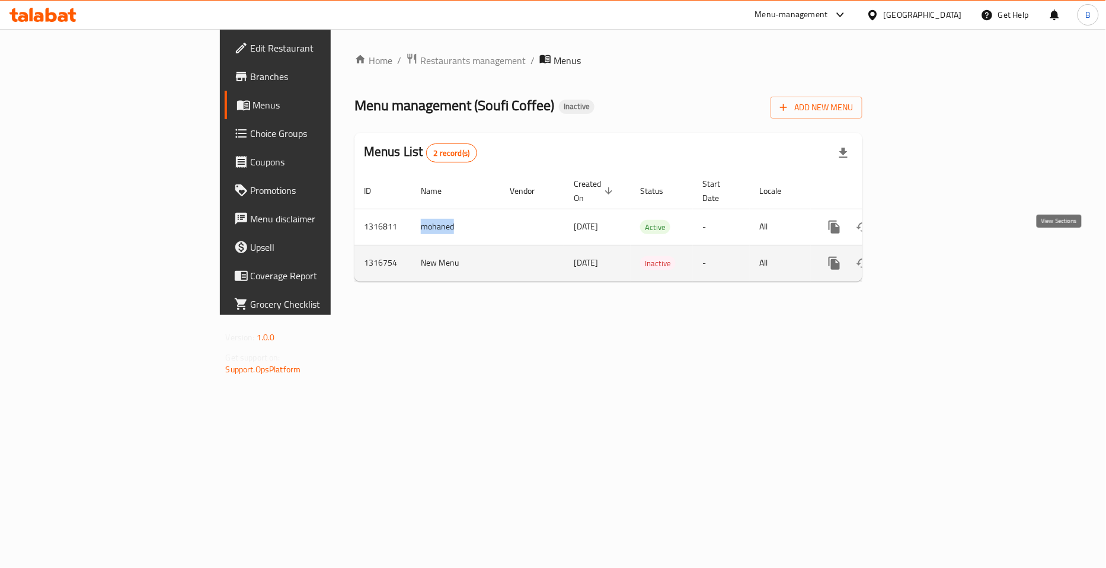
click at [935, 251] on link "enhanced table" at bounding box center [920, 263] width 28 height 28
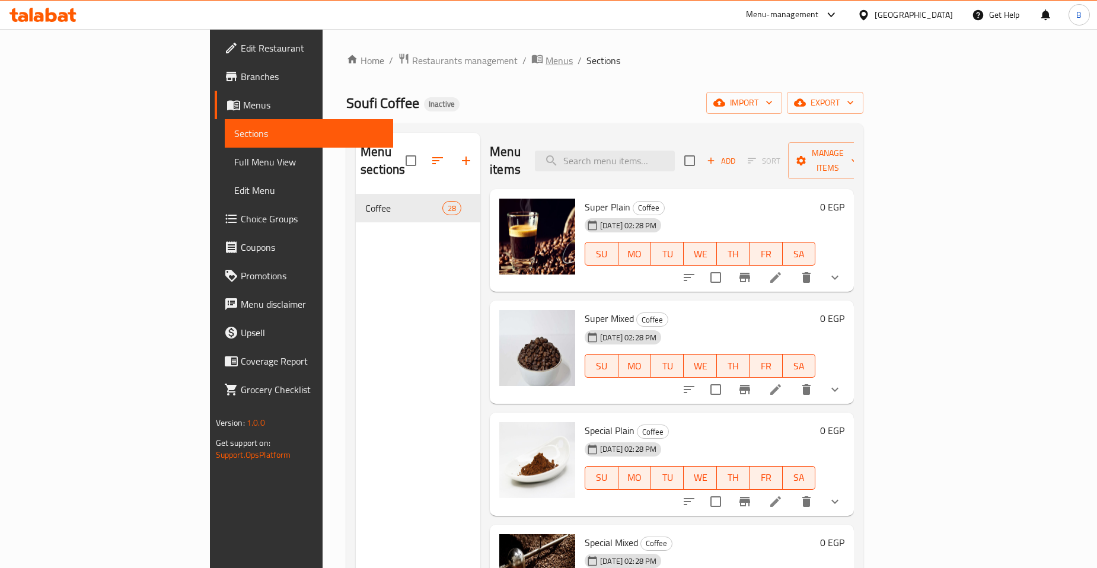
click at [546, 58] on span "Menus" at bounding box center [559, 60] width 27 height 14
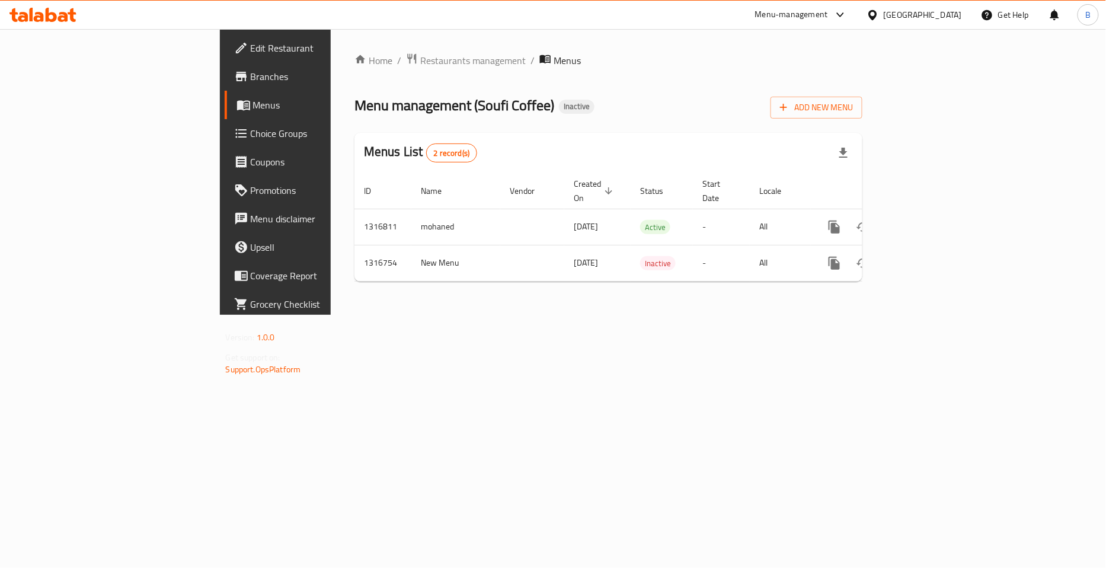
click at [251, 77] on span "Branches" at bounding box center [323, 76] width 145 height 14
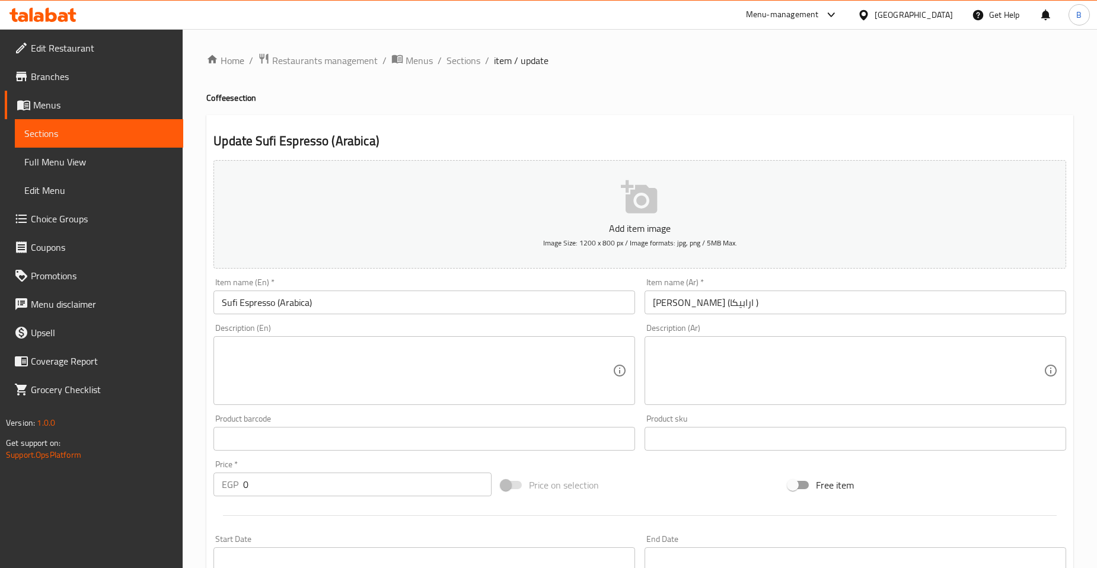
click at [66, 76] on span "Branches" at bounding box center [102, 76] width 143 height 14
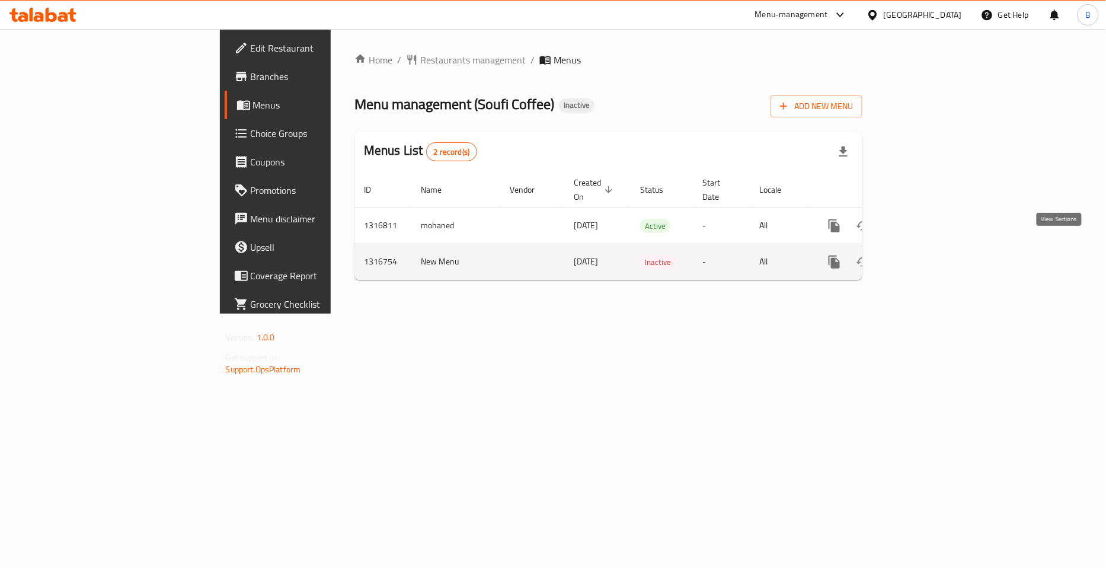
click at [935, 248] on link "enhanced table" at bounding box center [920, 262] width 28 height 28
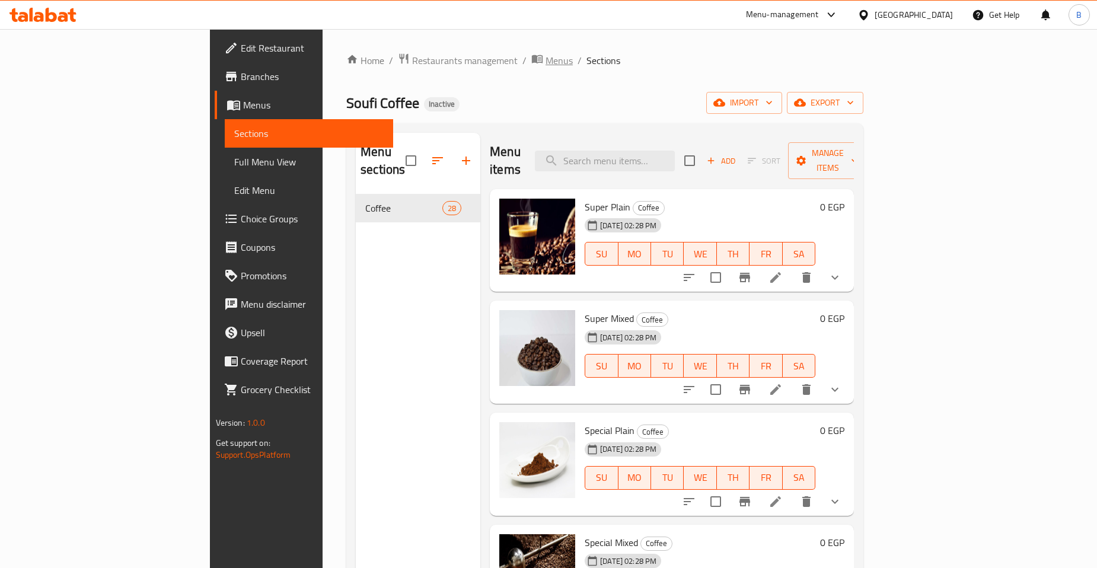
click at [546, 58] on span "Menus" at bounding box center [559, 60] width 27 height 14
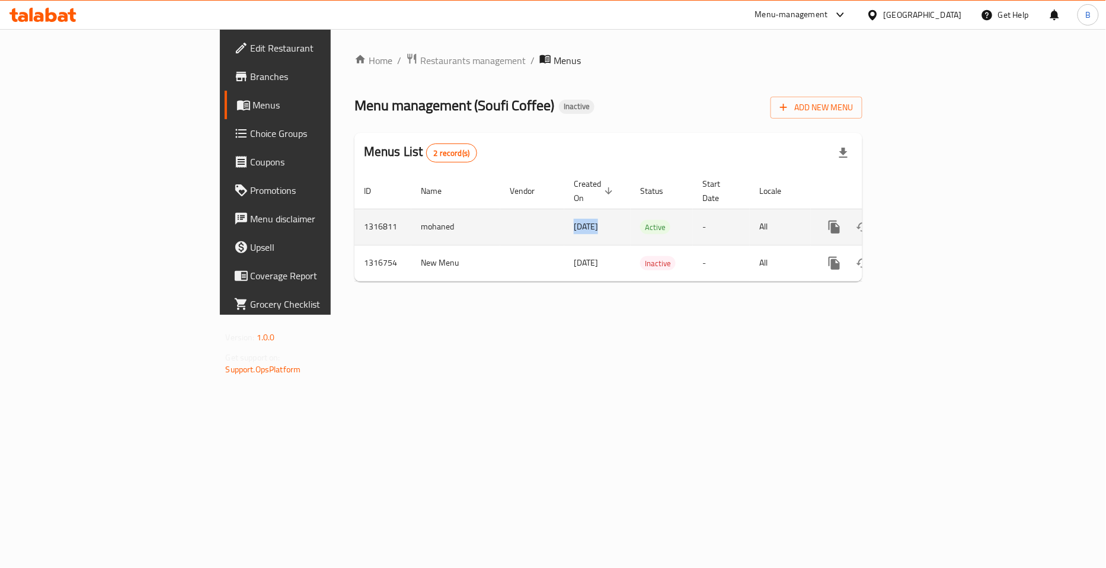
drag, startPoint x: 422, startPoint y: 212, endPoint x: 451, endPoint y: 211, distance: 28.5
click at [565, 211] on td "[DATE]" at bounding box center [598, 227] width 66 height 36
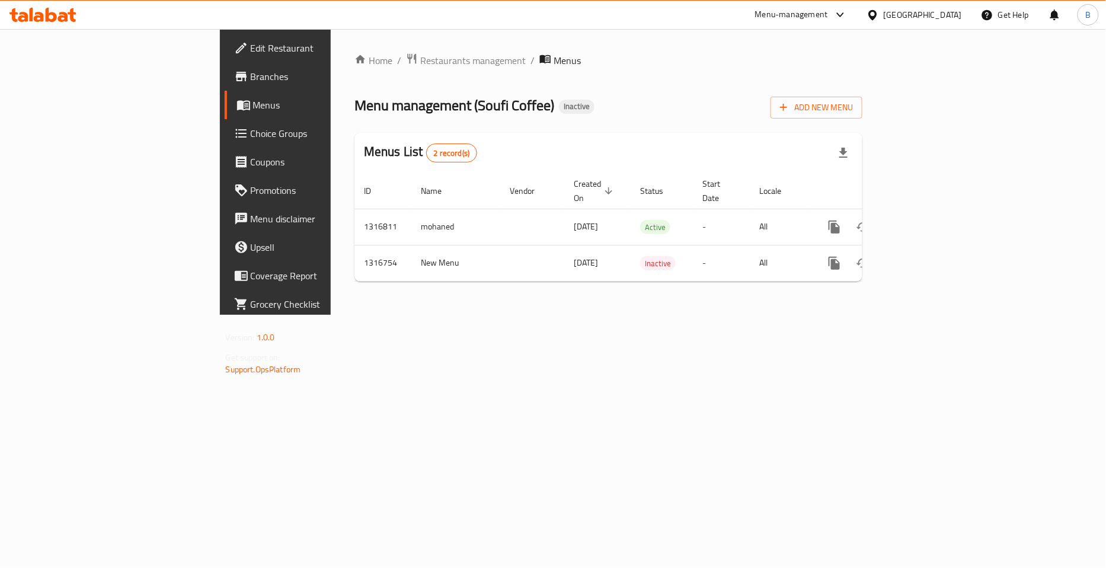
click at [492, 286] on div "Home / Restaurants management / Menus Menu management ( Soufi Coffee ) Inactive…" at bounding box center [609, 172] width 556 height 286
click at [583, 120] on div "Home / Restaurants management / Menus Menu management ( Soufi Coffee ) Inactive…" at bounding box center [609, 172] width 508 height 238
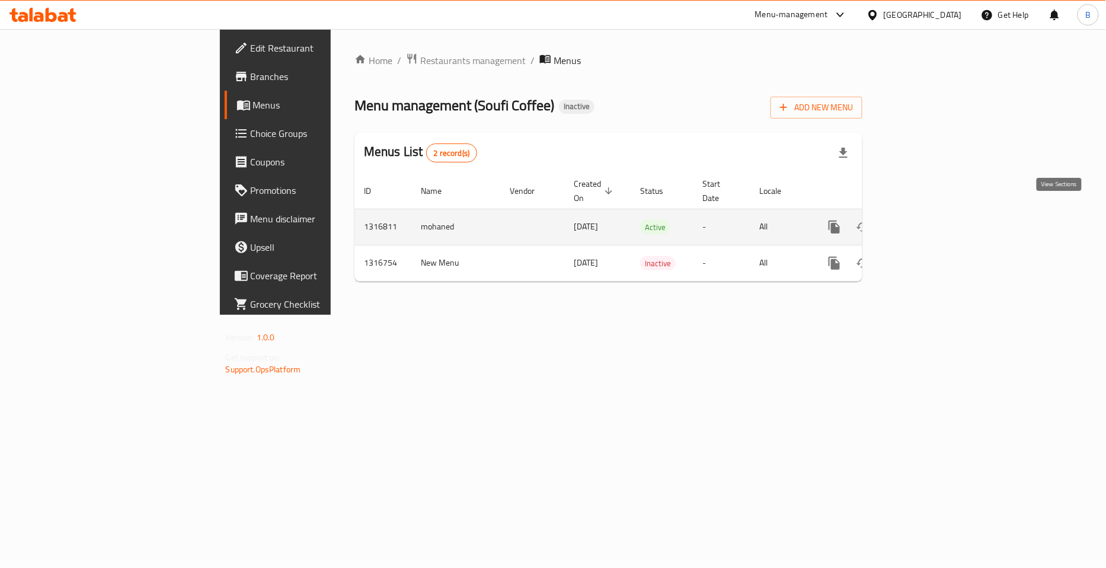
click at [927, 220] on icon "enhanced table" at bounding box center [920, 227] width 14 height 14
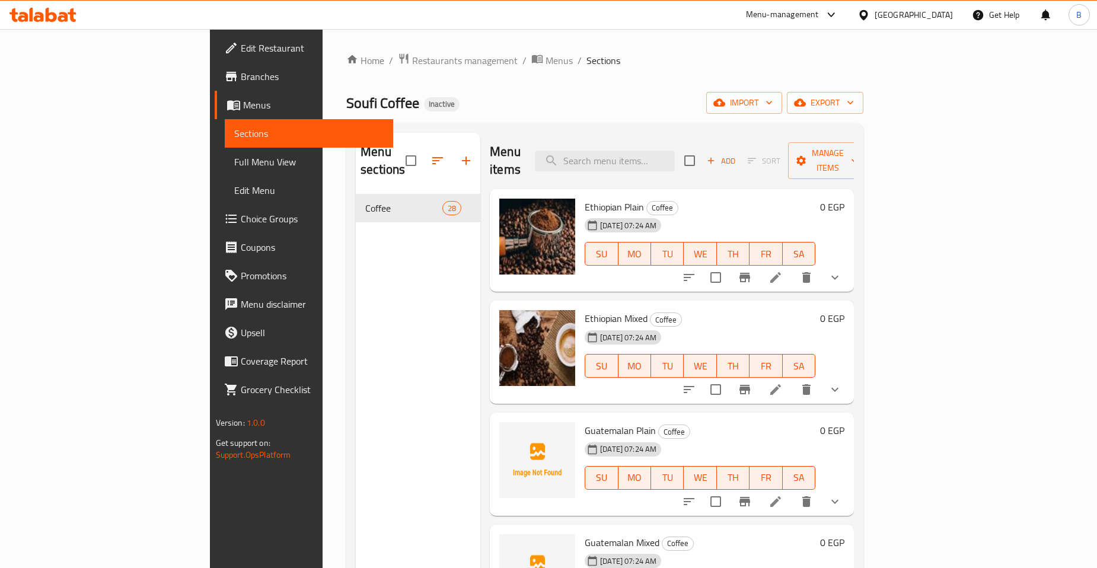
click at [863, 71] on div "Home / Restaurants management / Menus / Sections Soufi Coffee Inactive import e…" at bounding box center [604, 382] width 517 height 658
click at [684, 58] on ol "Home / Restaurants management / Menus / Sections" at bounding box center [604, 60] width 517 height 15
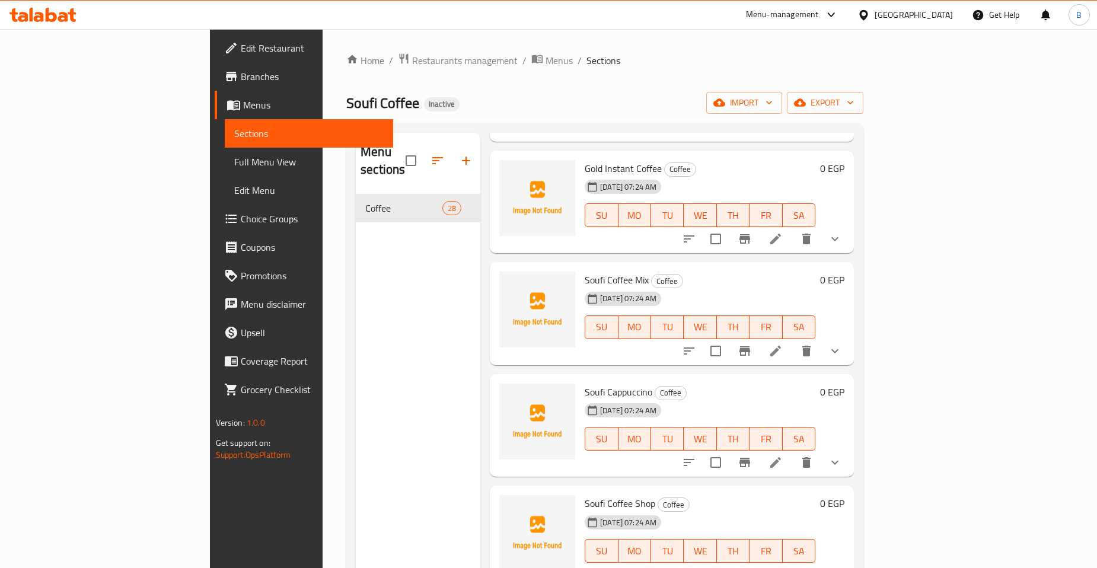
scroll to position [1515, 0]
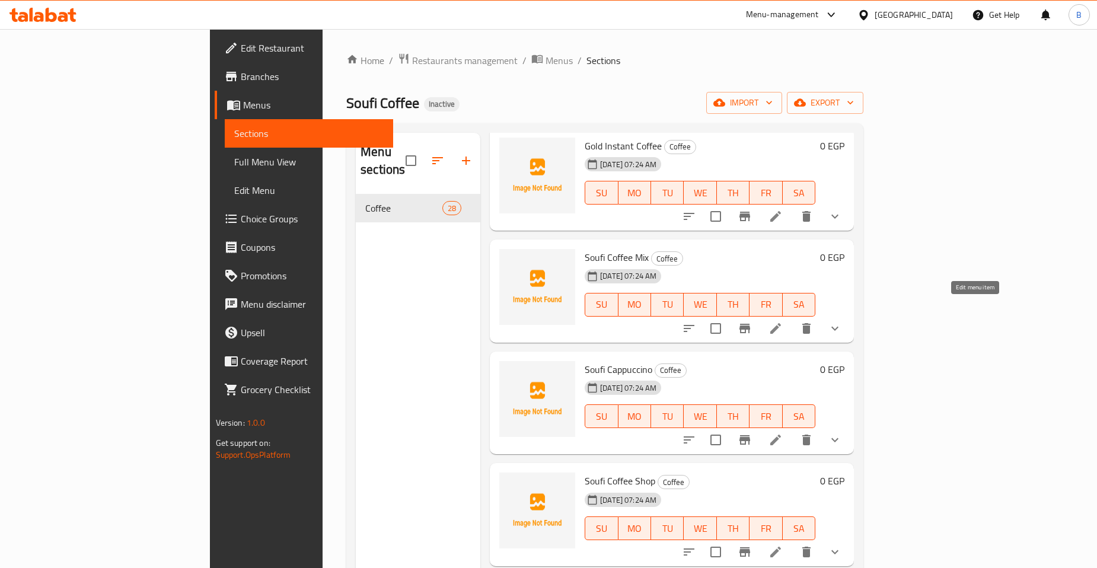
click at [783, 321] on icon at bounding box center [775, 328] width 14 height 14
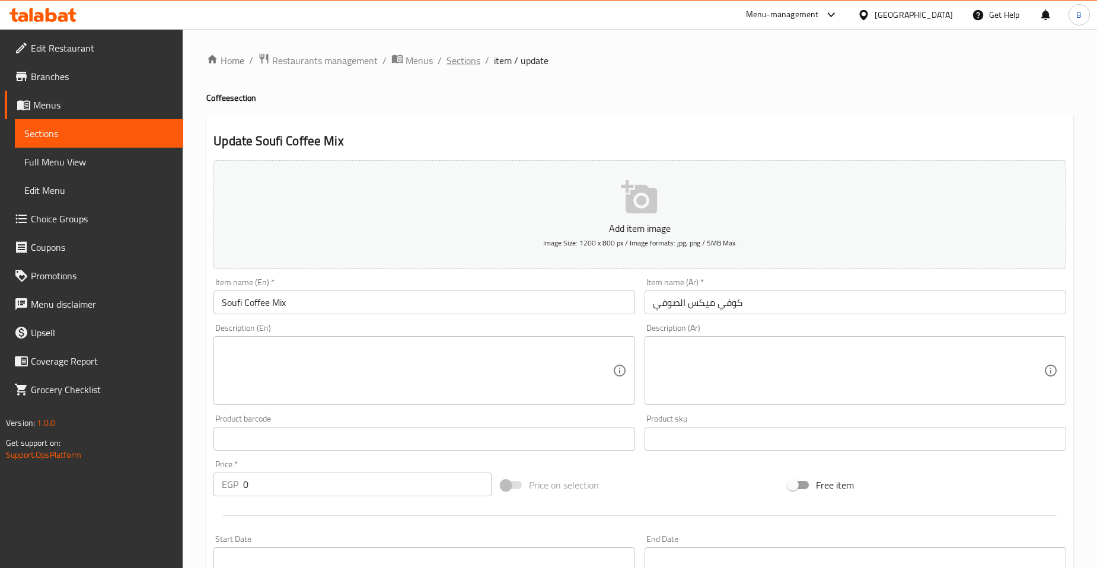
click at [463, 57] on span "Sections" at bounding box center [464, 60] width 34 height 14
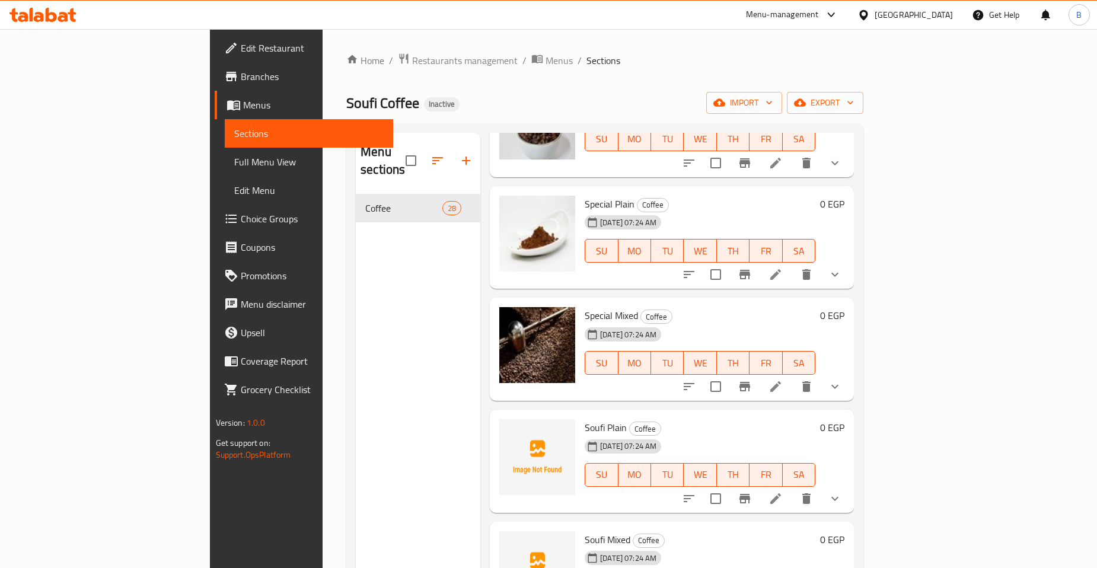
scroll to position [2305, 0]
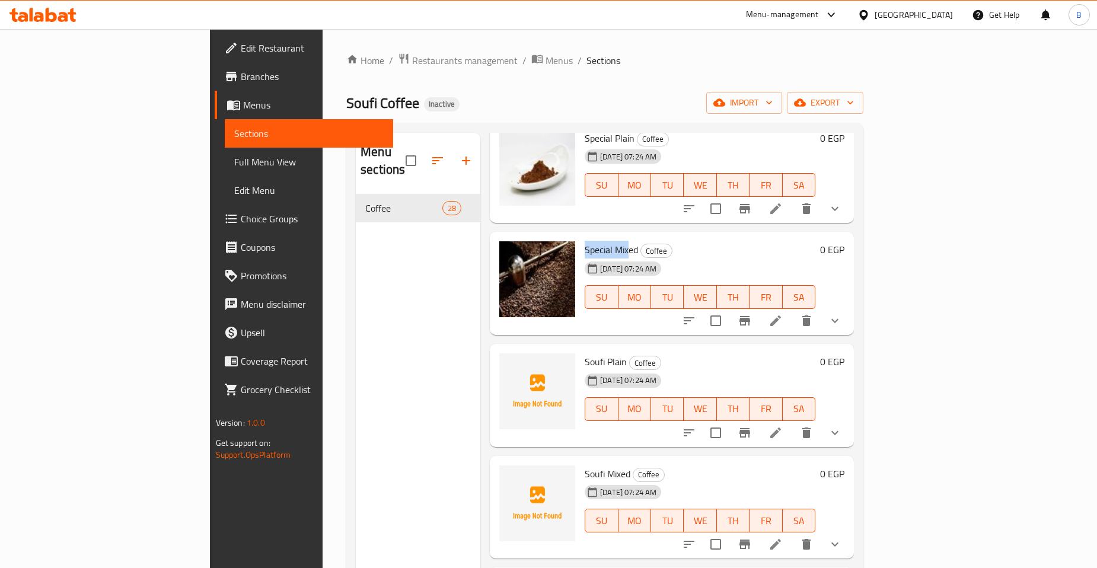
drag, startPoint x: 529, startPoint y: 226, endPoint x: 598, endPoint y: 267, distance: 80.0
click at [580, 237] on div "Special Mixed Coffee [DATE] 07:24 AM SU MO TU WE TH FR SA" at bounding box center [700, 284] width 240 height 94
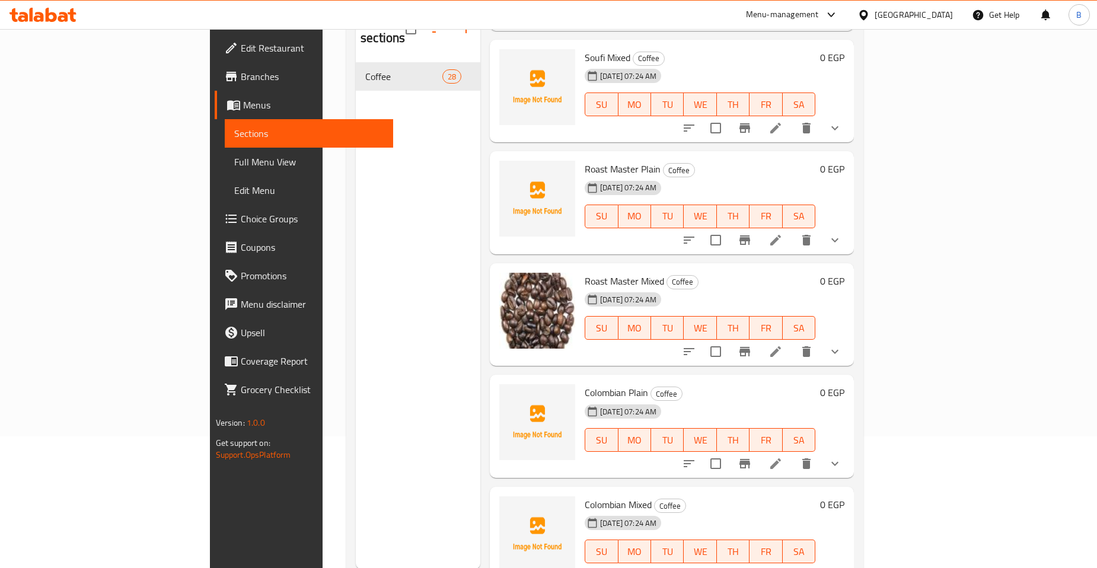
scroll to position [166, 0]
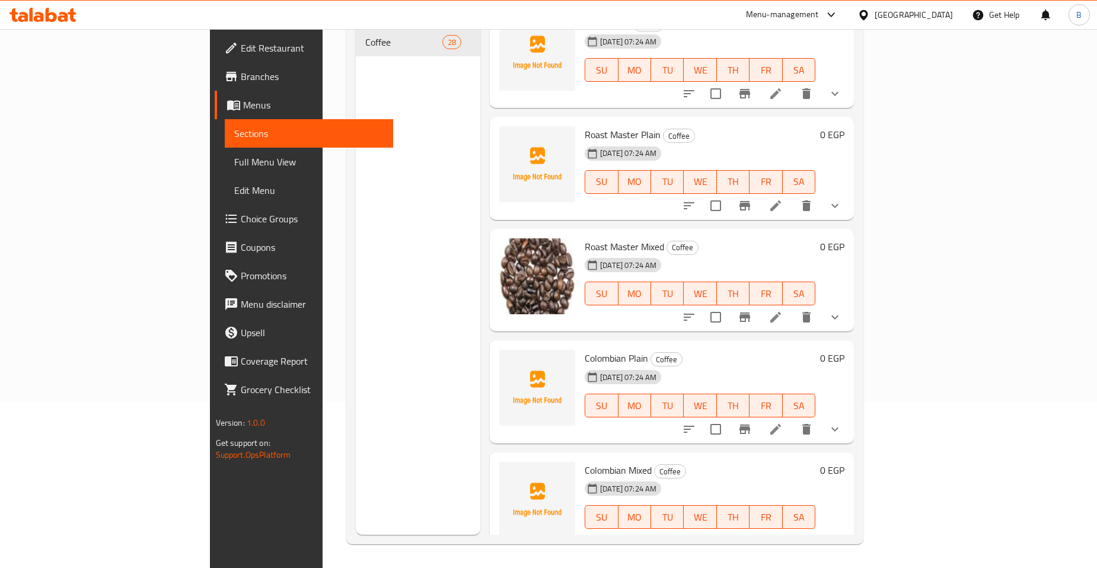
click at [574, 86] on div "Soufi Mixed Coffee [DATE] 07:24 AM SU MO TU WE TH FR SA 0 EGP" at bounding box center [672, 56] width 364 height 103
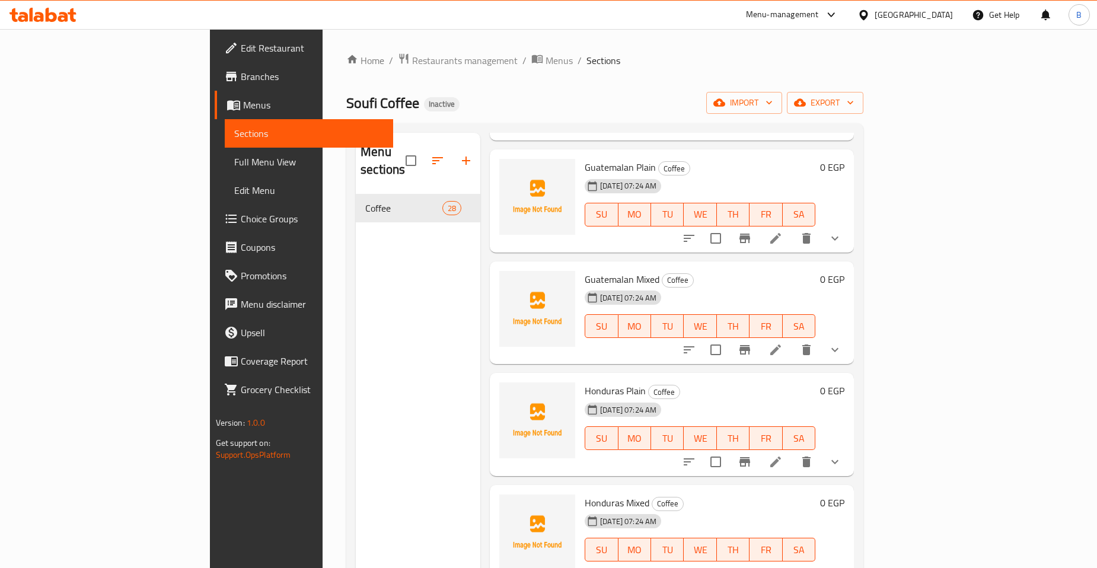
scroll to position [0, 0]
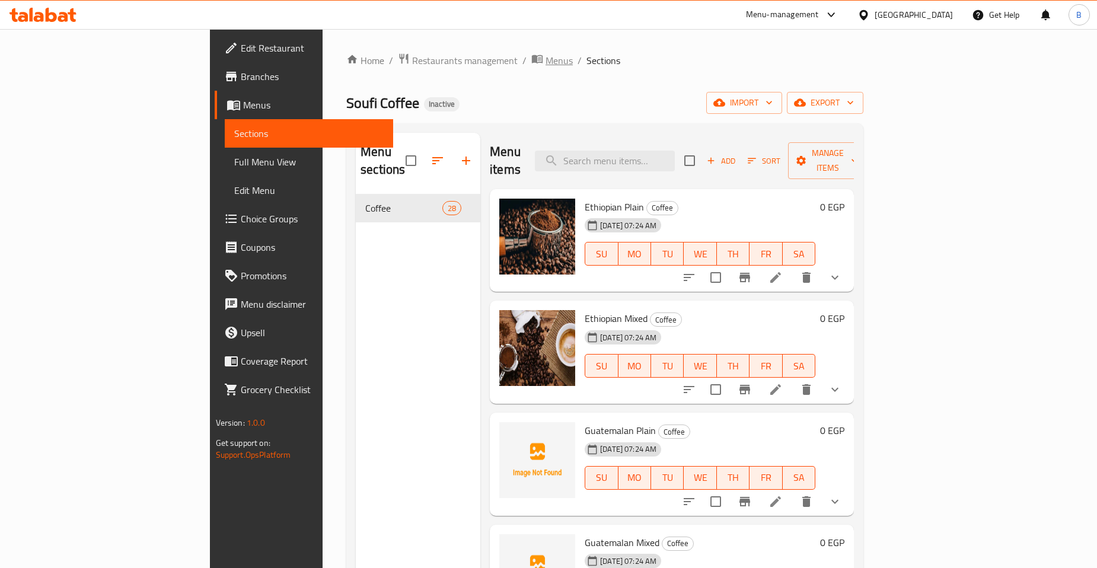
click at [546, 56] on span "Menus" at bounding box center [559, 60] width 27 height 14
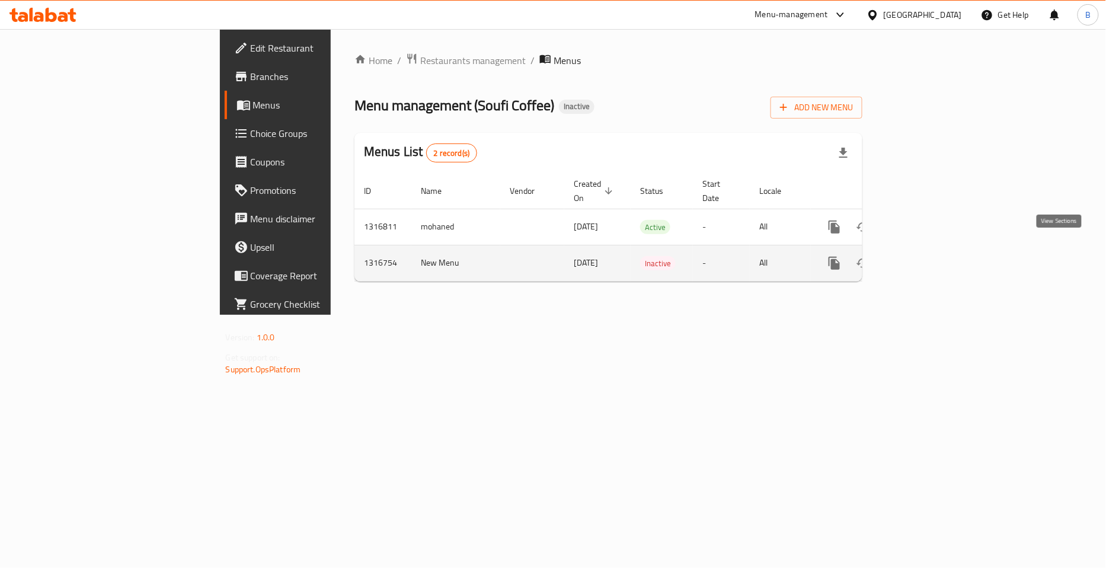
click at [935, 249] on link "enhanced table" at bounding box center [920, 263] width 28 height 28
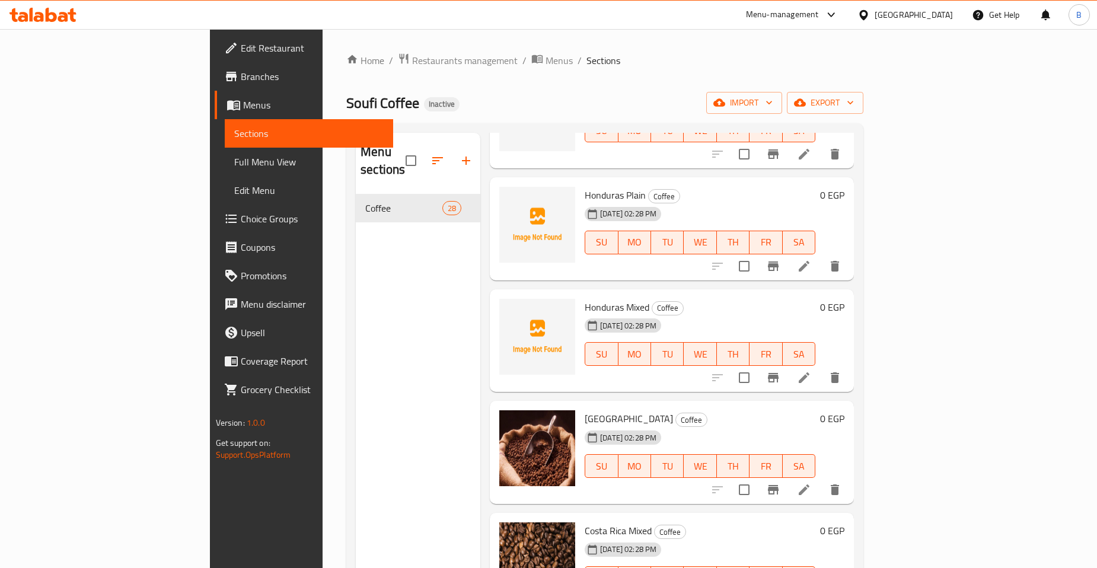
scroll to position [1581, 0]
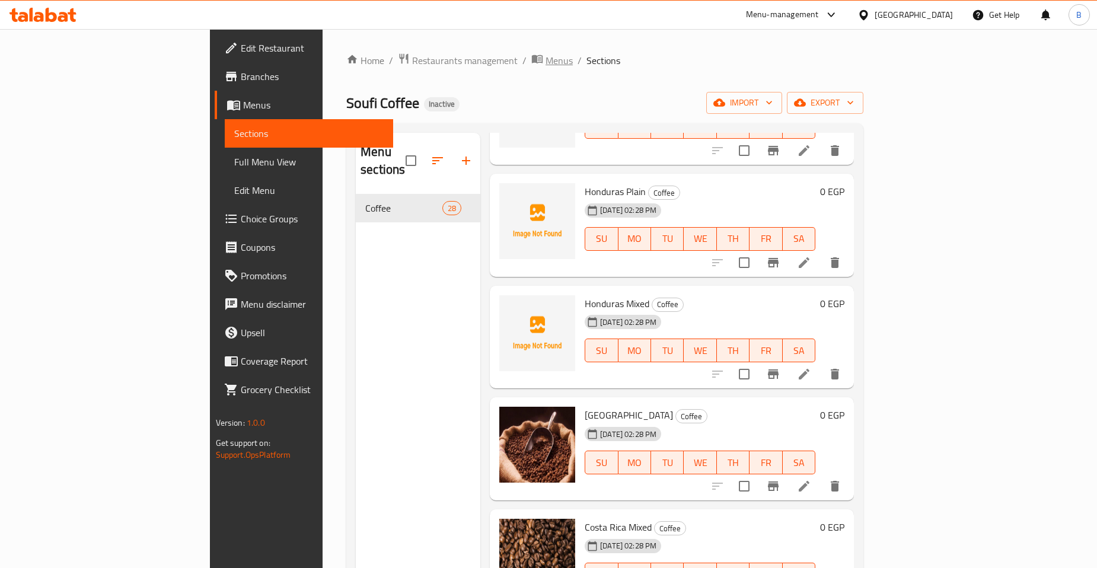
click at [546, 60] on span "Menus" at bounding box center [559, 60] width 27 height 14
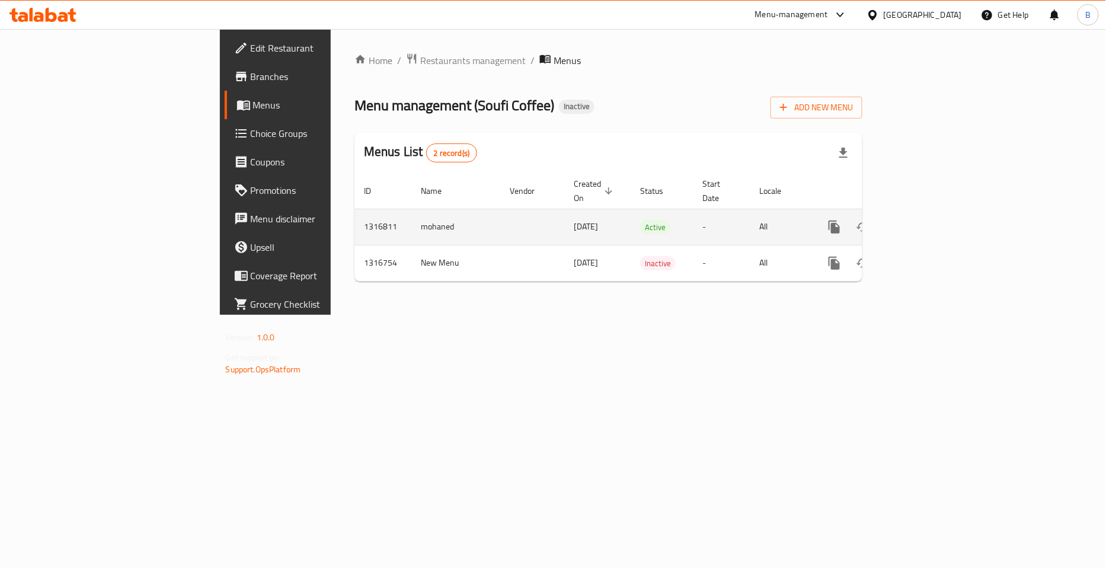
click at [927, 220] on icon "enhanced table" at bounding box center [920, 227] width 14 height 14
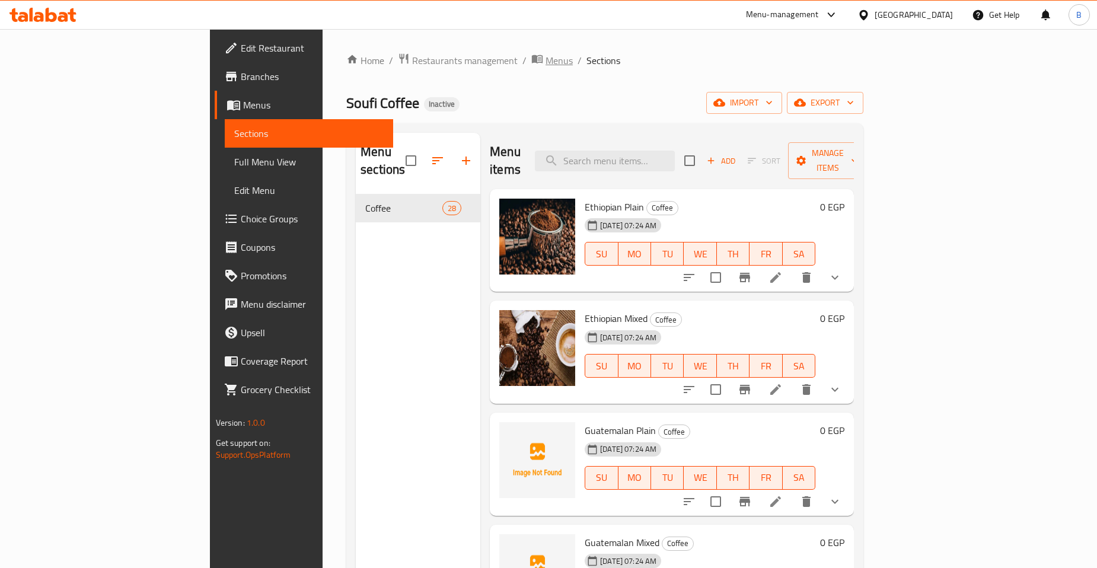
click at [546, 57] on span "Menus" at bounding box center [559, 60] width 27 height 14
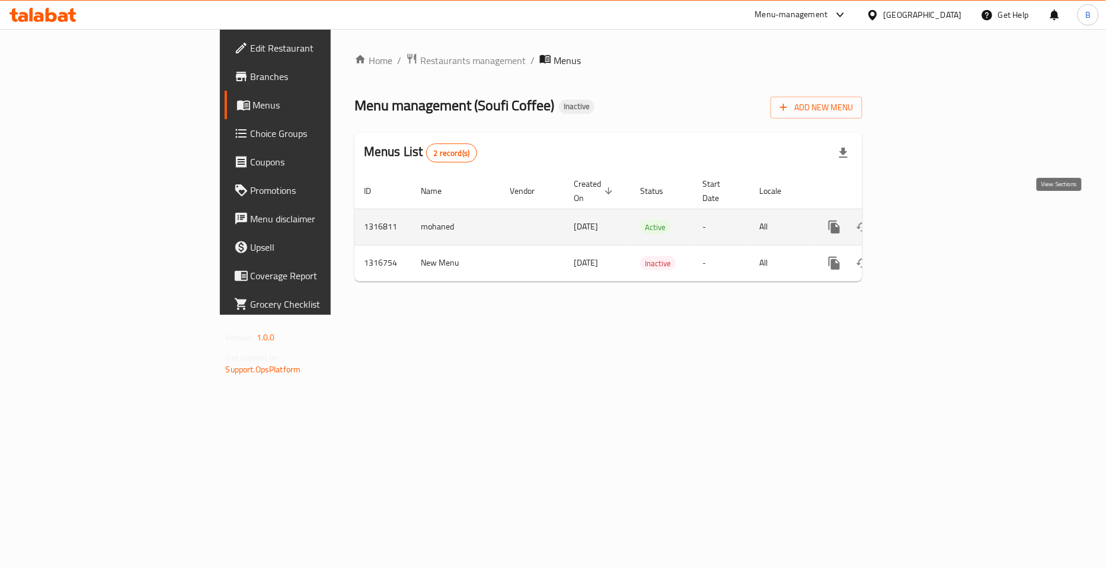
click at [927, 220] on icon "enhanced table" at bounding box center [920, 227] width 14 height 14
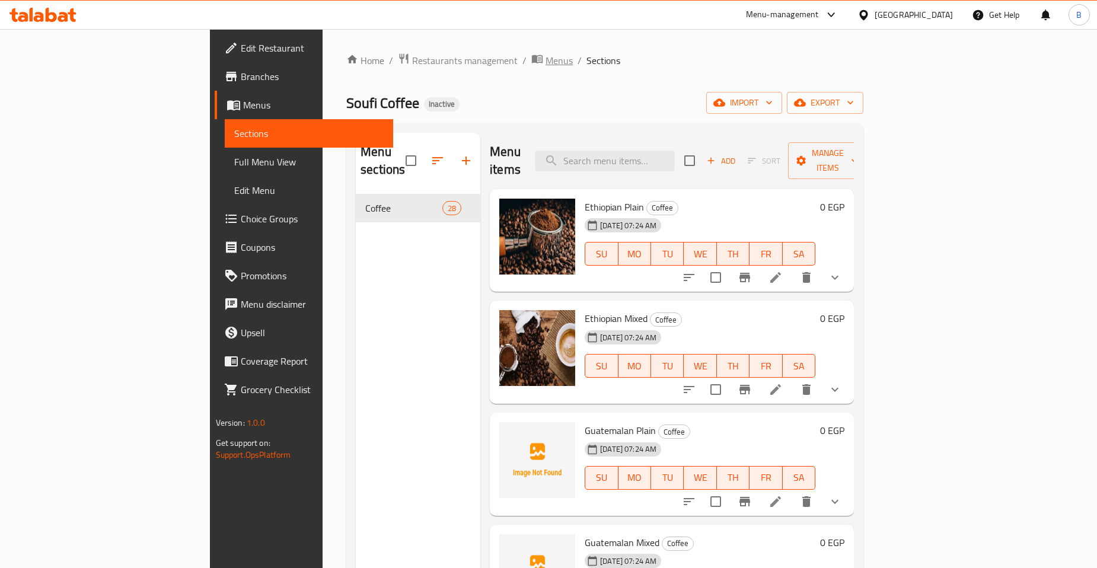
click at [546, 60] on span "Menus" at bounding box center [559, 60] width 27 height 14
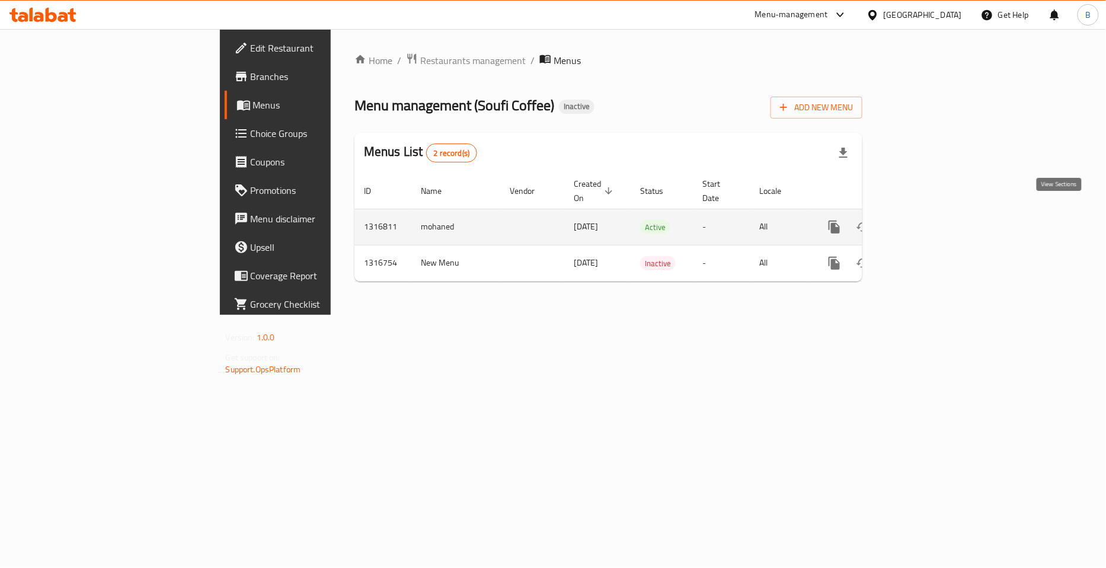
click at [927, 220] on icon "enhanced table" at bounding box center [920, 227] width 14 height 14
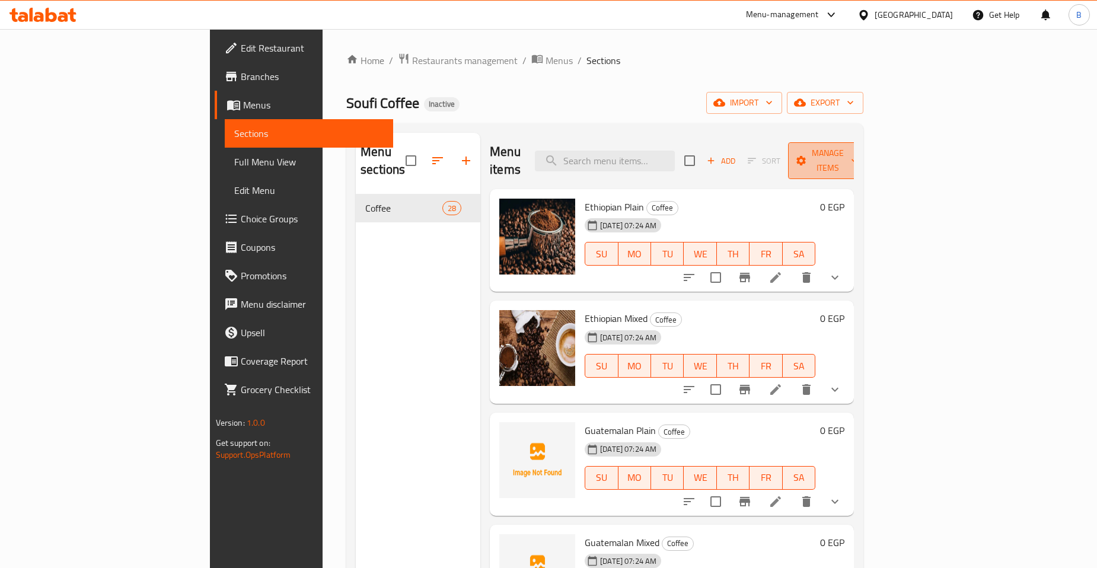
click at [858, 158] on span "Manage items" at bounding box center [828, 161] width 60 height 30
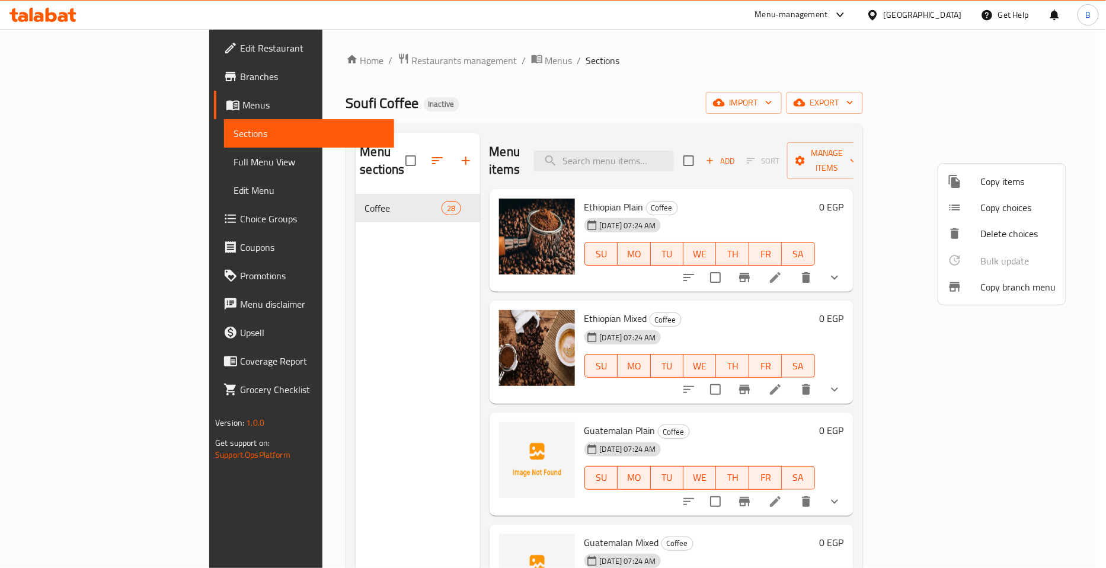
click at [859, 80] on div at bounding box center [553, 284] width 1106 height 568
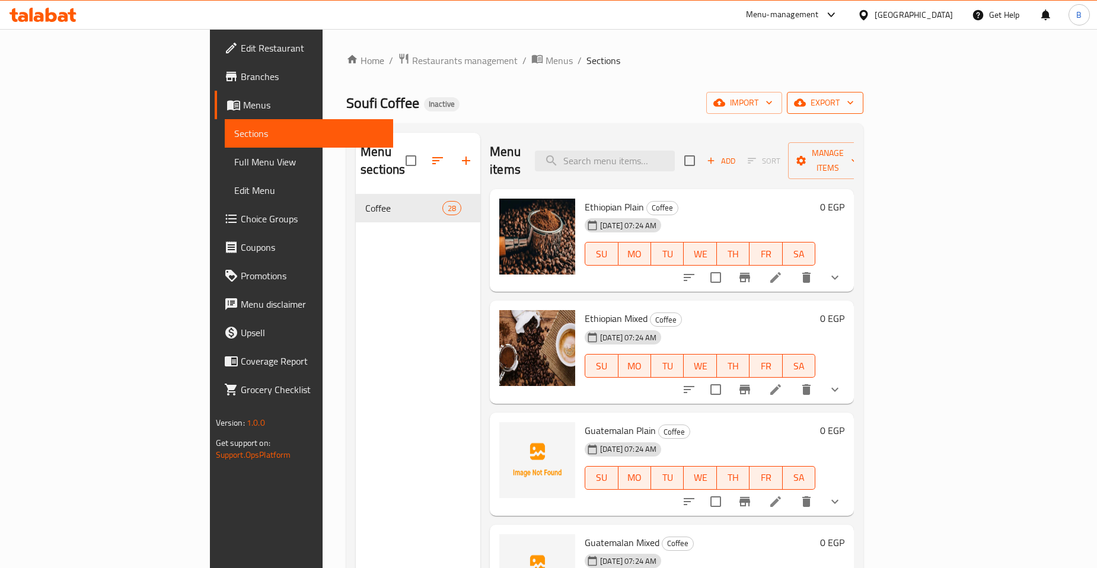
click at [854, 99] on span "export" at bounding box center [825, 102] width 58 height 15
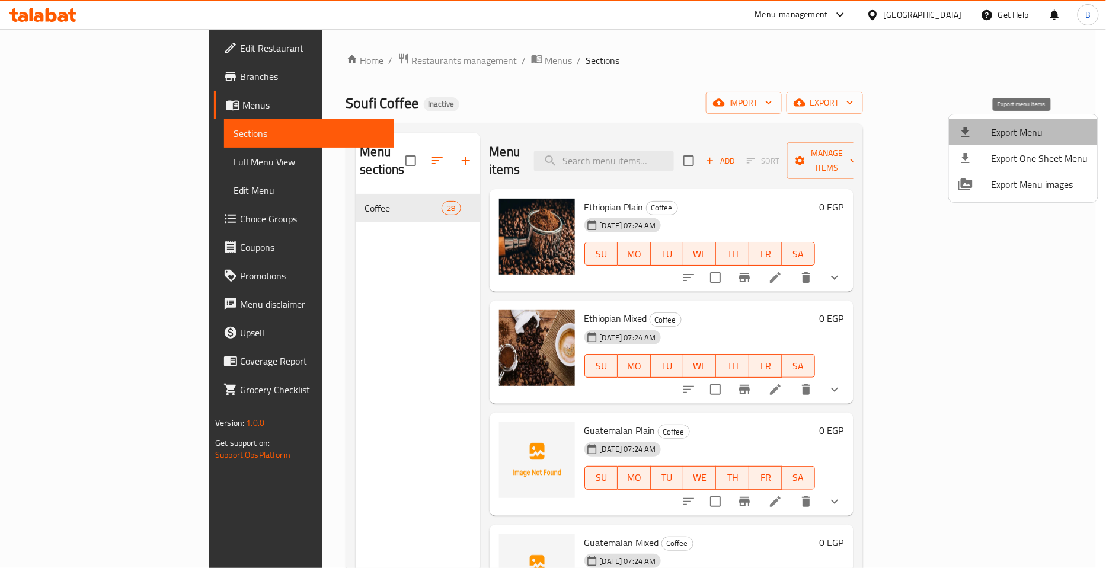
click at [1028, 132] on span "Export Menu" at bounding box center [1040, 132] width 97 height 14
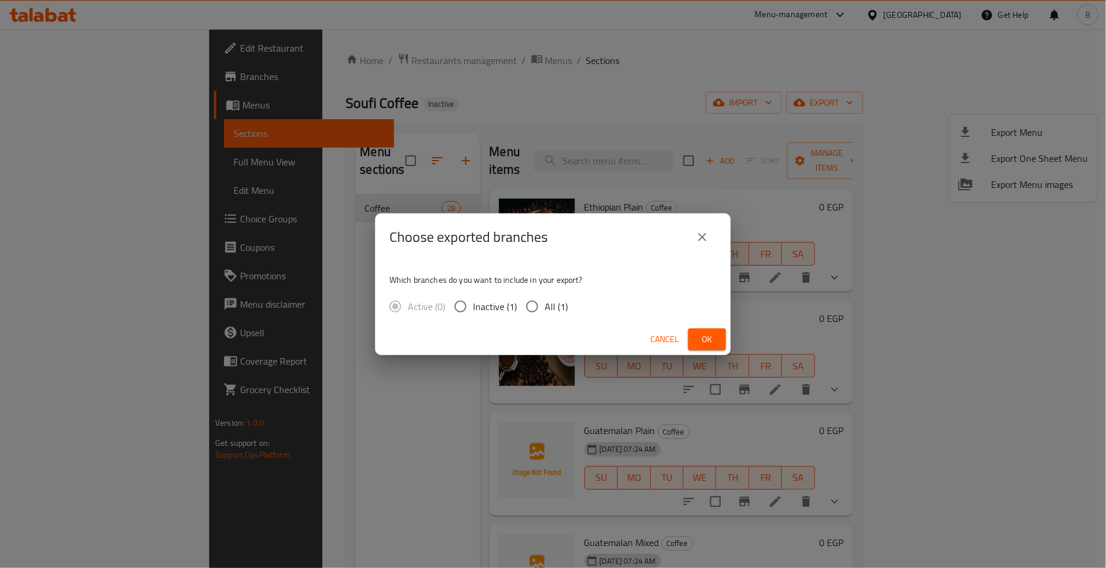
click at [550, 307] on span "All (1)" at bounding box center [556, 306] width 23 height 14
click at [545, 307] on input "All (1)" at bounding box center [532, 306] width 25 height 25
radio input "true"
click at [699, 330] on button "Ok" at bounding box center [707, 340] width 38 height 22
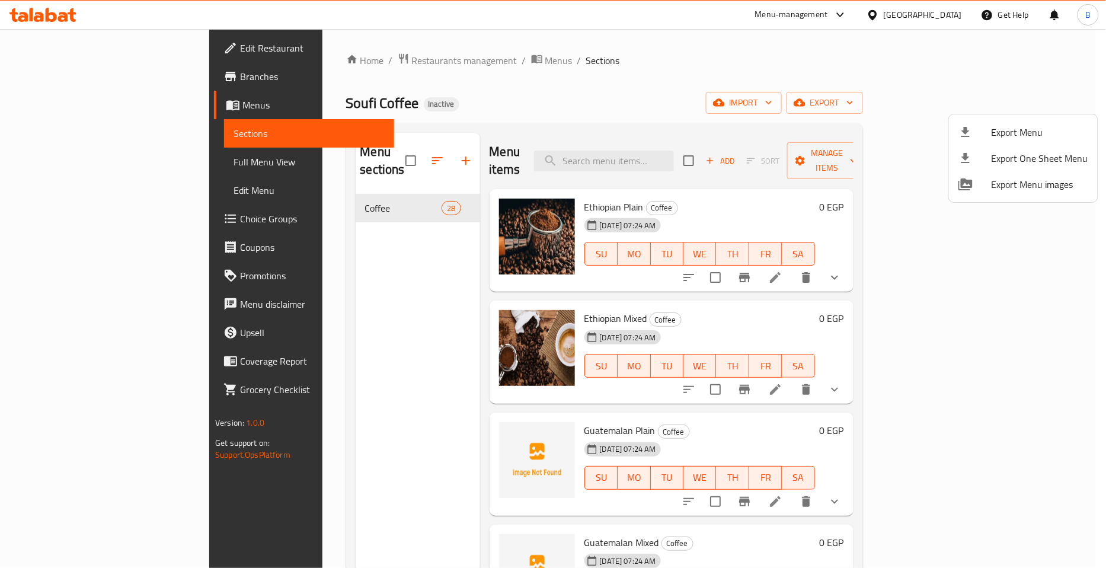
click at [57, 75] on div at bounding box center [553, 284] width 1106 height 568
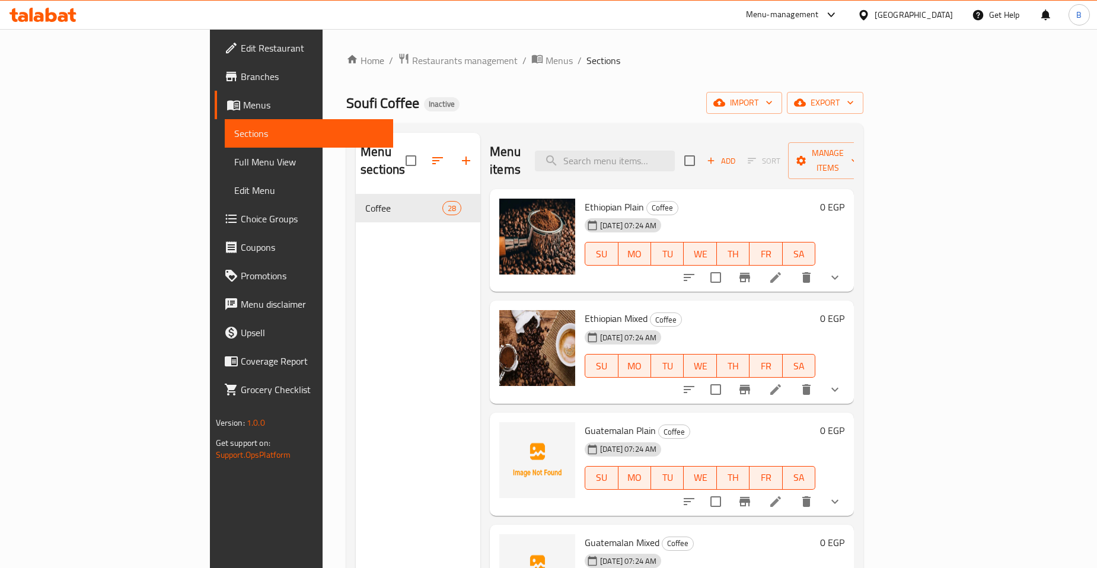
click at [241, 76] on span "Branches" at bounding box center [312, 76] width 143 height 14
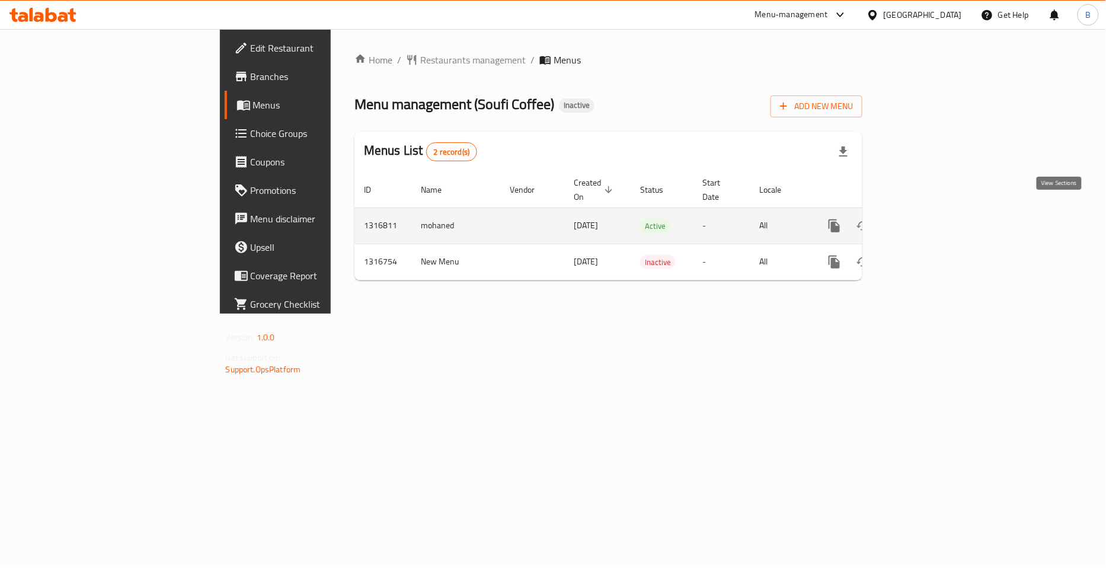
click at [926, 221] on icon "enhanced table" at bounding box center [920, 226] width 11 height 11
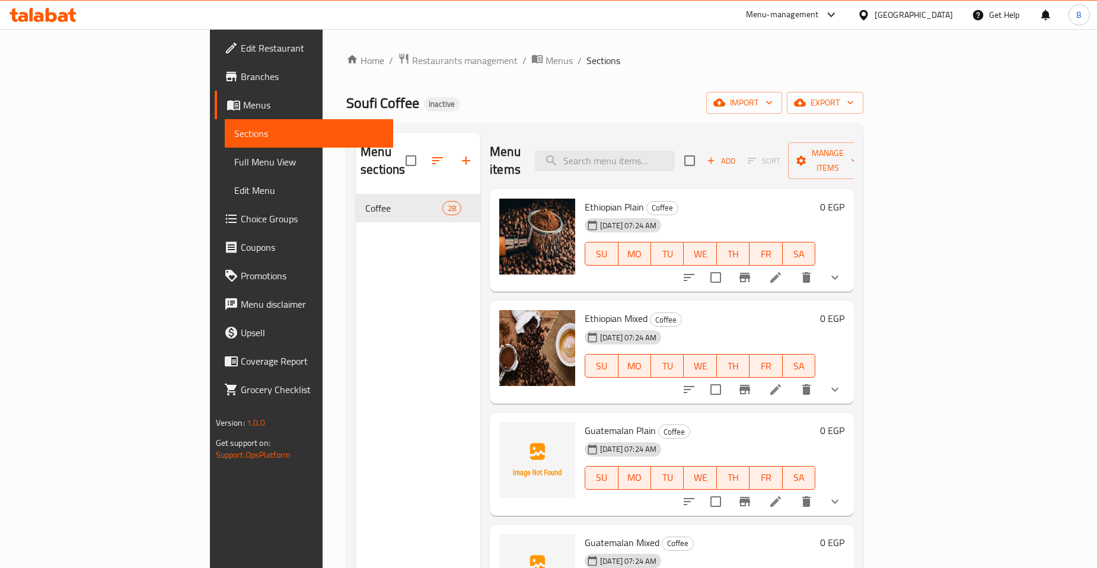
click at [234, 158] on span "Full Menu View" at bounding box center [308, 162] width 149 height 14
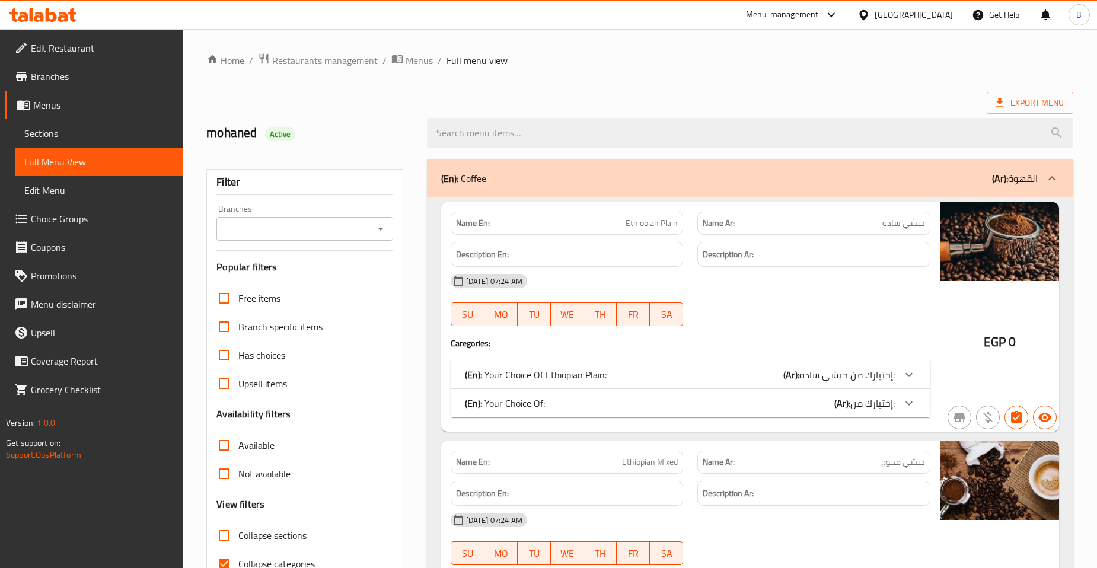
click at [946, 7] on div "[GEOGRAPHIC_DATA]" at bounding box center [905, 15] width 114 height 28
click at [948, 16] on div "[GEOGRAPHIC_DATA]" at bounding box center [914, 14] width 78 height 13
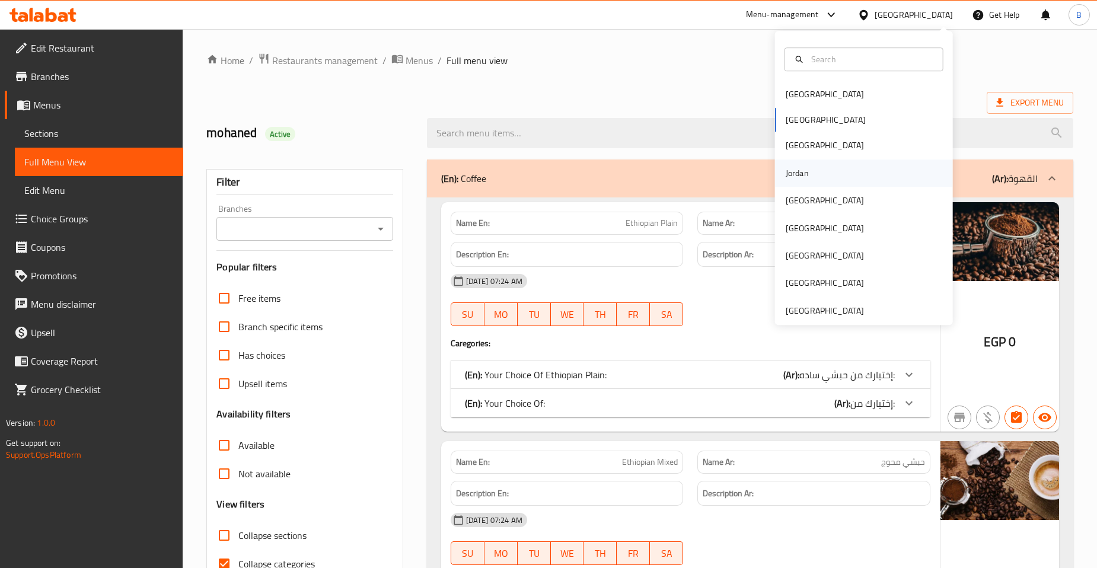
click at [798, 179] on div "Jordan" at bounding box center [797, 173] width 23 height 13
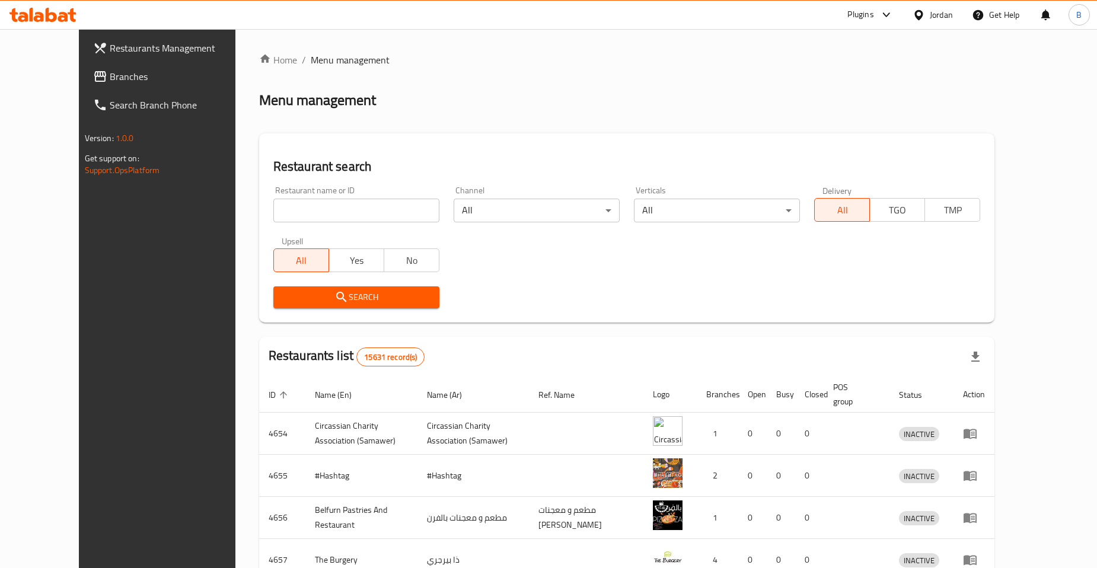
click at [110, 79] on span "Branches" at bounding box center [181, 76] width 143 height 14
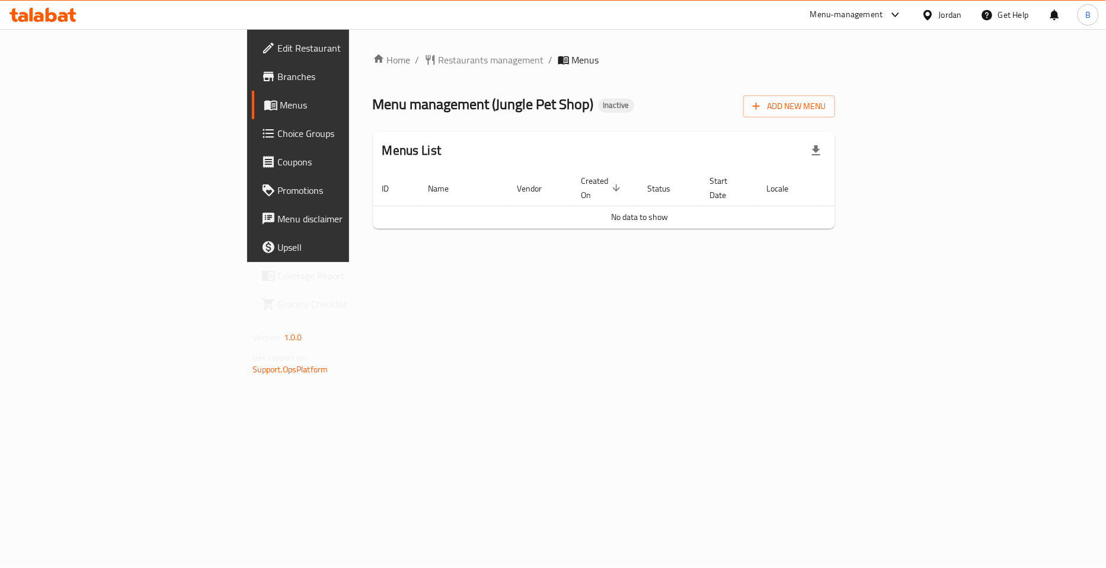
drag, startPoint x: 44, startPoint y: 74, endPoint x: 46, endPoint y: 87, distance: 12.6
click at [278, 76] on span "Branches" at bounding box center [350, 76] width 145 height 14
